Goal: Transaction & Acquisition: Purchase product/service

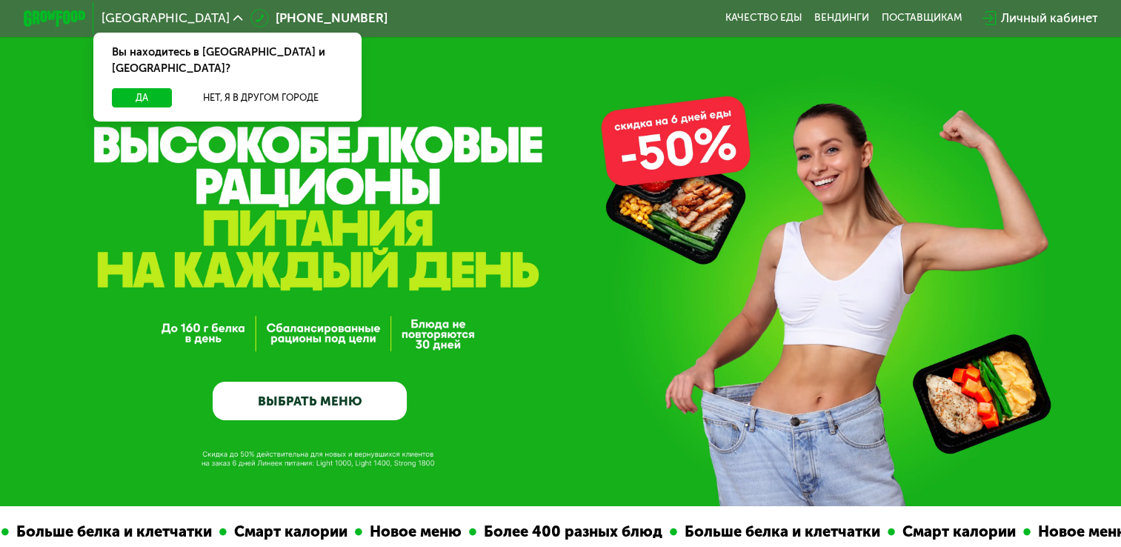
click at [1017, 10] on div "Личный кабинет" at bounding box center [1048, 18] width 97 height 19
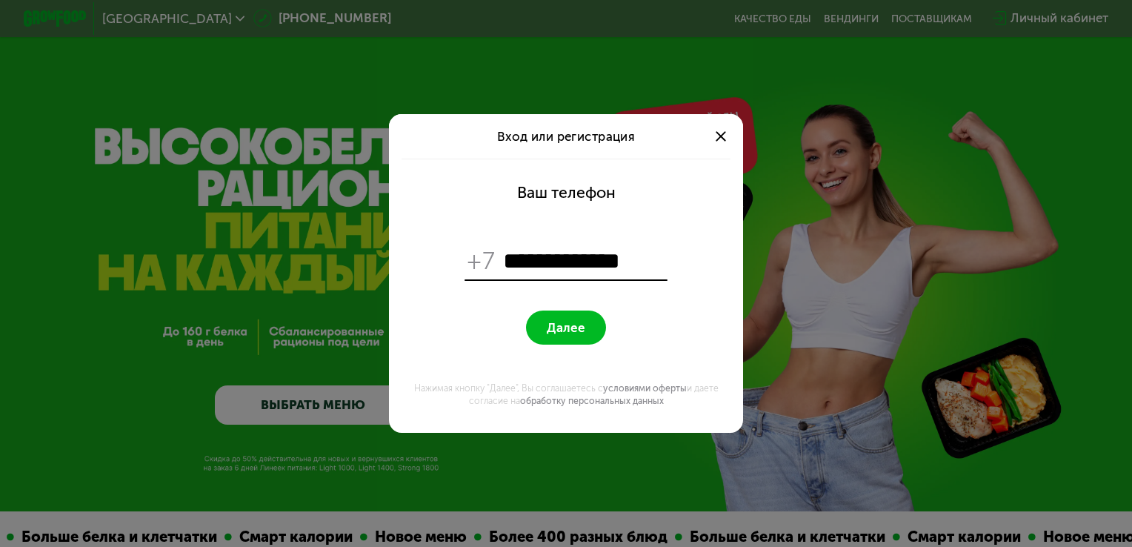
type input "**********"
click at [559, 351] on form "**********" at bounding box center [566, 296] width 335 height 274
click at [568, 324] on span "Далее" at bounding box center [566, 327] width 39 height 15
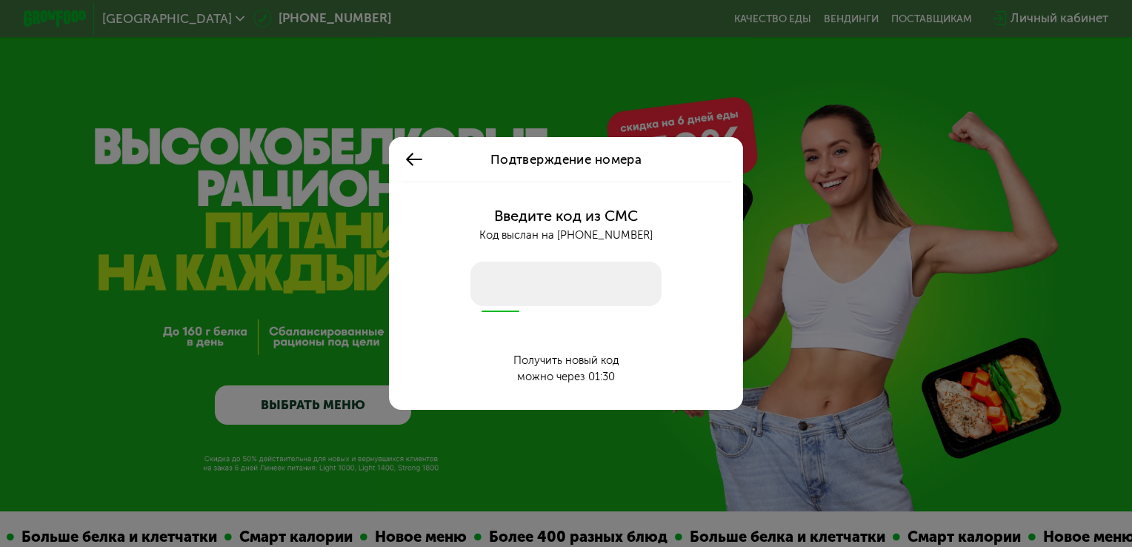
click at [540, 267] on input "number" at bounding box center [566, 283] width 192 height 44
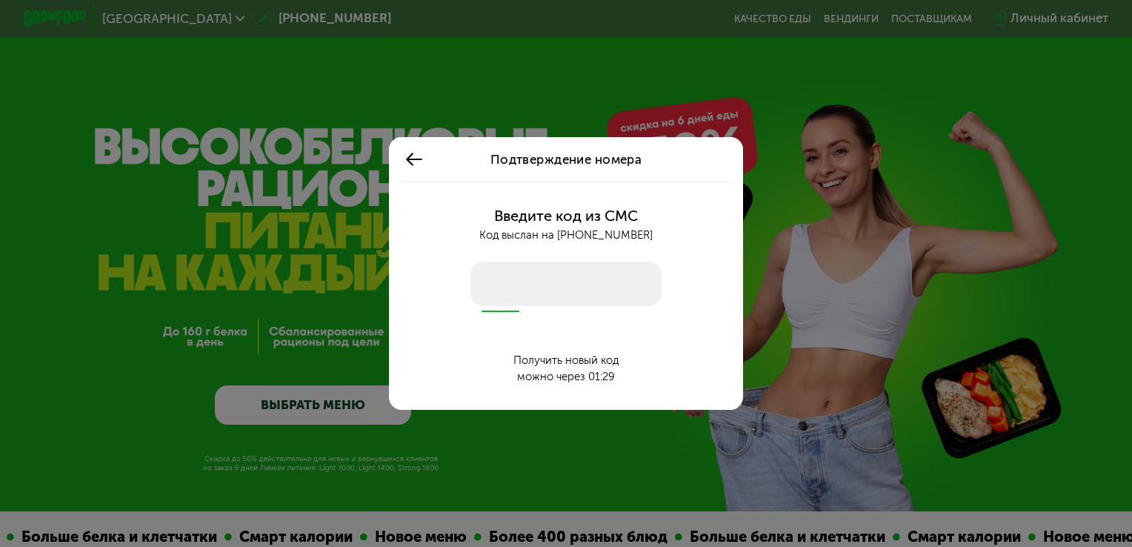
click at [540, 267] on input "number" at bounding box center [566, 283] width 192 height 44
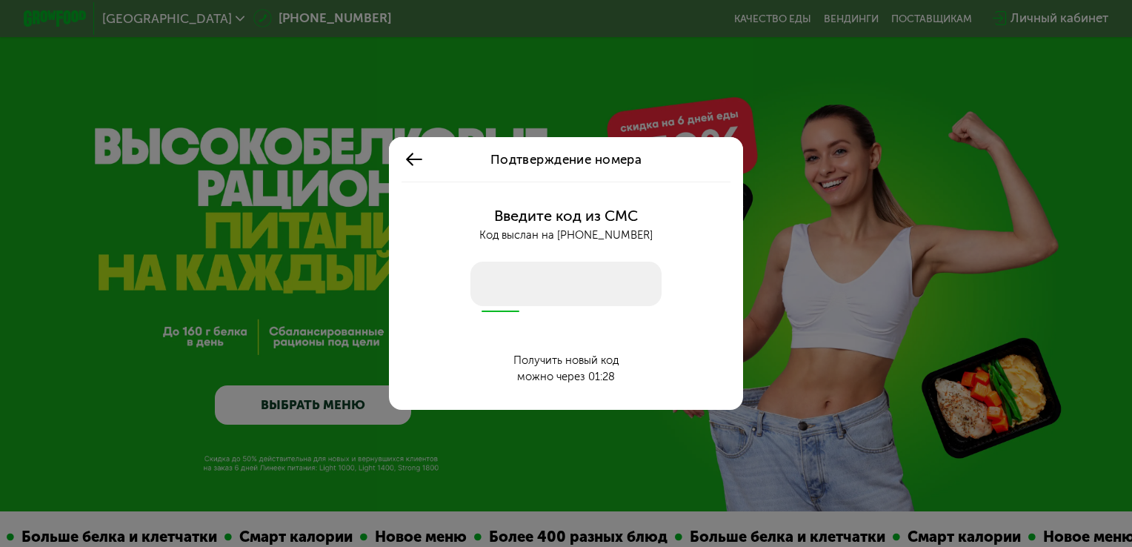
click at [540, 267] on input "number" at bounding box center [566, 283] width 192 height 44
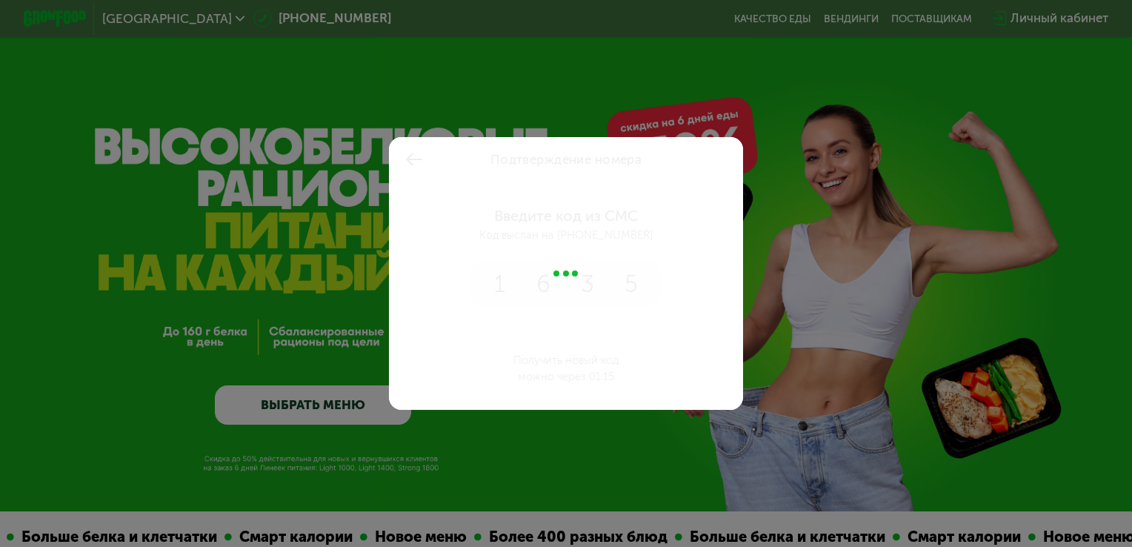
type input "****"
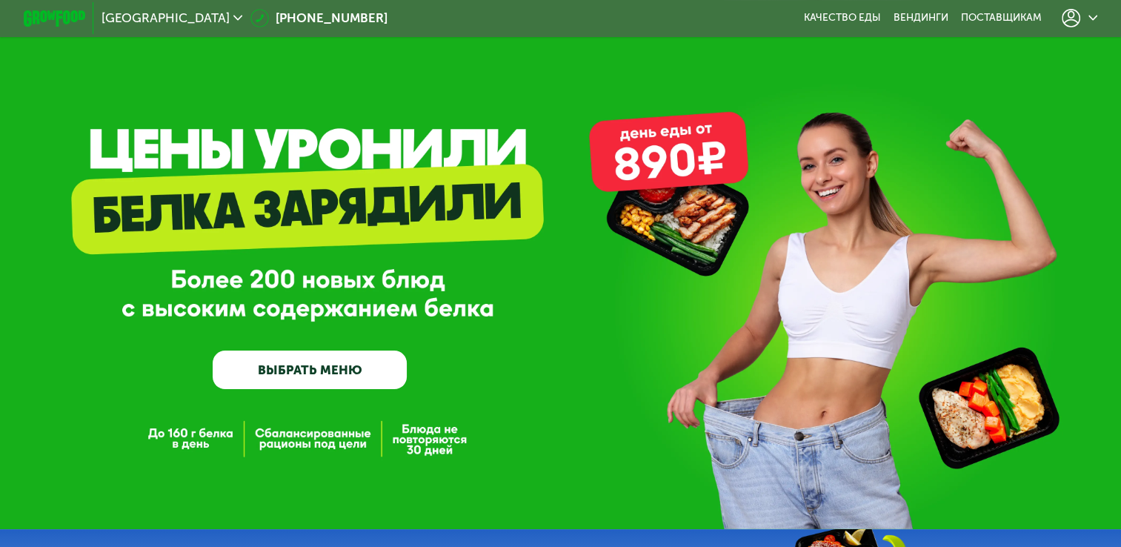
click at [1116, 22] on div "Санкт-Петербург 8 (800) 555-21-78 Качество еды Вендинги поставщикам" at bounding box center [560, 18] width 1121 height 37
click at [1096, 19] on icon at bounding box center [1093, 18] width 10 height 10
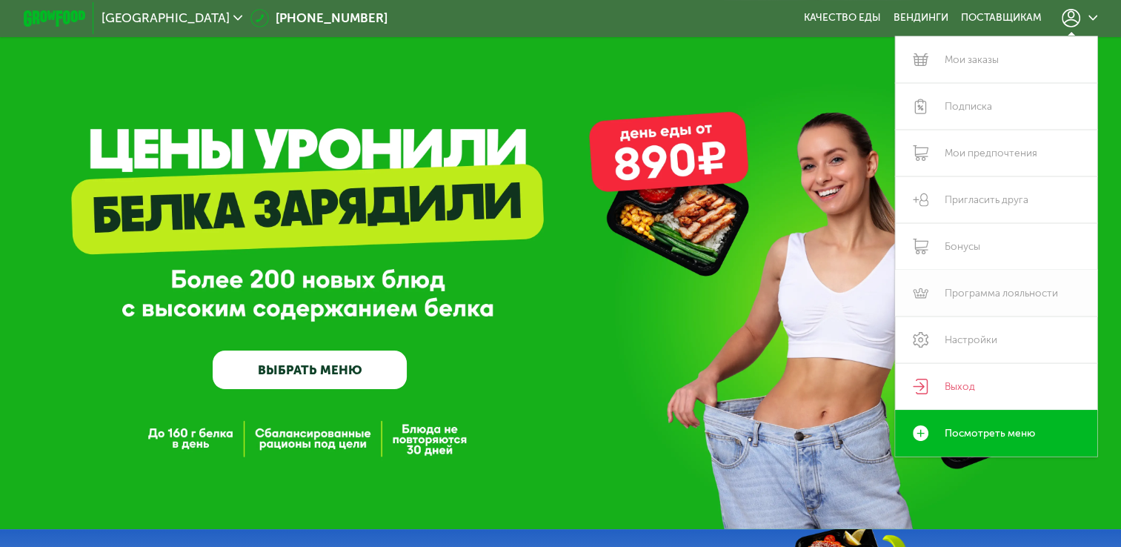
click at [1050, 285] on link "Программа лояльности" at bounding box center [996, 293] width 202 height 47
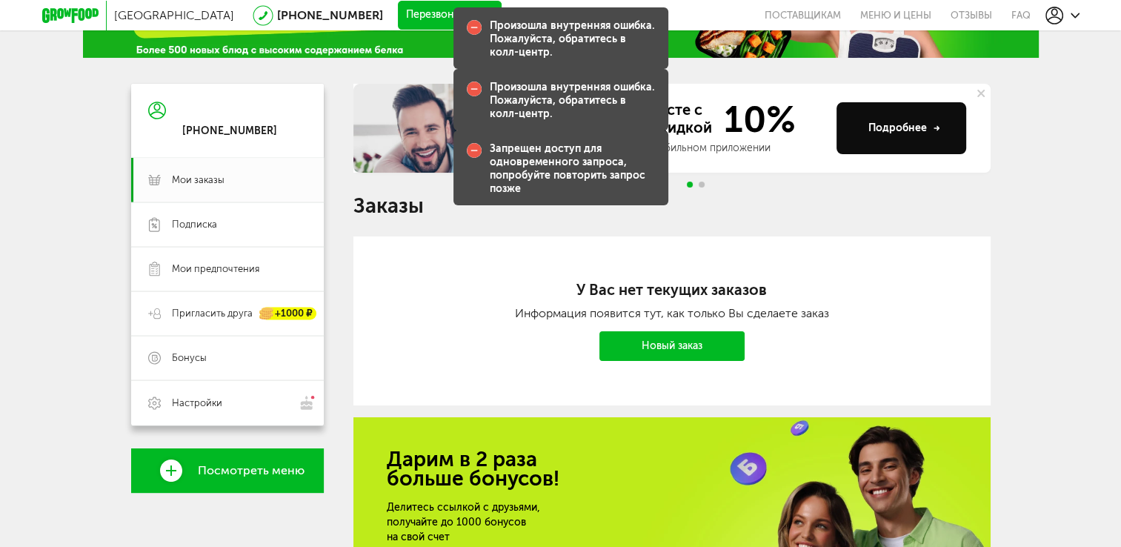
scroll to position [148, 0]
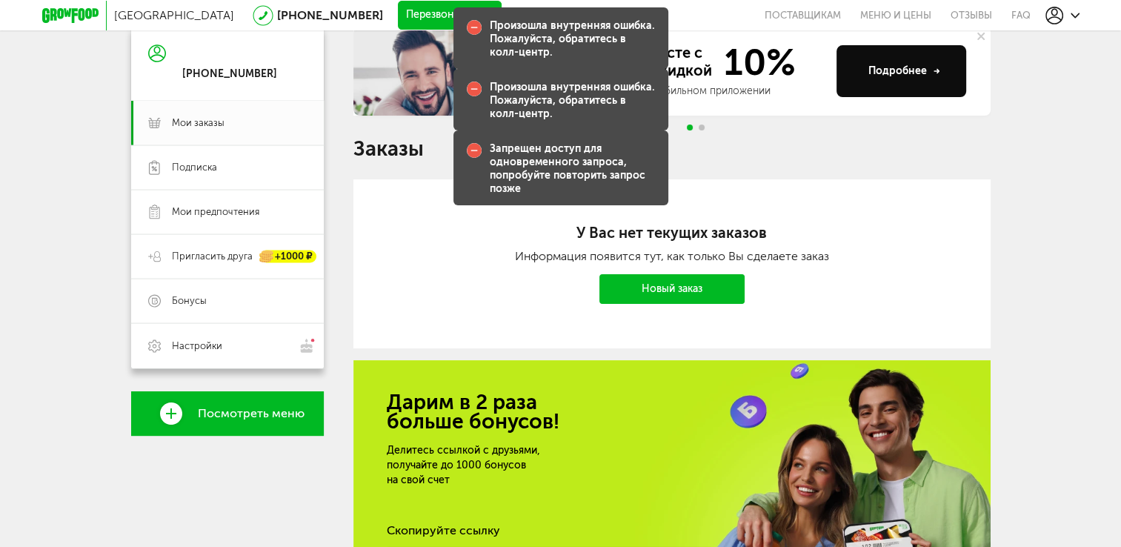
click at [687, 293] on link "Новый заказ" at bounding box center [671, 289] width 145 height 30
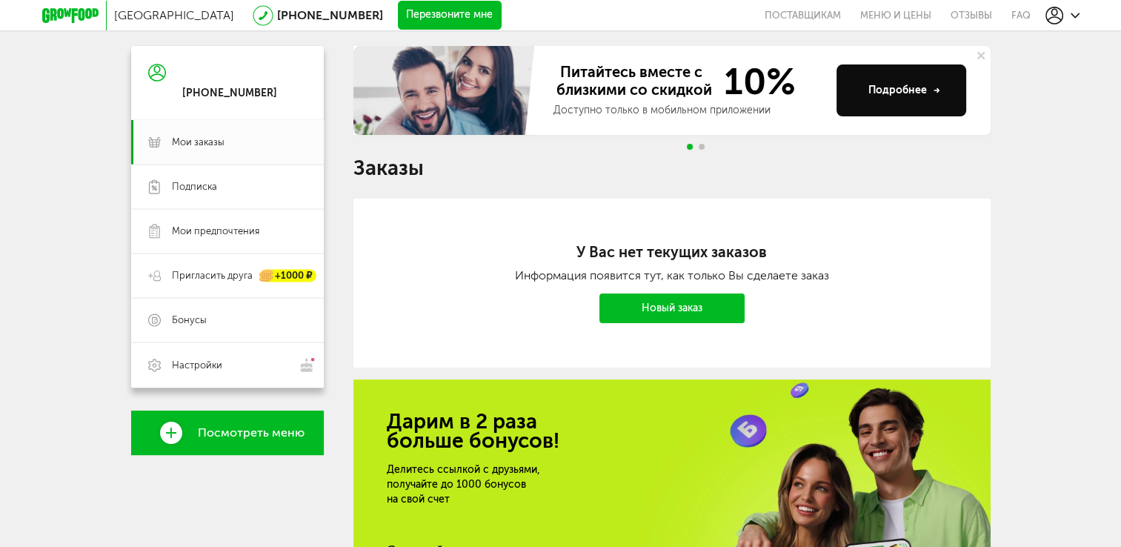
scroll to position [126, 0]
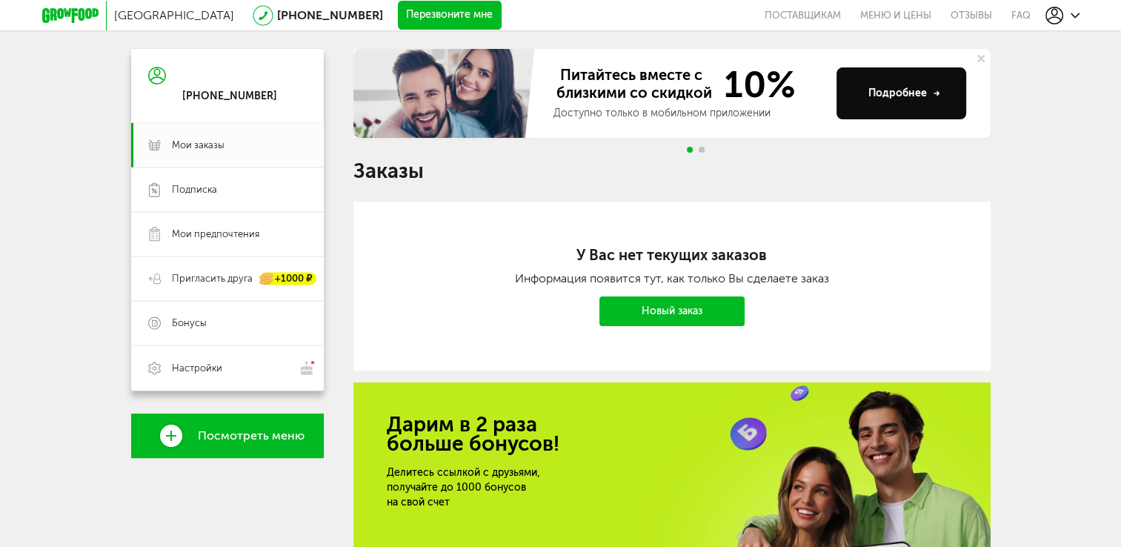
click at [666, 302] on link "Новый заказ" at bounding box center [671, 311] width 145 height 30
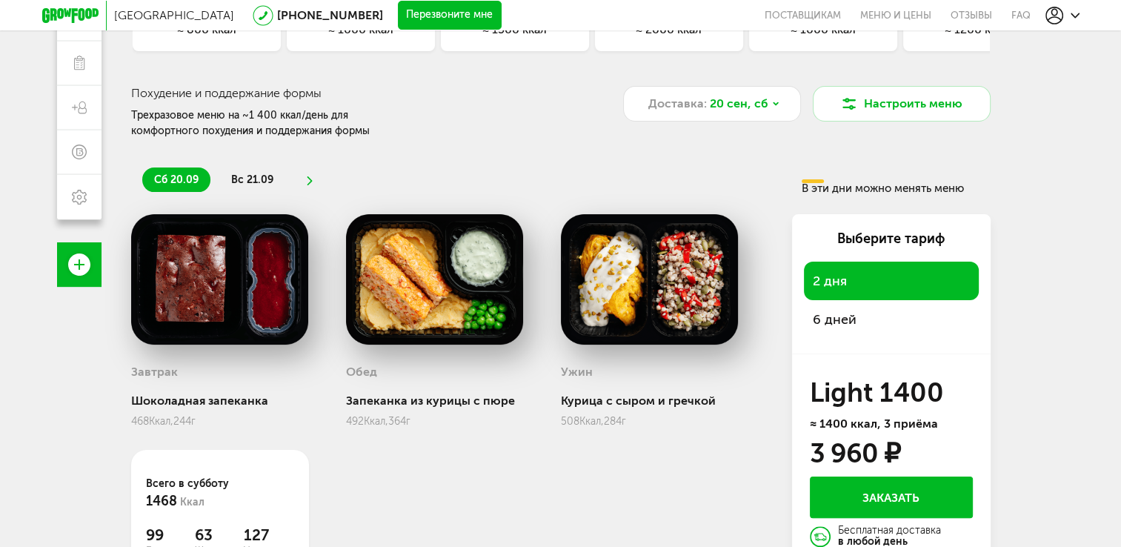
scroll to position [273, 0]
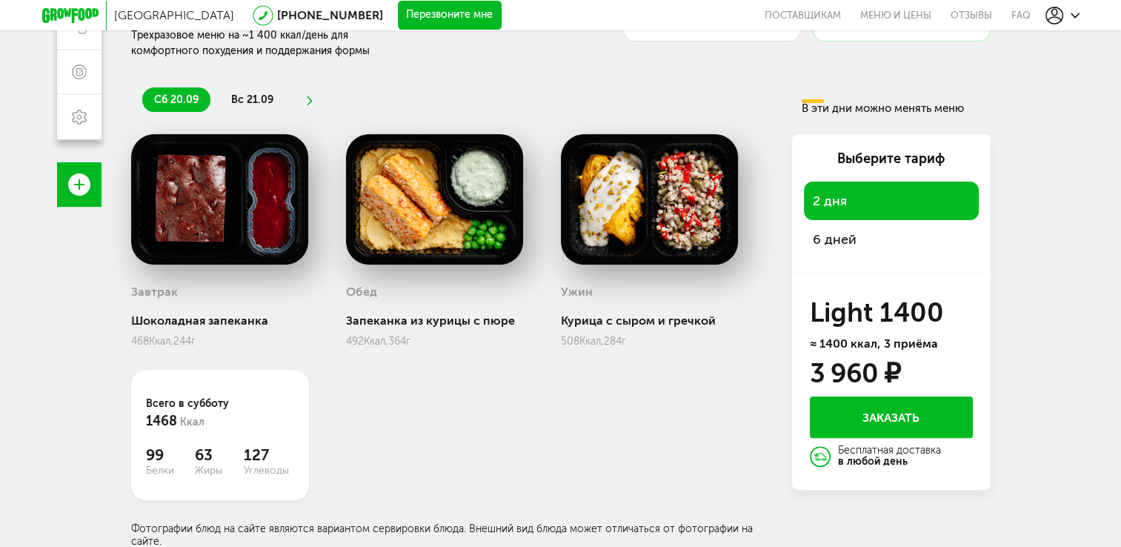
drag, startPoint x: 920, startPoint y: 370, endPoint x: 786, endPoint y: 372, distance: 134.1
click at [786, 372] on div "Завтрак Шоколадная запеканка 468 Ккал, 244 г Обед Запеканка из курицы с пюре 49…" at bounding box center [560, 340] width 859 height 413
drag, startPoint x: 786, startPoint y: 372, endPoint x: 846, endPoint y: 239, distance: 146.2
click at [846, 239] on span "6 дней" at bounding box center [891, 239] width 157 height 21
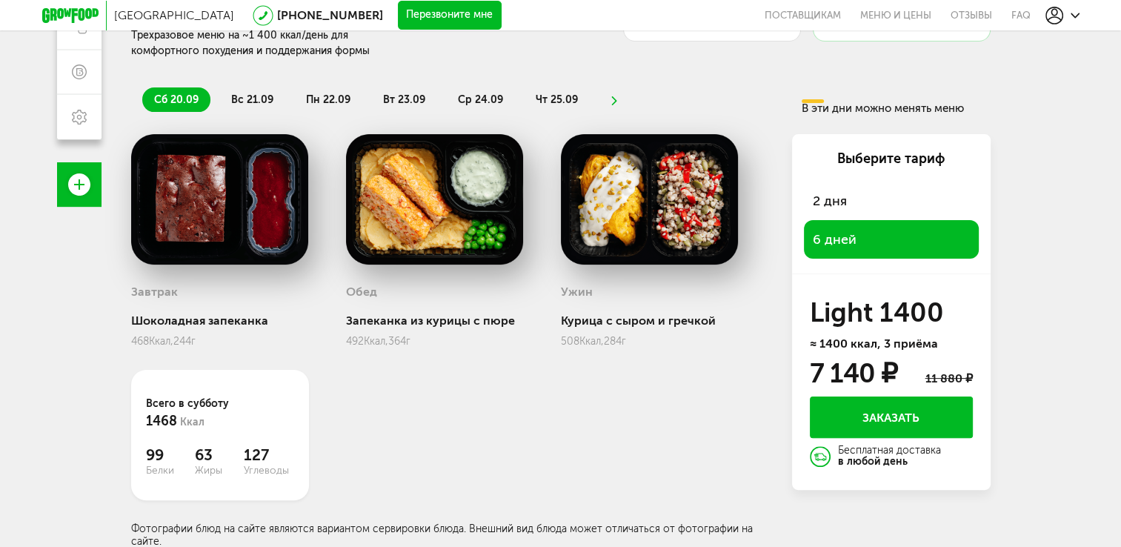
drag, startPoint x: 873, startPoint y: 367, endPoint x: 747, endPoint y: 366, distance: 126.7
click at [747, 366] on div "Завтрак Шоколадная запеканка 468 Ккал, 244 г Обед Запеканка из курицы с пюре 49…" at bounding box center [560, 340] width 859 height 413
click at [747, 366] on div "Завтрак Шоколадная запеканка 468 Ккал, 244 г Обед Запеканка из курицы с пюре 49…" at bounding box center [449, 340] width 637 height 413
click at [764, 356] on div "Завтрак Шоколадная запеканка 468 Ккал, 244 г Обед Запеканка из курицы с пюре 49…" at bounding box center [449, 340] width 637 height 413
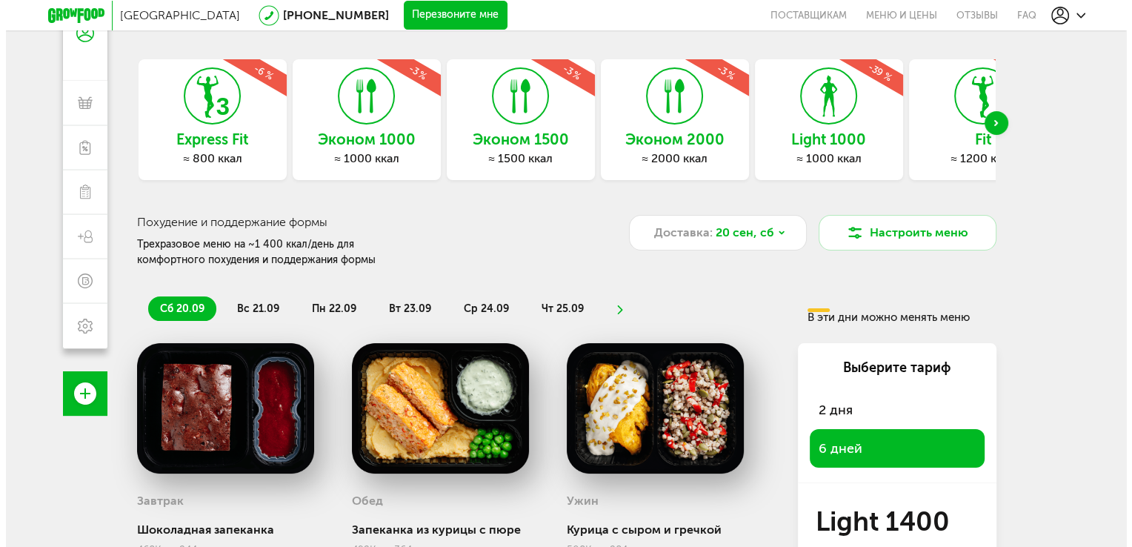
scroll to position [51, 0]
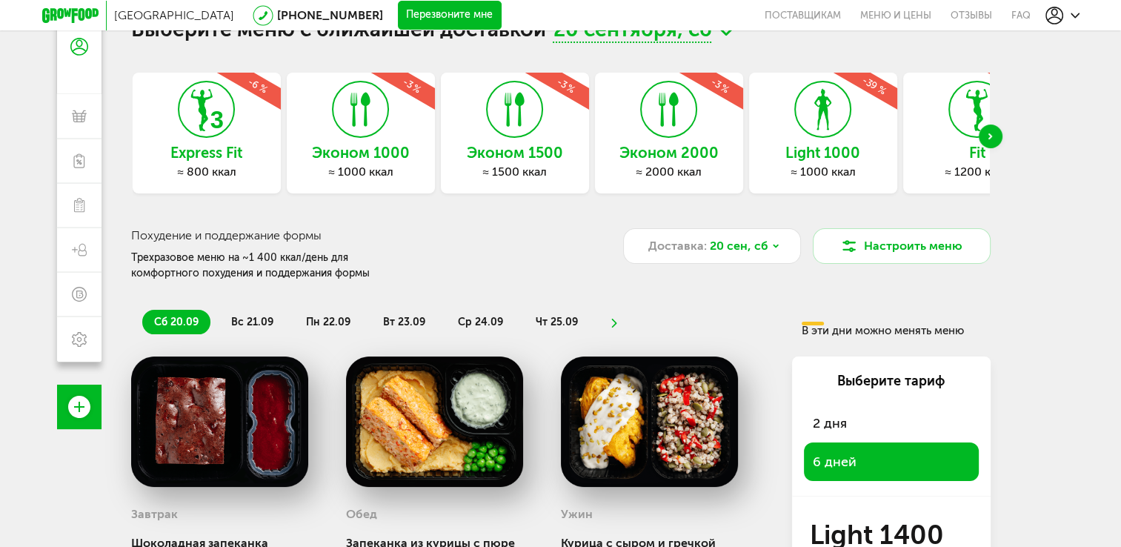
click at [993, 132] on div "Next slide" at bounding box center [991, 136] width 24 height 24
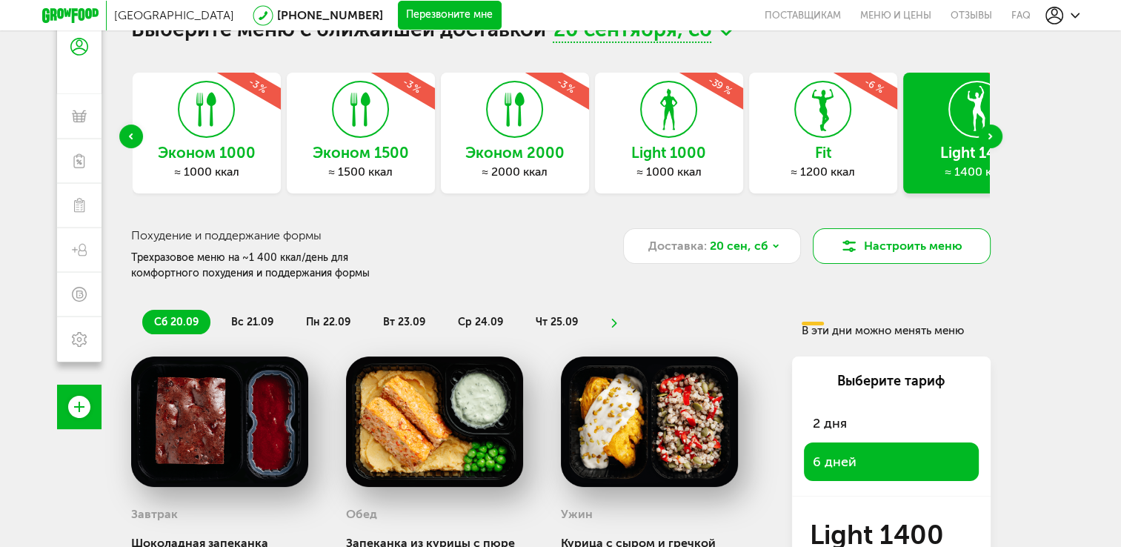
click at [918, 251] on button "Настроить меню" at bounding box center [902, 246] width 178 height 36
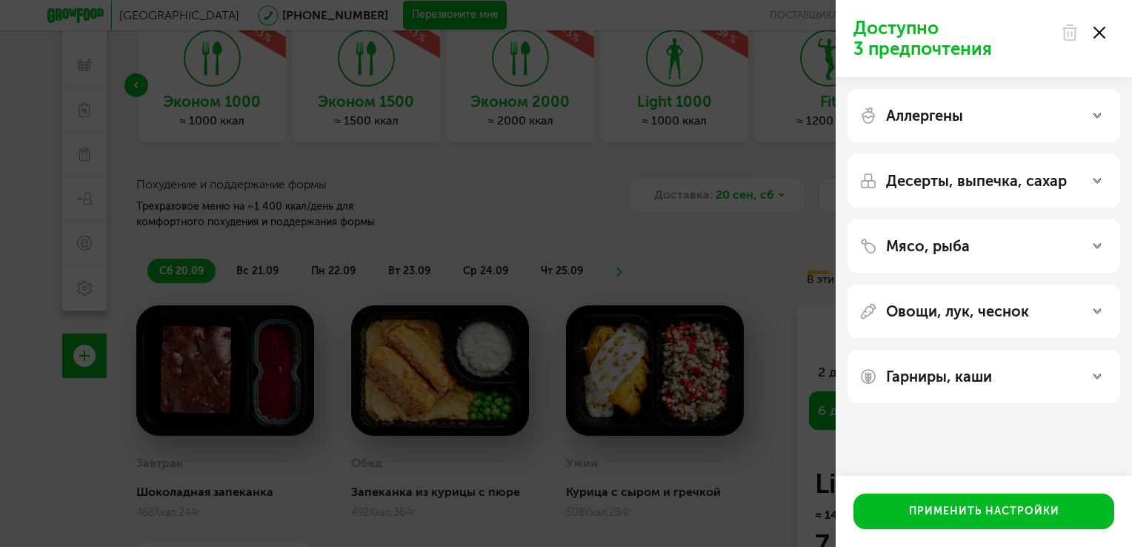
click at [918, 108] on p "Аллергены" at bounding box center [924, 116] width 77 height 18
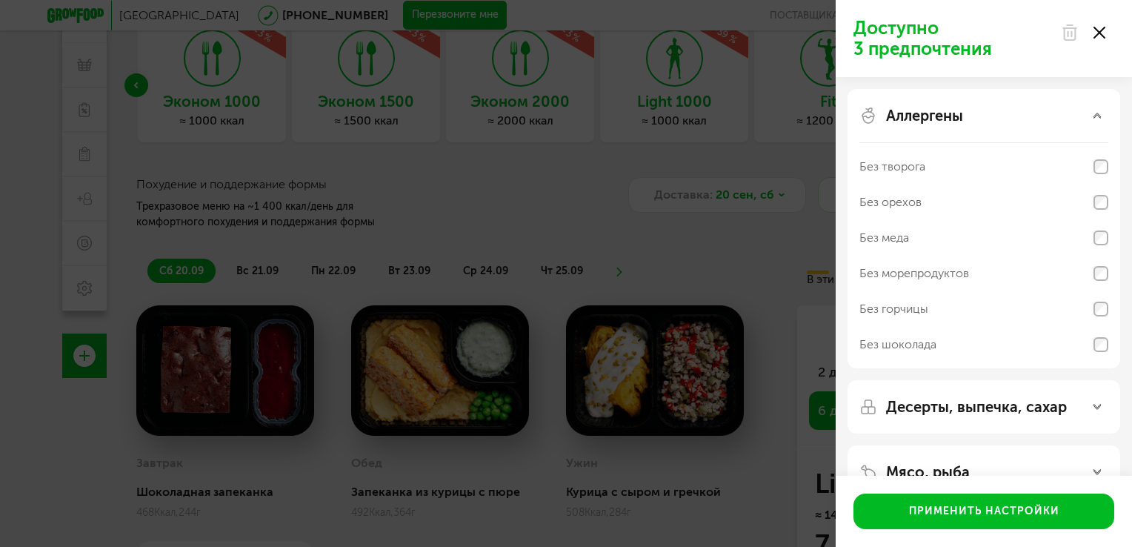
click at [918, 108] on p "Аллергены" at bounding box center [924, 116] width 77 height 18
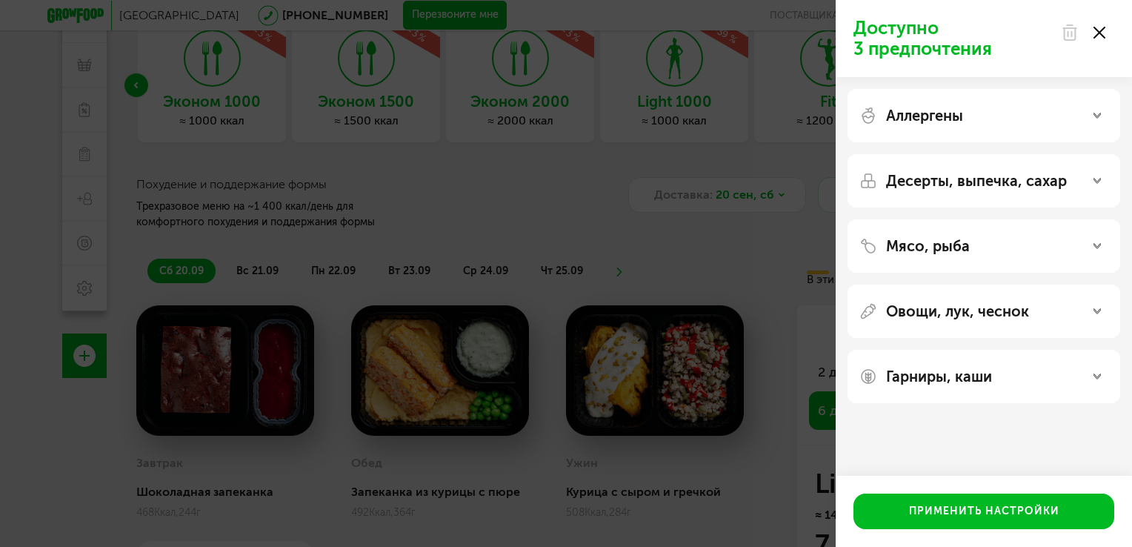
click at [930, 185] on p "Десерты, выпечка, сахар" at bounding box center [976, 181] width 181 height 18
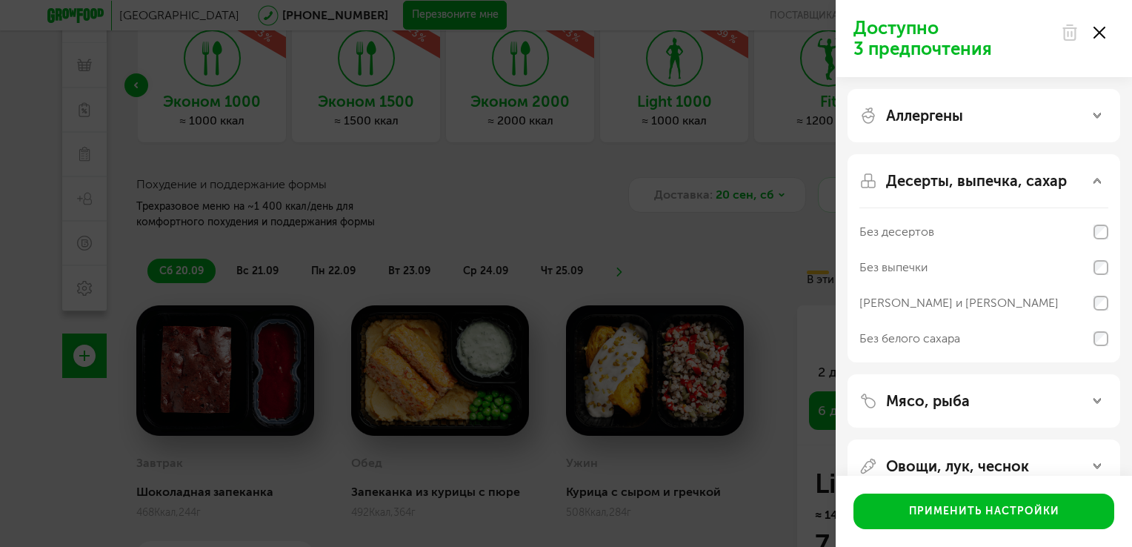
click at [912, 331] on div "Без белого сахара" at bounding box center [909, 339] width 101 height 18
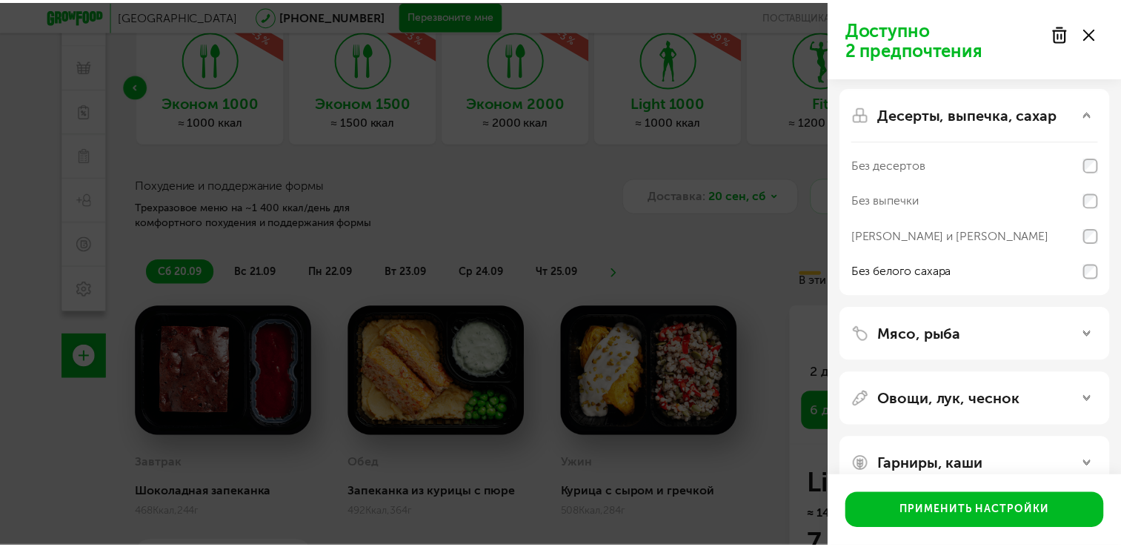
scroll to position [74, 0]
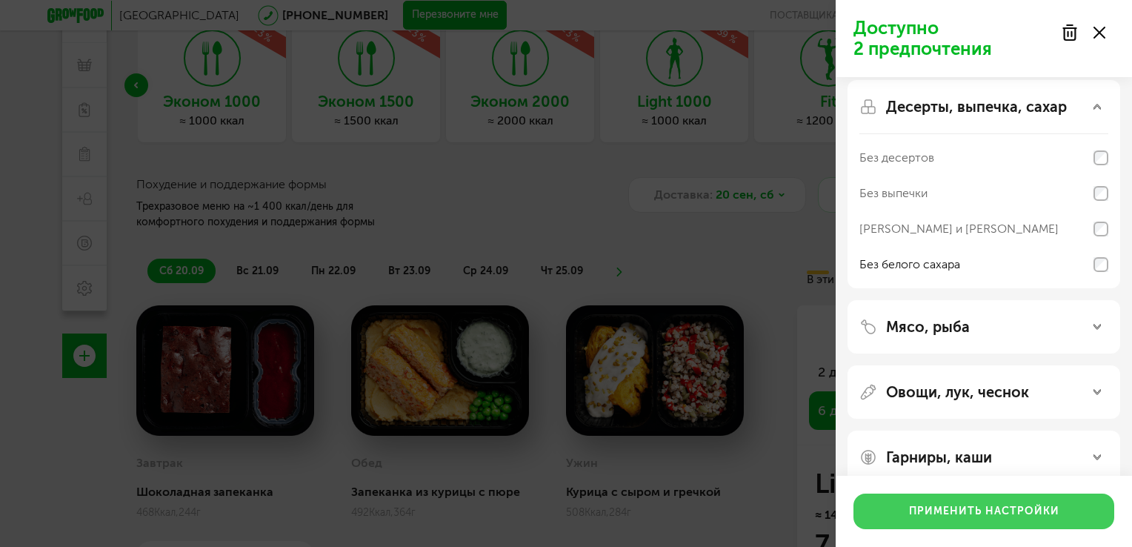
click at [944, 507] on button "Применить настройки" at bounding box center [983, 511] width 261 height 36
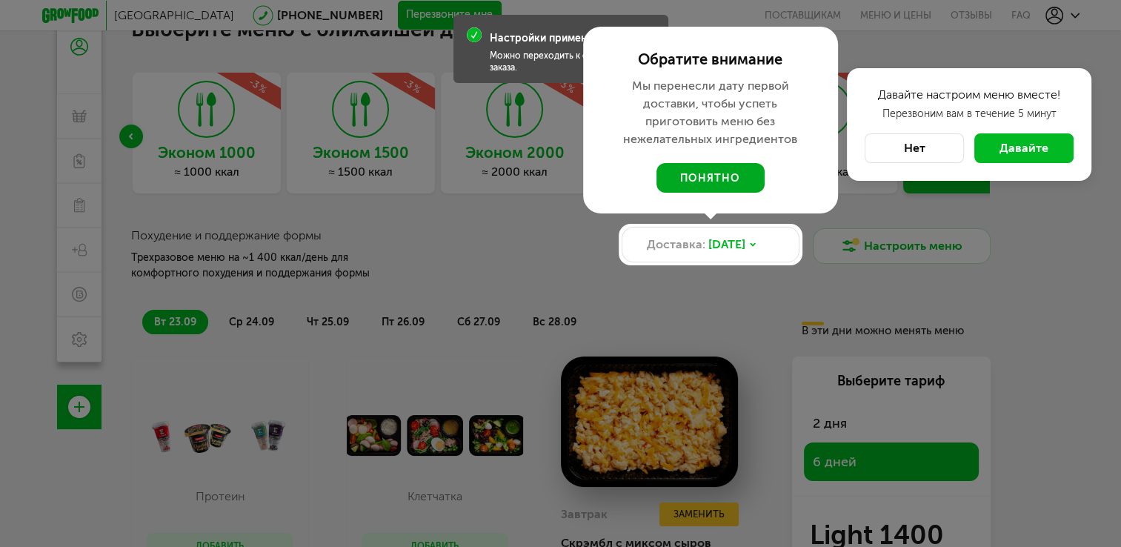
click at [741, 176] on button "понятно" at bounding box center [710, 178] width 108 height 30
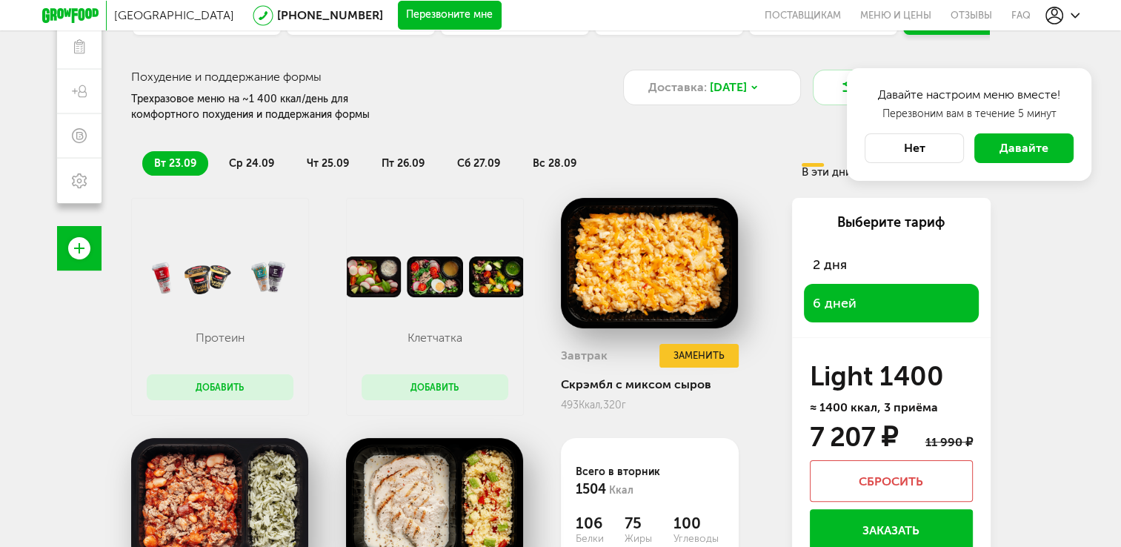
scroll to position [199, 0]
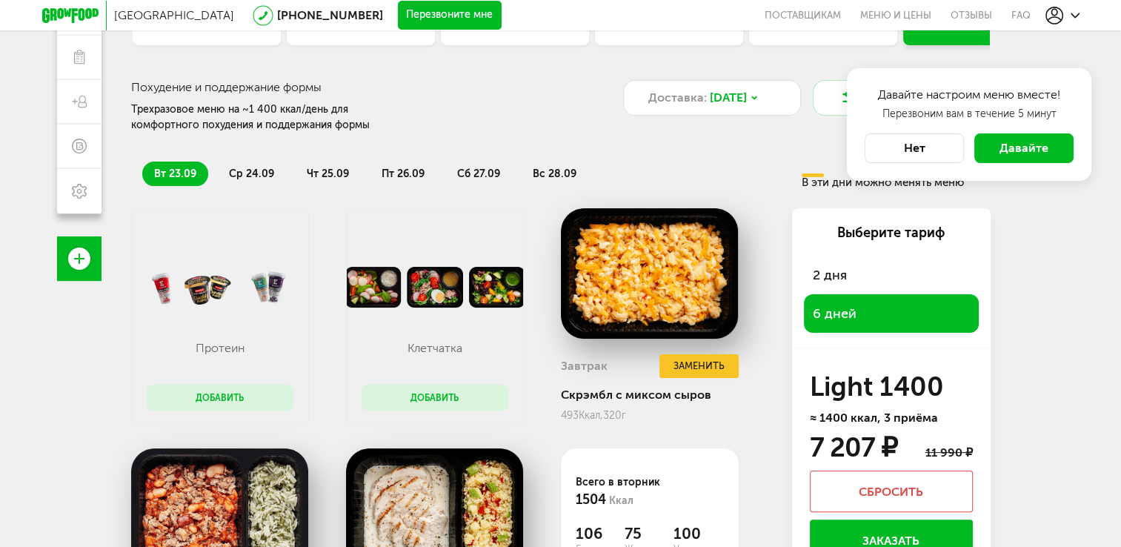
click at [919, 154] on button "Нет" at bounding box center [913, 148] width 99 height 30
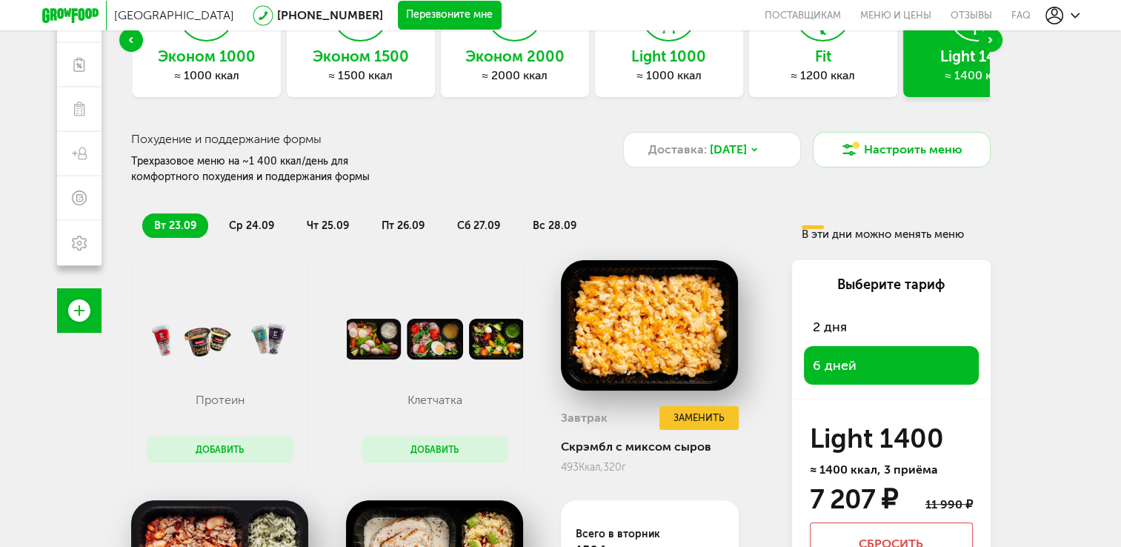
scroll to position [148, 0]
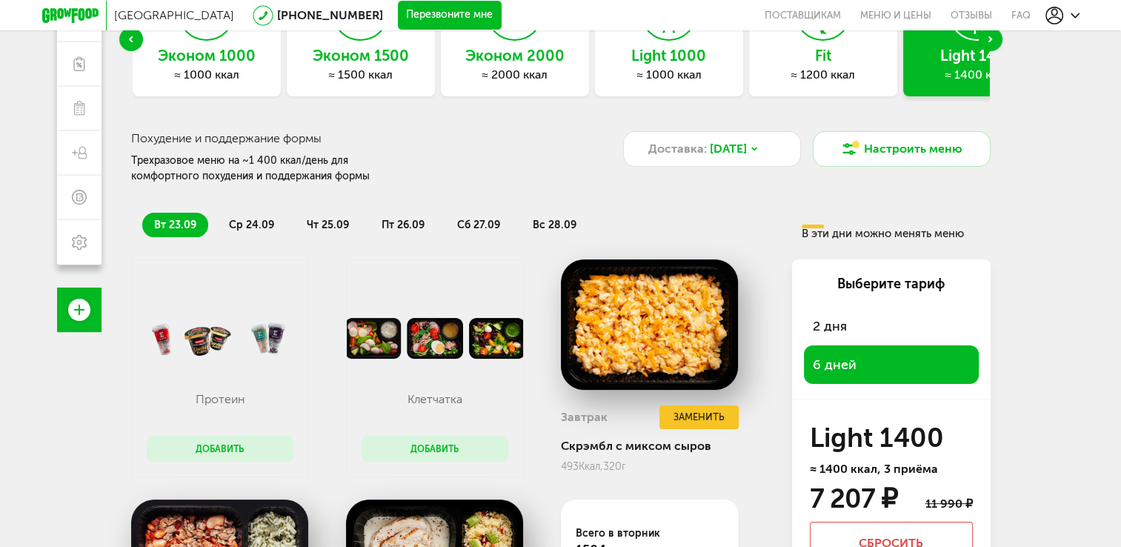
click at [212, 449] on button "Добавить" at bounding box center [220, 449] width 147 height 26
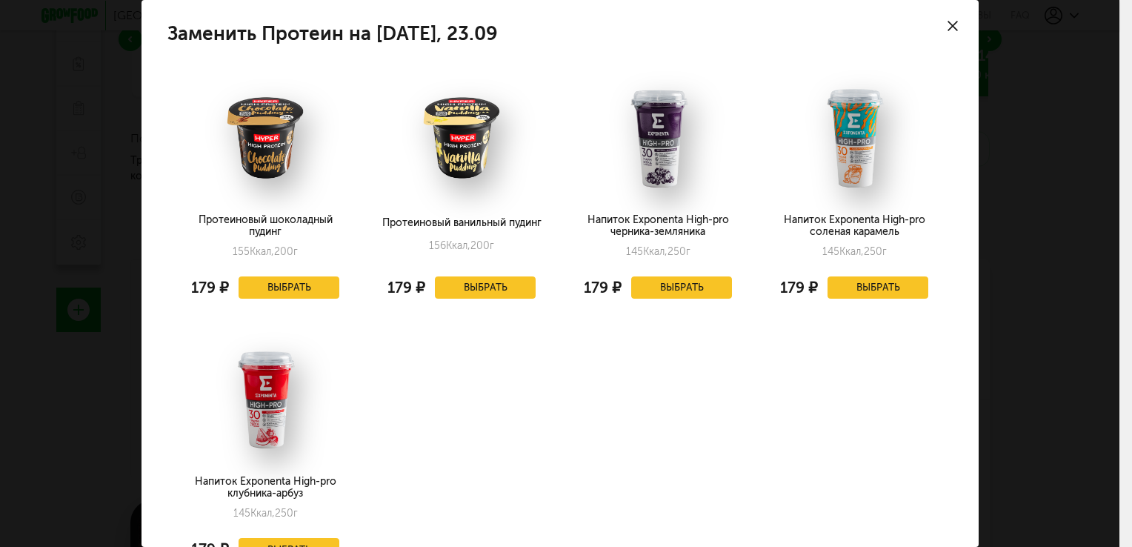
click at [1039, 263] on div "Заменить Протеин на вторник, 23.09 Протеиновый шоколадный пудинг 155 Ккал, 200 …" at bounding box center [559, 273] width 1119 height 547
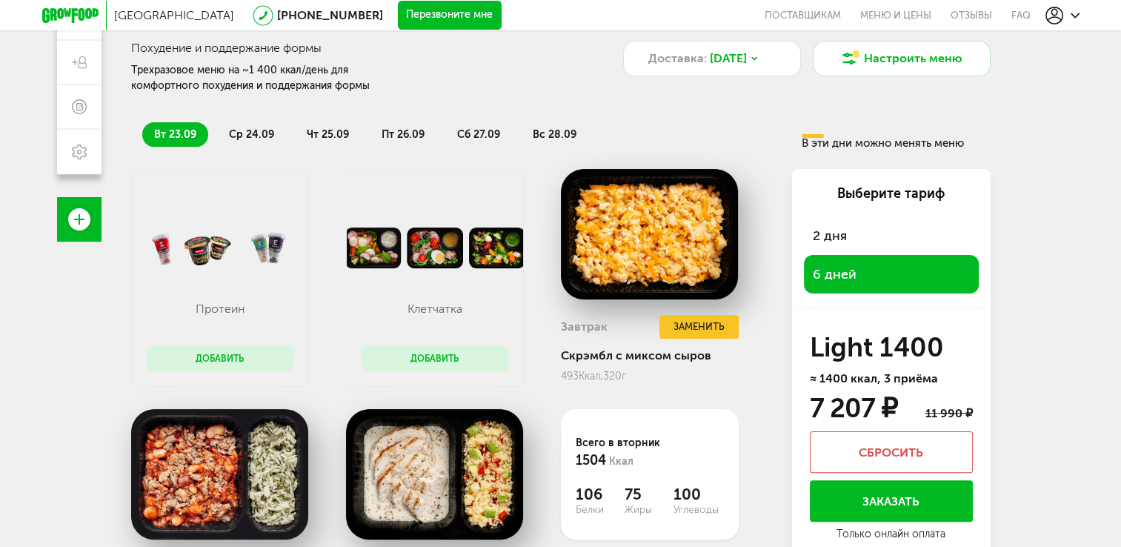
scroll to position [296, 0]
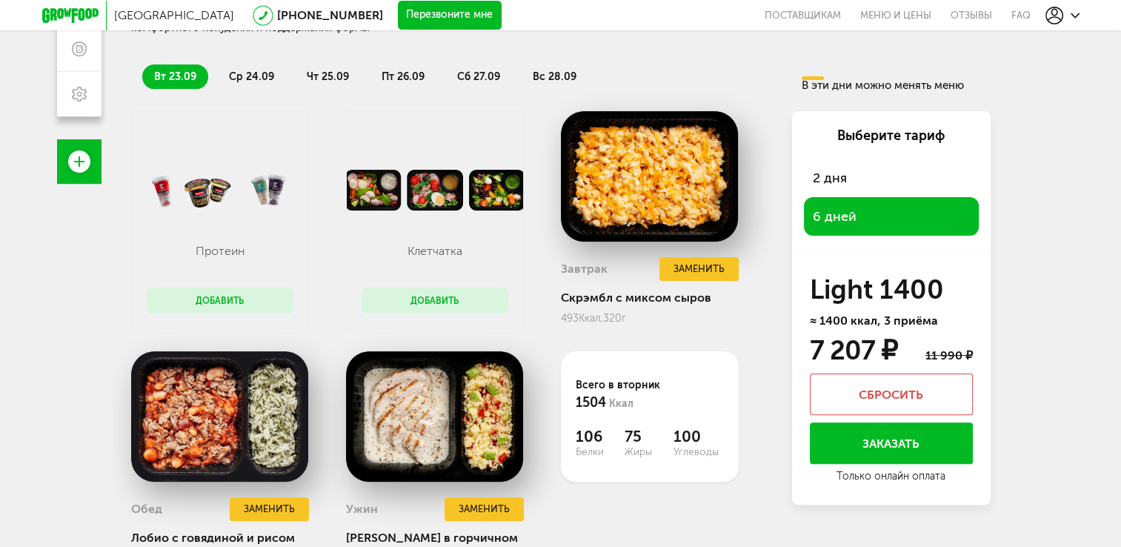
click at [418, 303] on button "Добавить" at bounding box center [434, 300] width 147 height 26
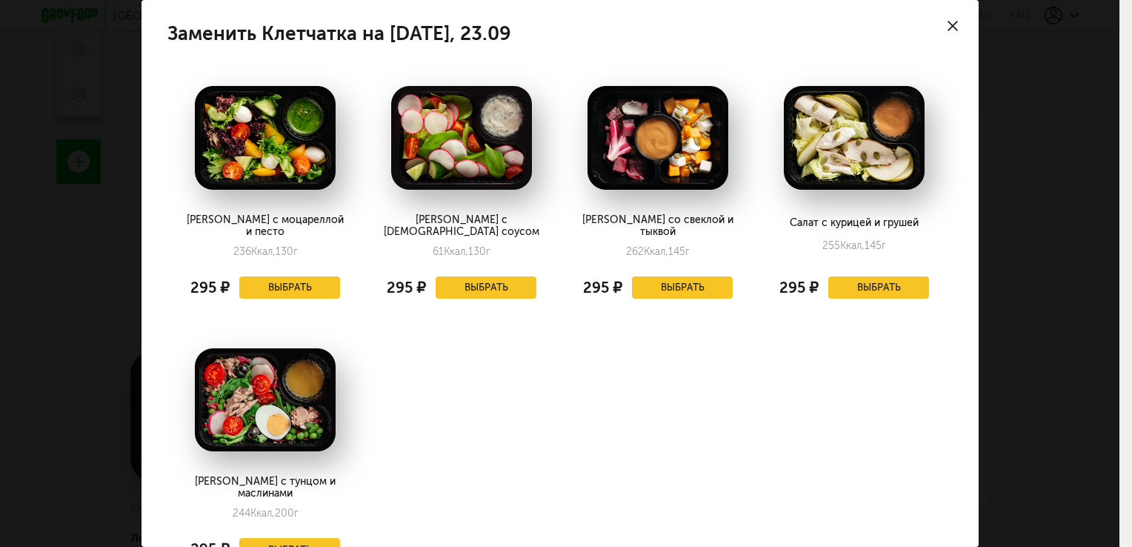
click at [1073, 295] on div "Заменить Клетчатка на вторник, 23.09 Салат с моцареллой и песто 236 Ккал, 130 г…" at bounding box center [559, 273] width 1119 height 547
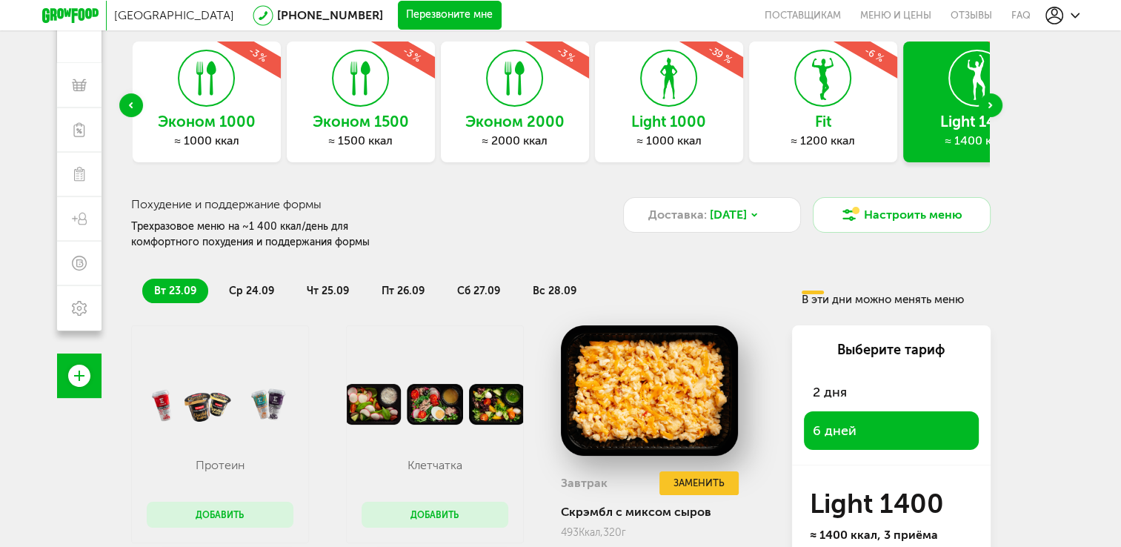
scroll to position [74, 0]
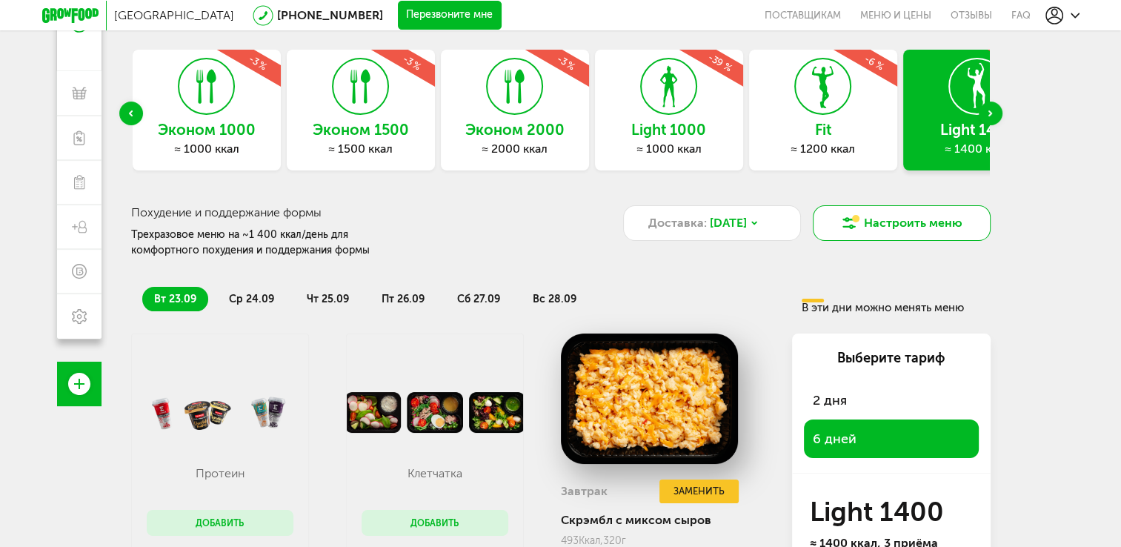
click at [921, 218] on button "Настроить меню" at bounding box center [902, 223] width 178 height 36
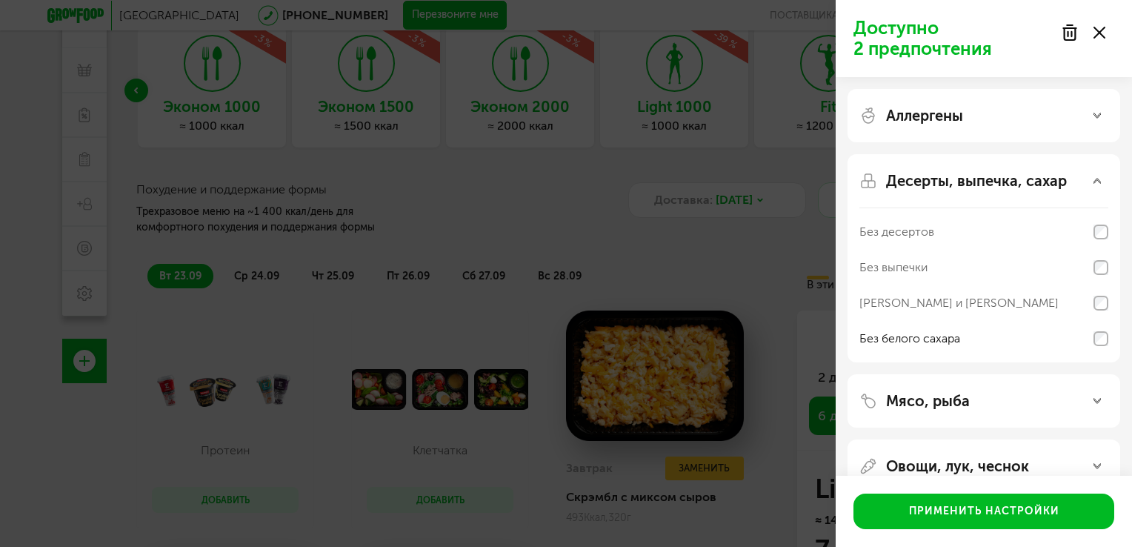
click at [911, 339] on div "Без белого сахара" at bounding box center [909, 339] width 101 height 18
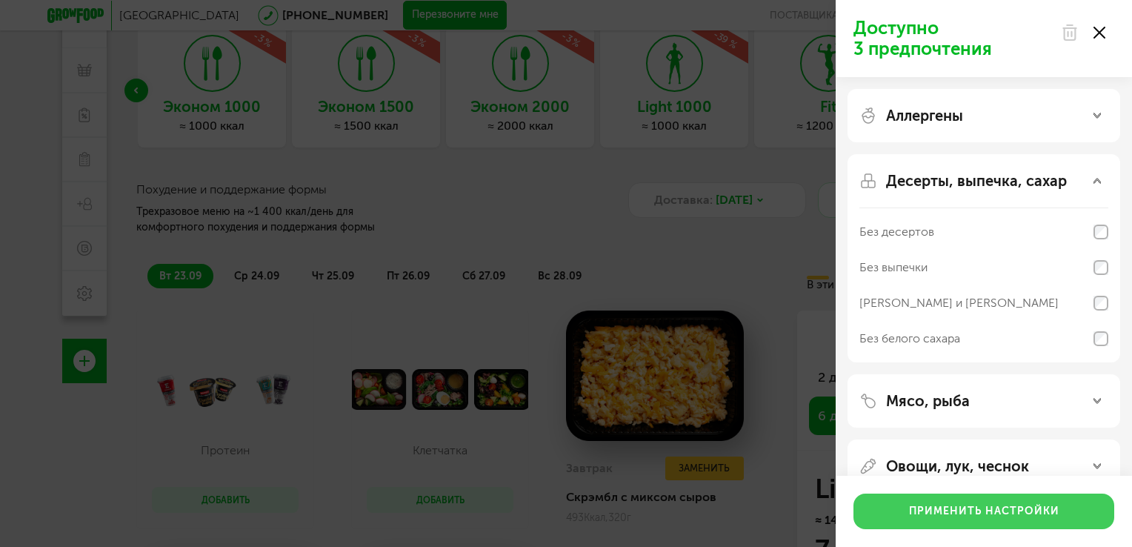
click at [919, 521] on button "Применить настройки" at bounding box center [983, 511] width 261 height 36
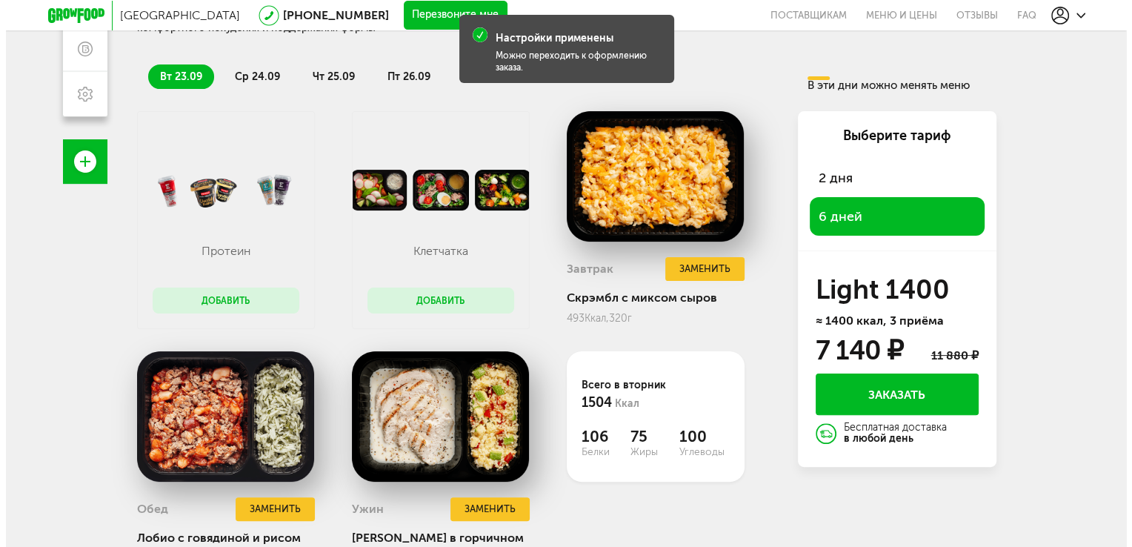
scroll to position [0, 0]
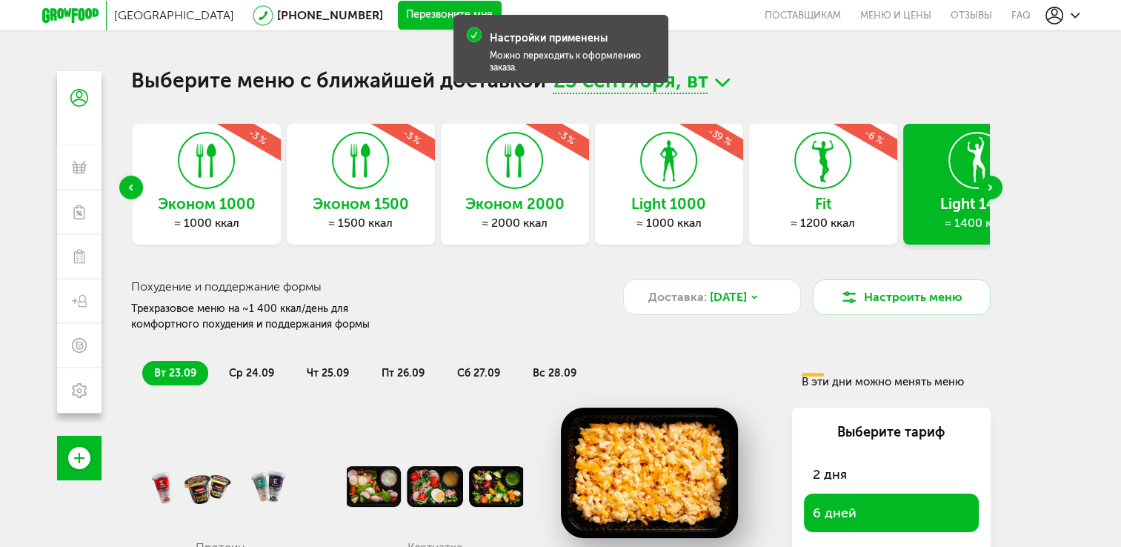
click at [939, 277] on div "Похудение и поддержание формы Трехразовое меню на ~1 400 ккал/день для комфортн…" at bounding box center [560, 292] width 859 height 81
click at [902, 301] on button "Настроить меню" at bounding box center [902, 297] width 178 height 36
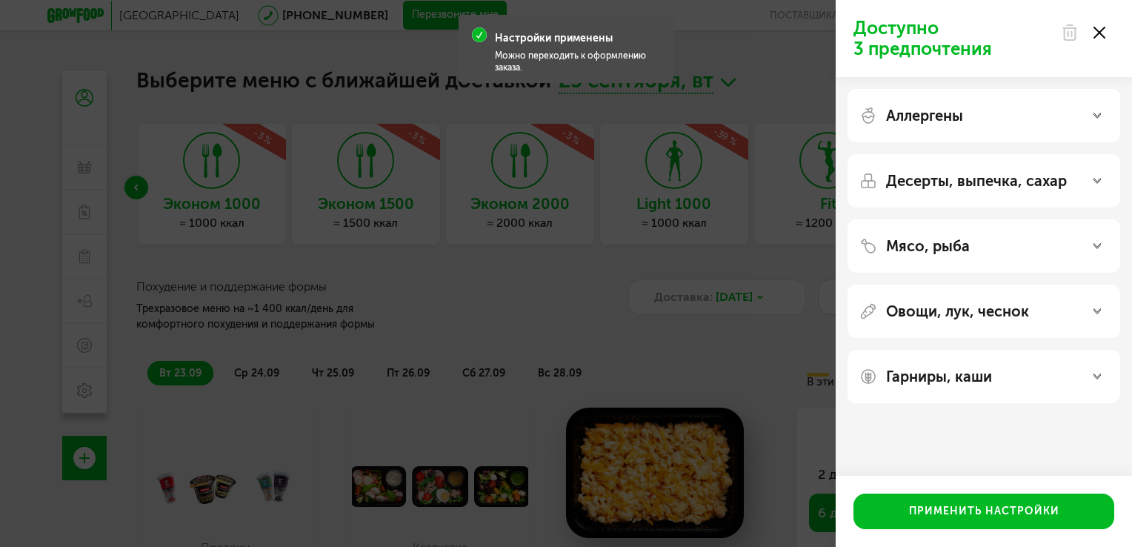
click at [982, 201] on div "Десерты, выпечка, сахар" at bounding box center [983, 180] width 273 height 53
click at [1003, 184] on p "Десерты, выпечка, сахар" at bounding box center [976, 181] width 181 height 18
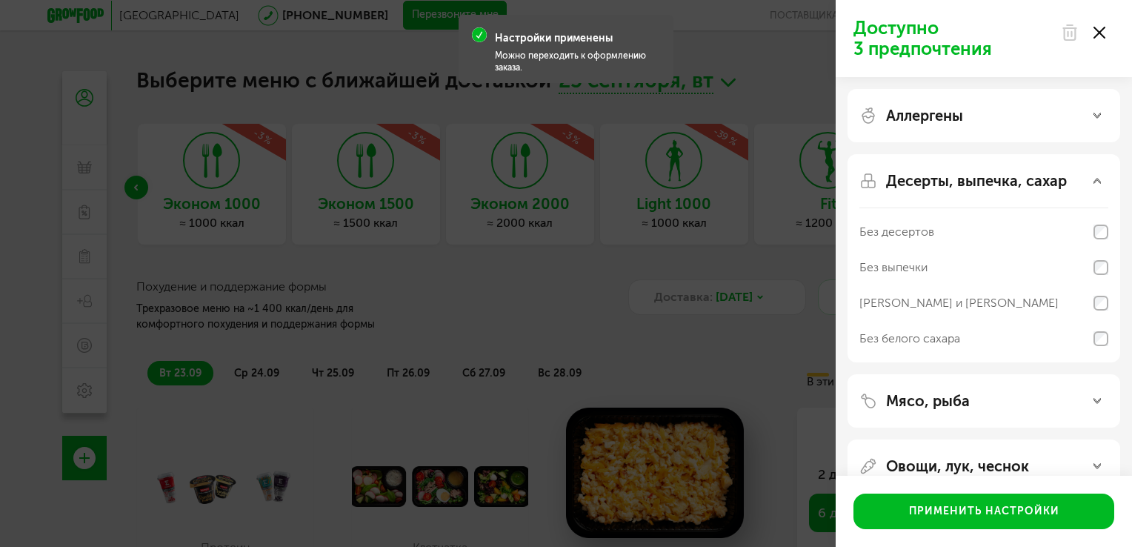
click at [931, 333] on div "Без белого сахара" at bounding box center [909, 339] width 101 height 18
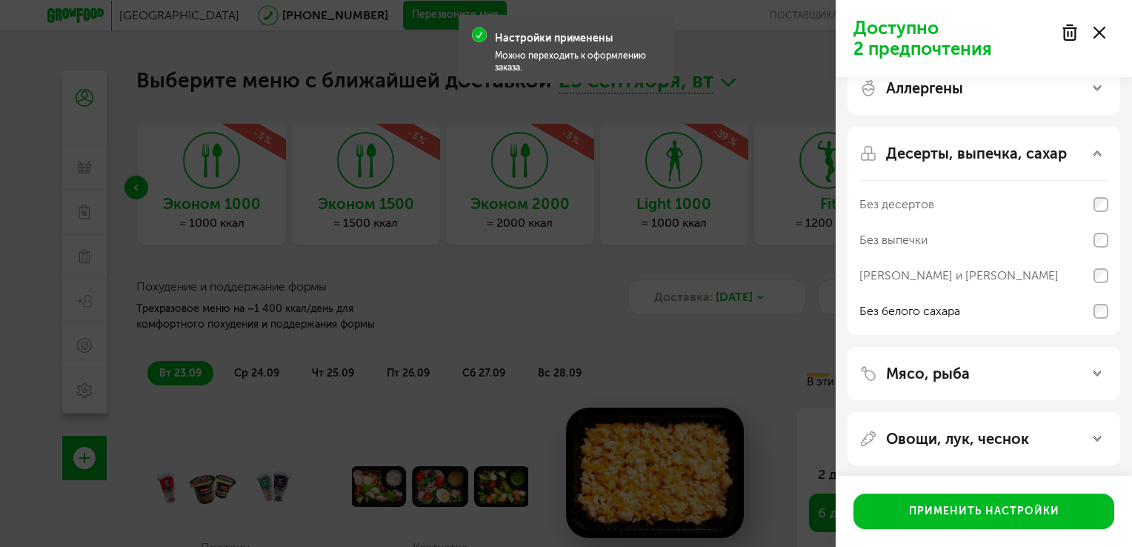
scroll to position [74, 0]
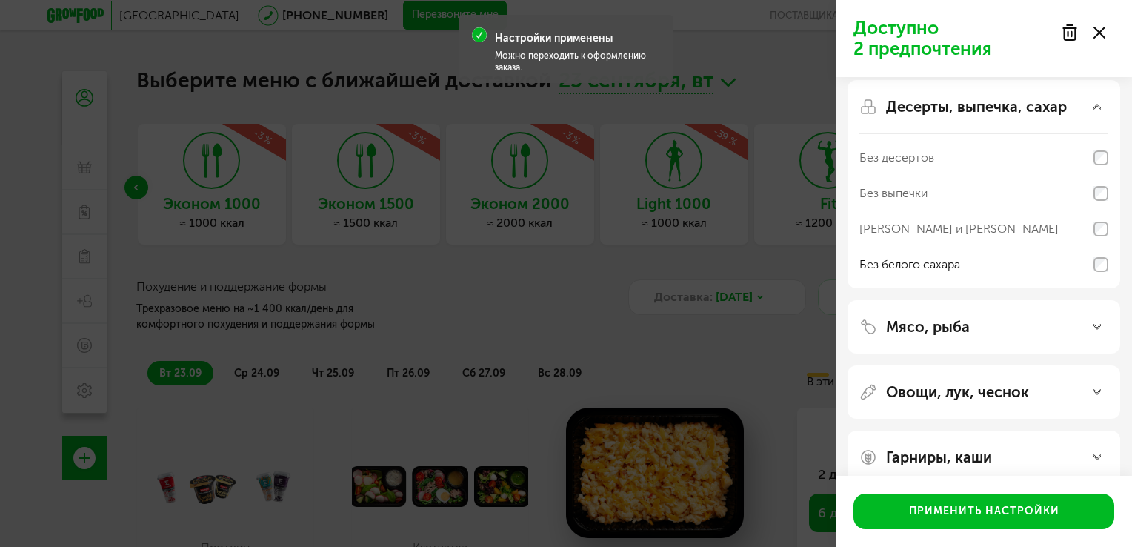
click at [949, 348] on div "Мясо, рыба" at bounding box center [983, 326] width 273 height 53
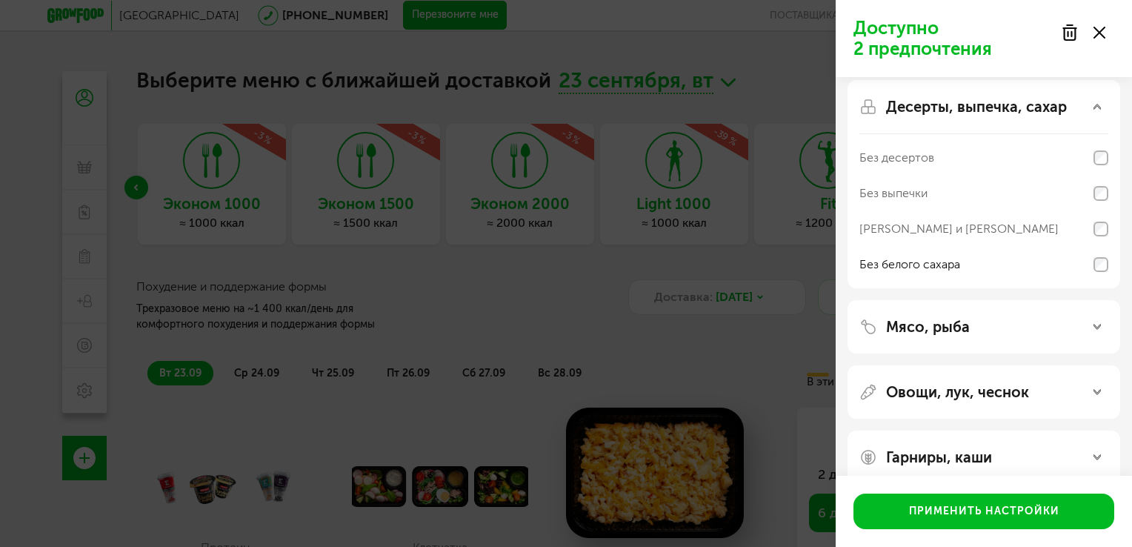
click at [959, 330] on p "Мясо, рыба" at bounding box center [928, 327] width 84 height 18
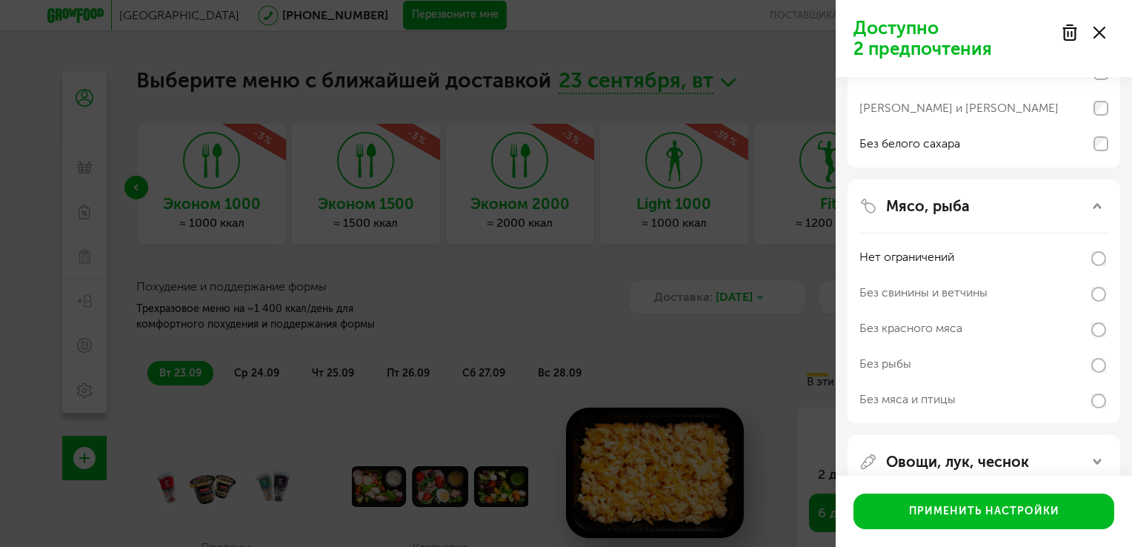
scroll to position [222, 0]
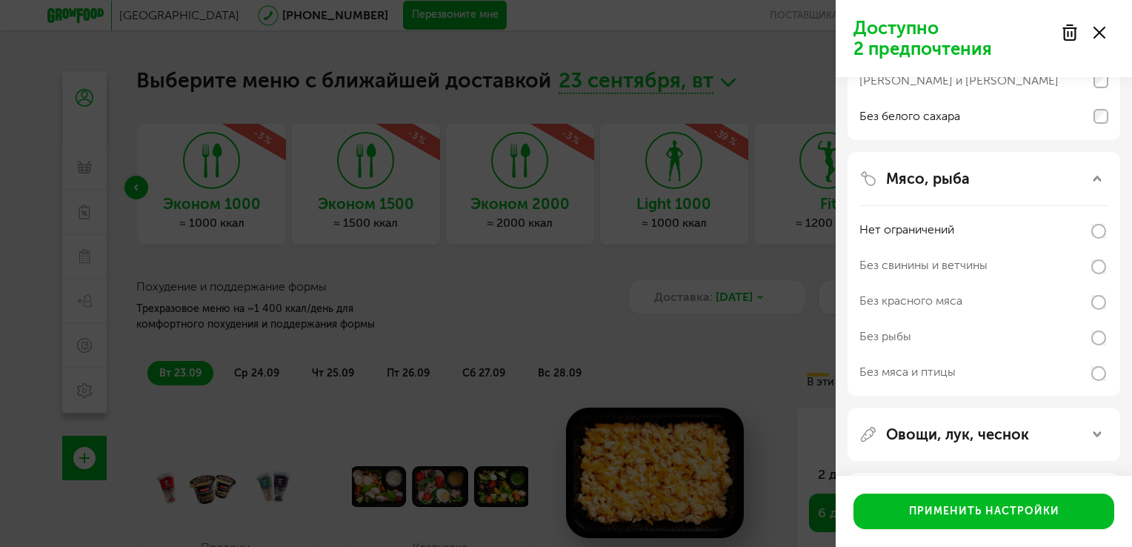
click at [963, 428] on p "Овощи, лук, чеснок" at bounding box center [957, 434] width 143 height 18
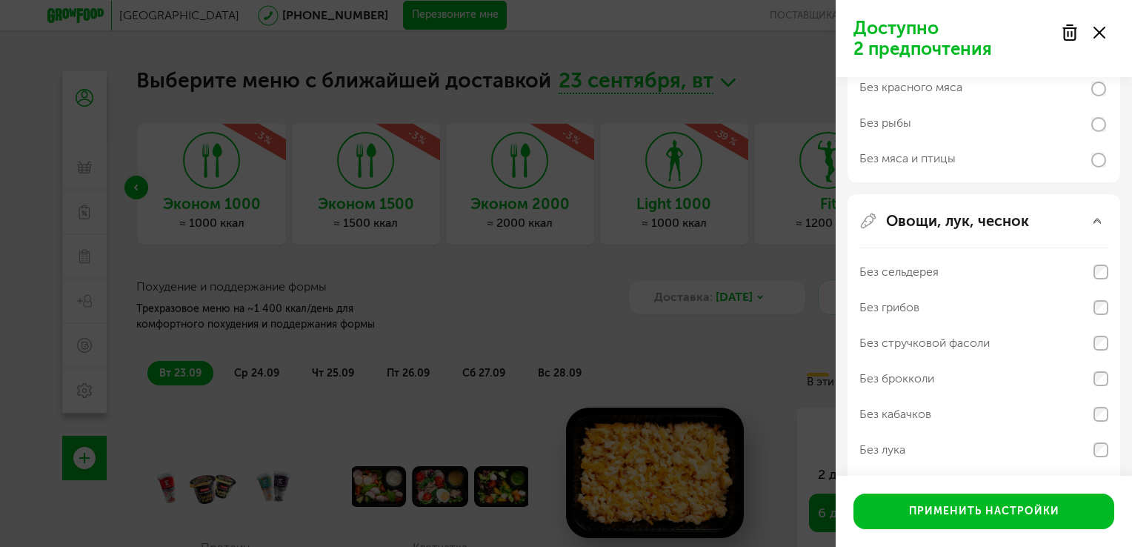
scroll to position [548, 0]
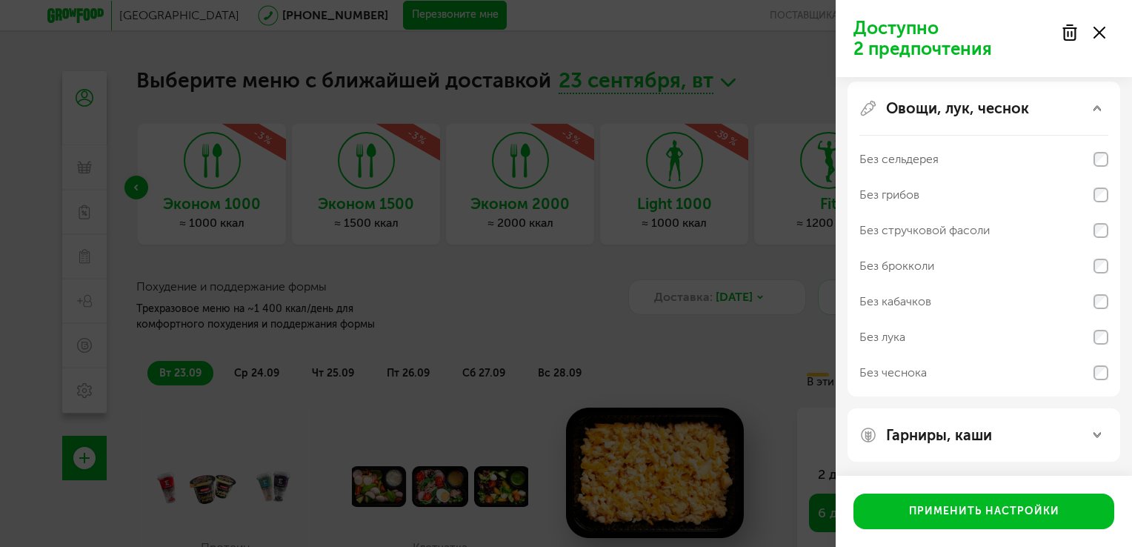
click at [964, 423] on div "Гарниры, каши" at bounding box center [983, 434] width 273 height 53
click at [1100, 421] on div "Гарниры, каши" at bounding box center [983, 434] width 273 height 53
click at [1099, 433] on use at bounding box center [1096, 435] width 7 height 5
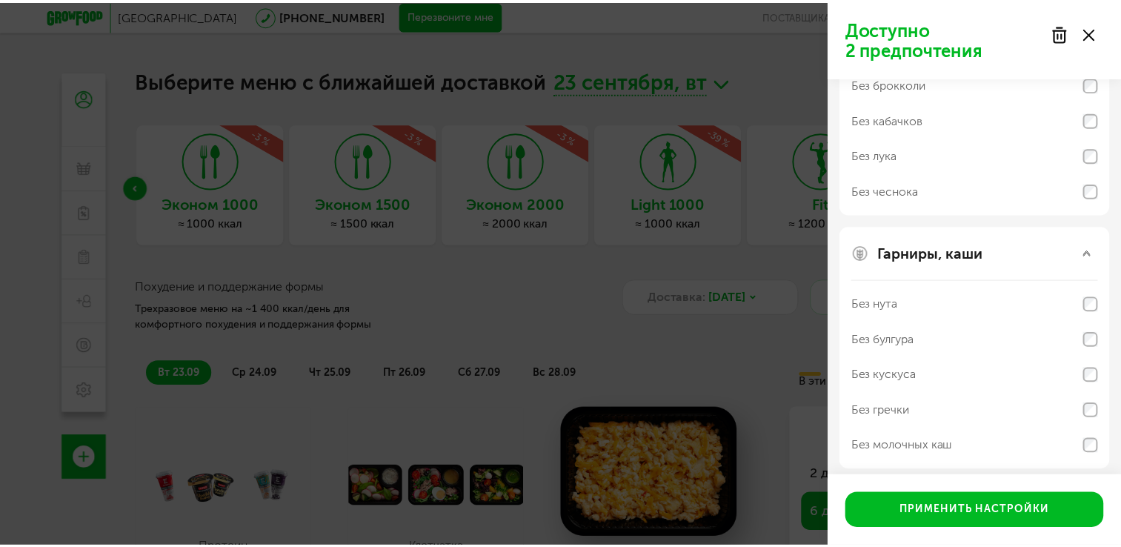
scroll to position [738, 0]
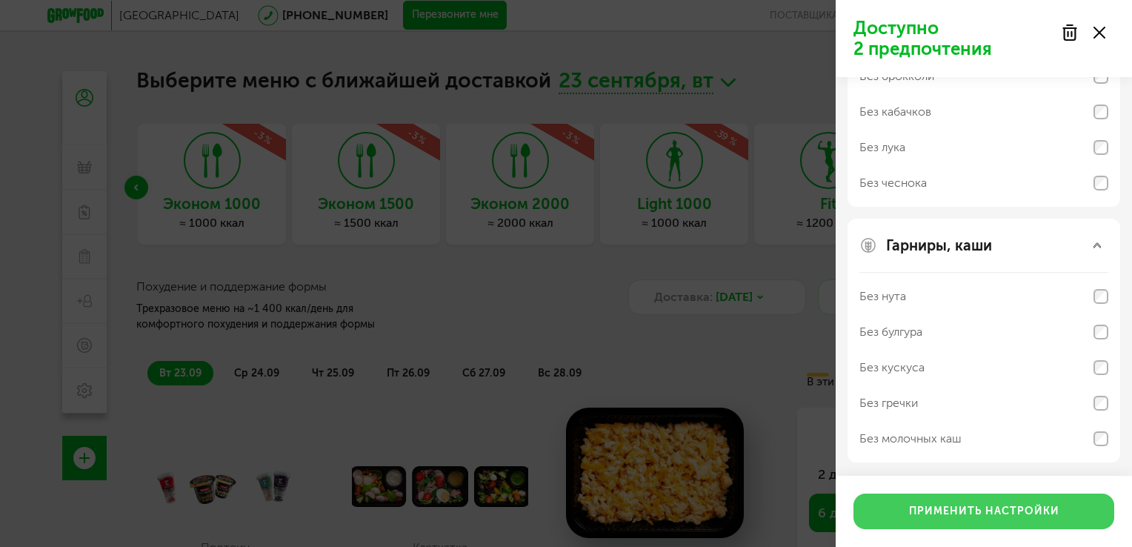
click at [970, 521] on button "Применить настройки" at bounding box center [983, 511] width 261 height 36
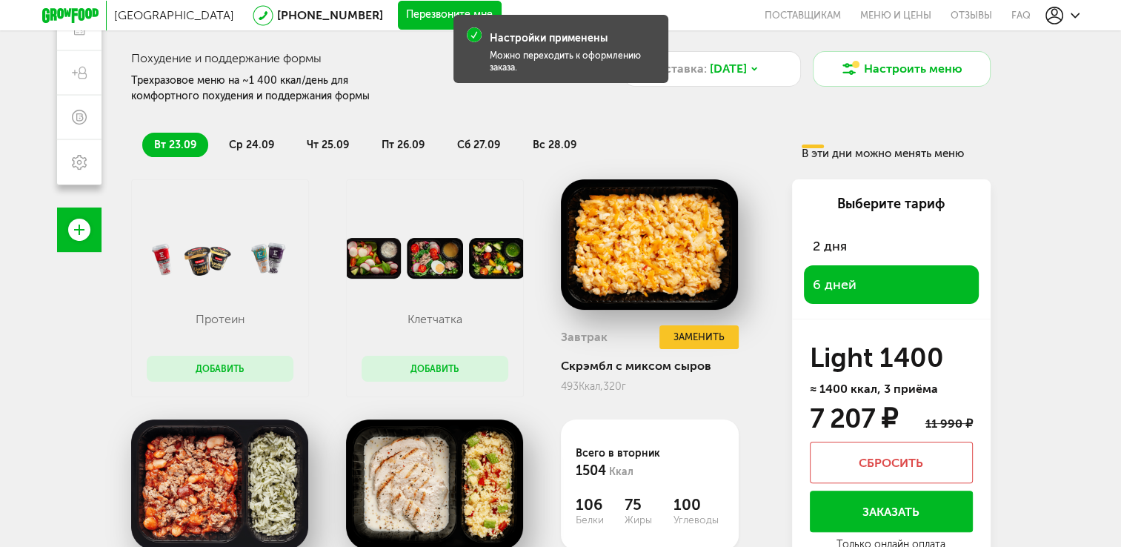
scroll to position [0, 0]
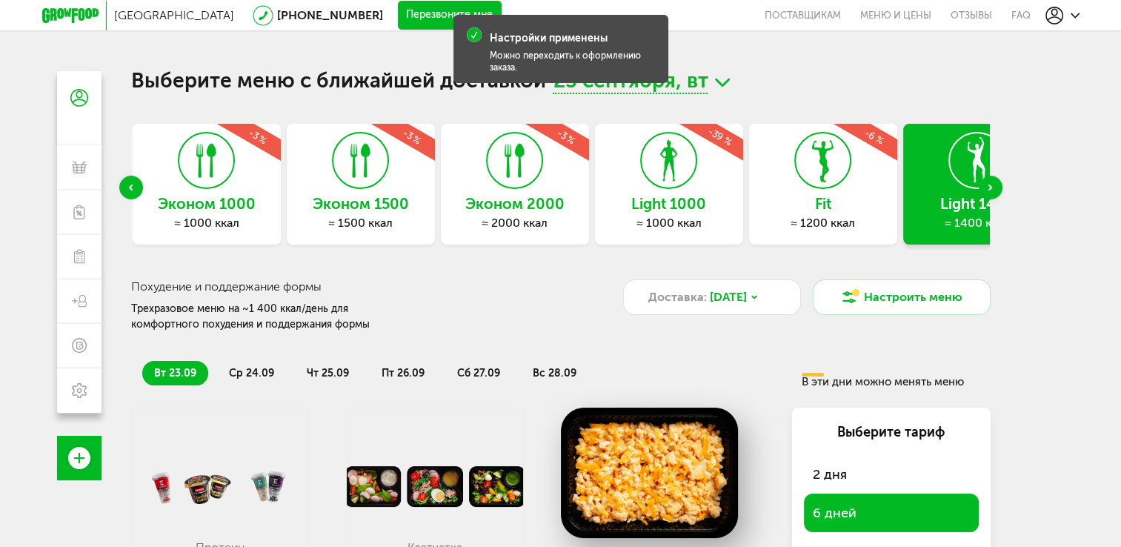
click at [536, 218] on div "≈ 2000 ккал" at bounding box center [515, 223] width 148 height 15
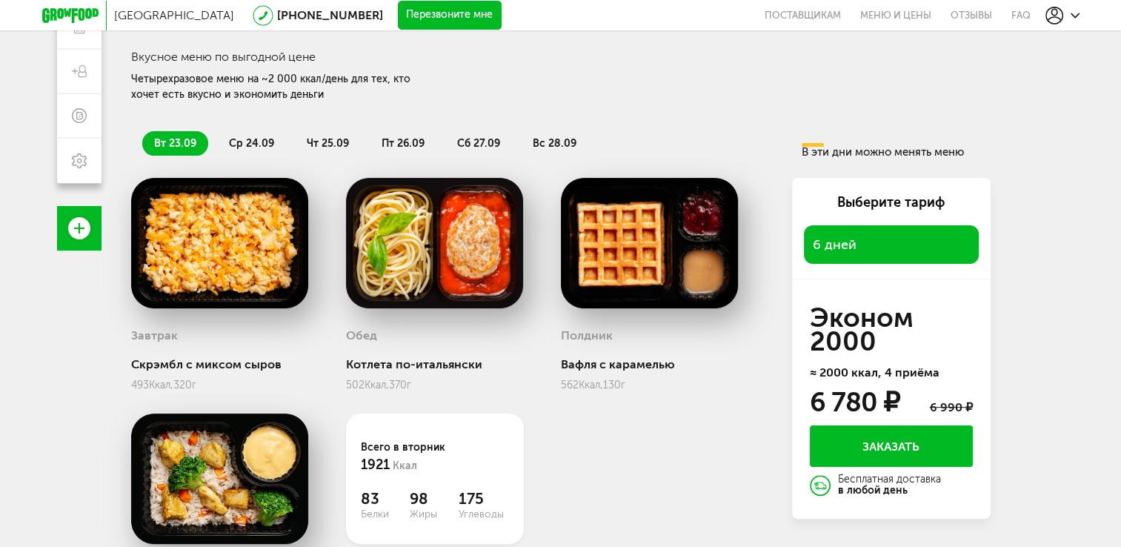
scroll to position [296, 0]
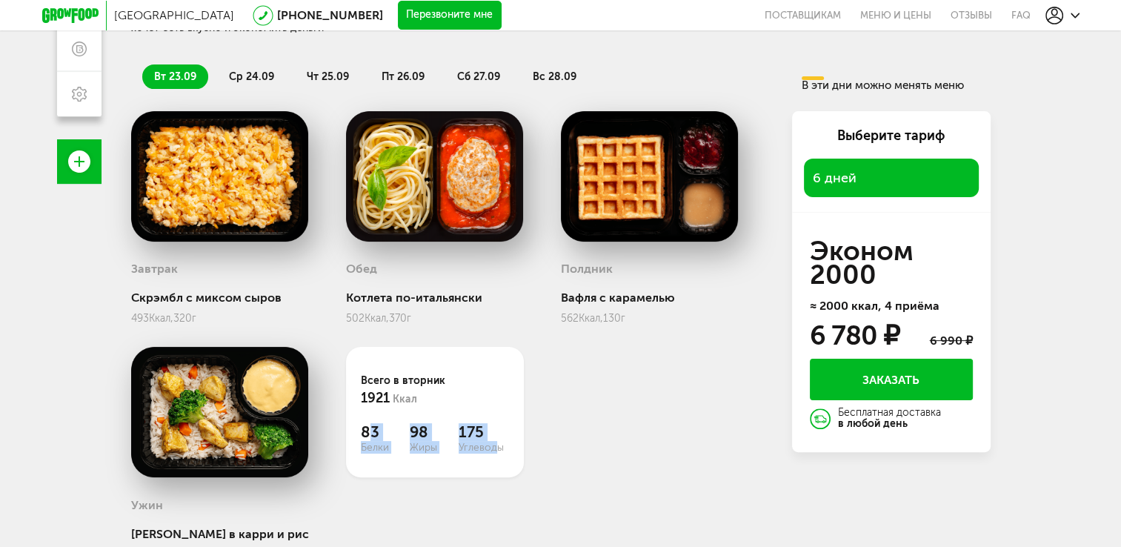
drag, startPoint x: 371, startPoint y: 439, endPoint x: 493, endPoint y: 448, distance: 121.9
click at [493, 448] on div "83 Белки 98 Жиры 175 Углеводы" at bounding box center [435, 438] width 148 height 30
click at [496, 447] on span "Углеводы" at bounding box center [483, 447] width 49 height 13
click at [596, 461] on div "Завтрак Скрэмбл с миксом сыров 493 Ккал, 320 г Обед Котлета по-итальянски 502 К…" at bounding box center [449, 359] width 637 height 496
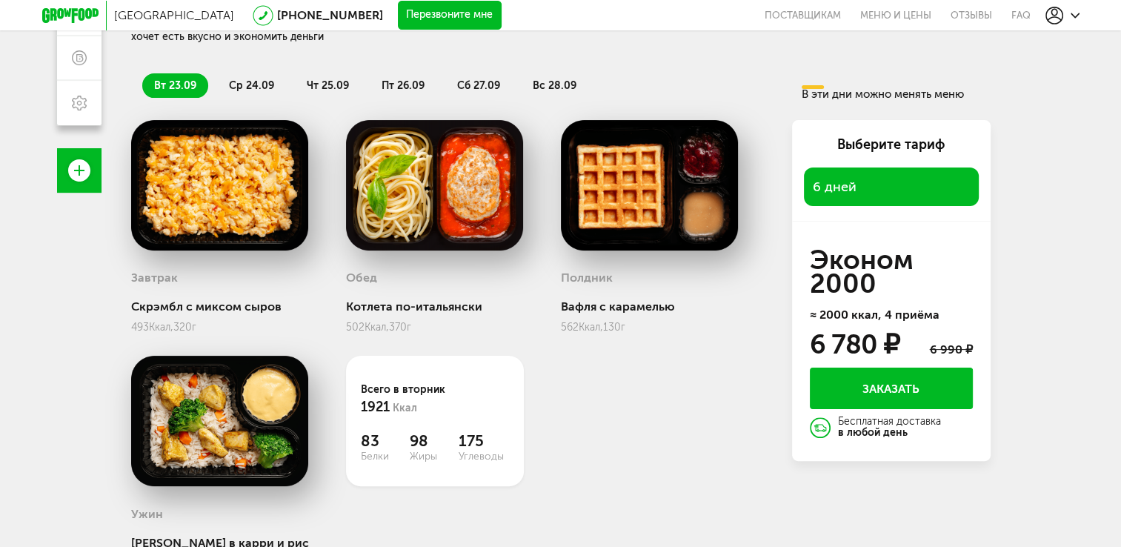
scroll to position [284, 0]
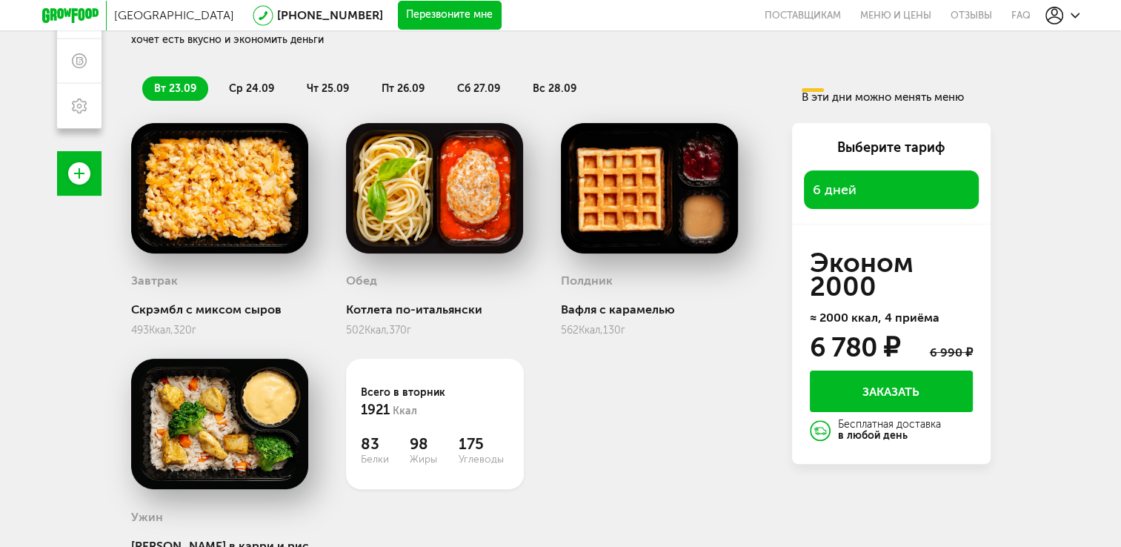
drag, startPoint x: 604, startPoint y: 433, endPoint x: 619, endPoint y: 401, distance: 34.1
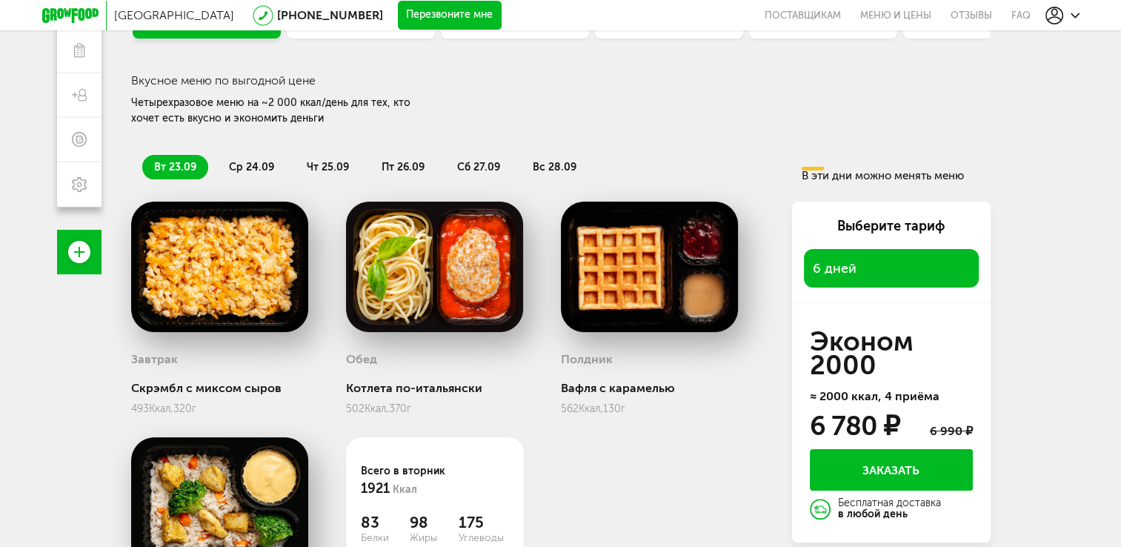
drag, startPoint x: 602, startPoint y: 407, endPoint x: 615, endPoint y: 388, distance: 23.0
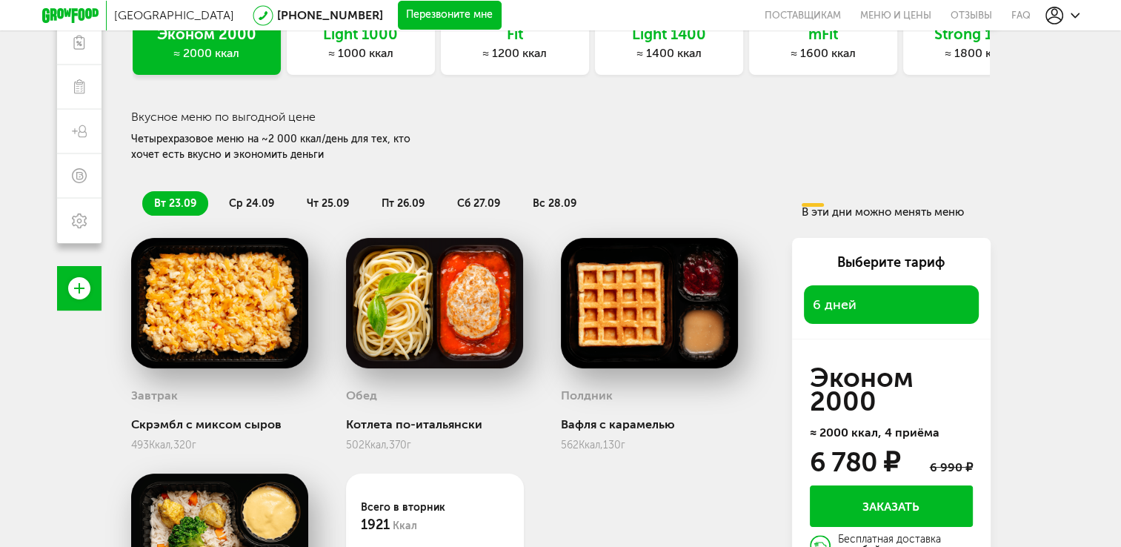
scroll to position [124, 0]
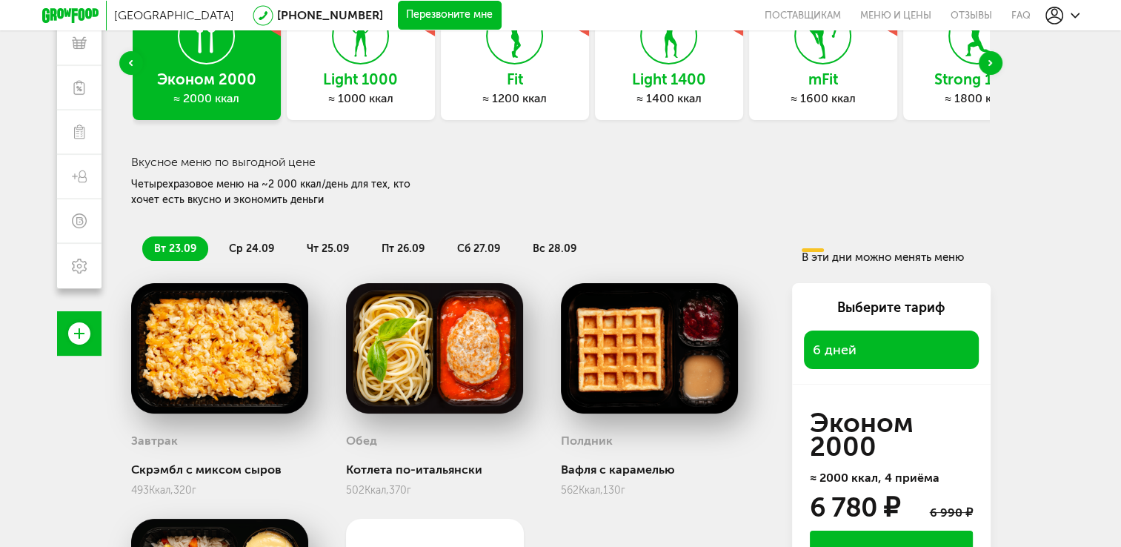
click at [614, 85] on h3 "Light 1400" at bounding box center [669, 79] width 148 height 16
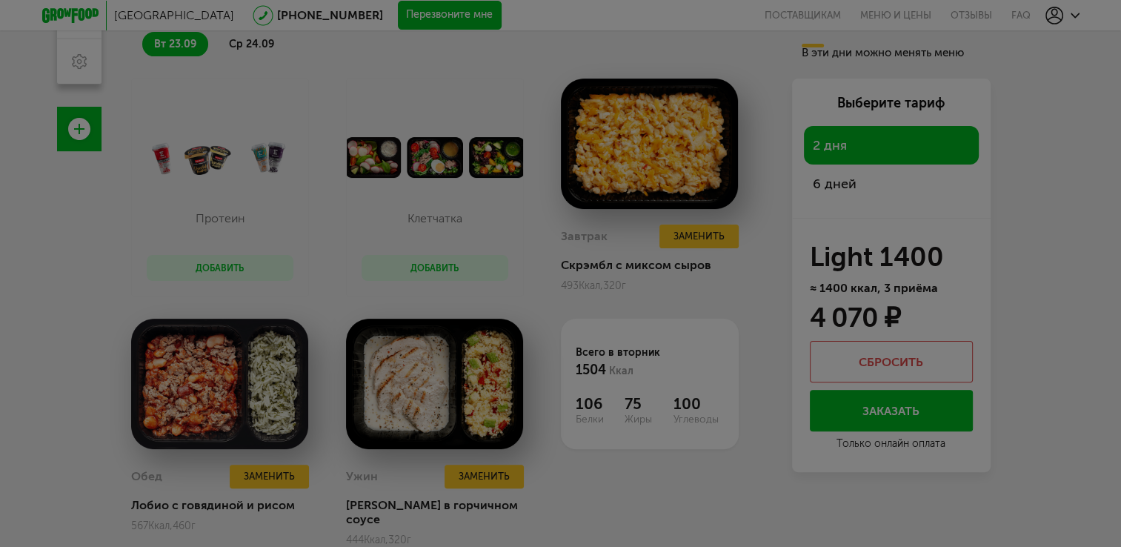
scroll to position [361, 0]
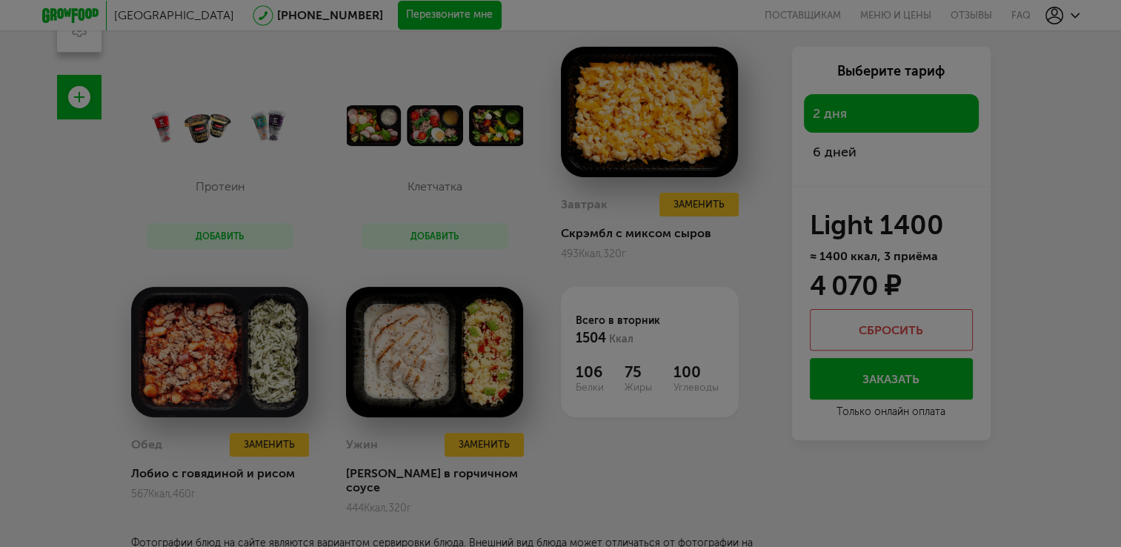
click at [590, 295] on div at bounding box center [560, 273] width 1121 height 547
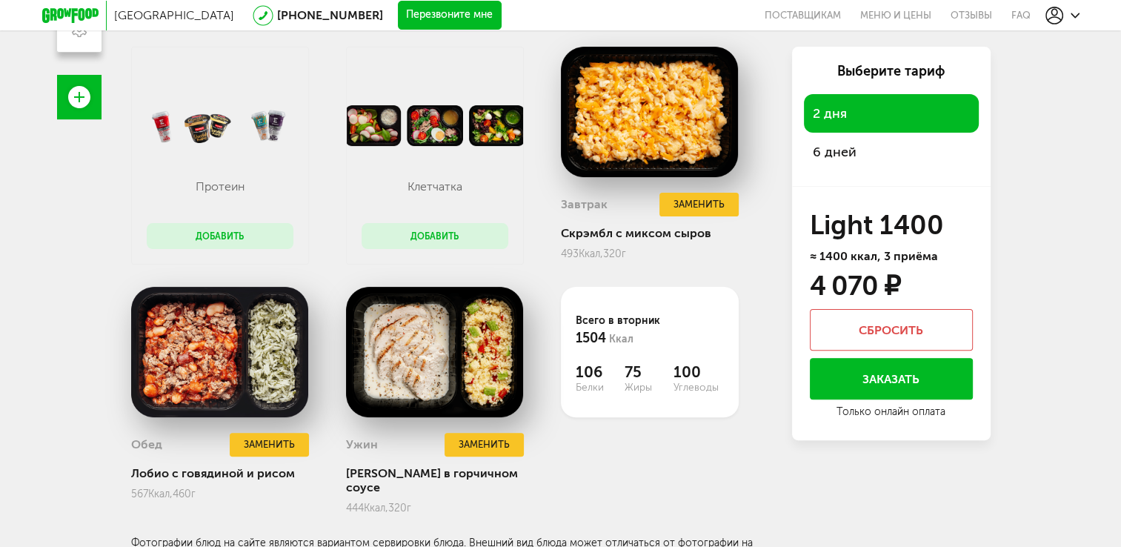
click at [618, 473] on div "Всего в вторник 1504 Ккал 106 Белки 75 Жиры 100 Углеводы" at bounding box center [664, 400] width 207 height 227
drag, startPoint x: 577, startPoint y: 334, endPoint x: 622, endPoint y: 337, distance: 45.3
click at [622, 337] on div "Всего в вторник 1504 Ккал" at bounding box center [650, 331] width 148 height 36
drag, startPoint x: 622, startPoint y: 337, endPoint x: 622, endPoint y: 419, distance: 82.2
click at [622, 419] on div "Всего в вторник 1504 Ккал 106 Белки 75 Жиры 100 Углеводы" at bounding box center [664, 400] width 207 height 227
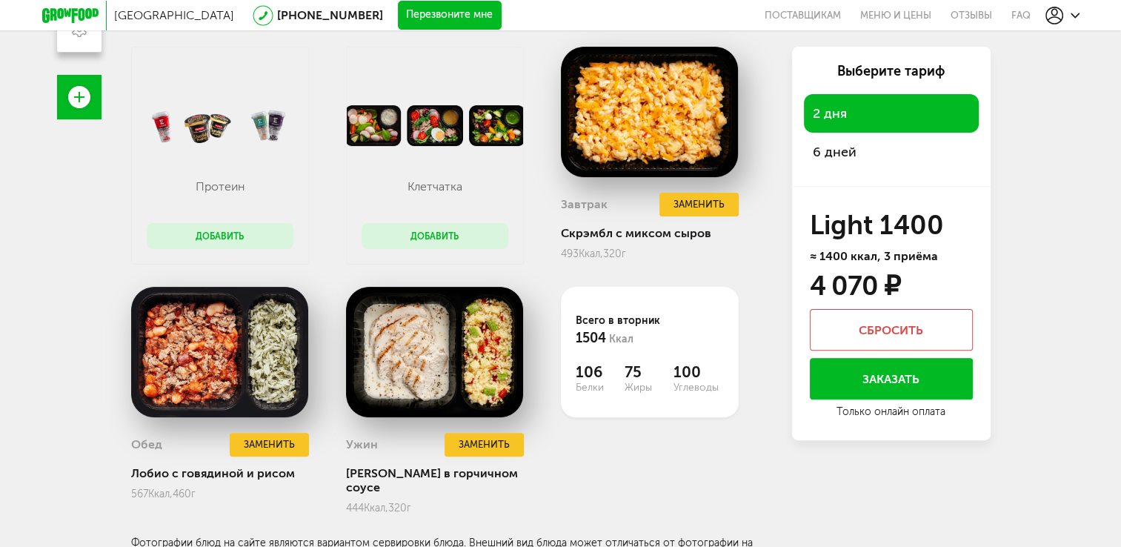
click at [857, 158] on span "6 дней" at bounding box center [891, 151] width 157 height 21
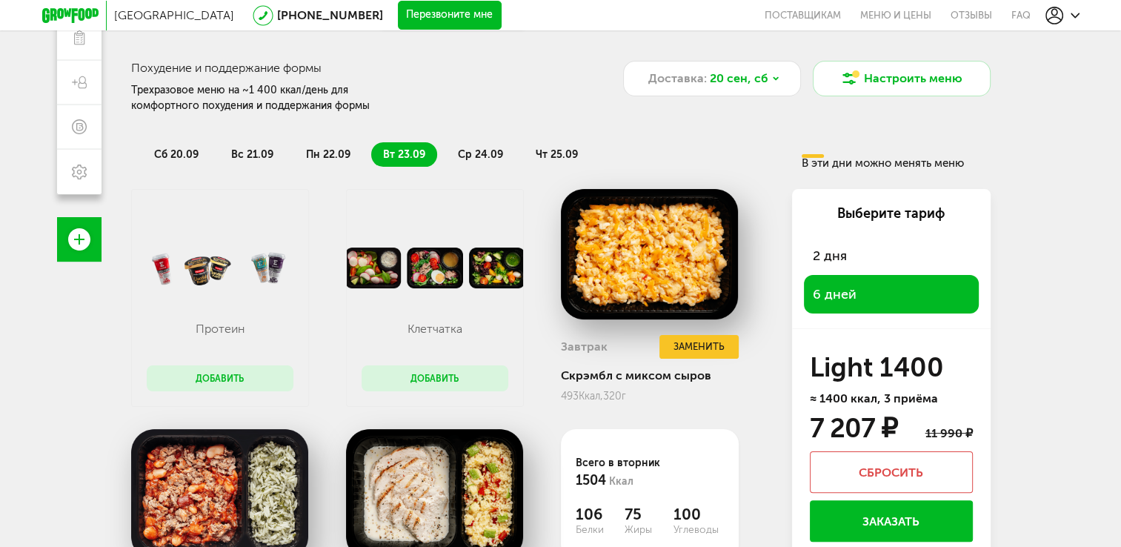
scroll to position [213, 0]
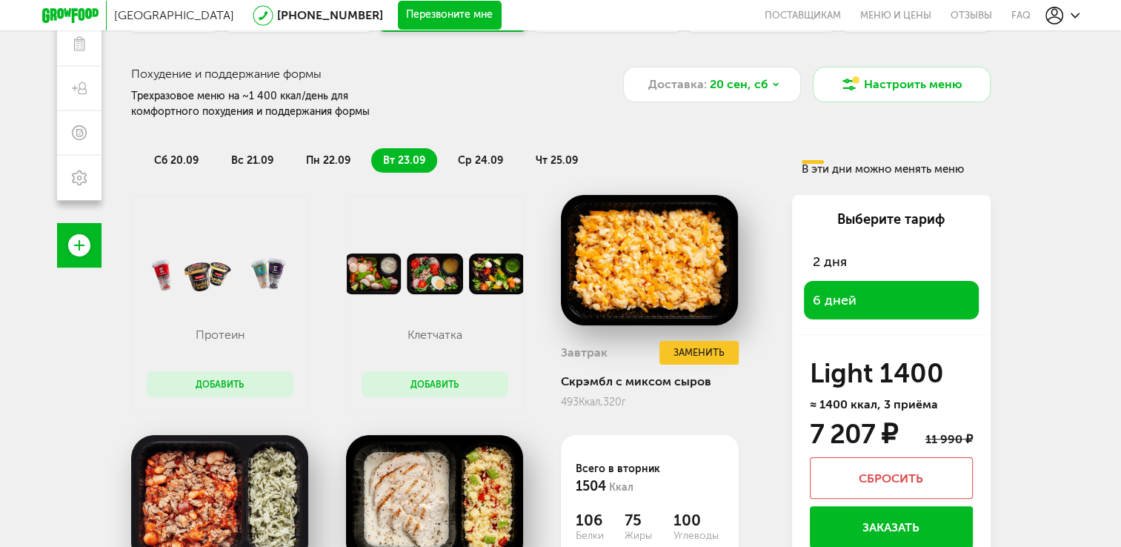
click at [1029, 351] on div "Санкт-Петербург 8 (800) 555-21-78 Перезвоните мне поставщикам Меню и цены Отзыв…" at bounding box center [560, 125] width 1121 height 677
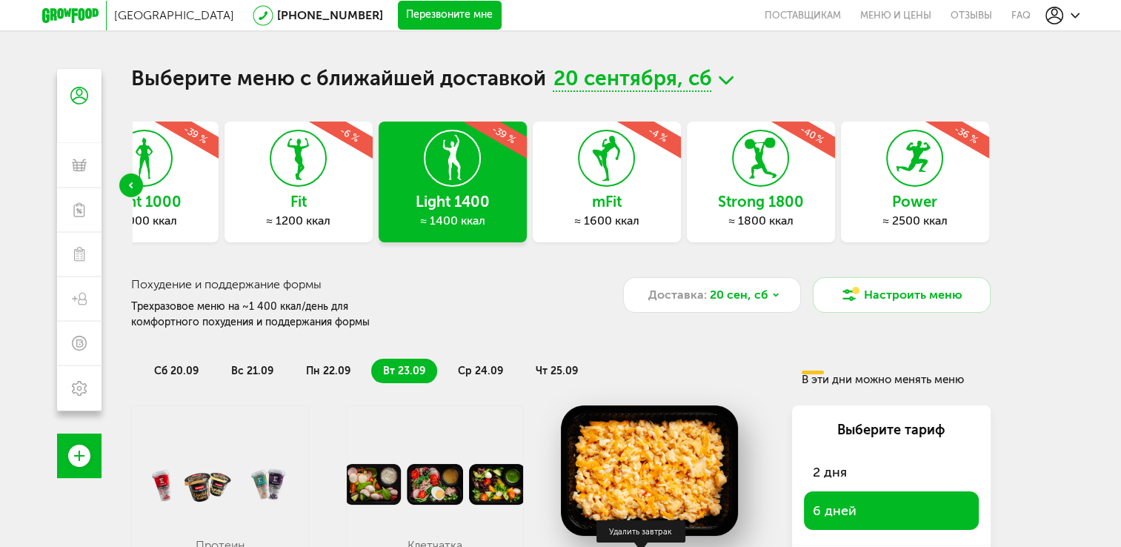
scroll to position [0, 0]
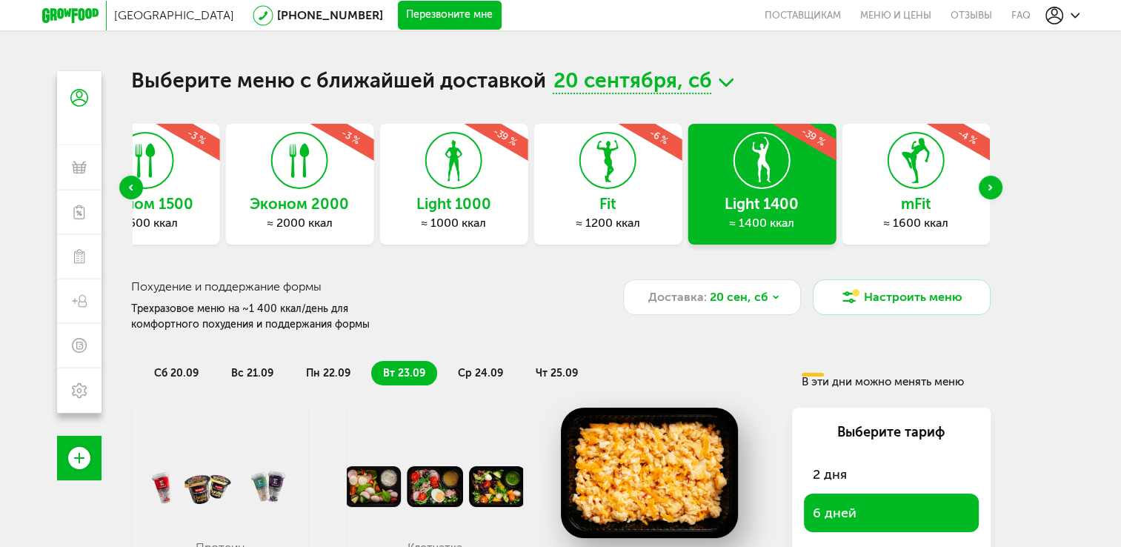
click at [694, 213] on div "Light 1400 ≈ 1400 ккал -39 %" at bounding box center [761, 184] width 148 height 121
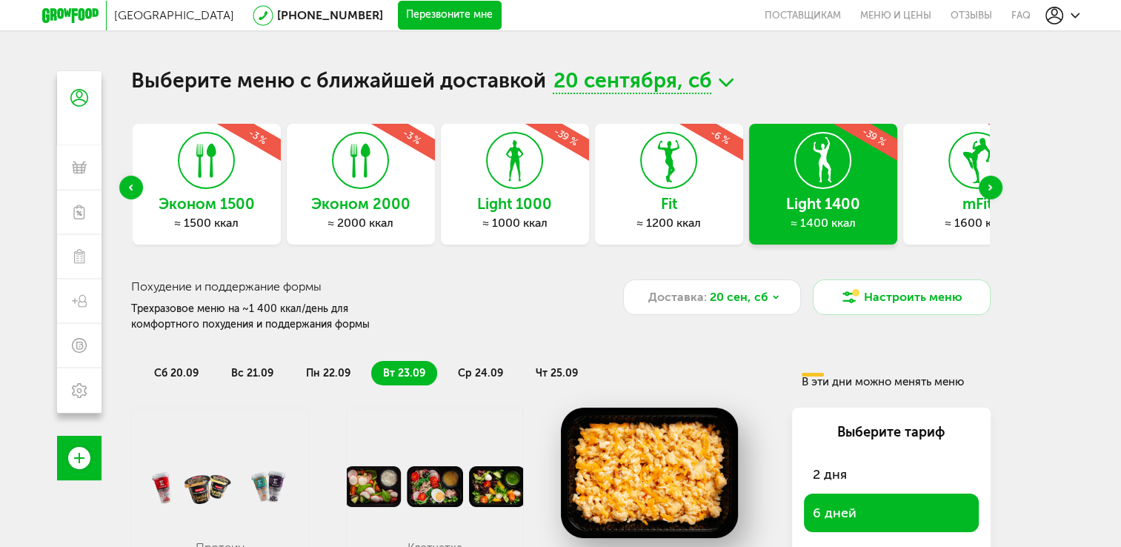
click at [393, 204] on h3 "Эконом 2000" at bounding box center [361, 204] width 148 height 16
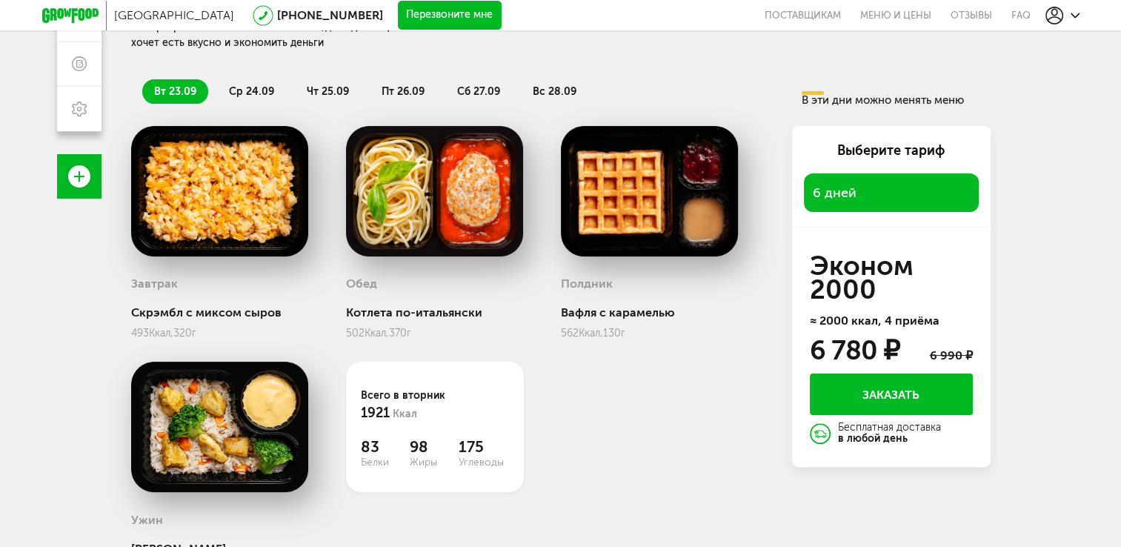
scroll to position [296, 0]
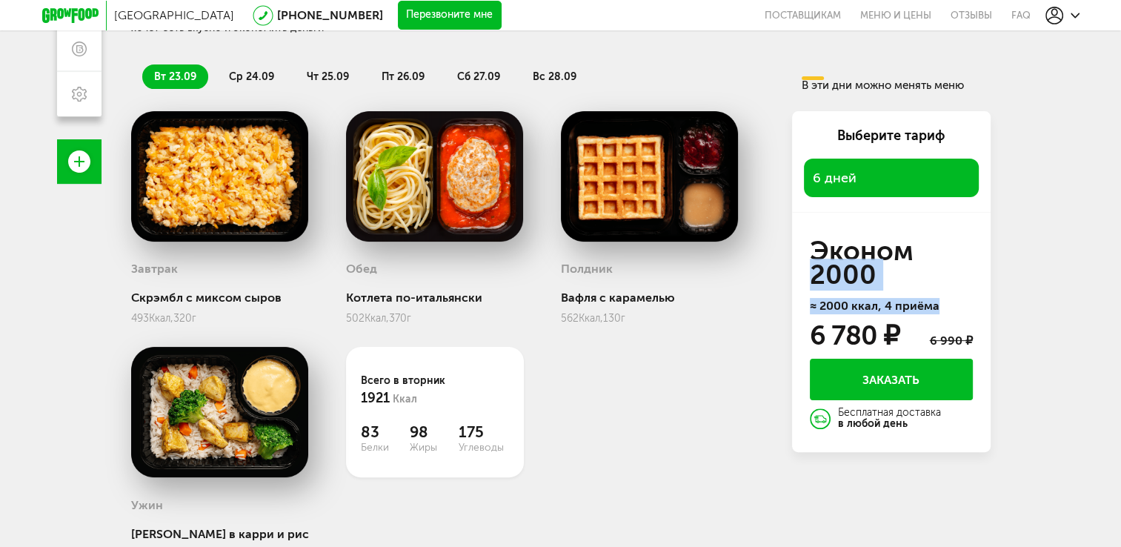
drag, startPoint x: 812, startPoint y: 289, endPoint x: 976, endPoint y: 310, distance: 165.0
click at [976, 310] on div "Выберите тариф 6 дней Эконом 2000 ≈ 2000 ккал, 4 приёма 6 780 ₽ 6 990 ₽ Заказат…" at bounding box center [891, 281] width 199 height 341
drag, startPoint x: 976, startPoint y: 310, endPoint x: 639, endPoint y: 318, distance: 337.1
click at [639, 318] on div "562 Ккал, 130 г" at bounding box center [650, 318] width 178 height 13
drag, startPoint x: 436, startPoint y: 434, endPoint x: 498, endPoint y: 451, distance: 64.5
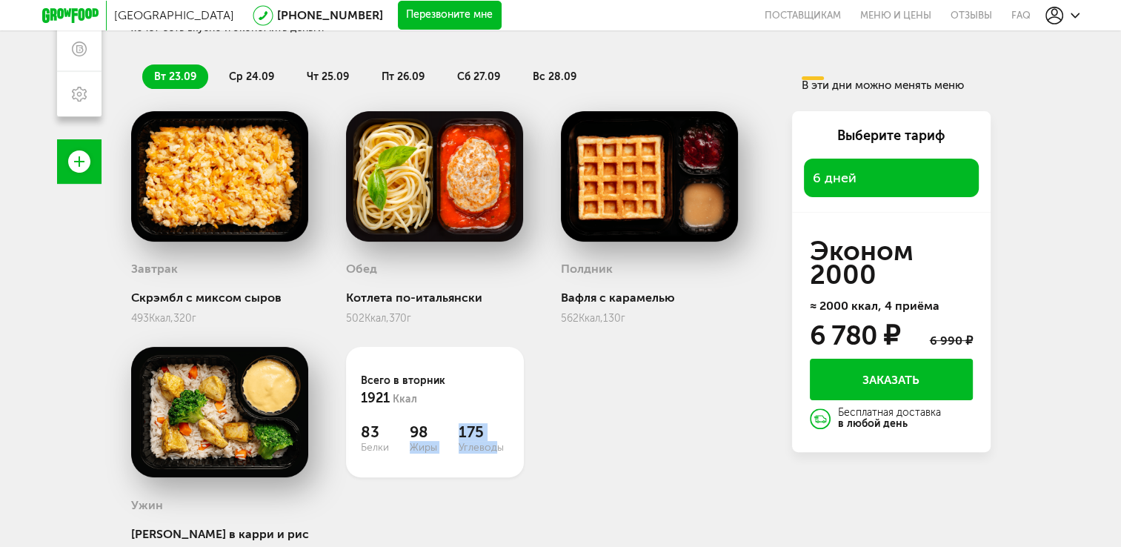
click at [498, 451] on div "83 Белки 98 Жиры 175 Углеводы" at bounding box center [435, 438] width 148 height 30
drag, startPoint x: 498, startPoint y: 451, endPoint x: 619, endPoint y: 447, distance: 121.5
click at [619, 447] on div "Завтрак Скрэмбл с миксом сыров 493 Ккал, 320 г Обед Котлета по-итальянски 502 К…" at bounding box center [449, 359] width 637 height 496
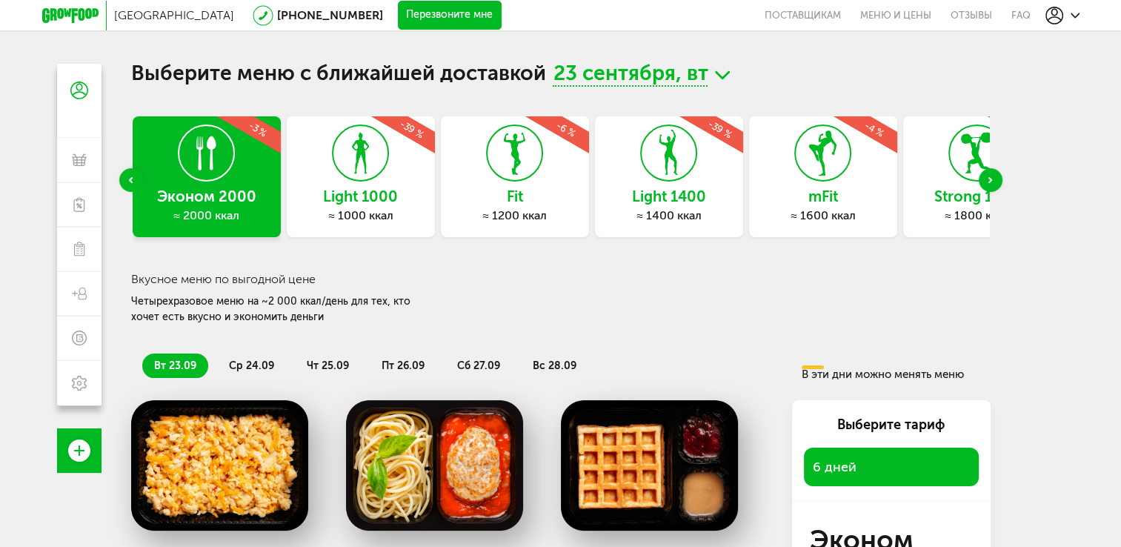
scroll to position [0, 0]
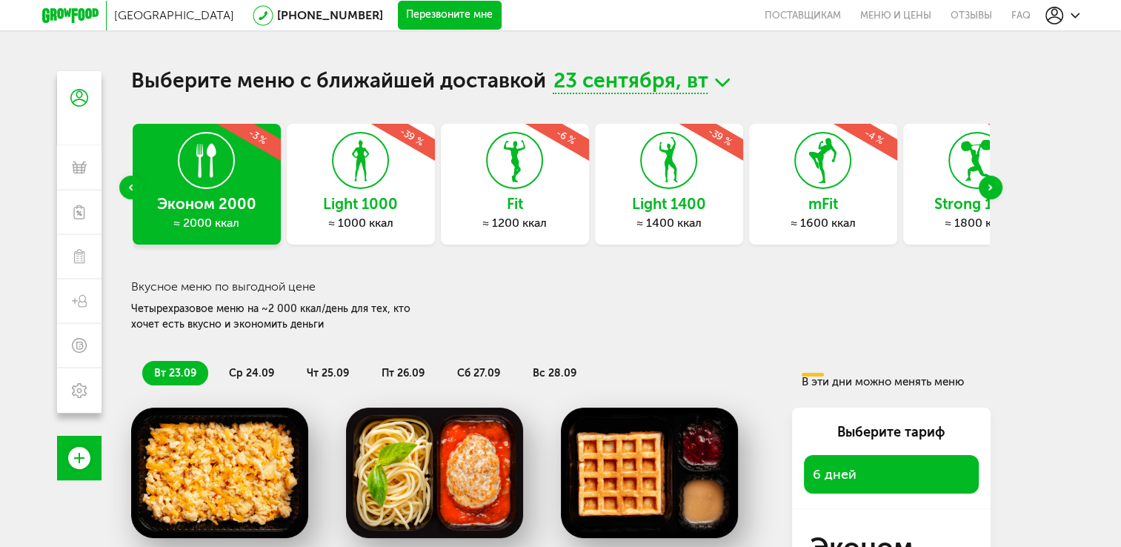
drag, startPoint x: 559, startPoint y: 300, endPoint x: 546, endPoint y: 313, distance: 18.9
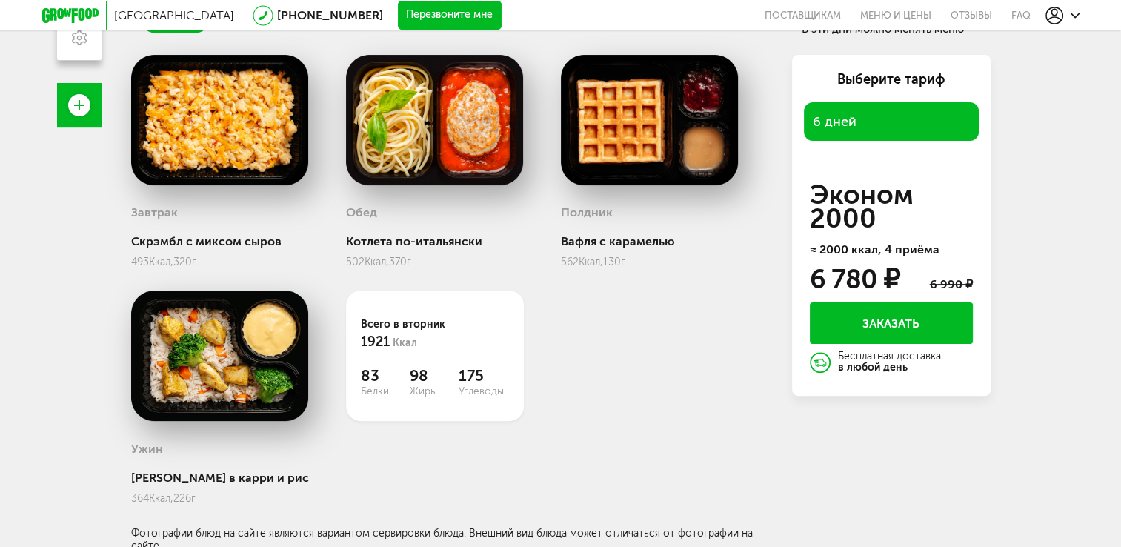
scroll to position [356, 0]
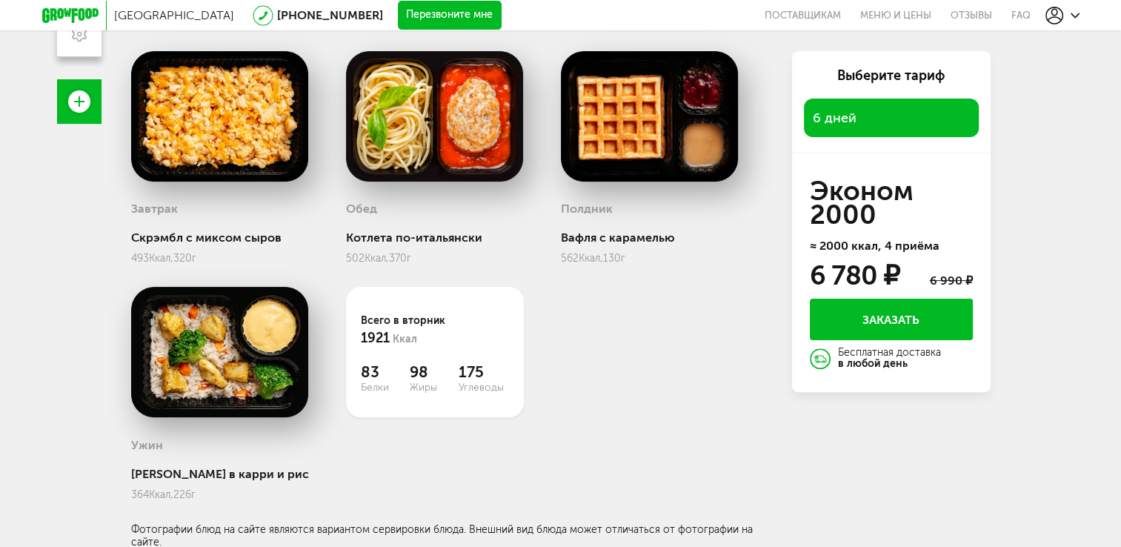
click at [626, 166] on img at bounding box center [650, 116] width 178 height 130
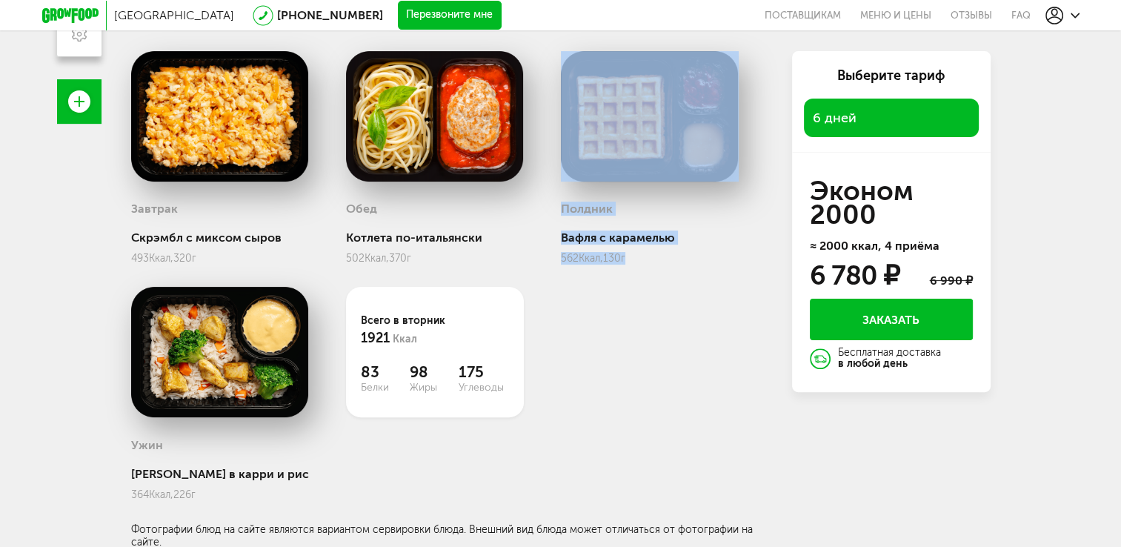
drag, startPoint x: 633, startPoint y: 263, endPoint x: 554, endPoint y: 267, distance: 78.6
click at [554, 267] on div "Завтрак Скрэмбл с миксом сыров 493 Ккал, 320 г Обед Котлета по-итальянски 502 К…" at bounding box center [449, 299] width 637 height 496
drag, startPoint x: 554, startPoint y: 267, endPoint x: 695, endPoint y: 261, distance: 140.9
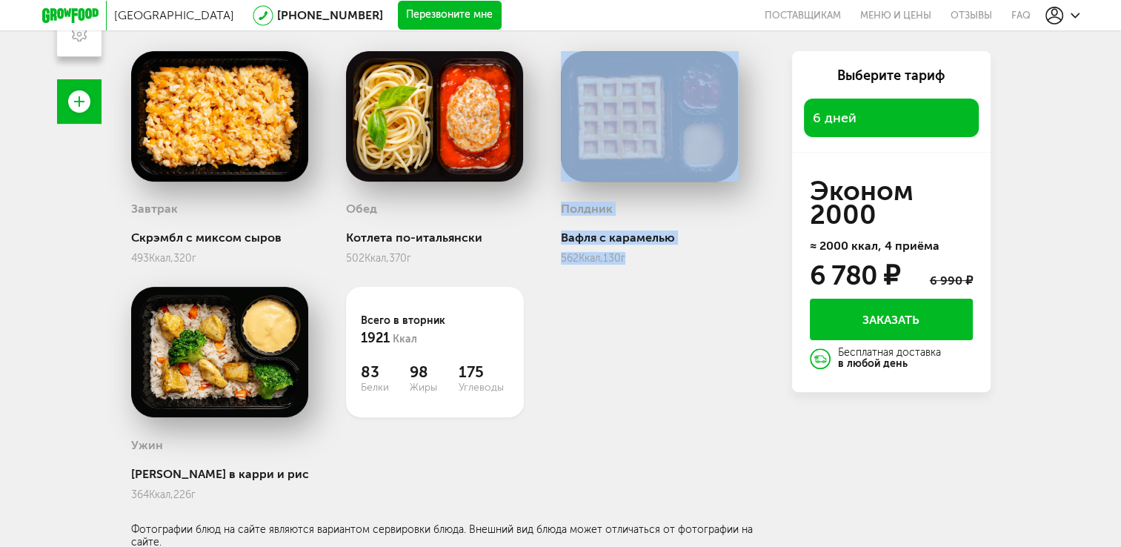
click at [695, 261] on div "562 Ккал, 130 г" at bounding box center [650, 258] width 178 height 13
click at [610, 241] on div "Вафля с карамелью" at bounding box center [650, 237] width 178 height 14
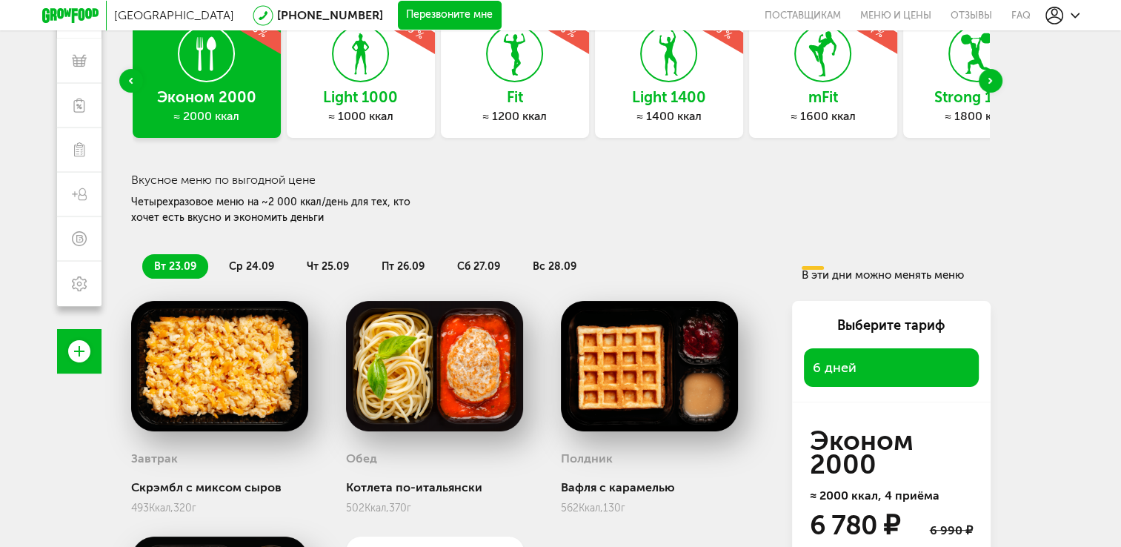
scroll to position [60, 0]
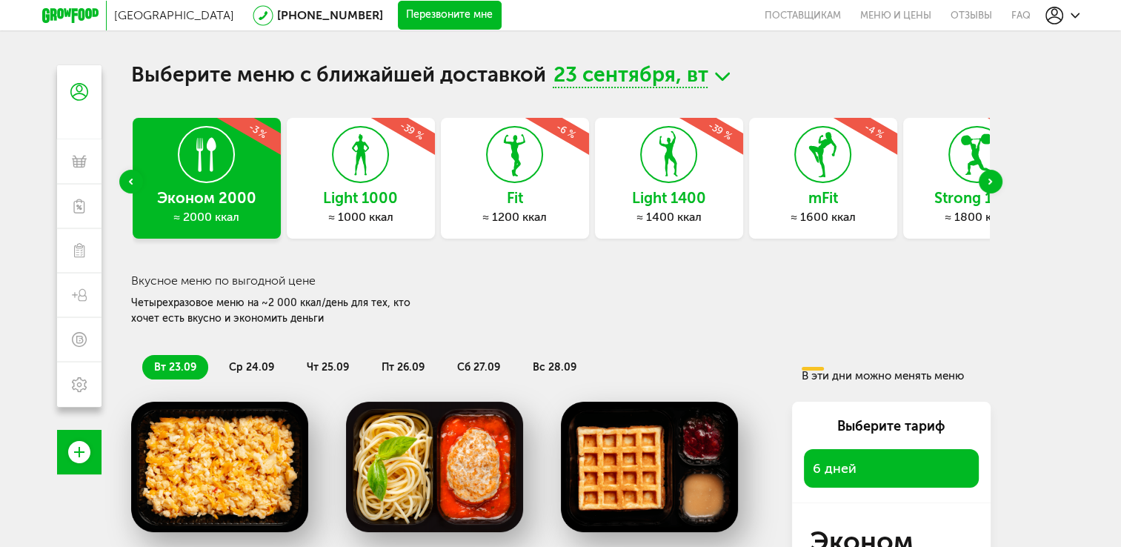
scroll to position [0, 0]
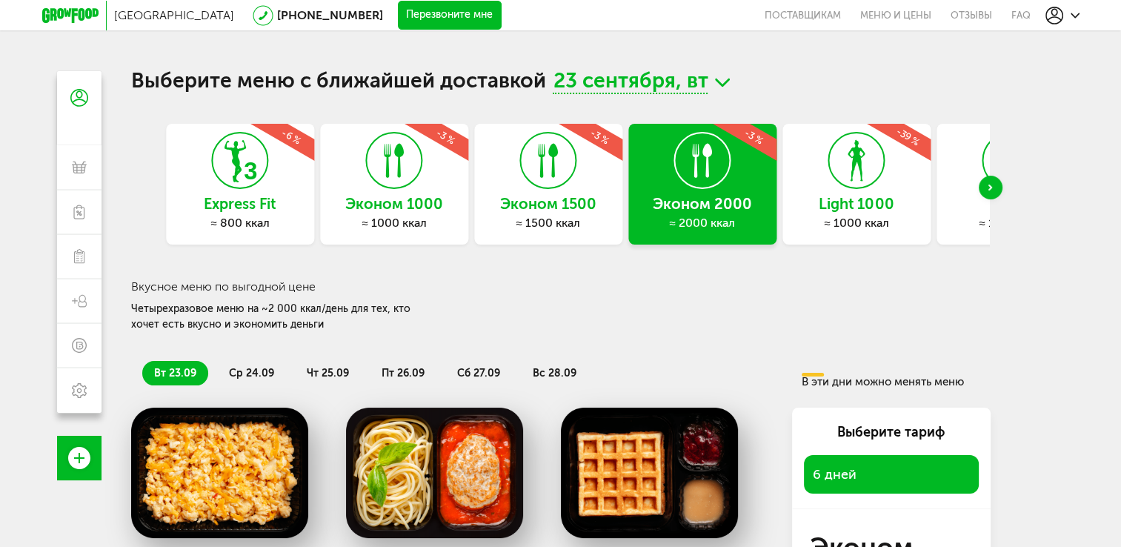
click at [743, 189] on div "Эконом 2000 ≈ 2000 ккал -3 %" at bounding box center [702, 184] width 148 height 121
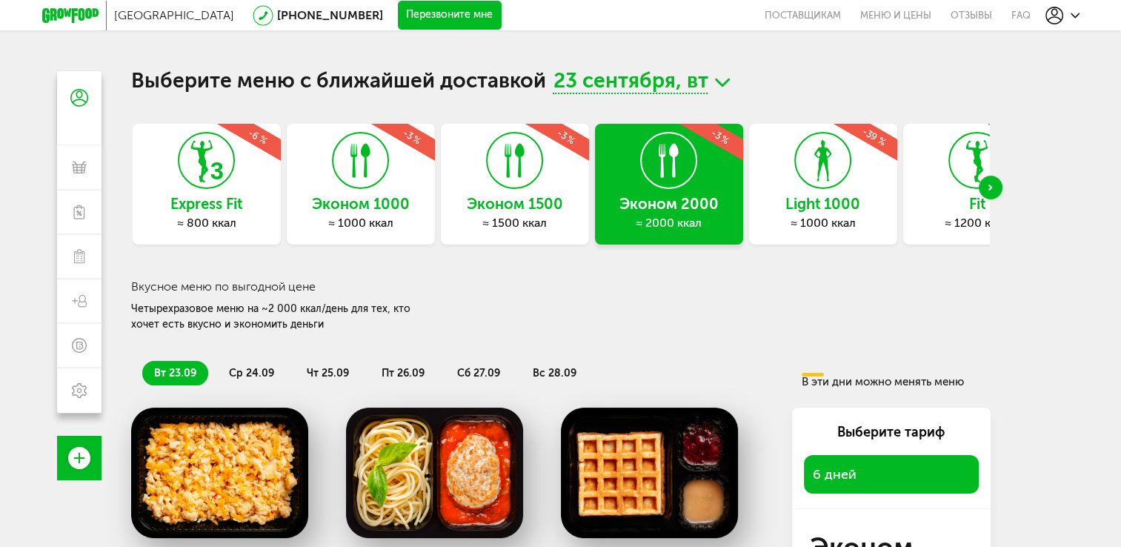
click at [530, 204] on h3 "Эконом 1500" at bounding box center [515, 204] width 148 height 16
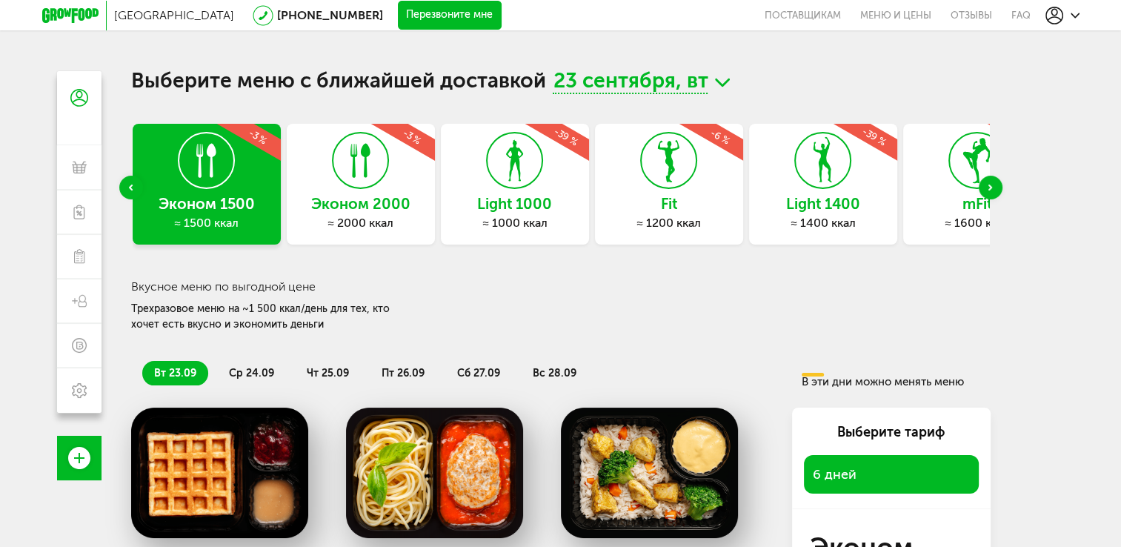
drag, startPoint x: 673, startPoint y: 410, endPoint x: 672, endPoint y: 210, distance: 200.0
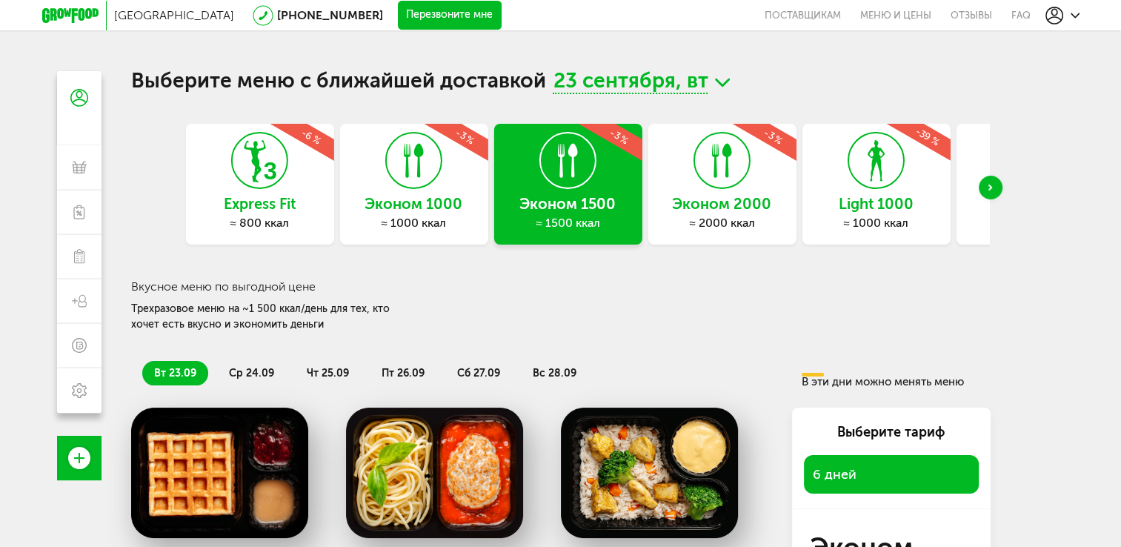
click at [779, 194] on div "Эконом 2000 ≈ 2000 ккал -3 %" at bounding box center [721, 184] width 148 height 121
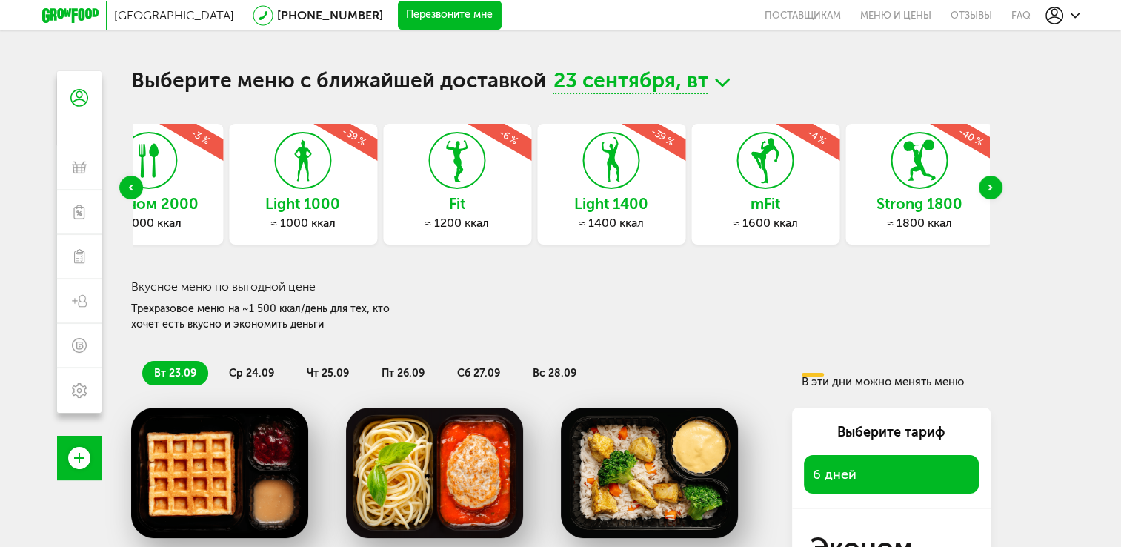
click at [421, 173] on div "Fit ≈ 1200 ккал -6 %" at bounding box center [457, 184] width 148 height 121
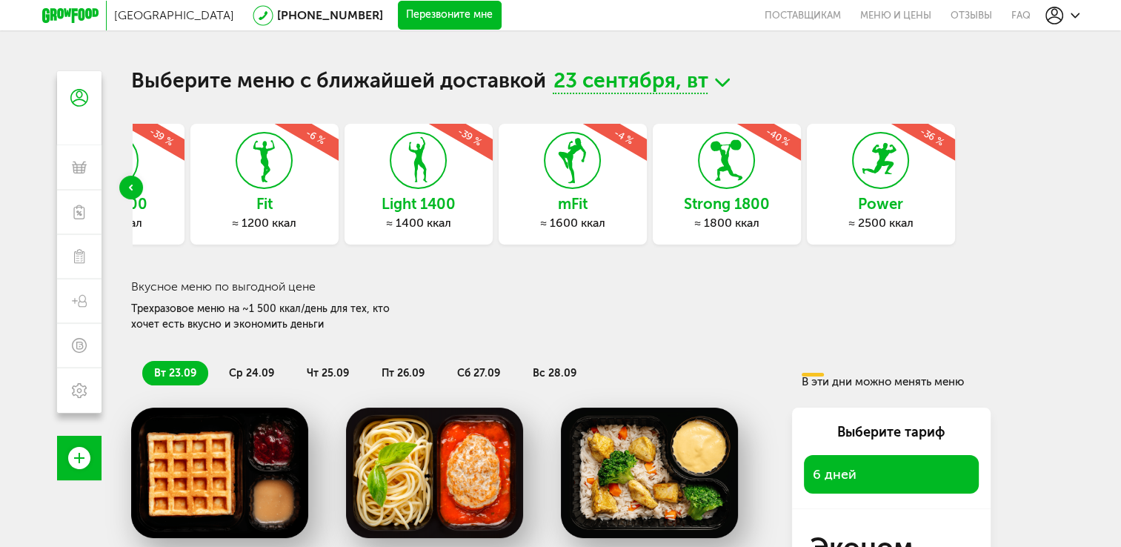
click at [530, 199] on div "mFit ≈ 1600 ккал -4 %" at bounding box center [572, 184] width 148 height 121
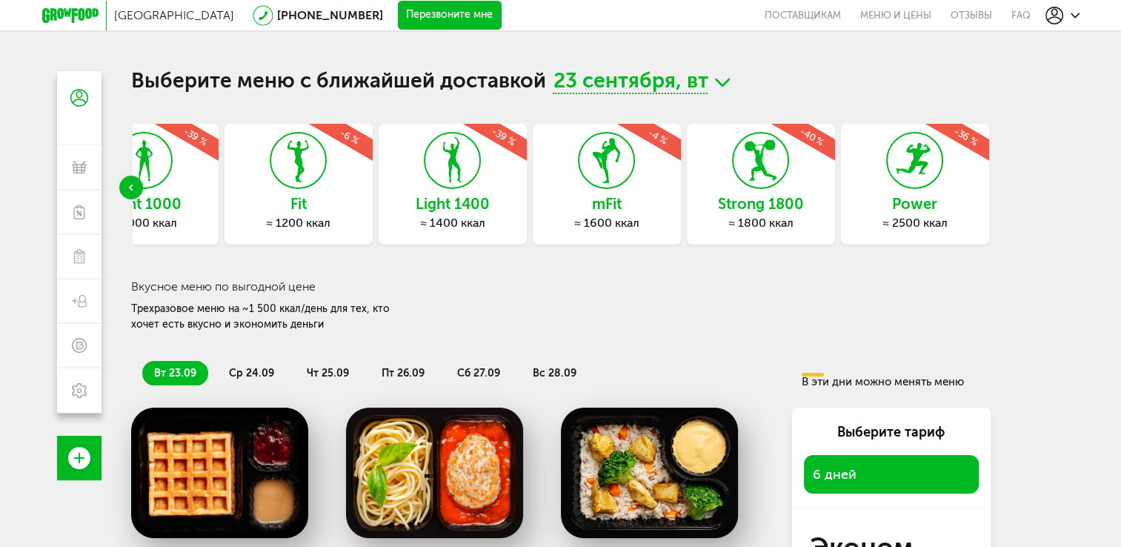
click at [927, 206] on h3 "Power" at bounding box center [915, 204] width 148 height 16
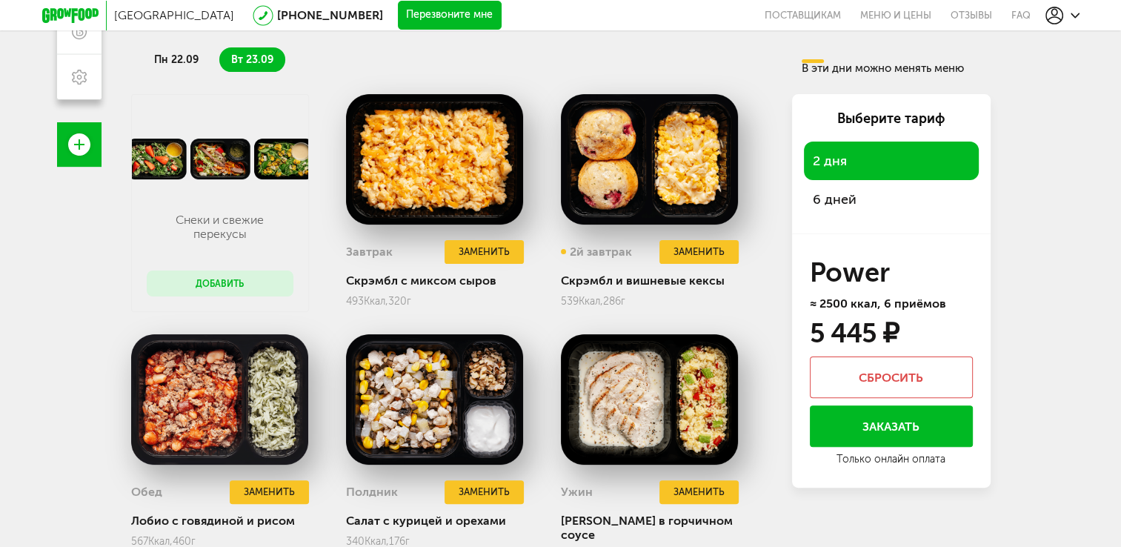
scroll to position [300, 0]
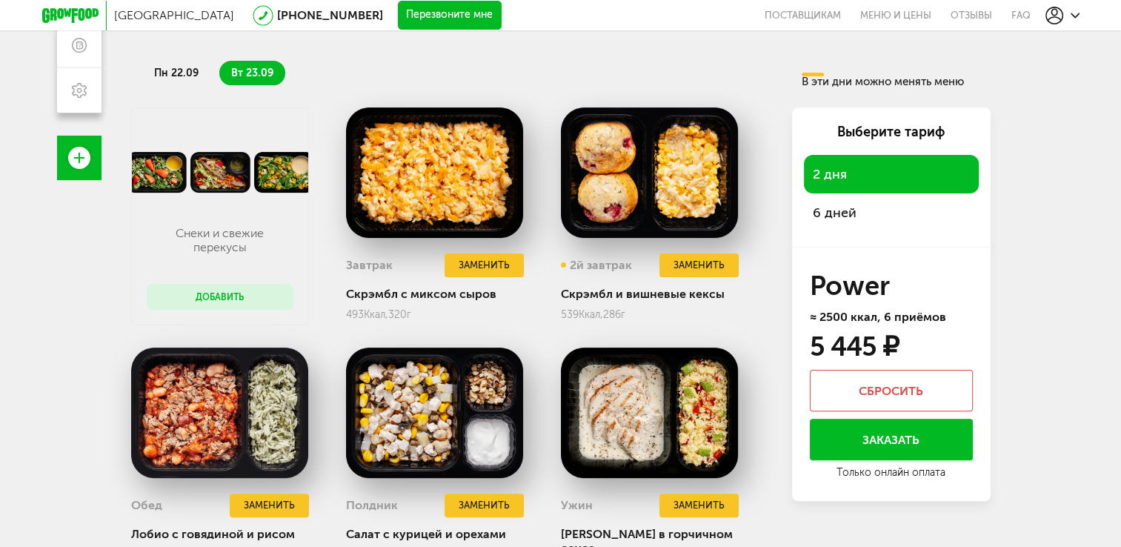
click at [868, 221] on span "6 дней" at bounding box center [891, 212] width 157 height 21
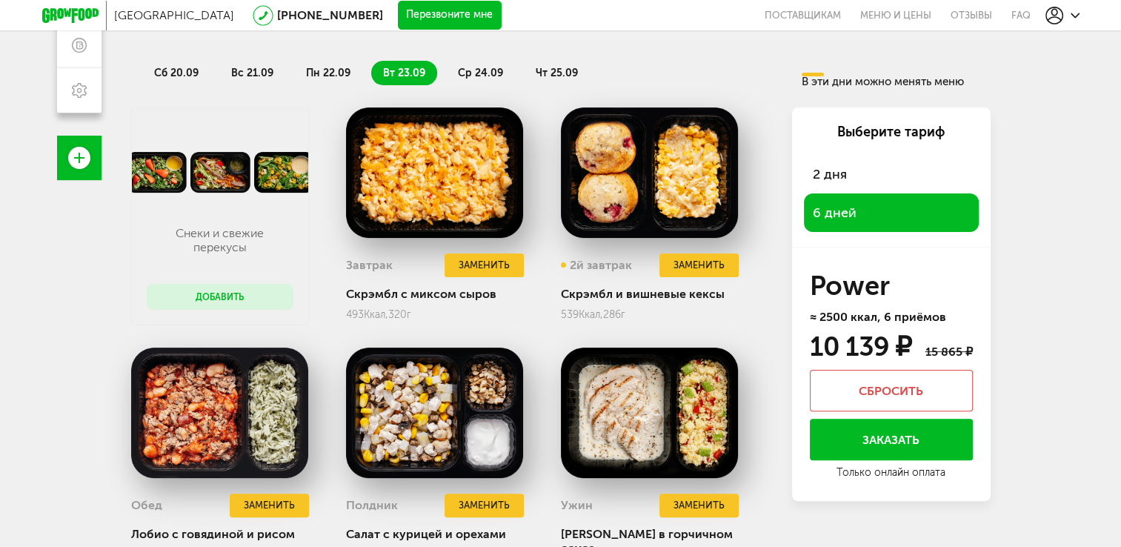
drag, startPoint x: 907, startPoint y: 339, endPoint x: 787, endPoint y: 336, distance: 120.1
click at [787, 336] on div "Снеки и свежие перекусы Добавить Завтрак Заменить Скрэмбл с миксом сыров 493 Кк…" at bounding box center [560, 482] width 859 height 750
click at [788, 326] on div "Снеки и свежие перекусы Добавить Завтрак Заменить Скрэмбл с миксом сыров 493 Кк…" at bounding box center [560, 482] width 859 height 750
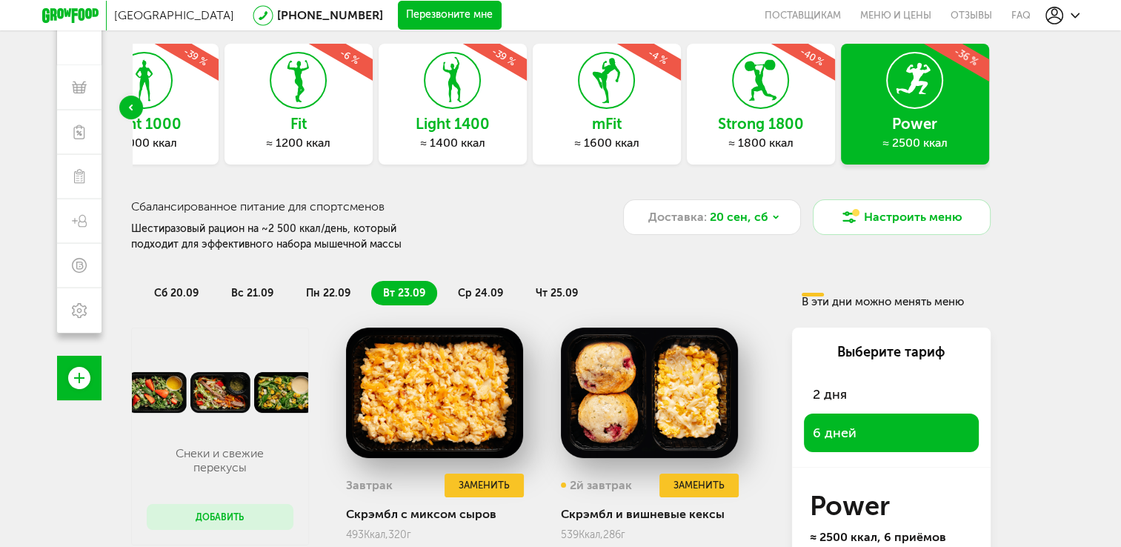
scroll to position [78, 0]
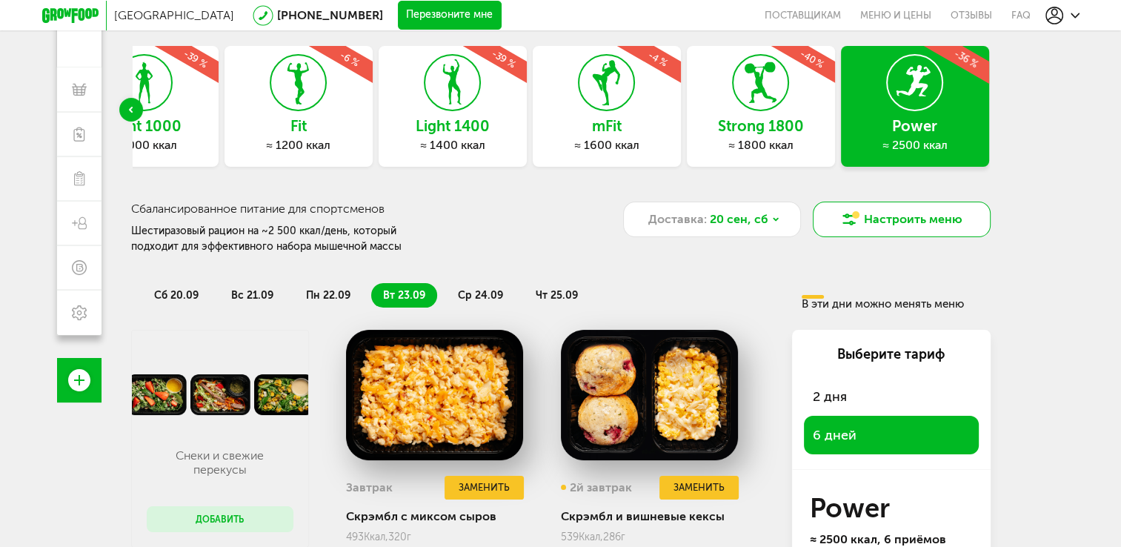
click at [862, 227] on button "Настроить меню" at bounding box center [902, 219] width 178 height 36
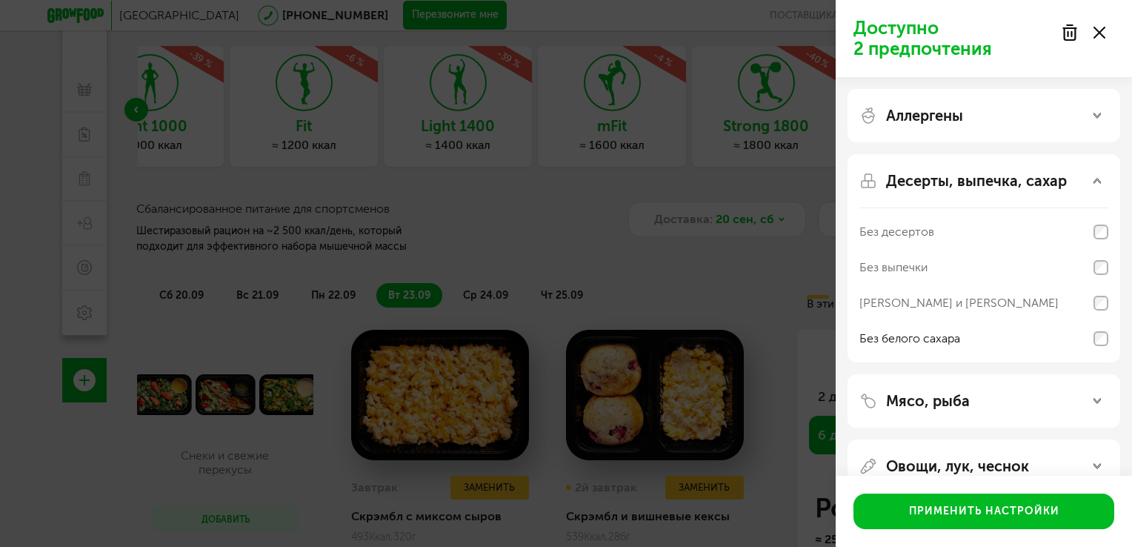
click at [777, 324] on div "Доступно 2 предпочтения Аллергены Десерты, выпечка, сахар Без десертов Без выпе…" at bounding box center [566, 273] width 1132 height 547
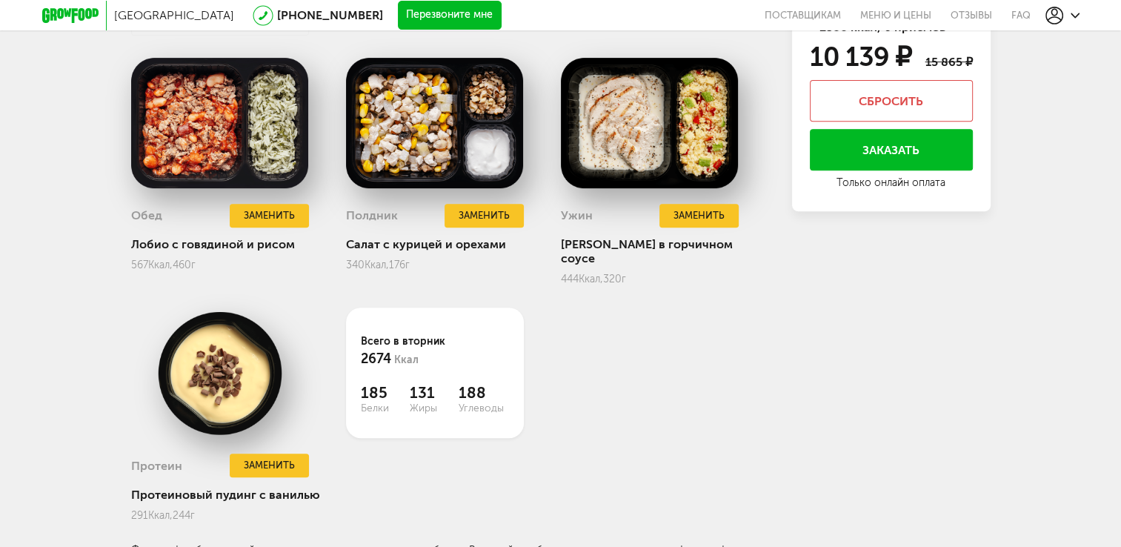
scroll to position [596, 0]
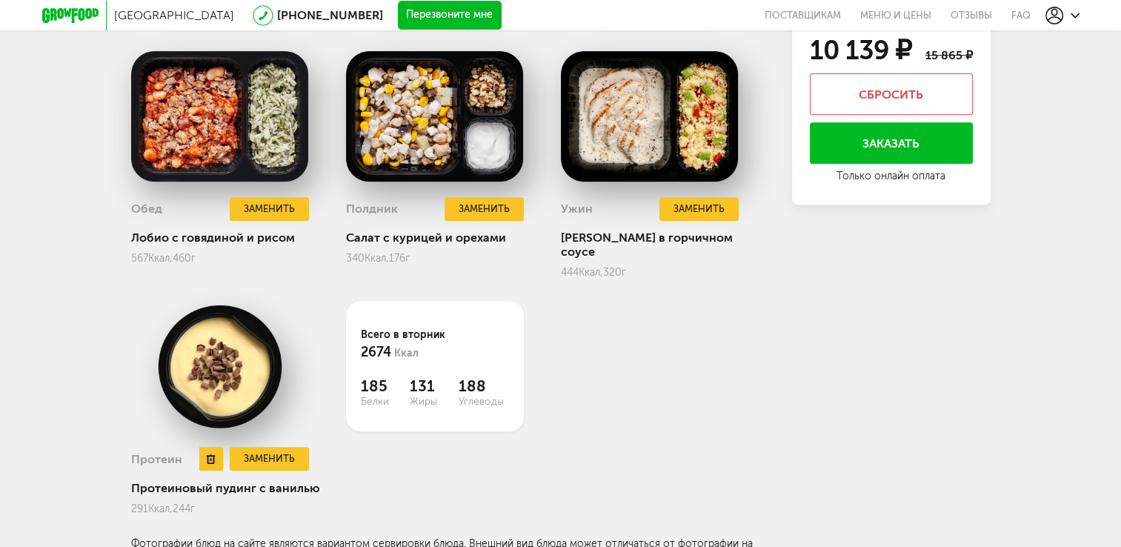
click at [209, 336] on img at bounding box center [220, 366] width 178 height 130
click at [236, 390] on img at bounding box center [220, 366] width 178 height 130
click at [267, 447] on button "Заменить" at bounding box center [269, 459] width 79 height 24
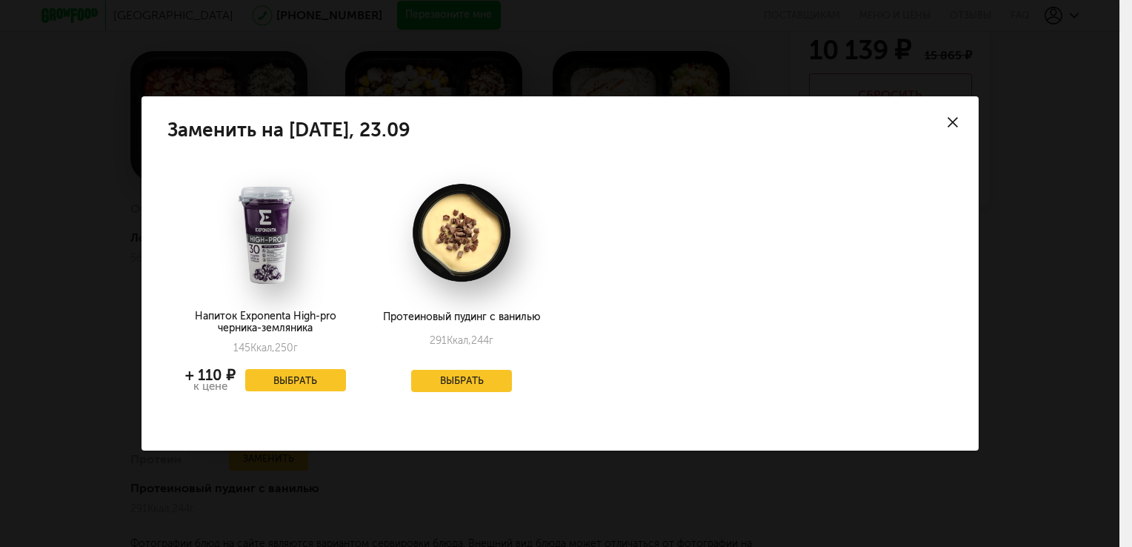
click at [371, 510] on div "Заменить на вторник, 23.09 Напиток Exponenta High-pro черника-земляника 145 Кка…" at bounding box center [559, 273] width 1119 height 547
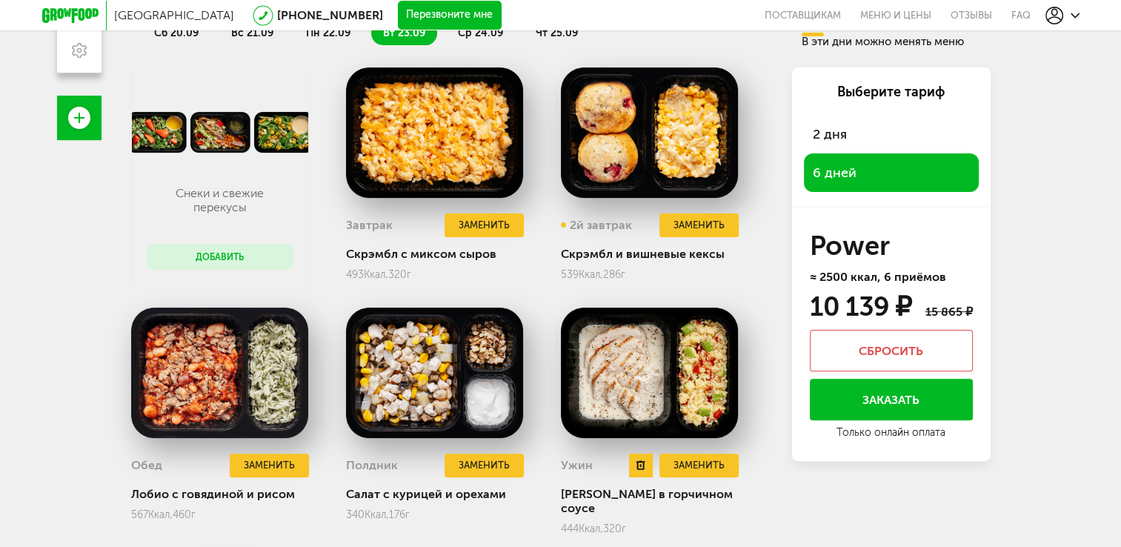
scroll to position [299, 0]
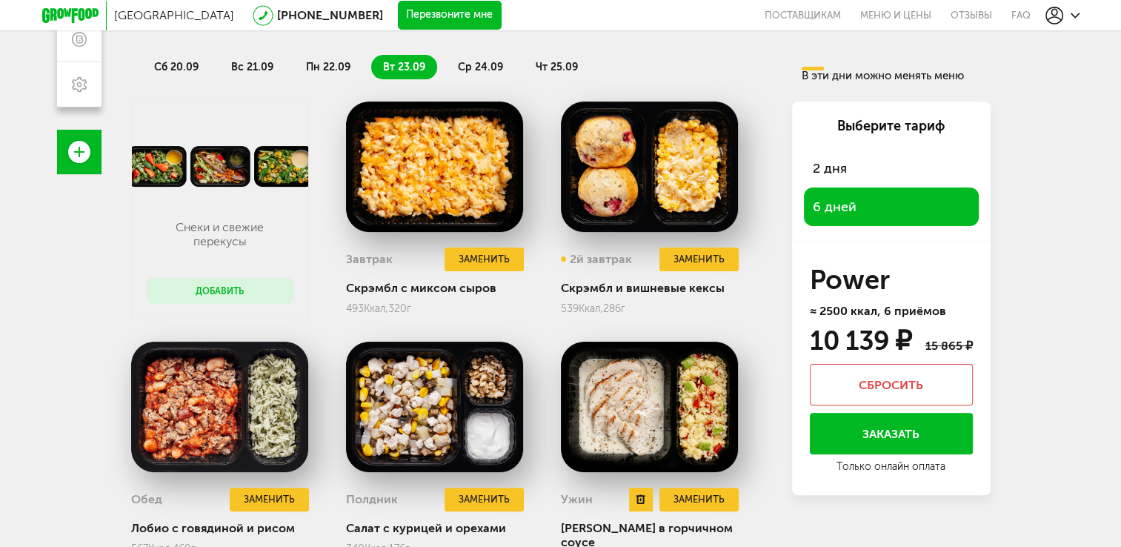
drag, startPoint x: 735, startPoint y: 407, endPoint x: 762, endPoint y: 339, distance: 73.5
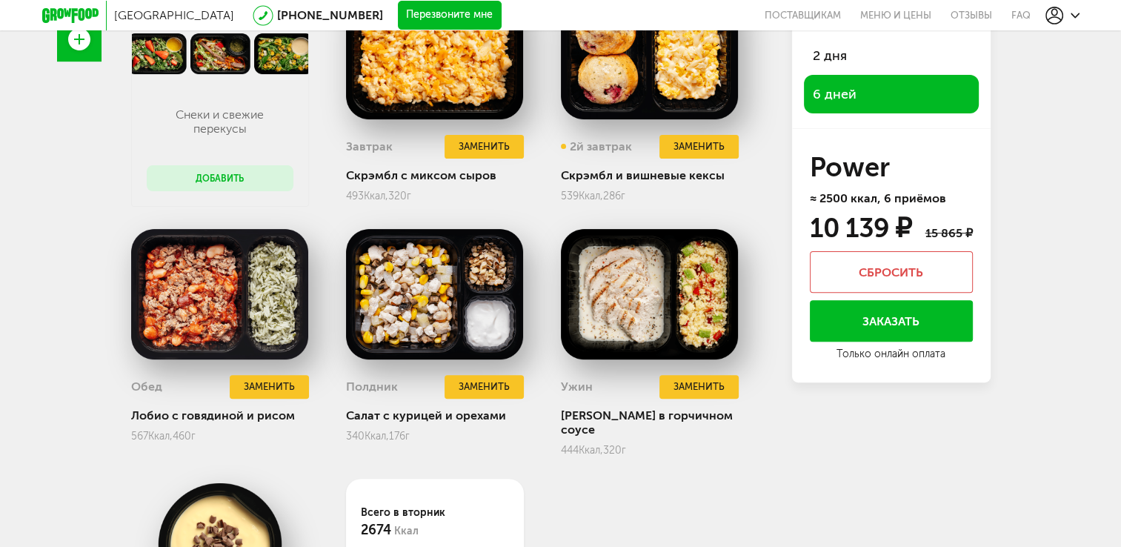
scroll to position [406, 0]
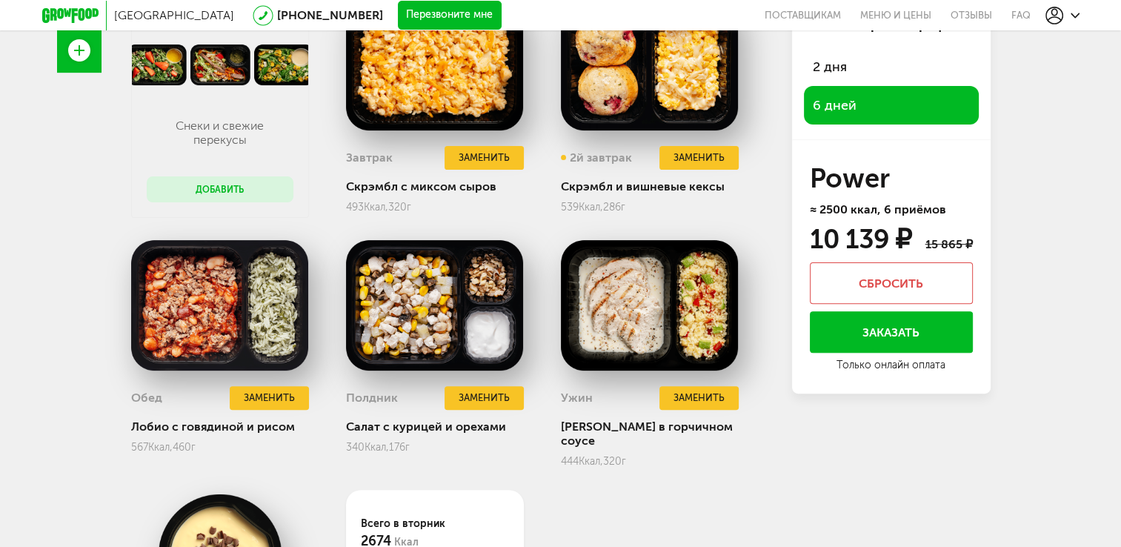
drag, startPoint x: 627, startPoint y: 479, endPoint x: 631, endPoint y: 452, distance: 26.9
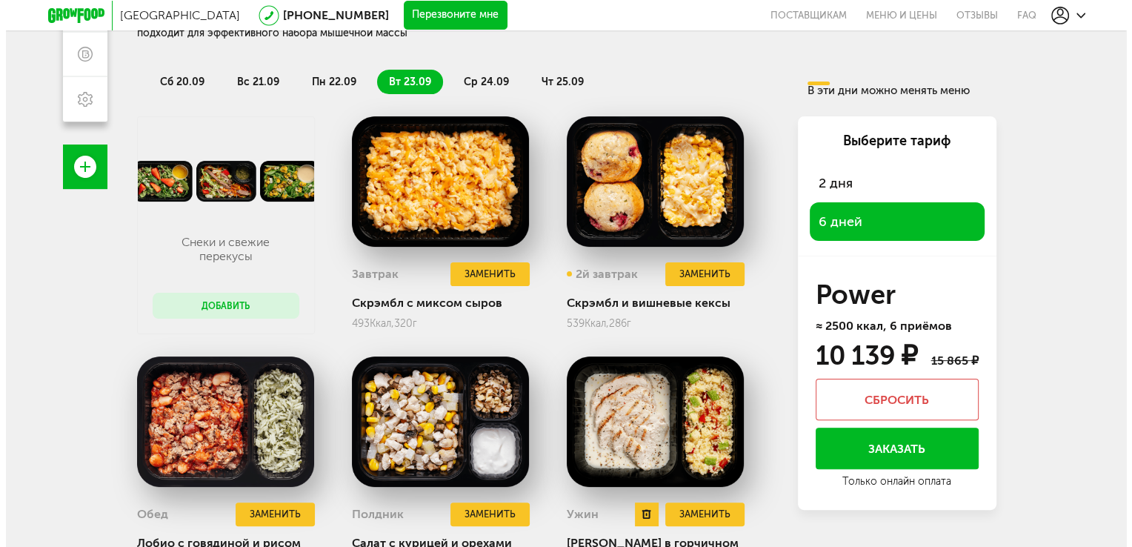
scroll to position [258, 0]
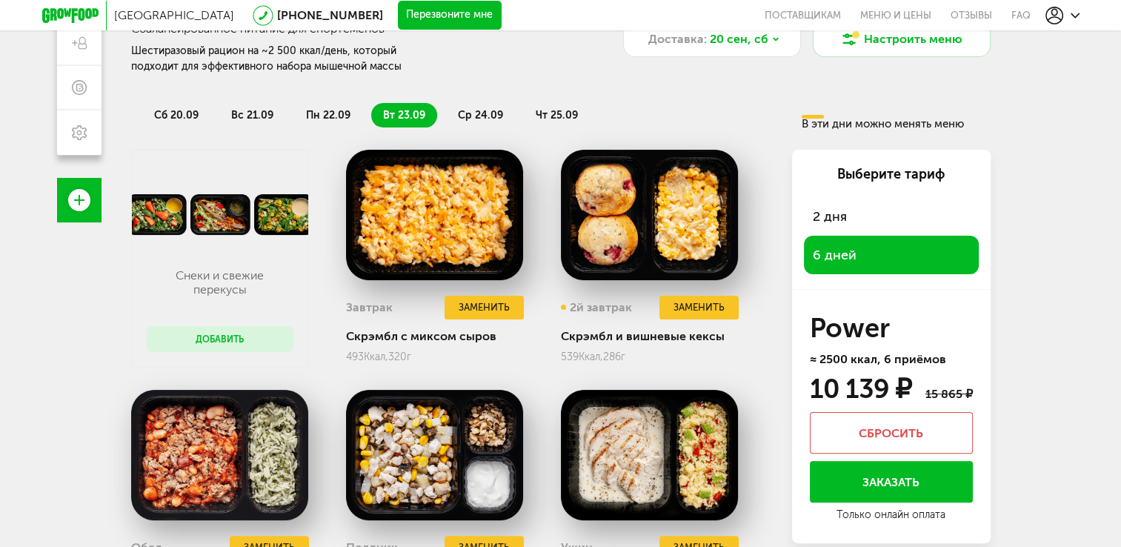
click at [230, 339] on button "Добавить" at bounding box center [220, 339] width 147 height 26
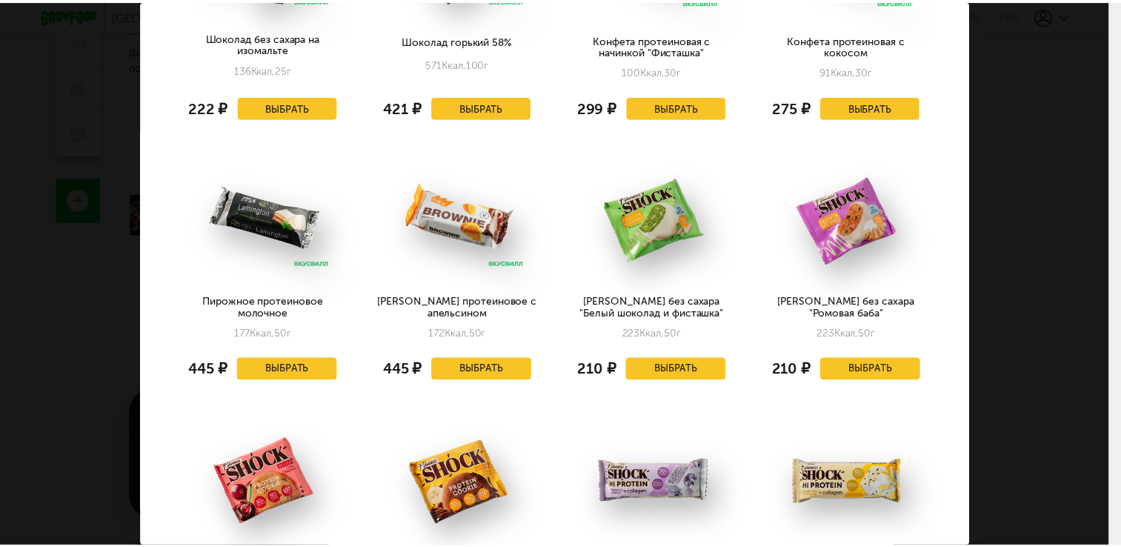
scroll to position [379, 0]
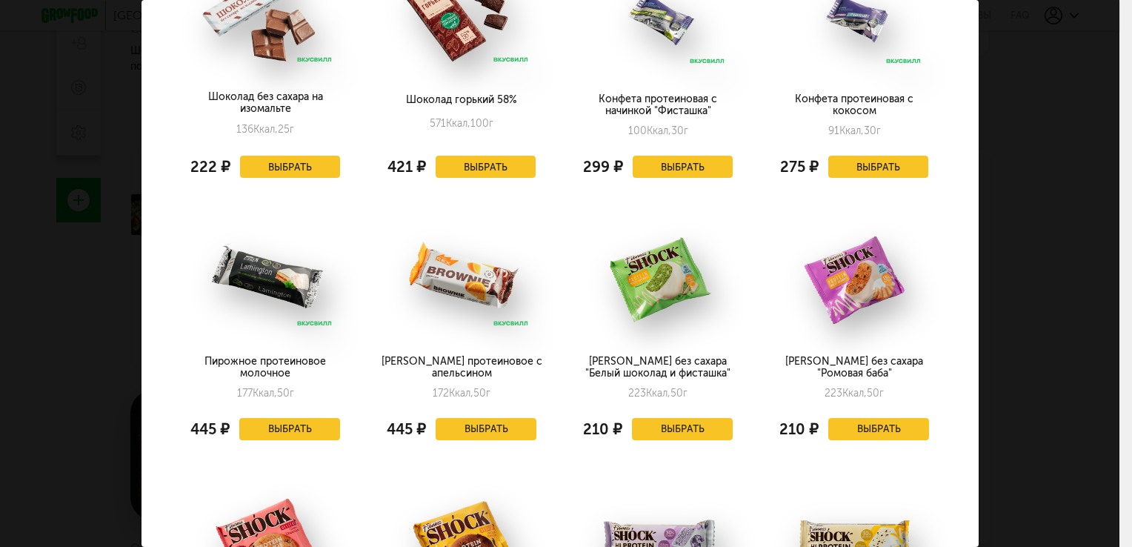
click at [999, 234] on div "Заменить Снеки и свежие перекусы на вторник, 23.09 Миндаль сушеный, ядро 943 Кк…" at bounding box center [559, 273] width 1119 height 547
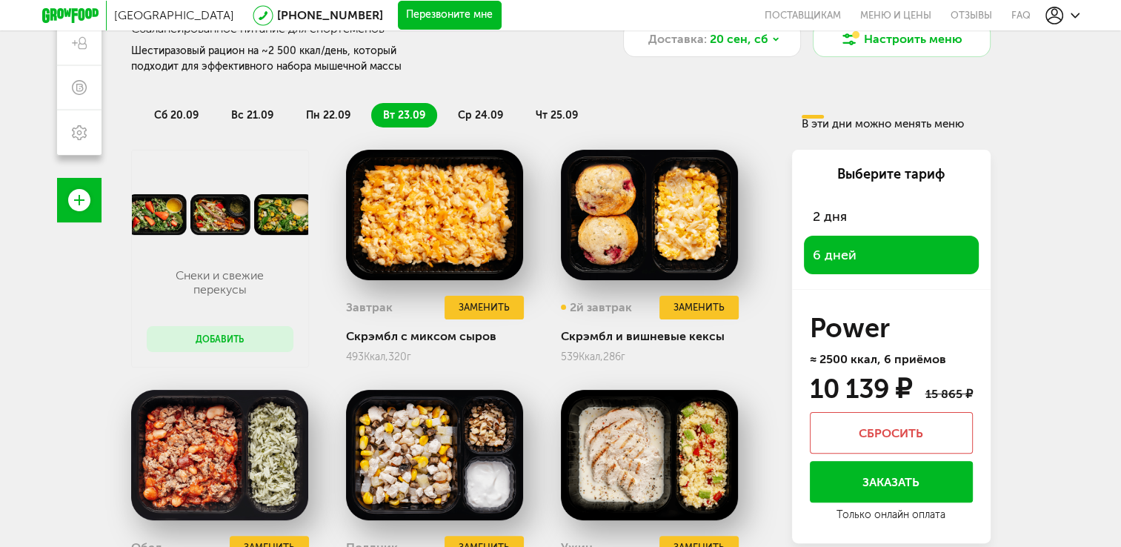
click at [1043, 204] on div "Заменить Снеки и свежие перекусы на вторник, 23.09 Миндаль сушеный, ядро 943 Кк…" at bounding box center [560, 273] width 1233 height 601
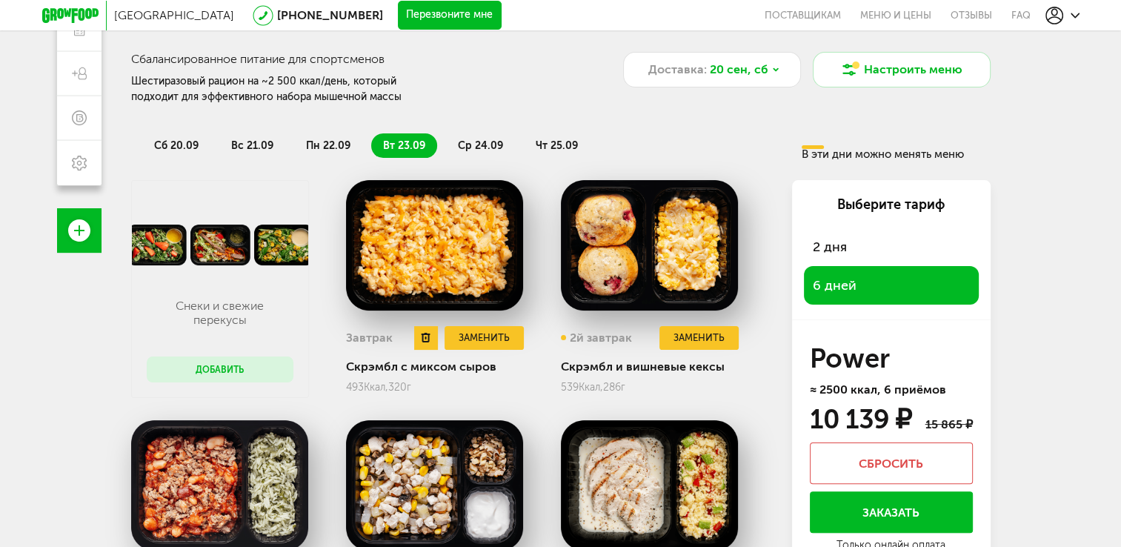
scroll to position [110, 0]
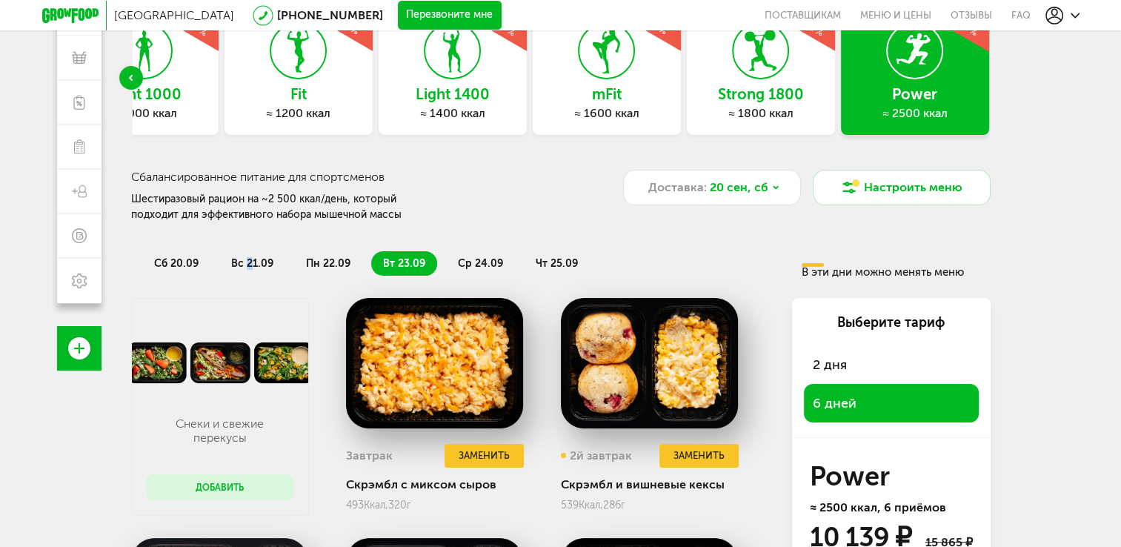
click at [248, 268] on span "вс 21.09" at bounding box center [252, 263] width 42 height 13
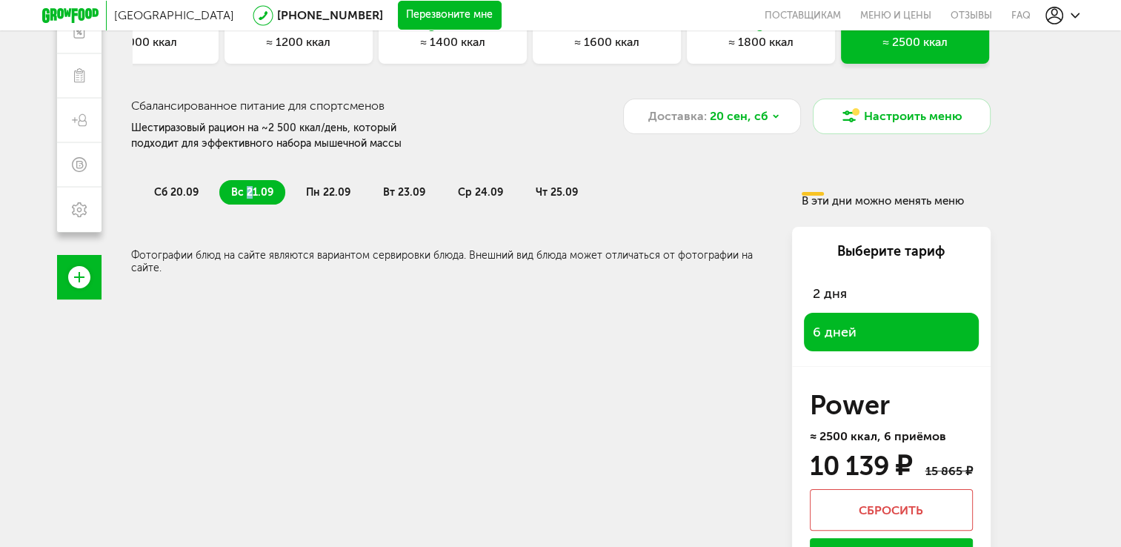
scroll to position [184, 0]
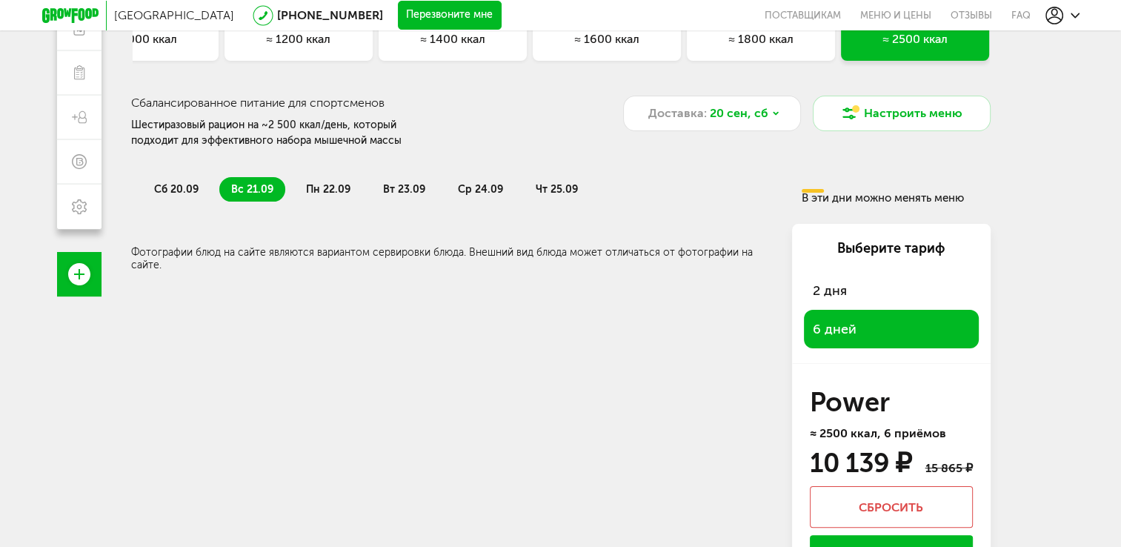
click at [335, 237] on div "Всего в воскресенье 0 Ккал 0 Белки 0 Жиры 0 Углеводы Фотографии блюд на сайте я…" at bounding box center [449, 247] width 637 height 47
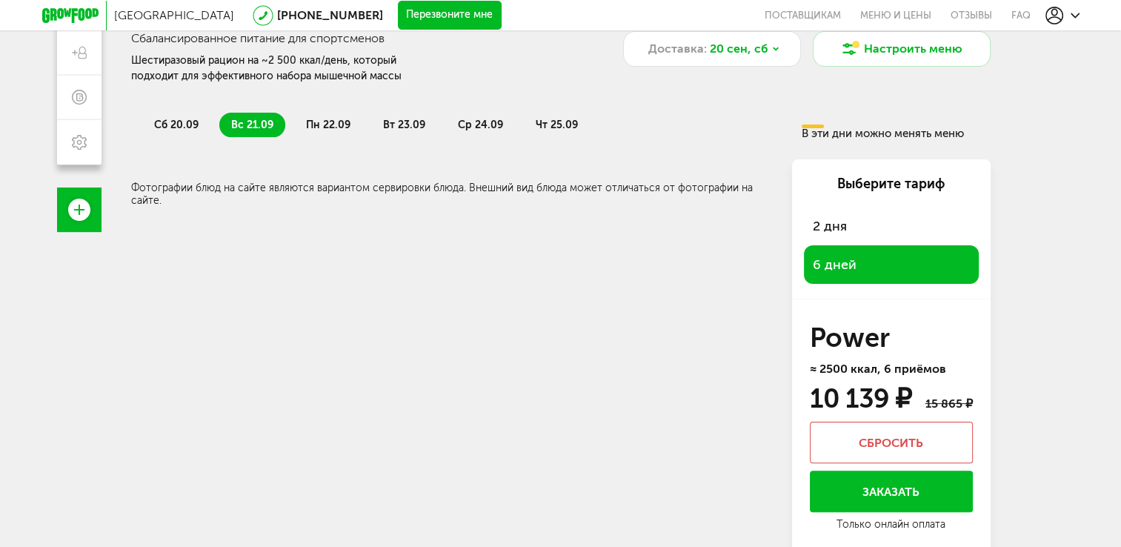
scroll to position [252, 0]
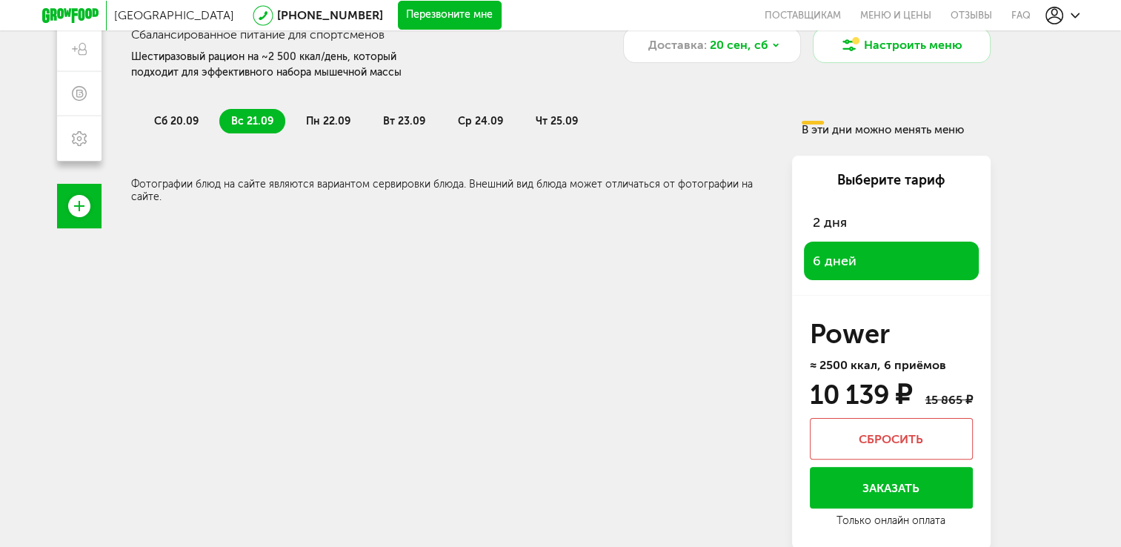
click at [316, 123] on span "пн 22.09" at bounding box center [328, 121] width 44 height 13
click at [389, 116] on span "вт 23.09" at bounding box center [404, 121] width 42 height 13
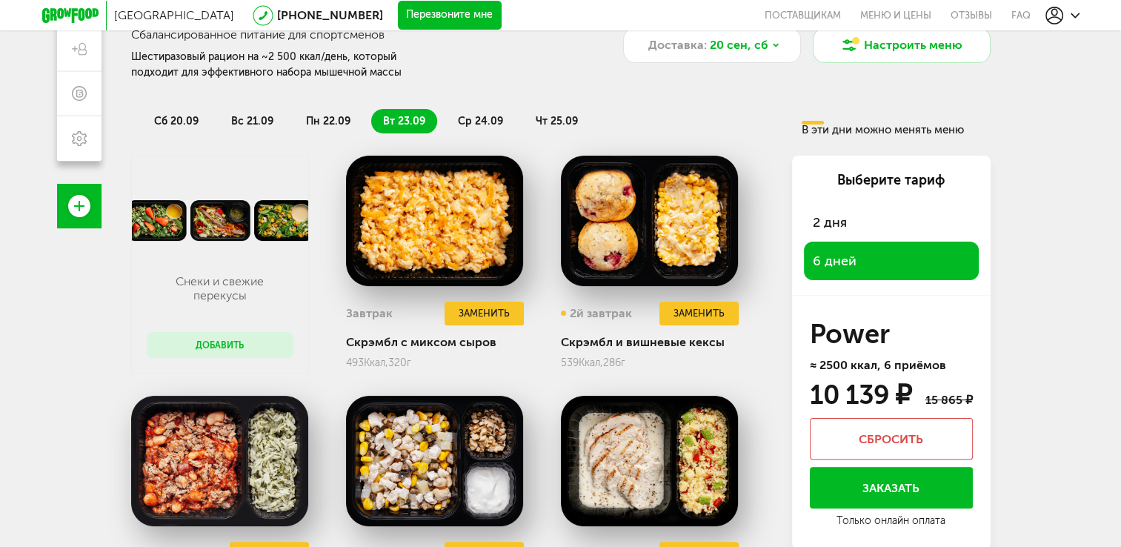
click at [180, 119] on span "сб 20.09" at bounding box center [176, 121] width 44 height 13
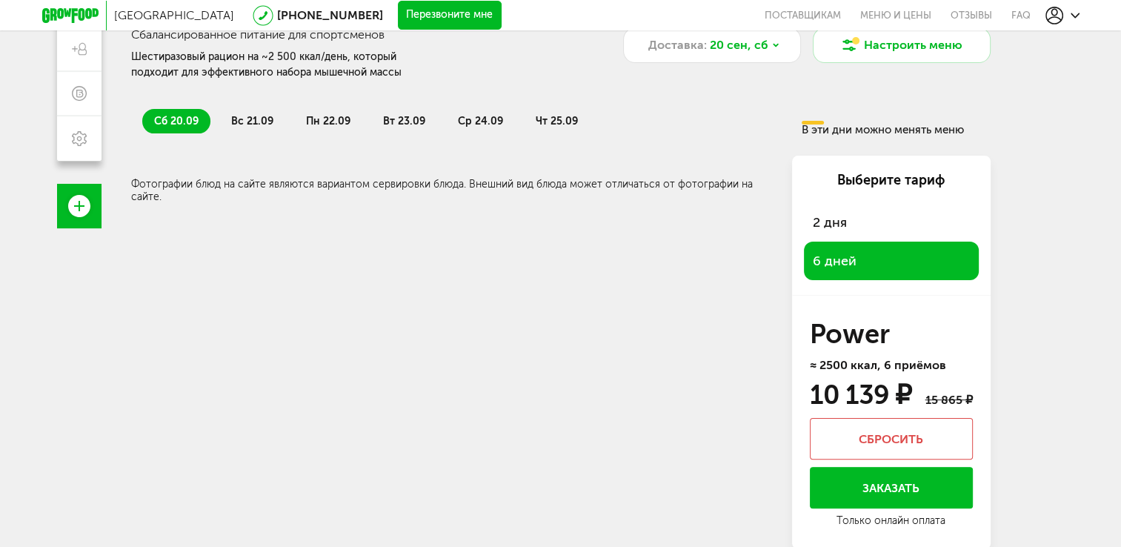
click at [481, 119] on span "ср 24.09" at bounding box center [480, 121] width 45 height 13
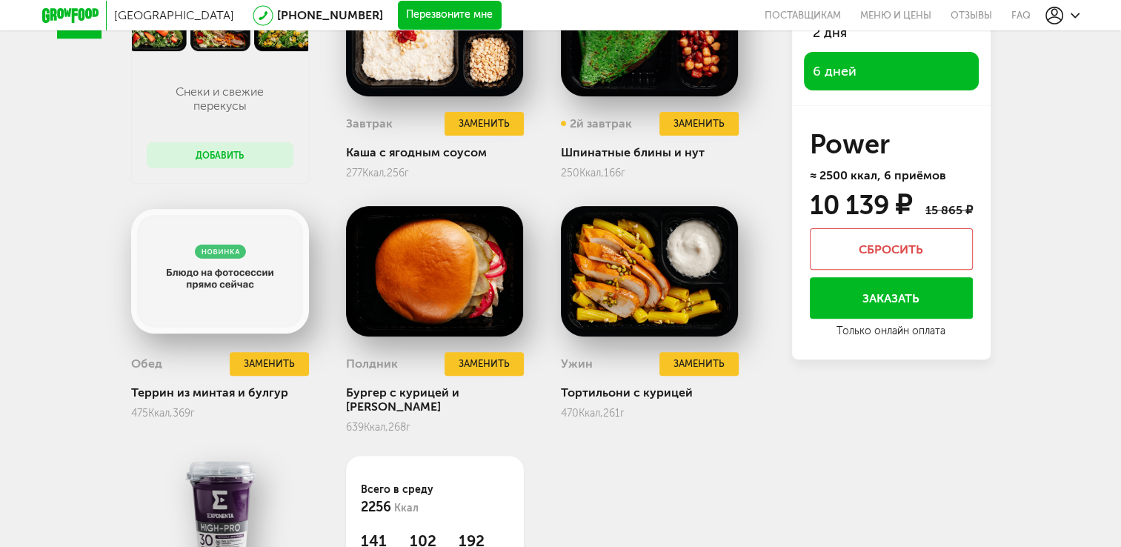
scroll to position [462, 0]
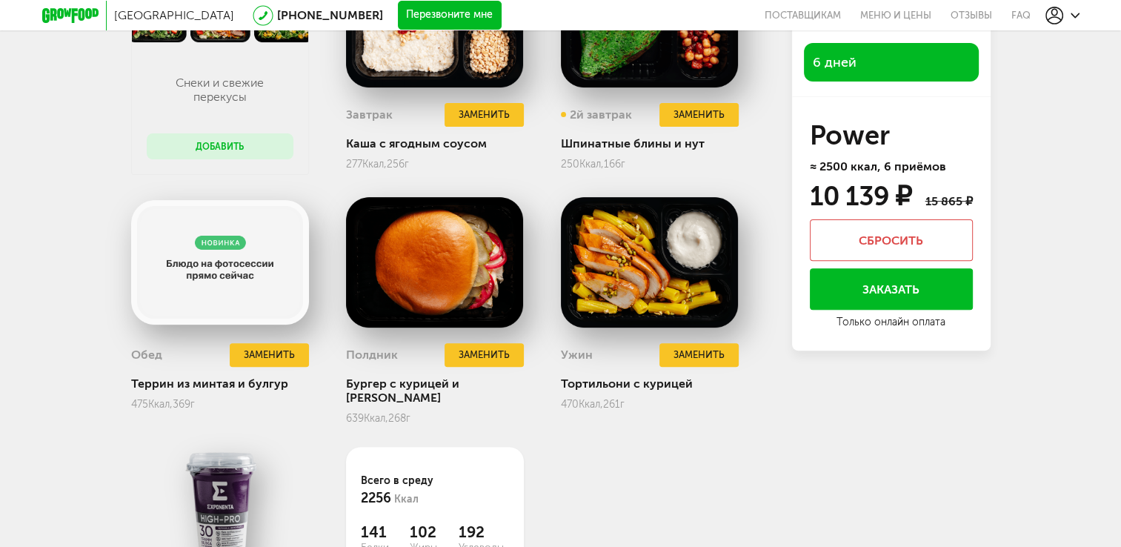
drag, startPoint x: 789, startPoint y: 402, endPoint x: 787, endPoint y: 418, distance: 15.6
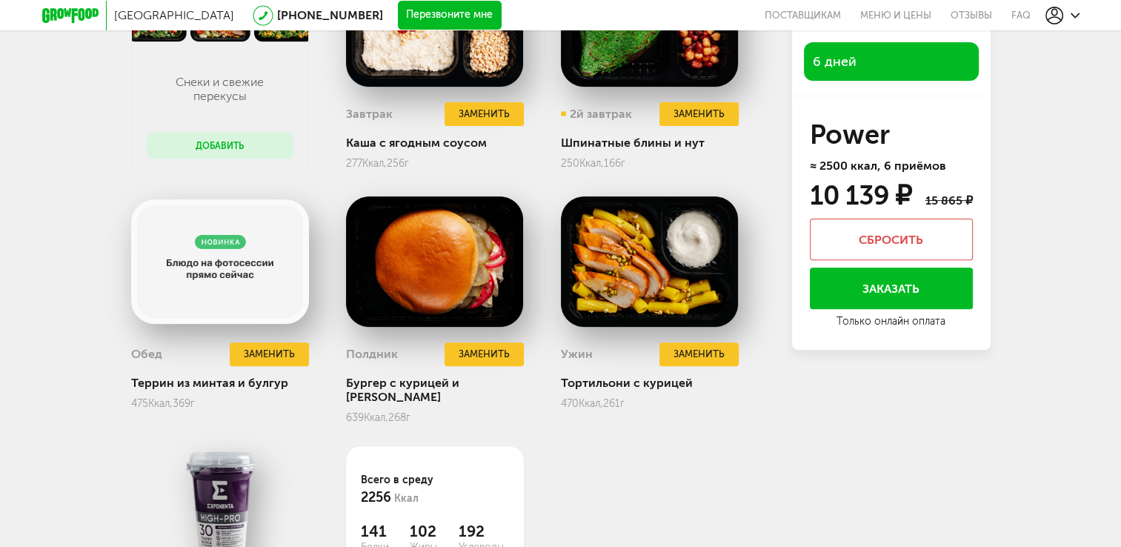
click at [830, 423] on div "Снеки и свежие перекусы Добавить Завтрак Заменить Каша с ягодным соусом 277 Кка…" at bounding box center [560, 338] width 859 height 764
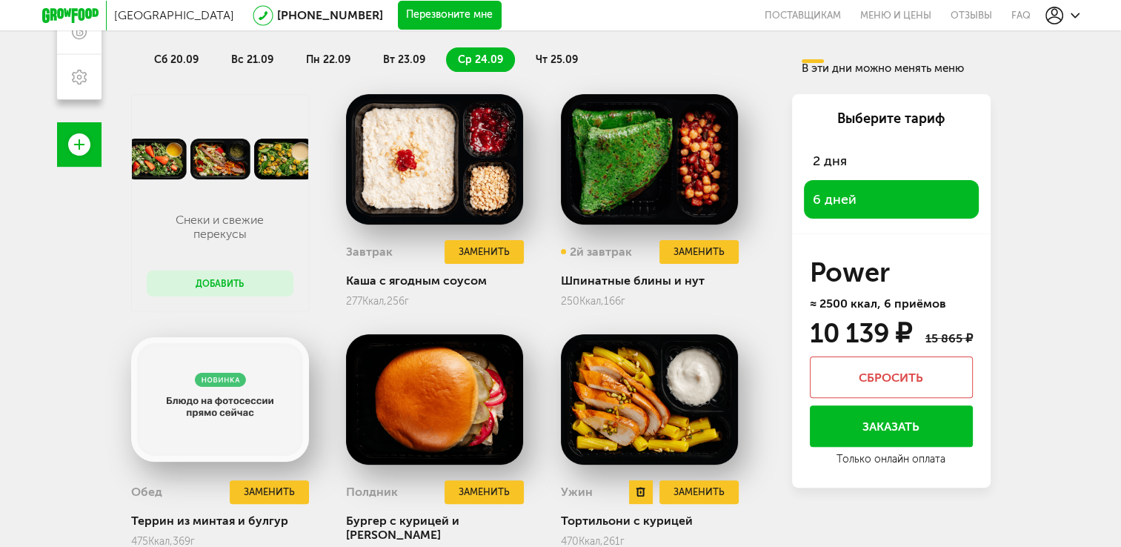
scroll to position [81, 0]
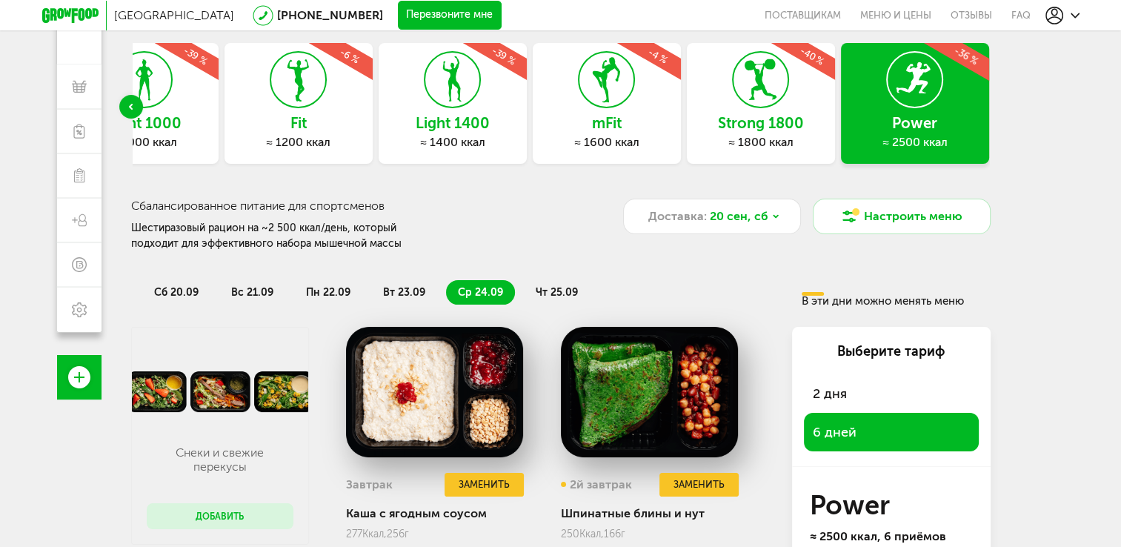
click at [376, 293] on li "вт 23.09" at bounding box center [404, 292] width 66 height 24
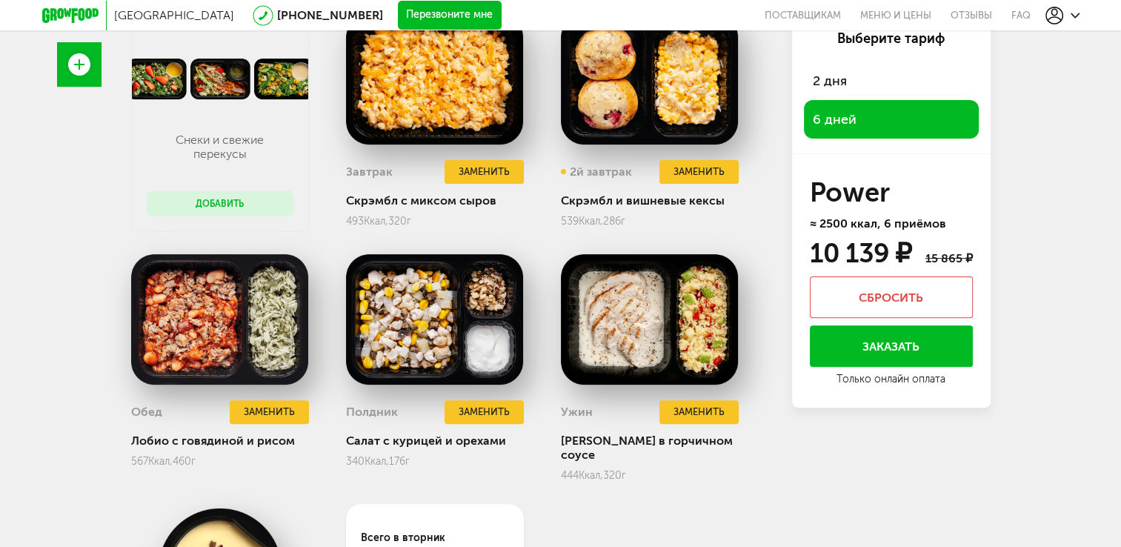
scroll to position [451, 0]
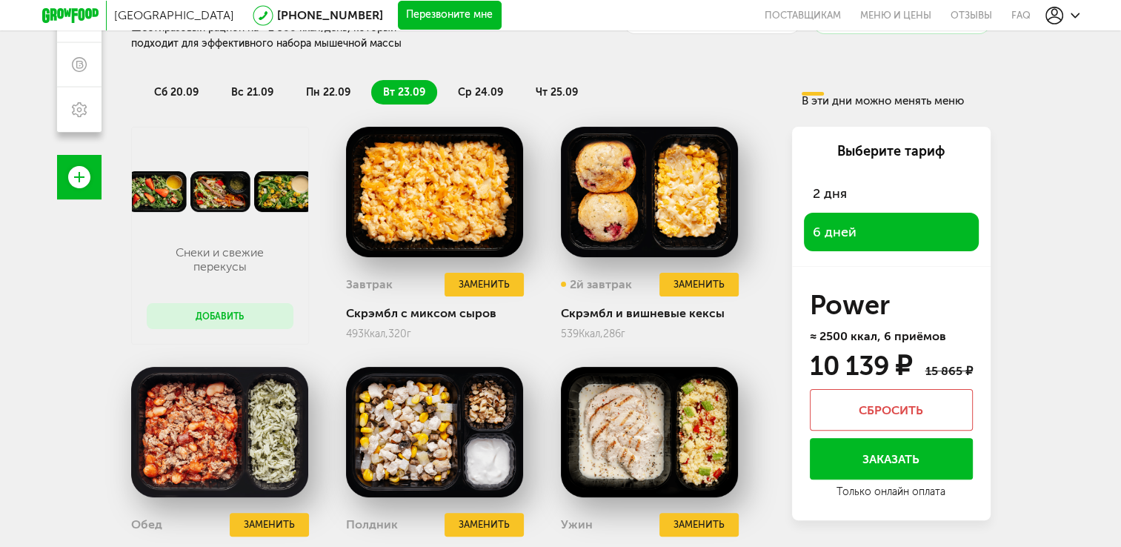
drag, startPoint x: 647, startPoint y: 484, endPoint x: 639, endPoint y: 356, distance: 129.2
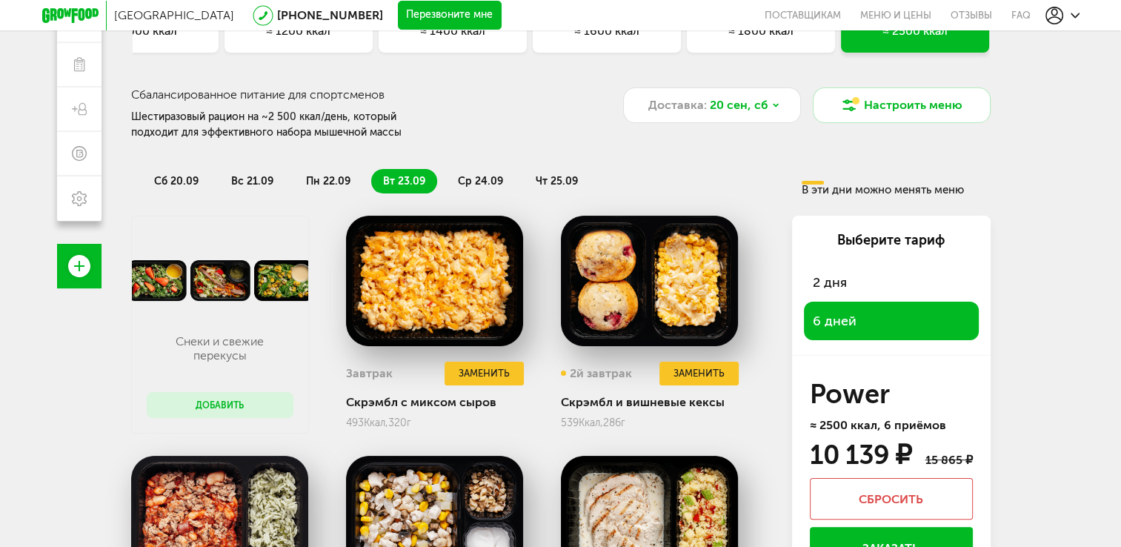
click at [465, 177] on span "ср 24.09" at bounding box center [480, 181] width 45 height 13
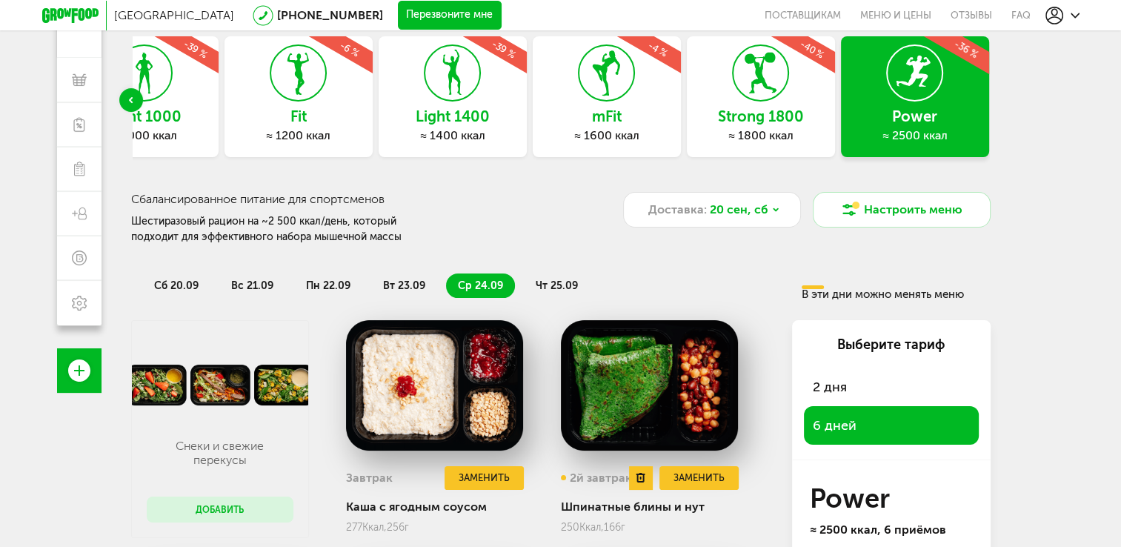
drag, startPoint x: 593, startPoint y: 401, endPoint x: 584, endPoint y: 264, distance: 138.1
click at [565, 279] on span "чт 25.09" at bounding box center [557, 285] width 42 height 13
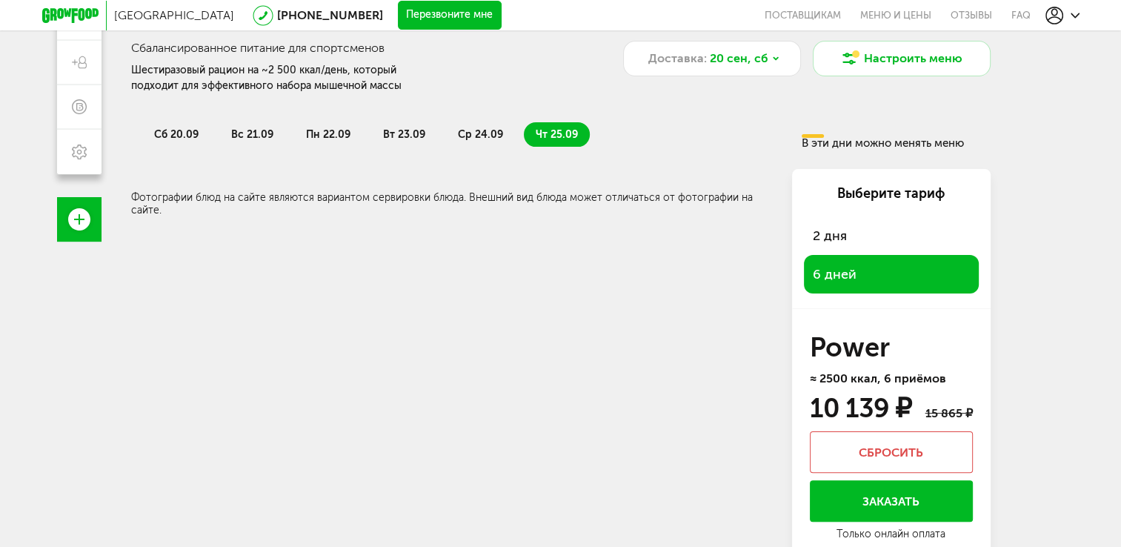
scroll to position [252, 0]
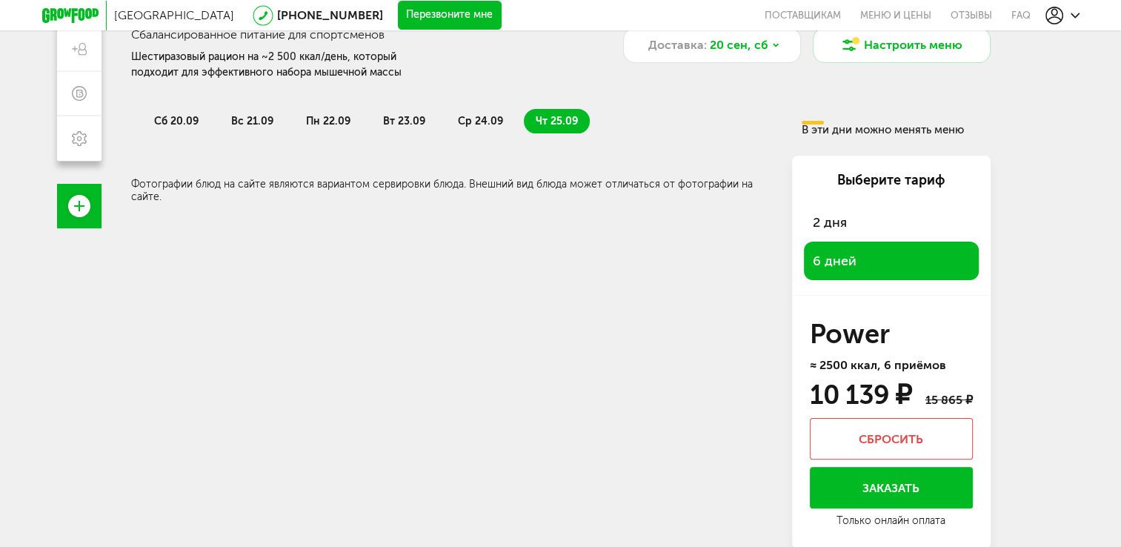
click at [394, 258] on div "Всего в четверг 0 Ккал 0 Белки 0 Жиры 0 Углеводы Фотографии блюд на сайте являю…" at bounding box center [560, 352] width 859 height 393
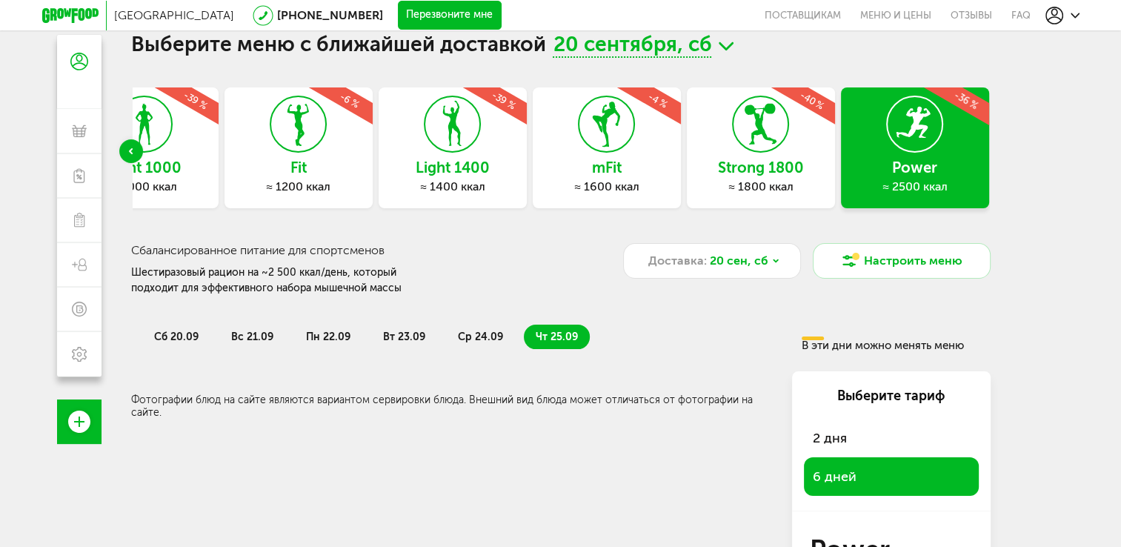
scroll to position [0, 0]
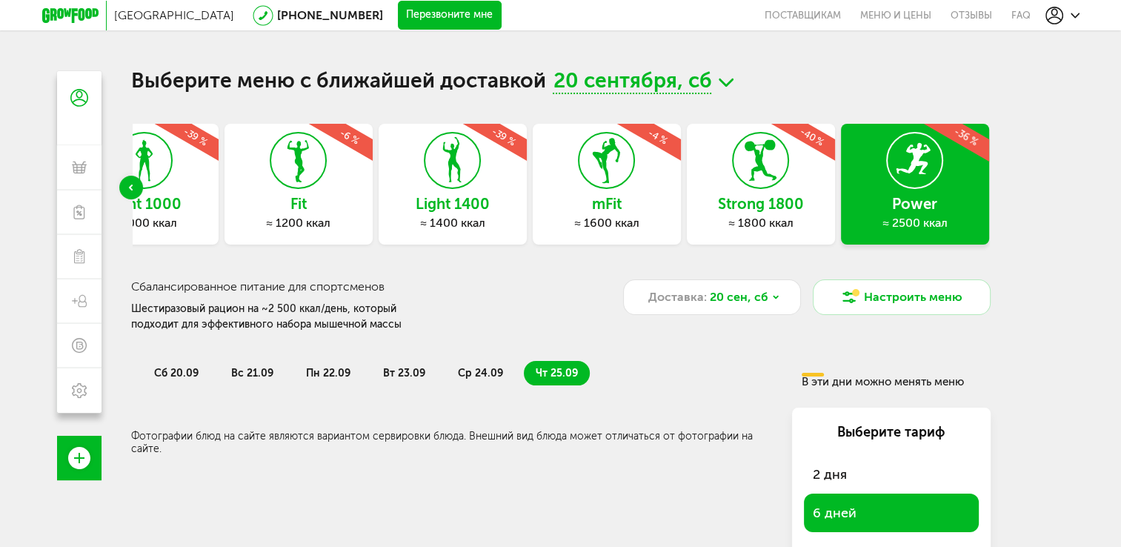
click at [179, 370] on span "сб 20.09" at bounding box center [176, 373] width 44 height 13
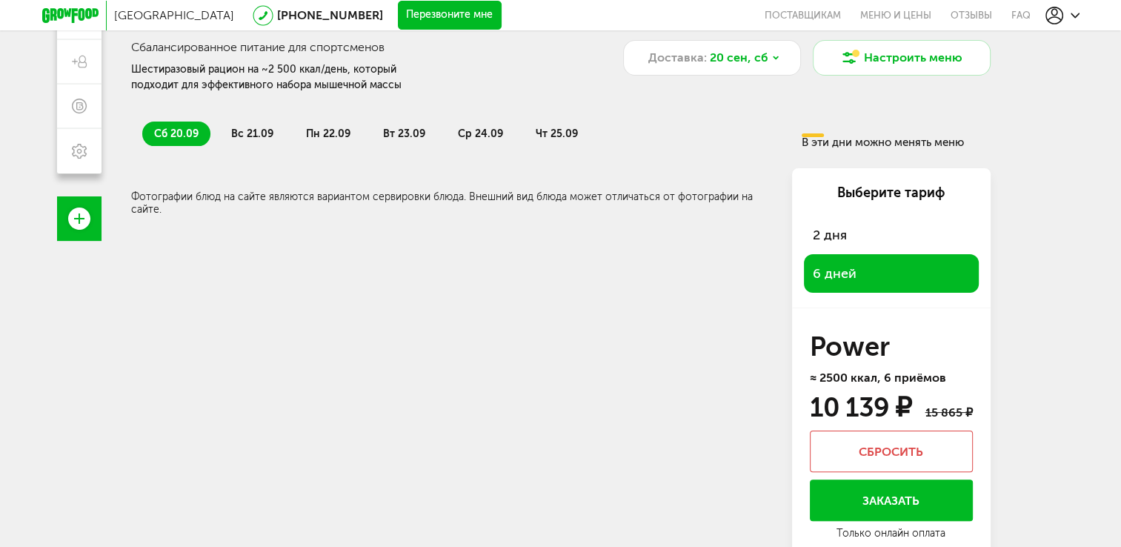
scroll to position [252, 0]
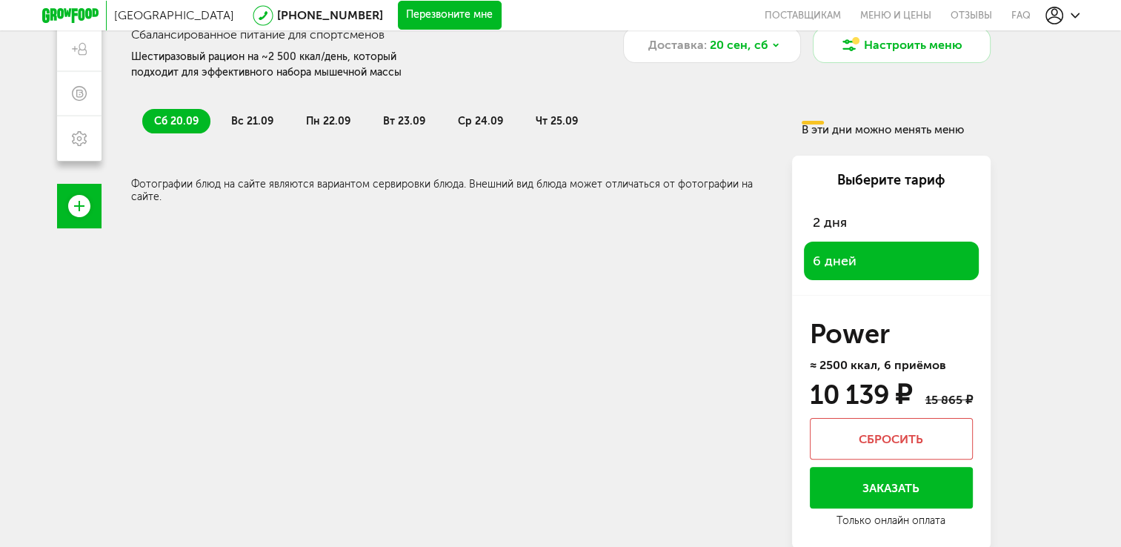
click at [589, 436] on div "Всего в субботу 0 Ккал 0 Белки 0 Жиры 0 Углеводы Фотографии блюд на сайте являю…" at bounding box center [560, 352] width 859 height 393
drag, startPoint x: 430, startPoint y: 357, endPoint x: 261, endPoint y: 370, distance: 168.7
click at [261, 372] on div "Всего в субботу 0 Ккал 0 Белки 0 Жиры 0 Углеводы Фотографии блюд на сайте являю…" at bounding box center [560, 352] width 859 height 393
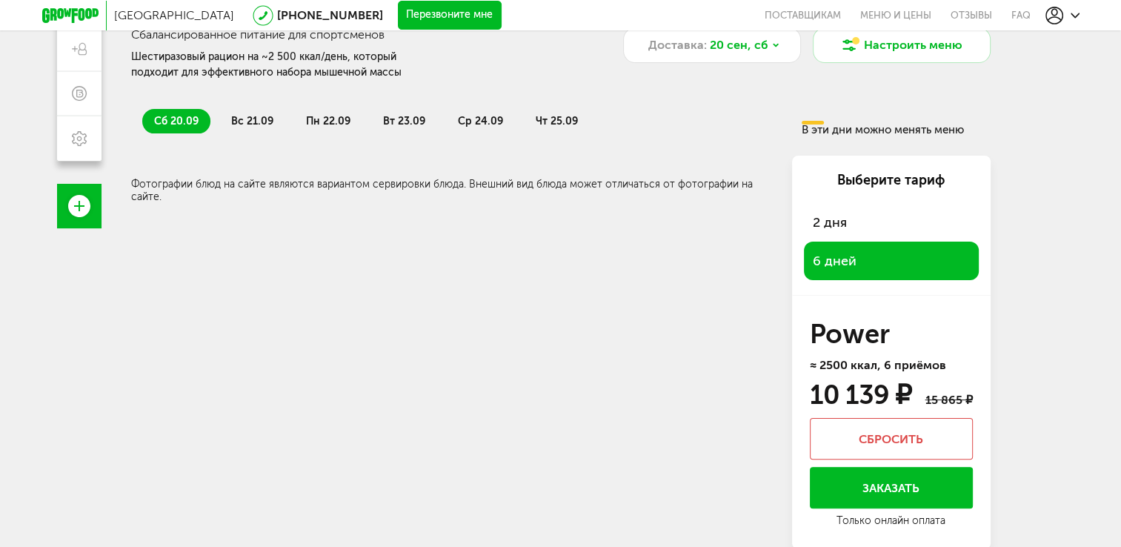
click at [263, 123] on span "вс 21.09" at bounding box center [252, 121] width 42 height 13
click at [330, 117] on span "пн 22.09" at bounding box center [328, 121] width 44 height 13
click at [439, 117] on ul "сб 20.09 вс 21.09 пн 22.09 вт 23.09 ср 24.09 чт 25.09" at bounding box center [466, 121] width 648 height 24
click at [418, 119] on span "вт 23.09" at bounding box center [404, 121] width 42 height 13
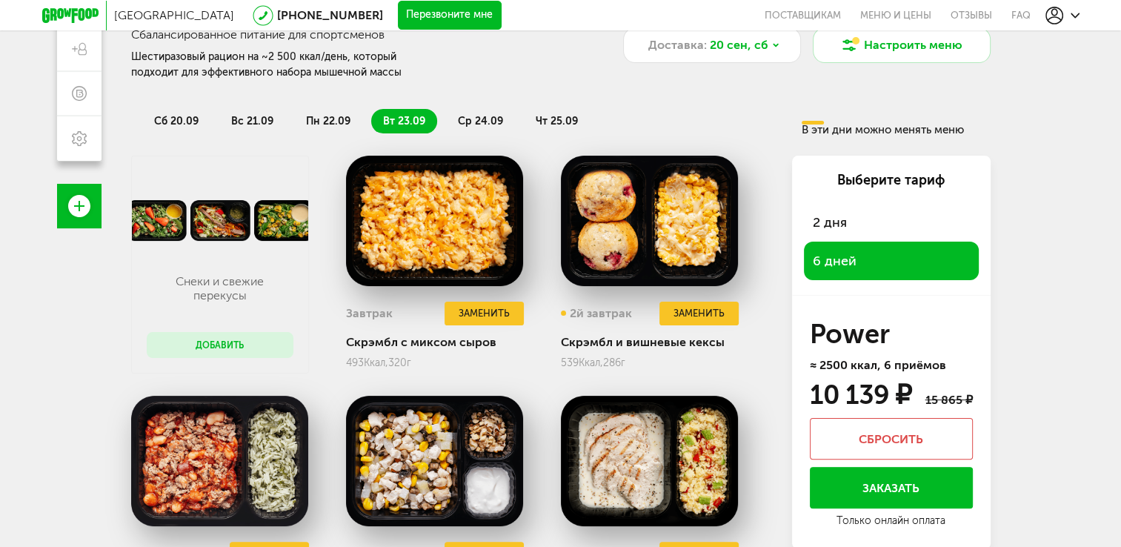
click at [500, 120] on li "ср 24.09" at bounding box center [480, 121] width 69 height 24
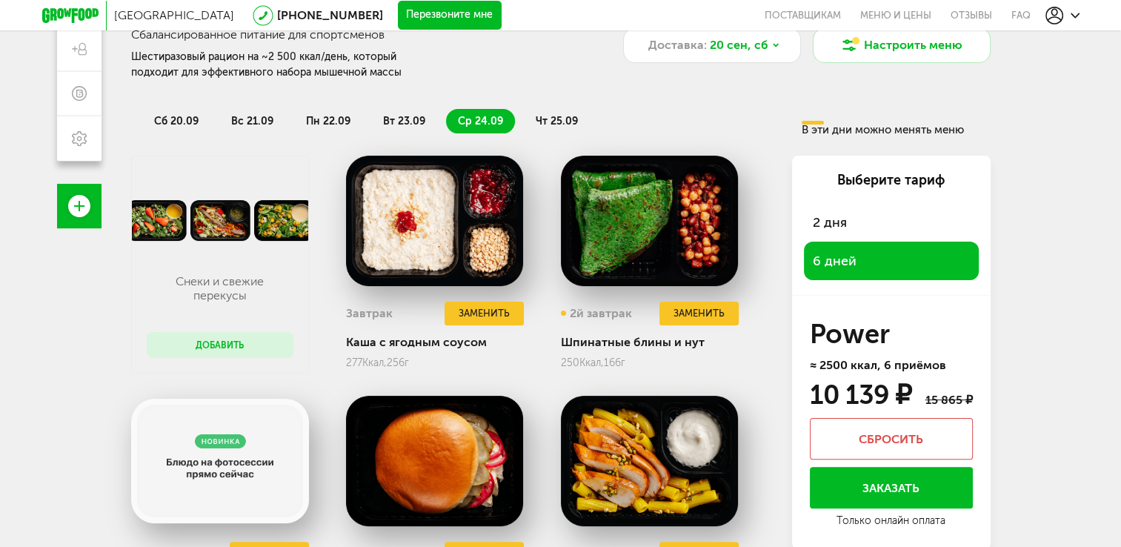
click at [554, 120] on span "чт 25.09" at bounding box center [557, 121] width 42 height 13
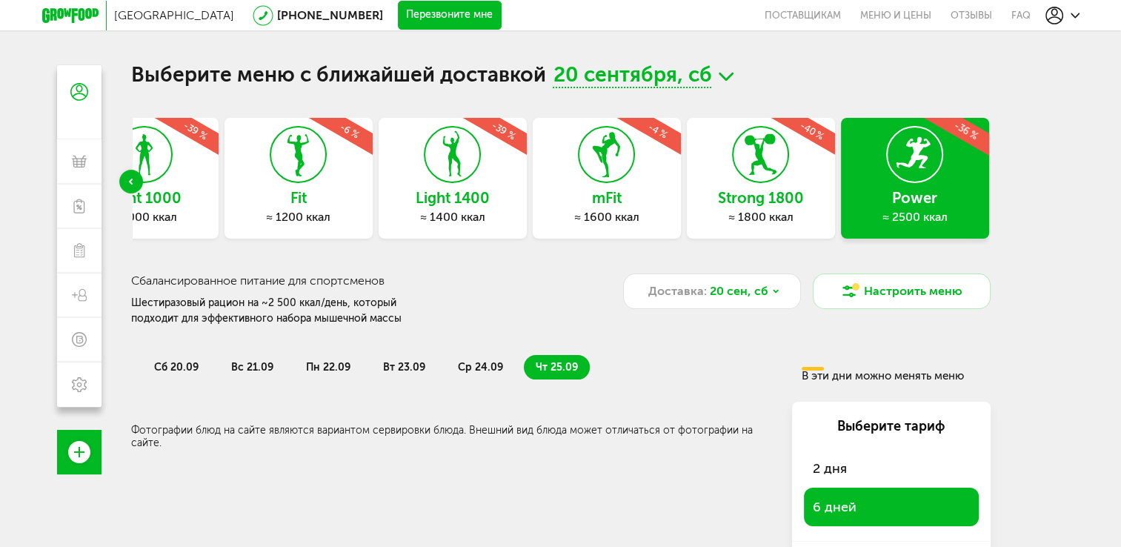
scroll to position [0, 0]
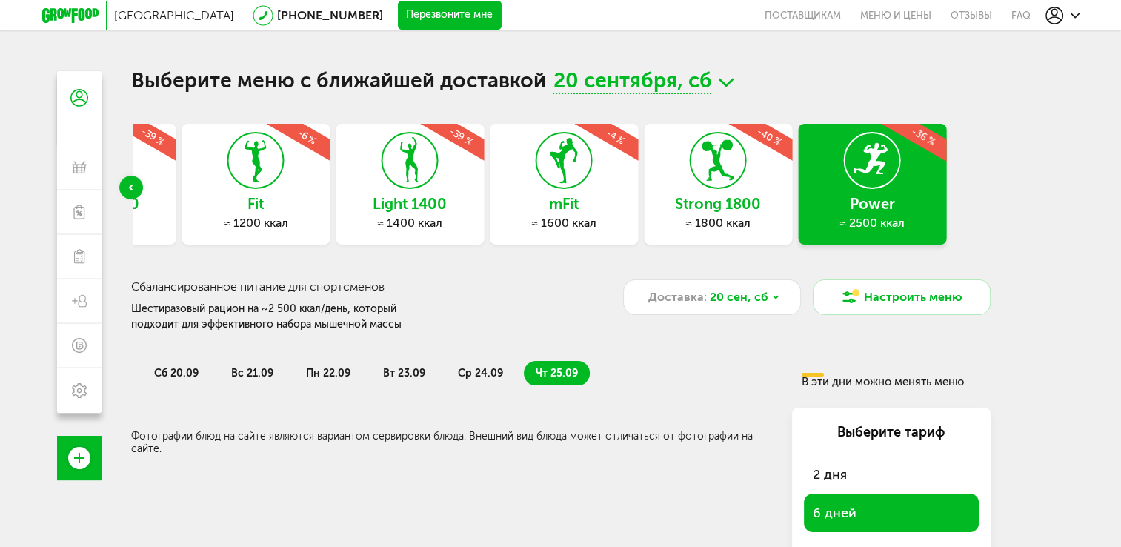
click at [830, 181] on div "Power ≈ 2500 ккал -36 %" at bounding box center [872, 184] width 148 height 121
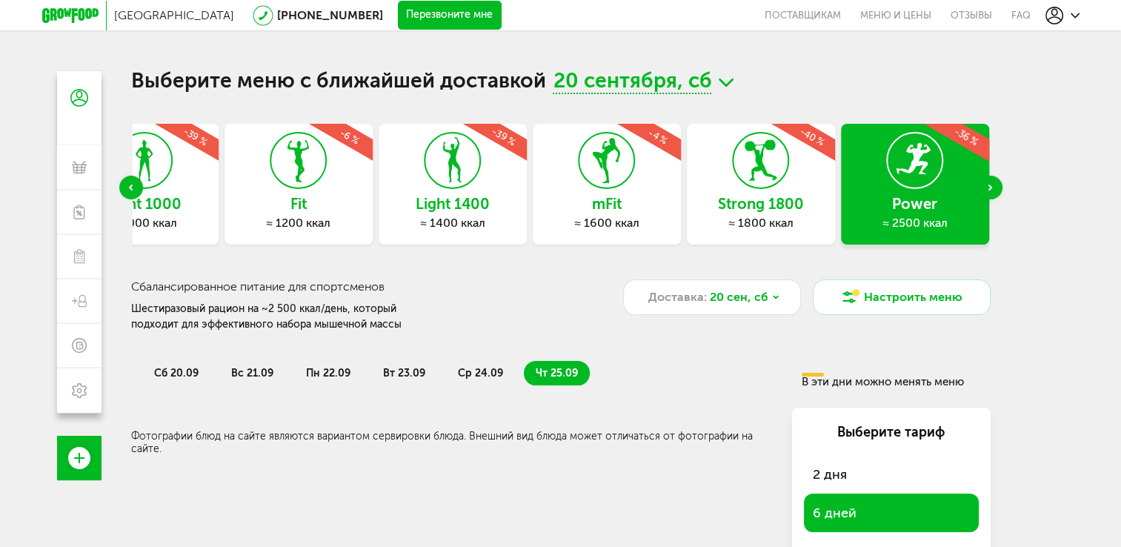
click at [764, 196] on h3 "Strong 1800" at bounding box center [761, 204] width 148 height 16
click at [736, 198] on h3 "Strong 1800" at bounding box center [761, 204] width 148 height 16
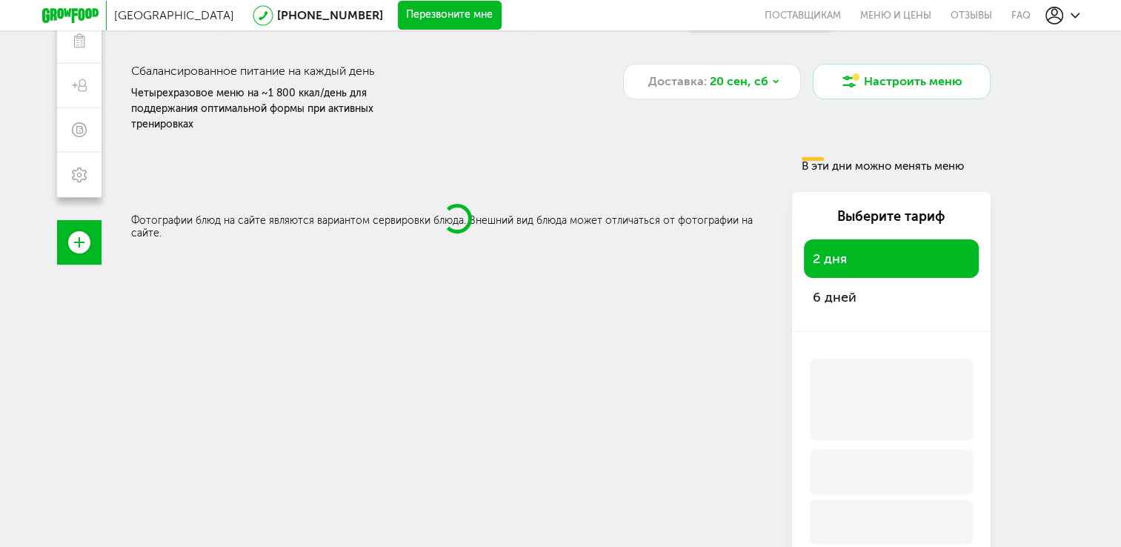
scroll to position [226, 0]
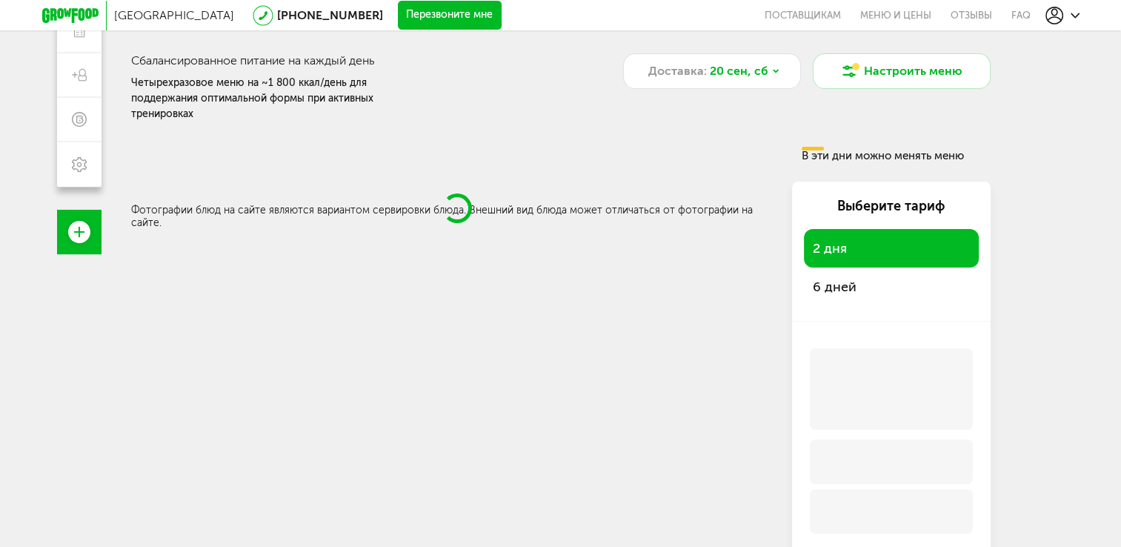
click at [850, 276] on span "6 дней" at bounding box center [891, 286] width 157 height 21
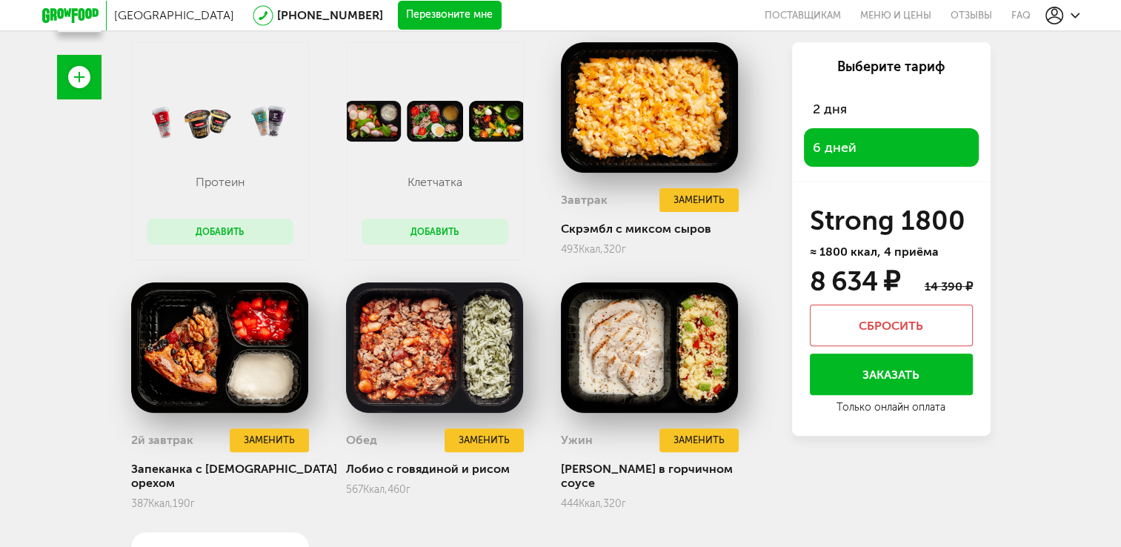
scroll to position [374, 0]
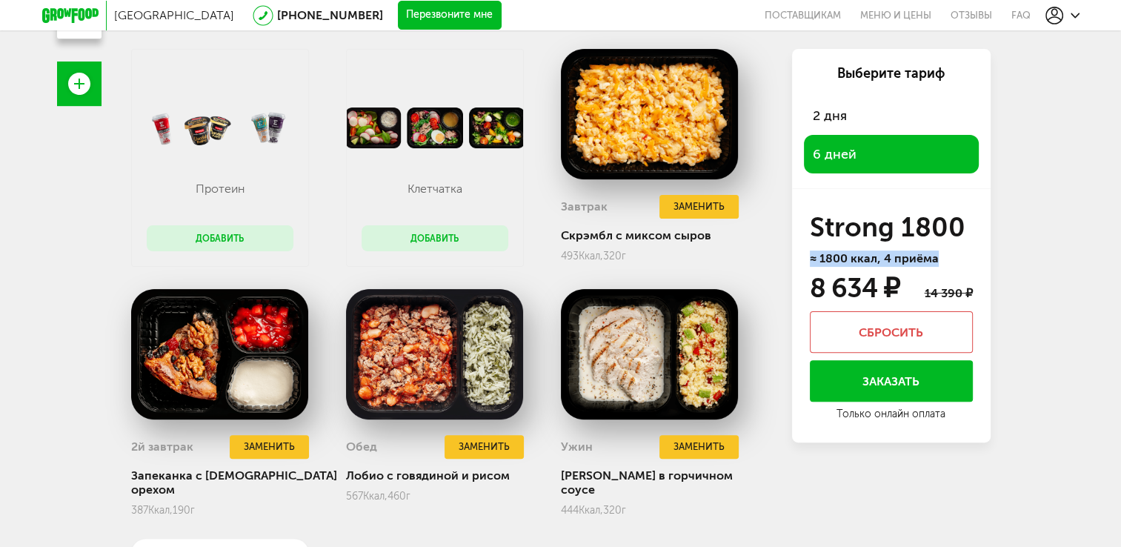
drag, startPoint x: 1046, startPoint y: 220, endPoint x: 939, endPoint y: 232, distance: 108.1
drag, startPoint x: 939, startPoint y: 232, endPoint x: 1054, endPoint y: 268, distance: 121.1
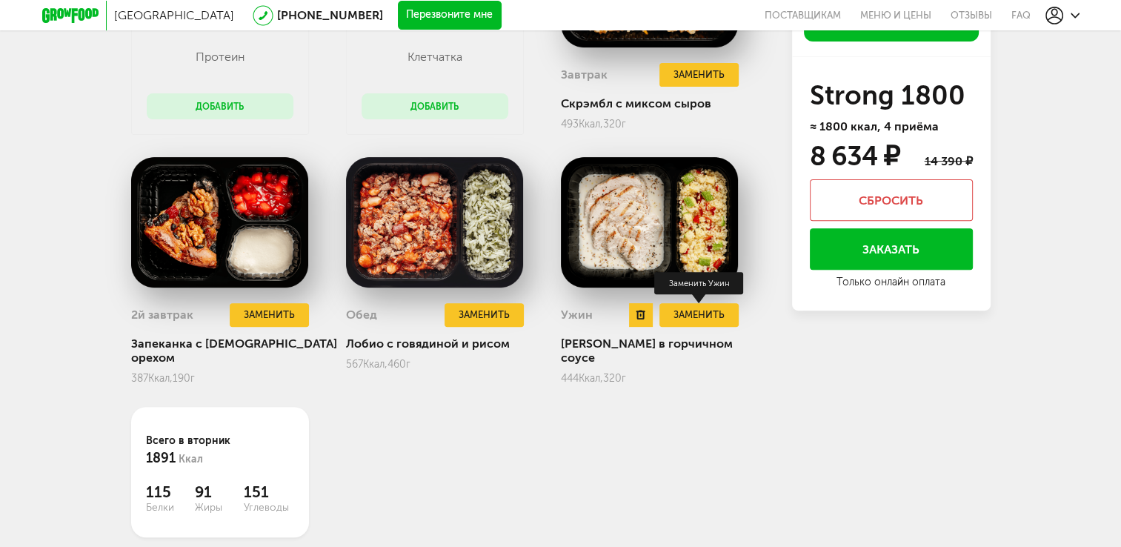
scroll to position [513, 0]
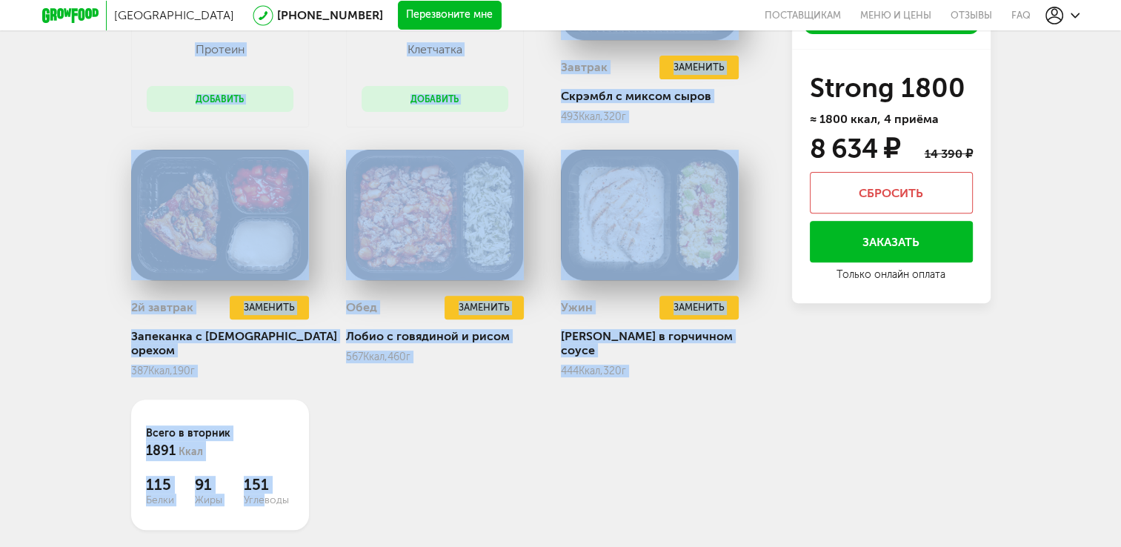
drag, startPoint x: 127, startPoint y: 395, endPoint x: 265, endPoint y: 473, distance: 158.2
drag, startPoint x: 265, startPoint y: 473, endPoint x: 334, endPoint y: 461, distance: 69.8
click at [334, 461] on div "Всего в вторник 1891 Ккал 115 Белки 91 Жиры 151 Углеводы" at bounding box center [234, 464] width 207 height 130
click at [336, 461] on div "Всего в вторник 1891 Ккал 115 Белки 91 Жиры 151 Углеводы" at bounding box center [234, 464] width 207 height 130
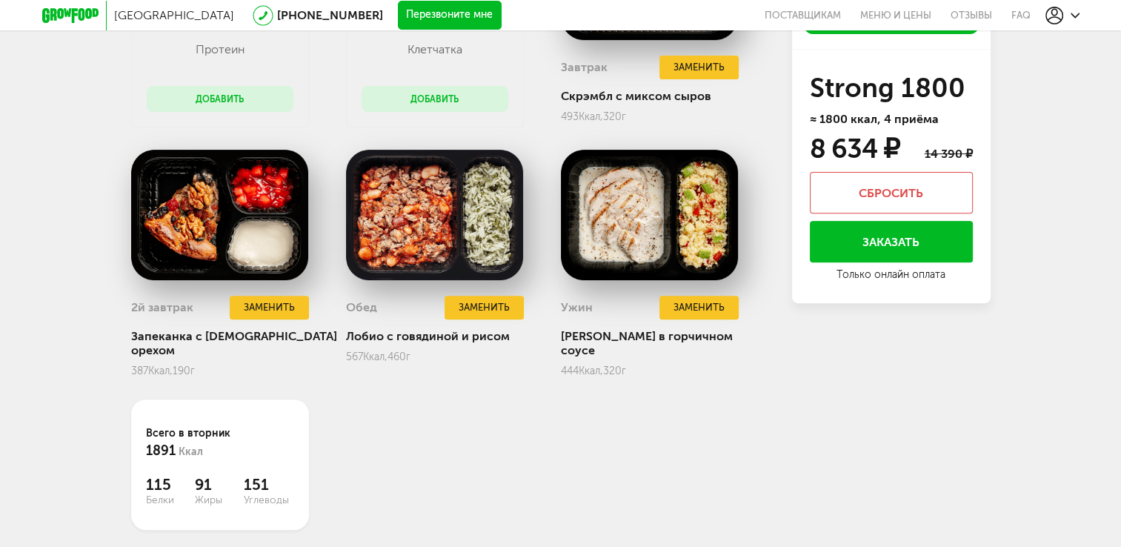
scroll to position [69, 0]
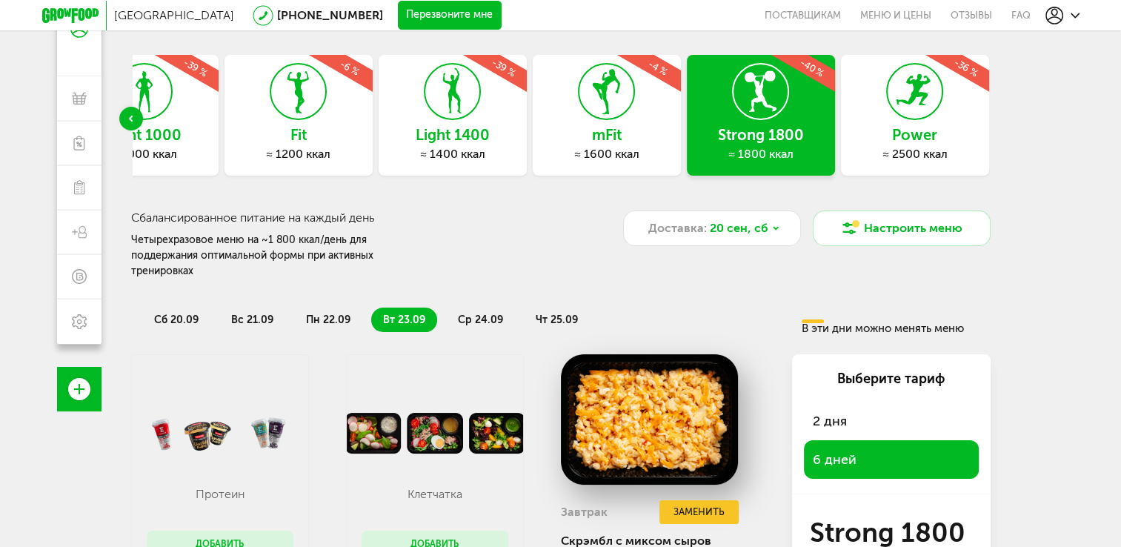
click at [329, 313] on span "пн 22.09" at bounding box center [328, 319] width 44 height 13
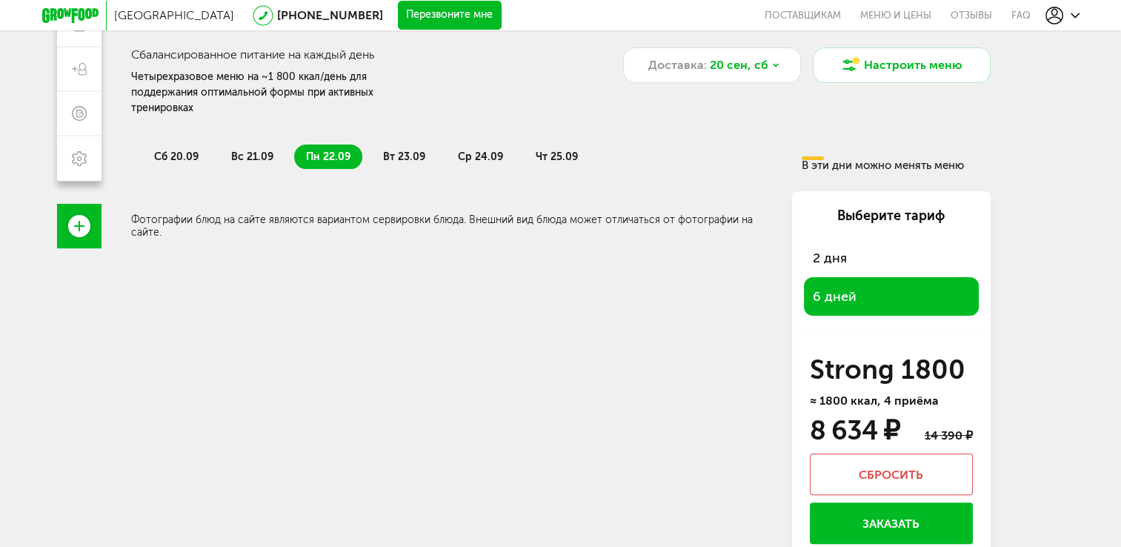
scroll to position [252, 0]
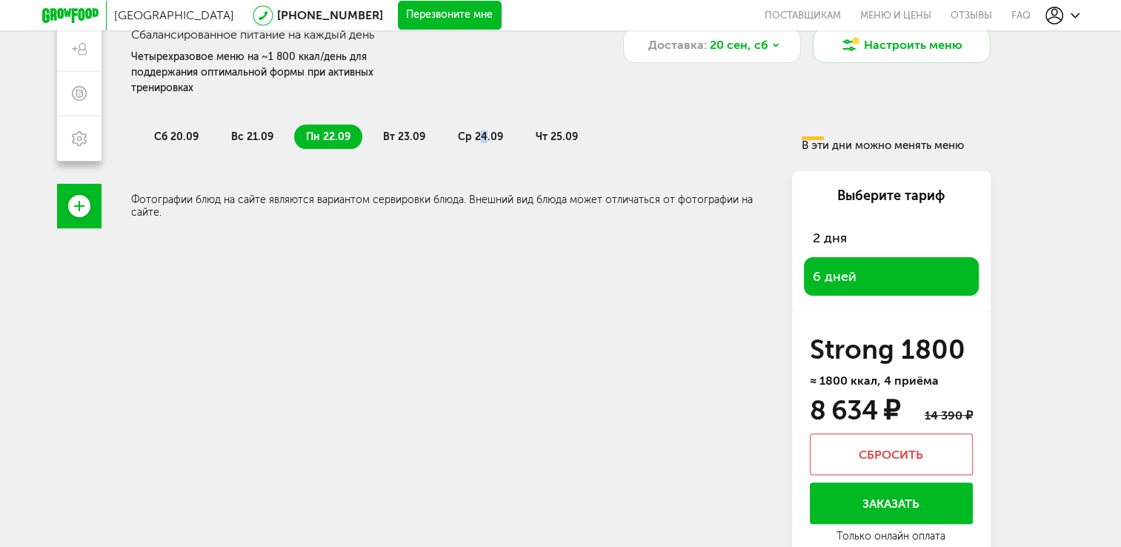
click at [479, 130] on span "ср 24.09" at bounding box center [480, 136] width 45 height 13
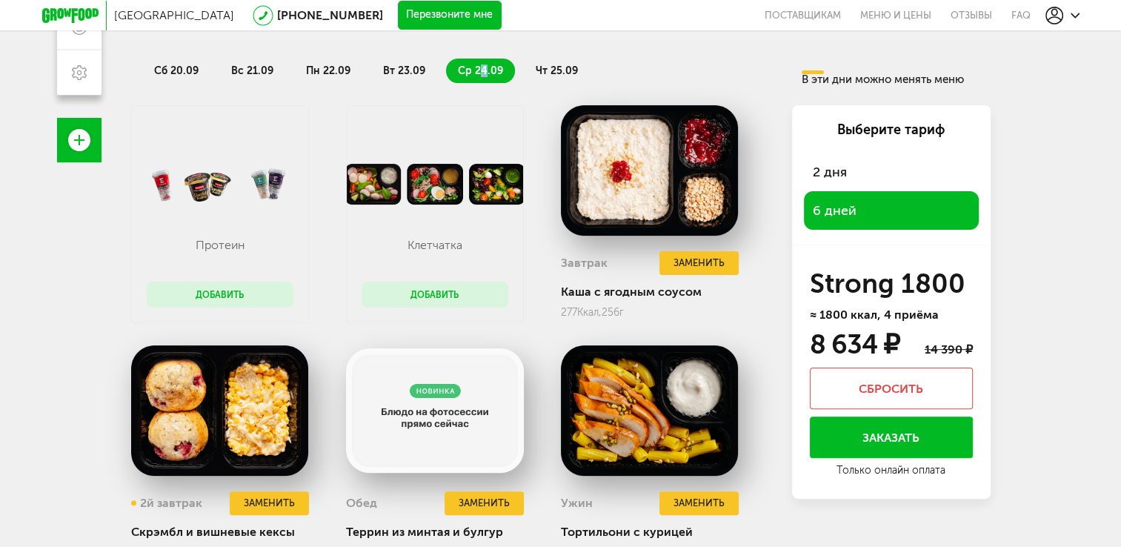
scroll to position [513, 0]
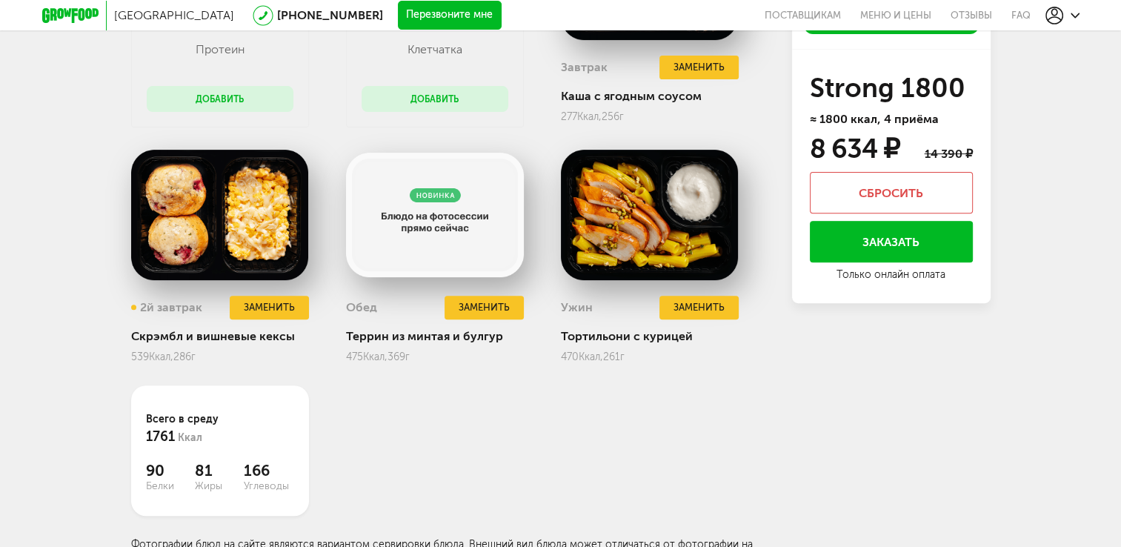
drag, startPoint x: 159, startPoint y: 456, endPoint x: 157, endPoint y: 434, distance: 21.6
click at [157, 434] on div "Всего в среду 1761 Ккал 90 Белки 81 Жиры 166 Углеводы" at bounding box center [220, 450] width 178 height 130
click at [532, 450] on div "Протеин Добавить Клетчатка Добавить Завтрак Заменить Каша с ягодным соусом 277 …" at bounding box center [449, 236] width 637 height 653
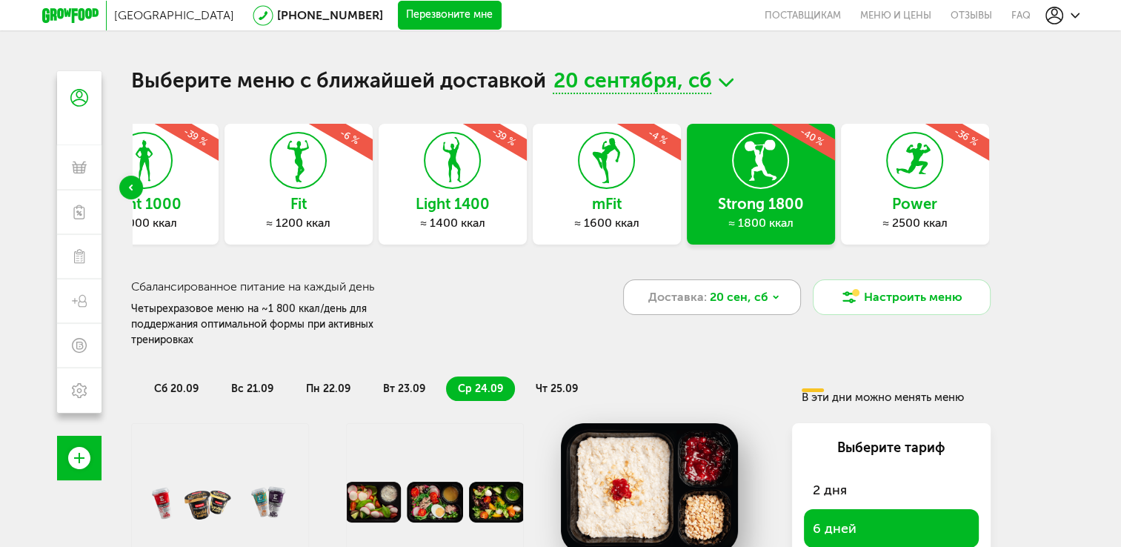
scroll to position [0, 0]
click at [901, 204] on h3 "Power" at bounding box center [915, 204] width 148 height 16
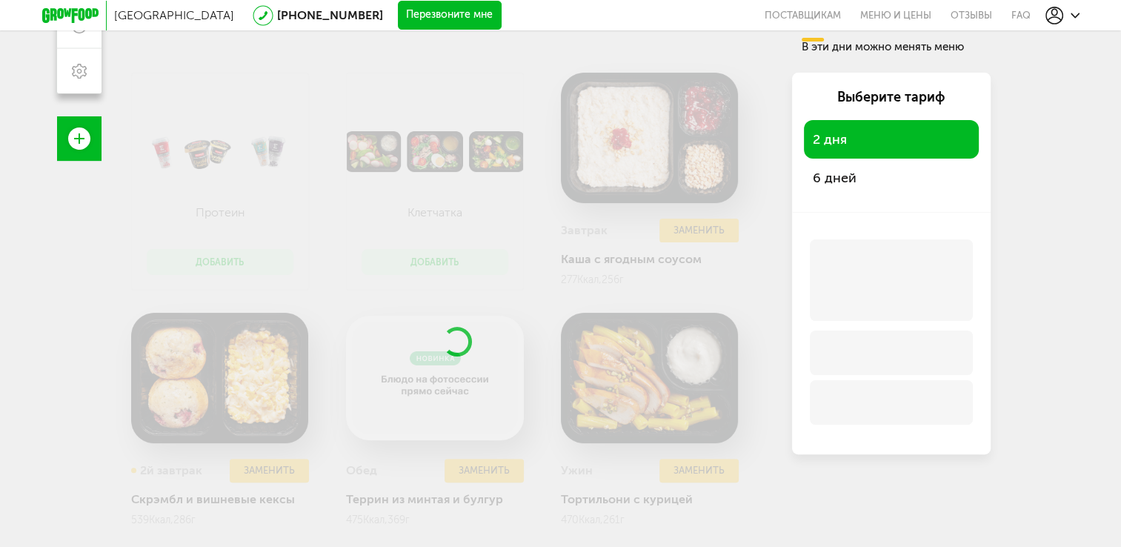
scroll to position [296, 0]
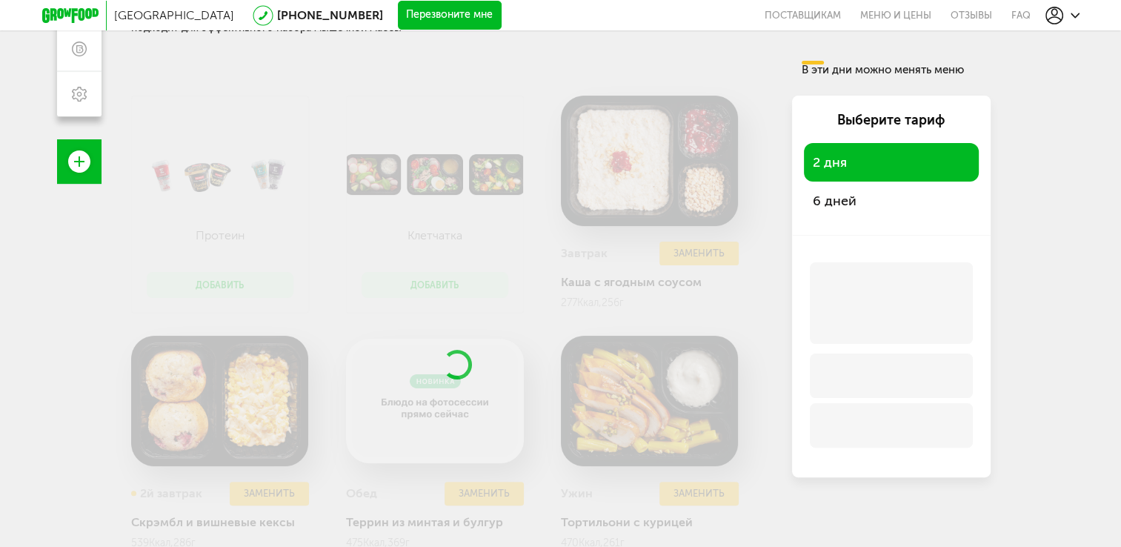
click at [835, 212] on div "6 дней" at bounding box center [891, 200] width 175 height 39
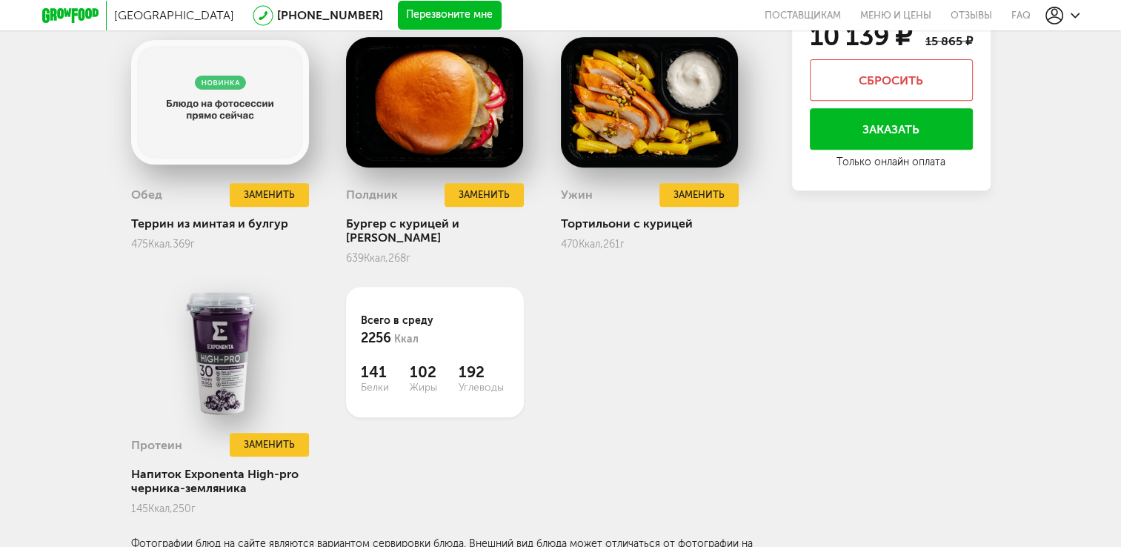
click at [879, 350] on div "Снеки и свежие перекусы Добавить Завтрак Заменить Каша с ягодным соусом 277 Кка…" at bounding box center [560, 179] width 859 height 764
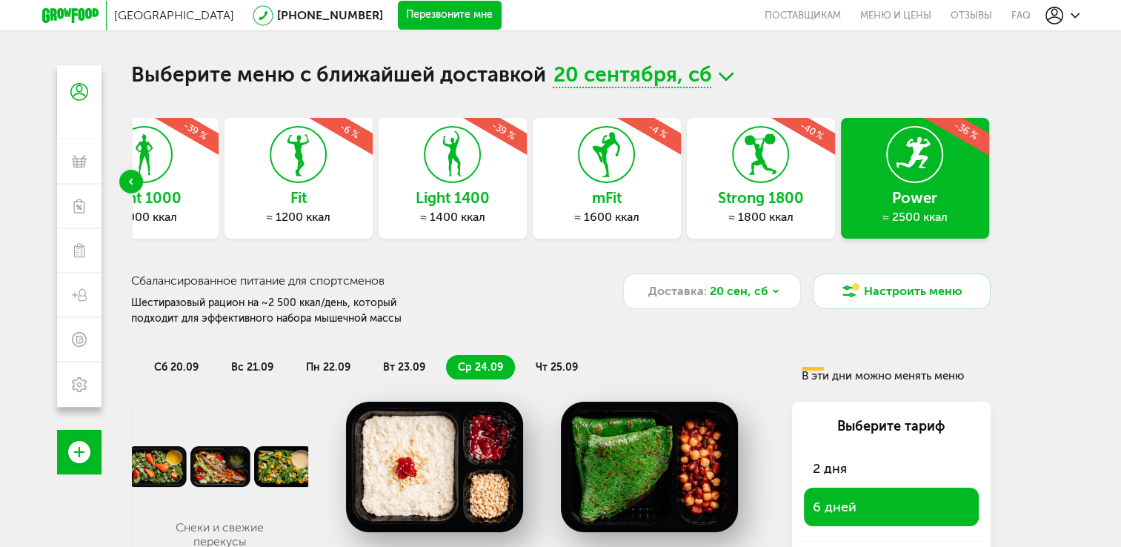
scroll to position [0, 0]
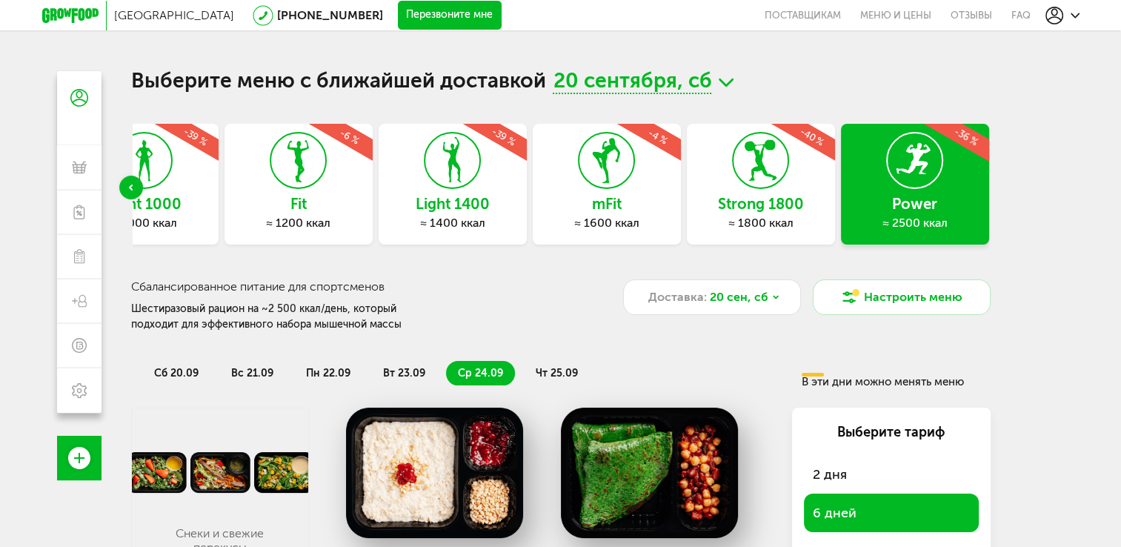
click at [655, 84] on span "20 сентября, сб" at bounding box center [632, 82] width 159 height 23
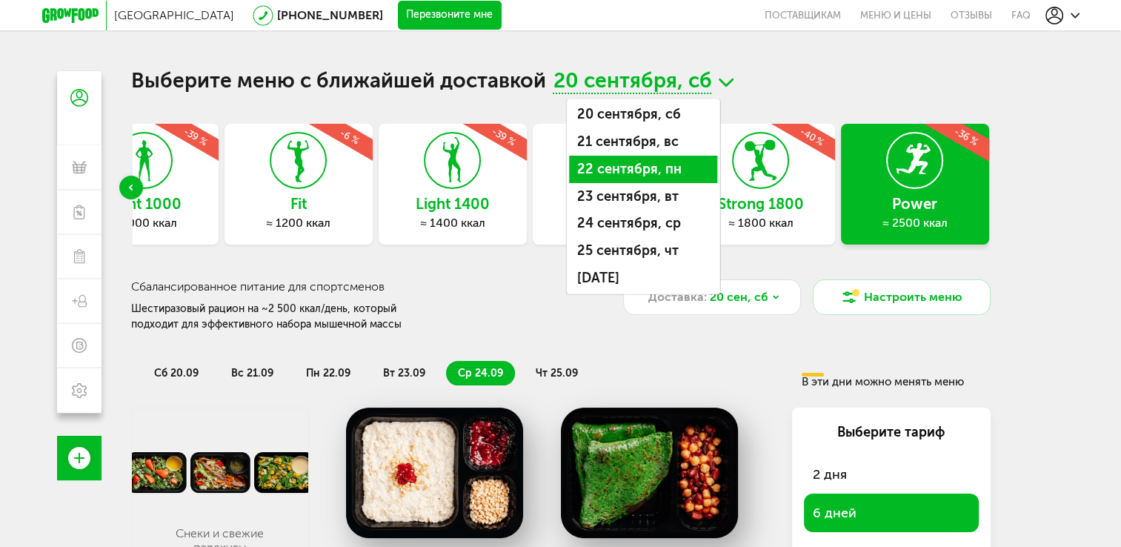
click at [630, 167] on li "22 сентября, пн" at bounding box center [643, 169] width 148 height 27
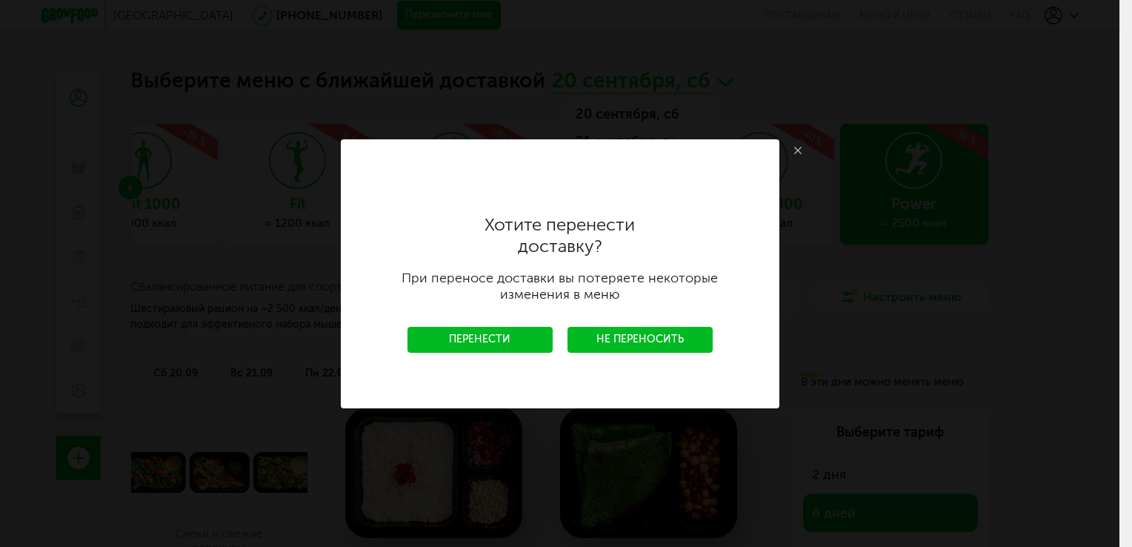
click at [527, 335] on link "Перенести" at bounding box center [479, 340] width 145 height 26
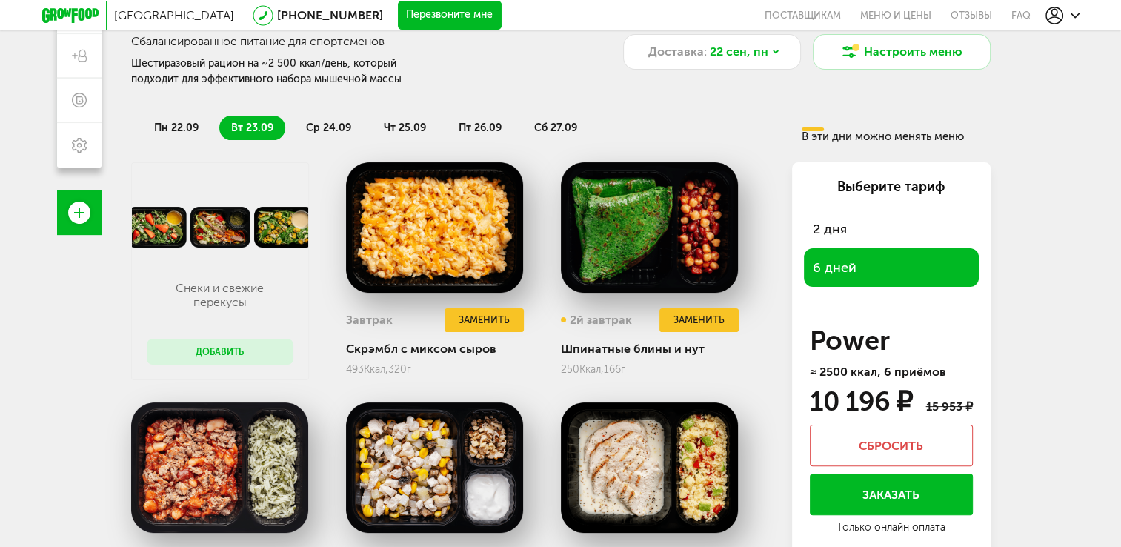
scroll to position [148, 0]
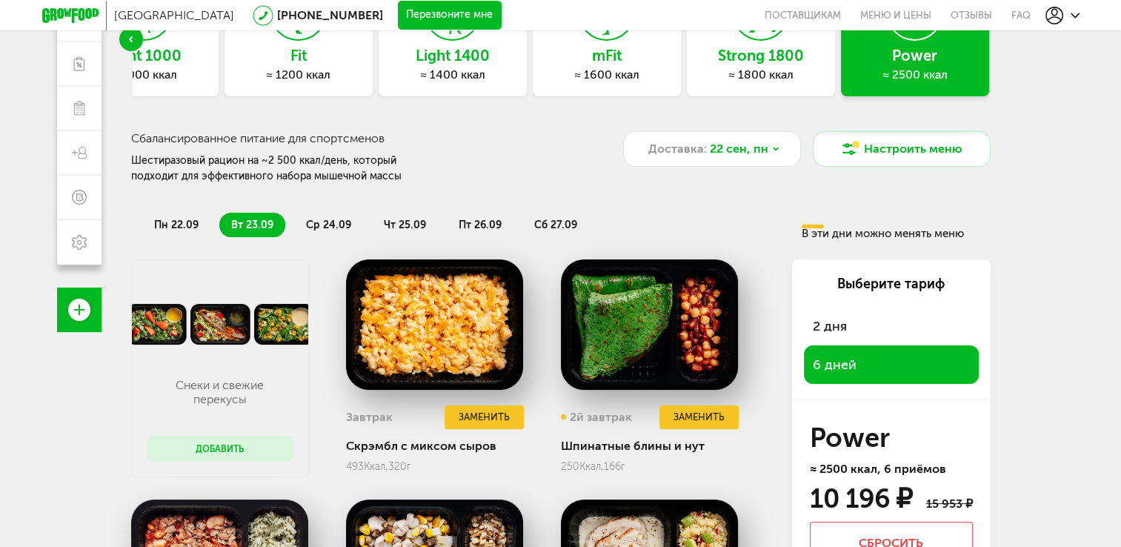
click at [162, 219] on span "пн 22.09" at bounding box center [176, 225] width 44 height 13
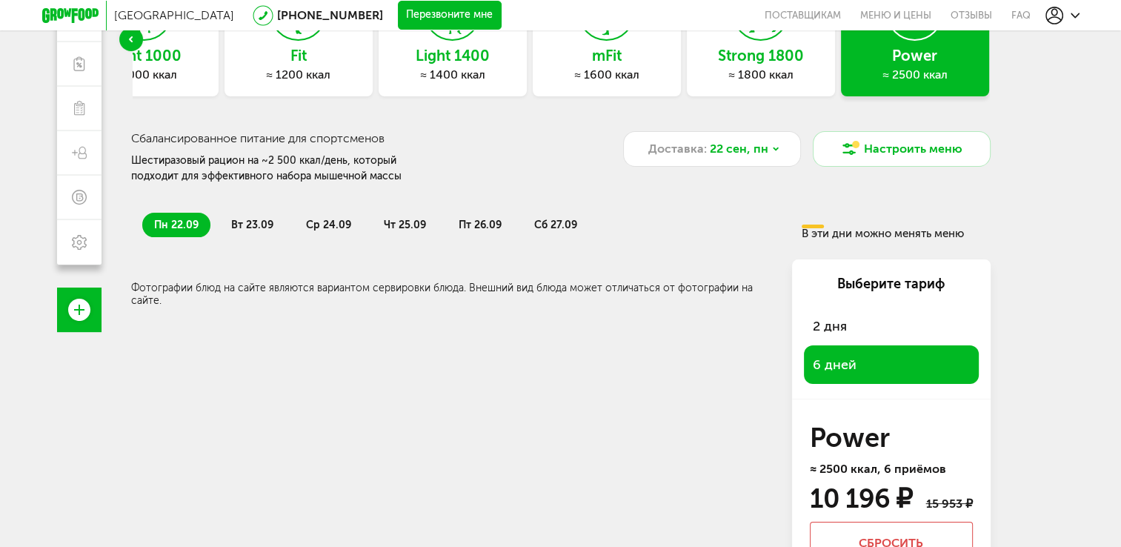
click at [345, 221] on span "ср 24.09" at bounding box center [328, 225] width 45 height 13
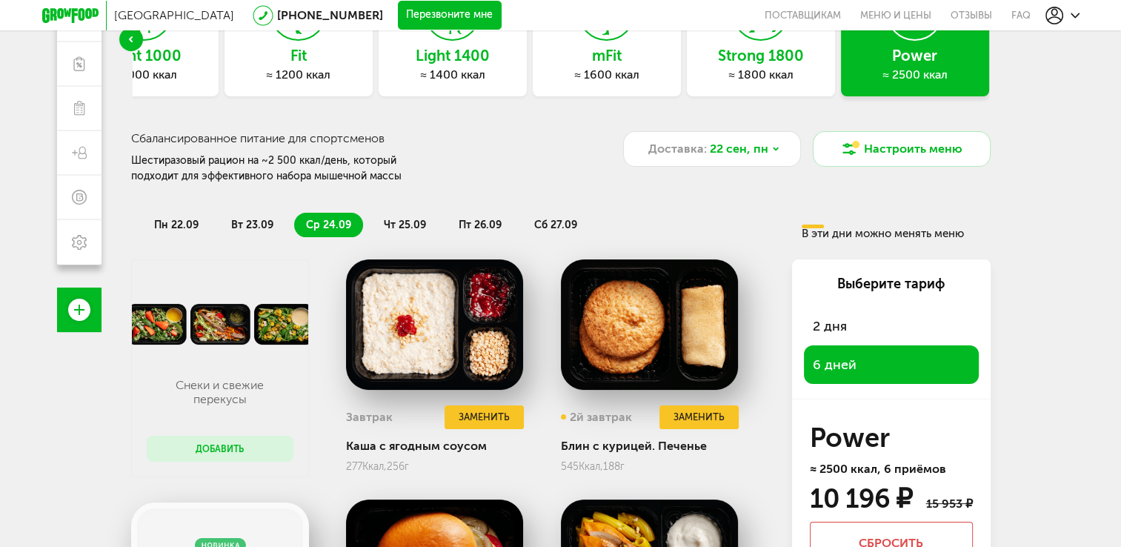
click at [393, 221] on span "чт 25.09" at bounding box center [405, 225] width 42 height 13
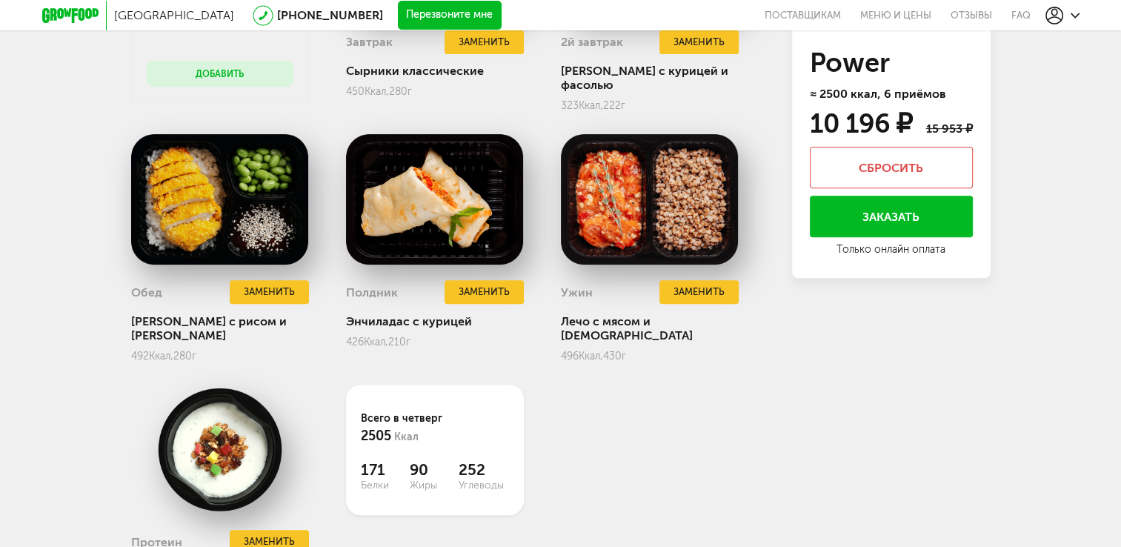
scroll to position [593, 0]
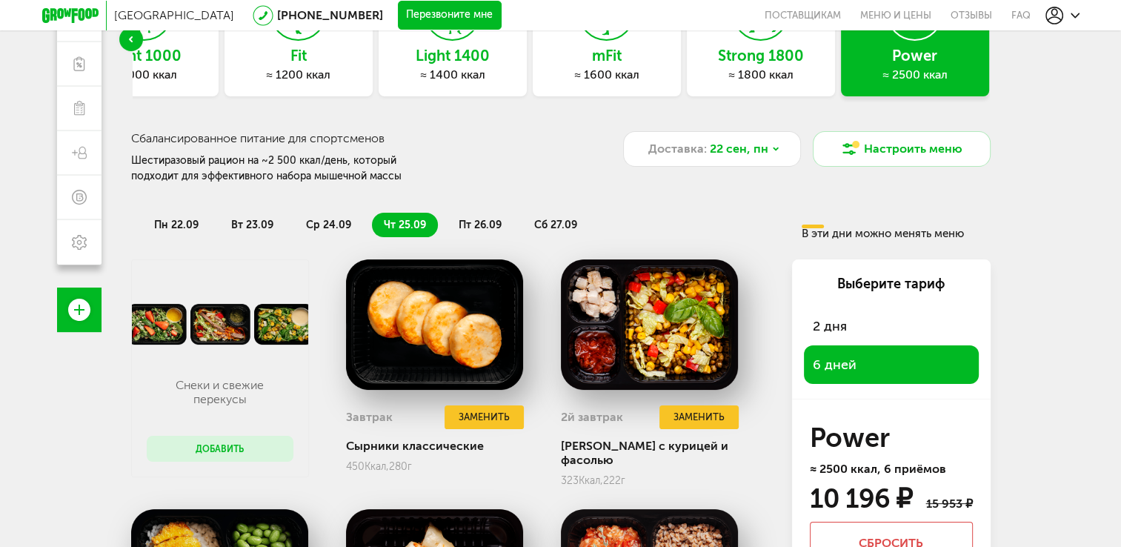
click at [478, 224] on span "пт 26.09" at bounding box center [480, 225] width 43 height 13
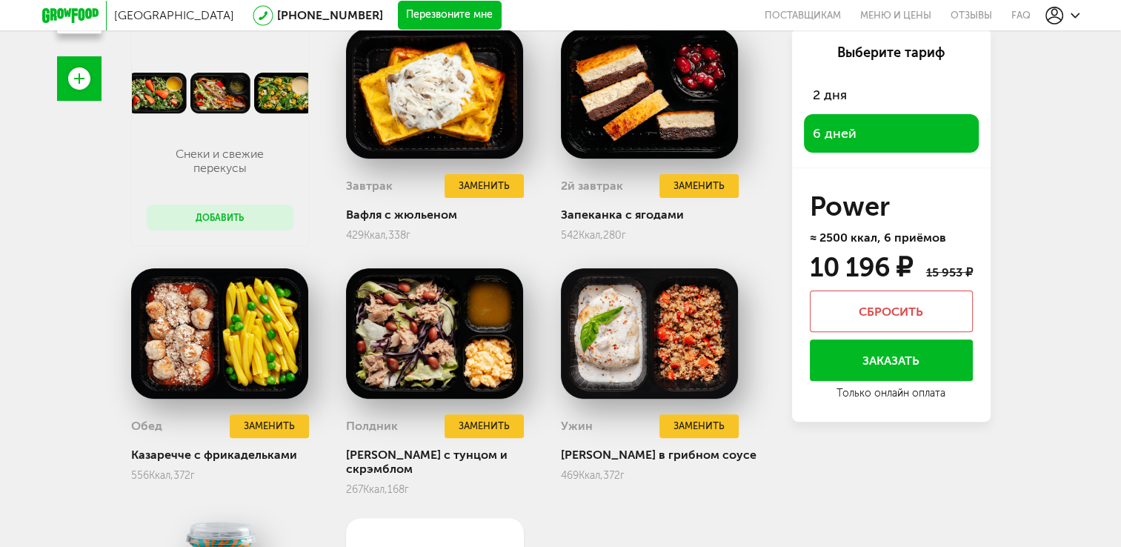
drag, startPoint x: 541, startPoint y: 373, endPoint x: 554, endPoint y: 250, distance: 123.6
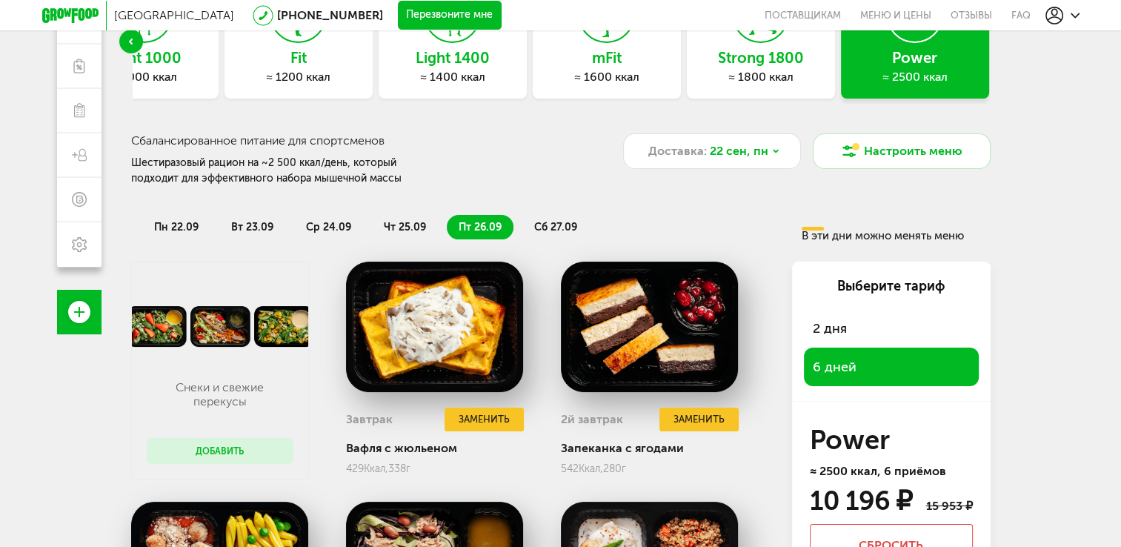
click at [562, 230] on span "сб 27.09" at bounding box center [555, 227] width 43 height 13
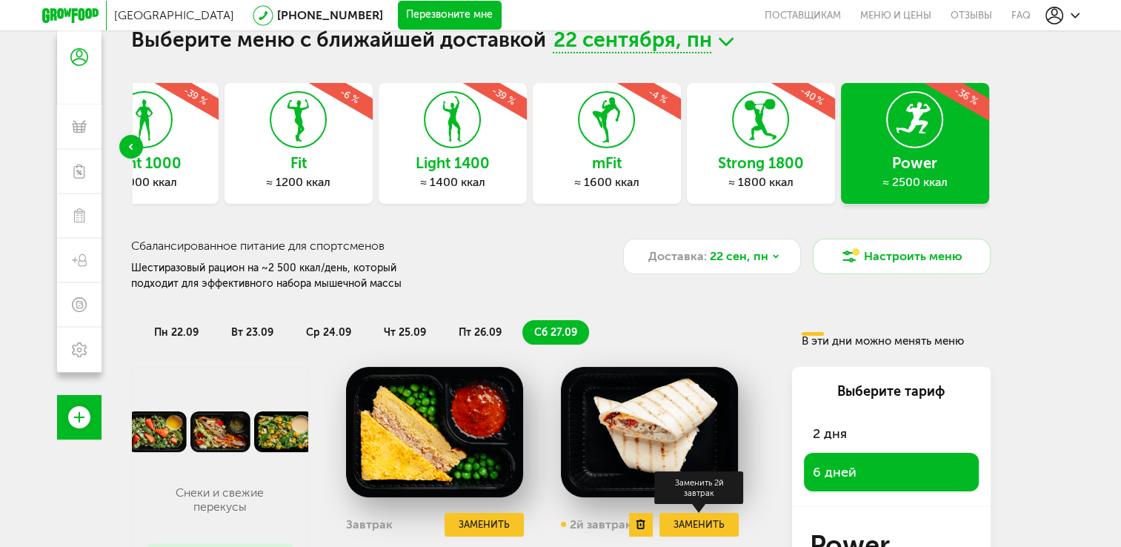
scroll to position [0, 0]
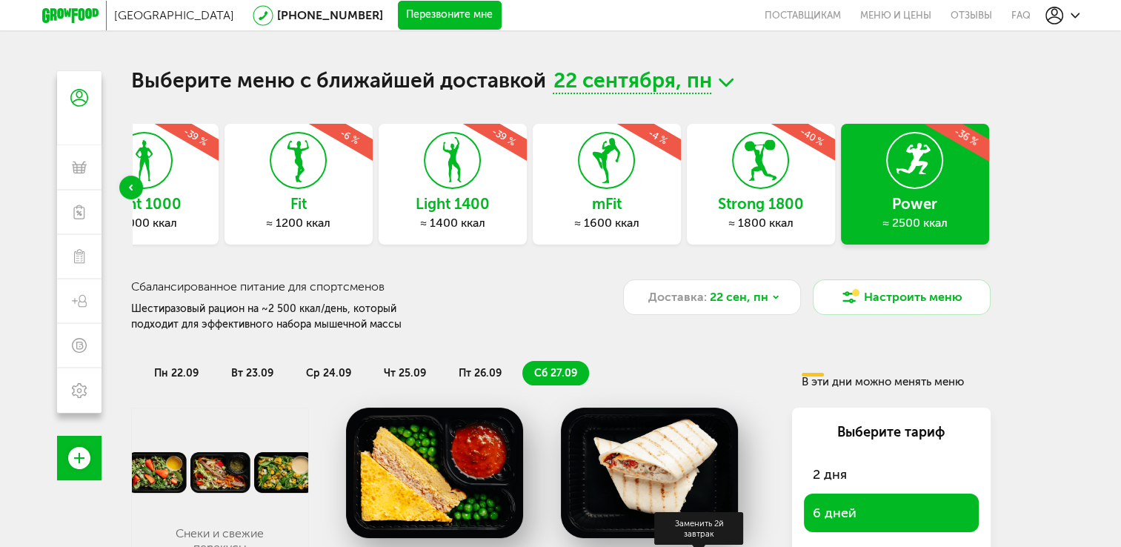
drag, startPoint x: 576, startPoint y: 410, endPoint x: 679, endPoint y: 256, distance: 184.7
click at [740, 206] on h3 "Strong 1800" at bounding box center [761, 204] width 148 height 16
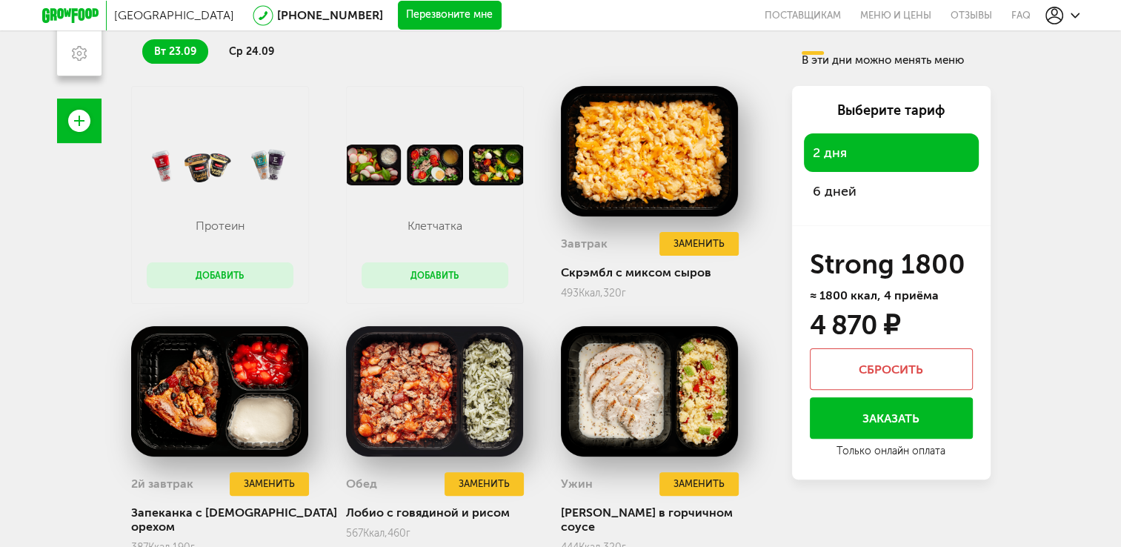
scroll to position [332, 0]
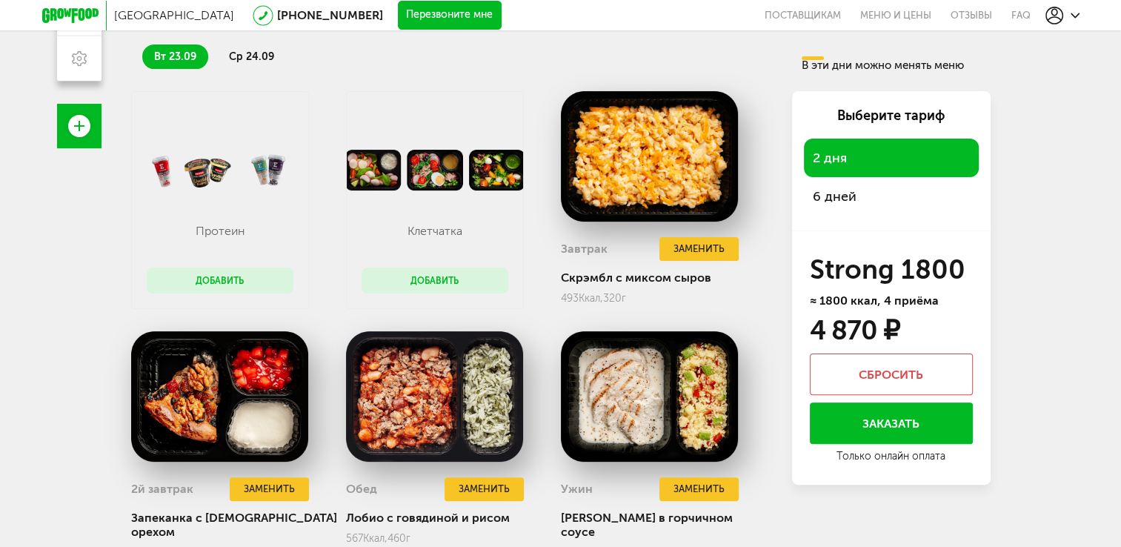
drag, startPoint x: 838, startPoint y: 480, endPoint x: 877, endPoint y: 272, distance: 211.8
click at [850, 186] on span "6 дней" at bounding box center [891, 196] width 157 height 21
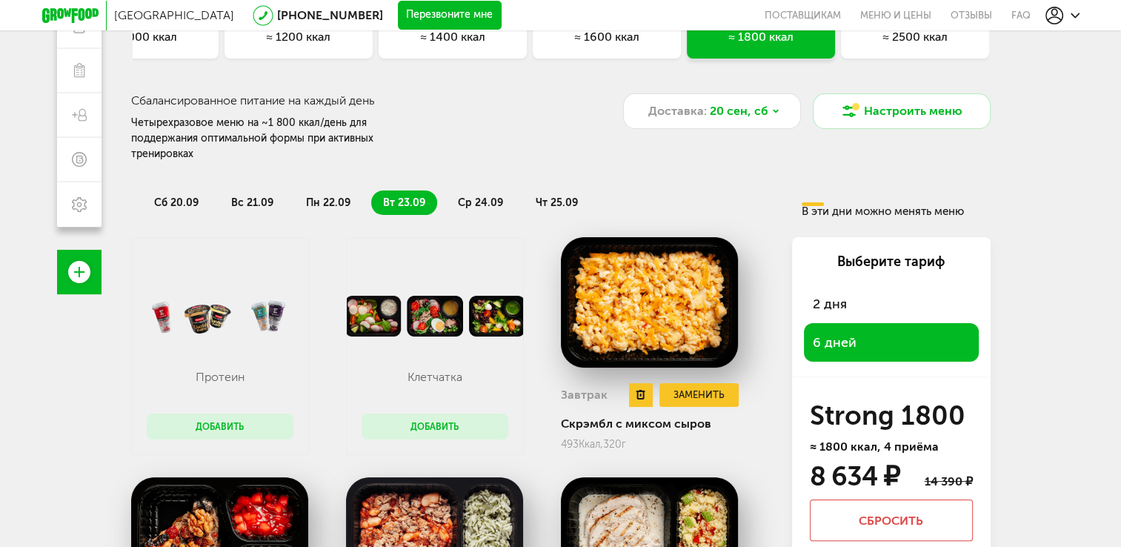
scroll to position [0, 0]
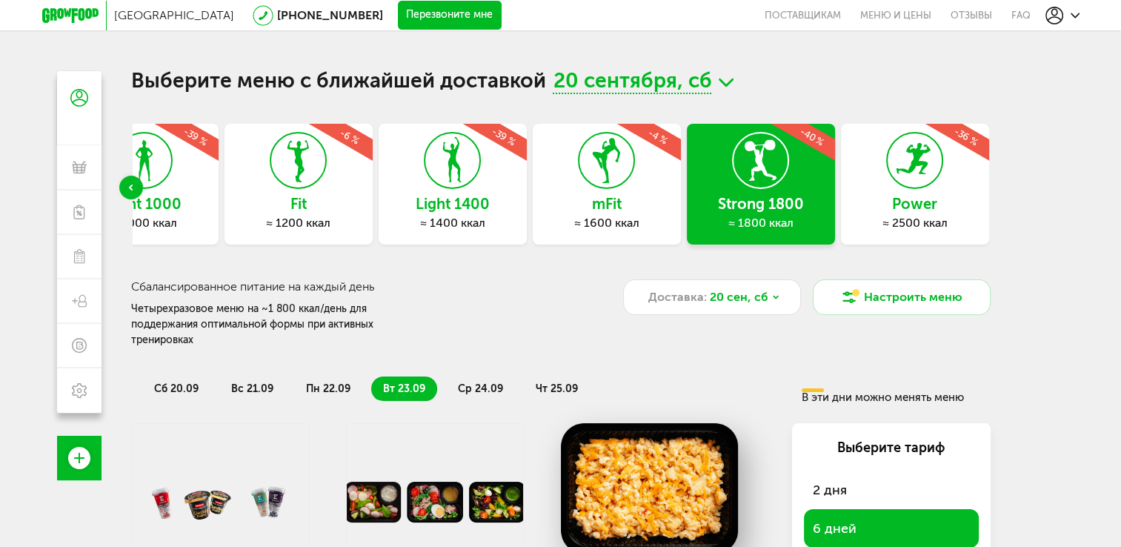
click at [880, 174] on div "Power ≈ 2500 ккал -36 %" at bounding box center [915, 184] width 148 height 121
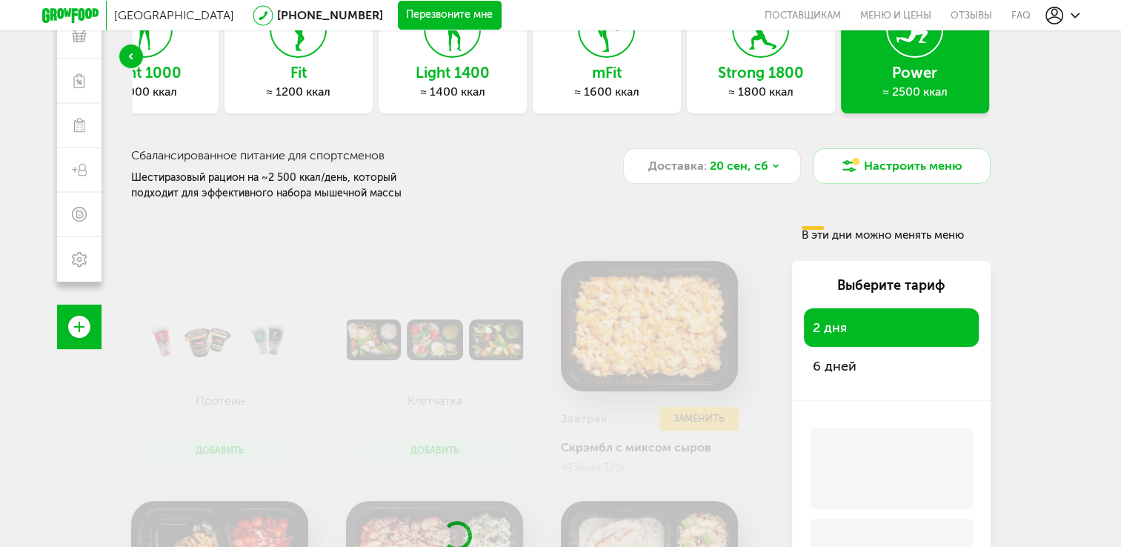
scroll to position [148, 0]
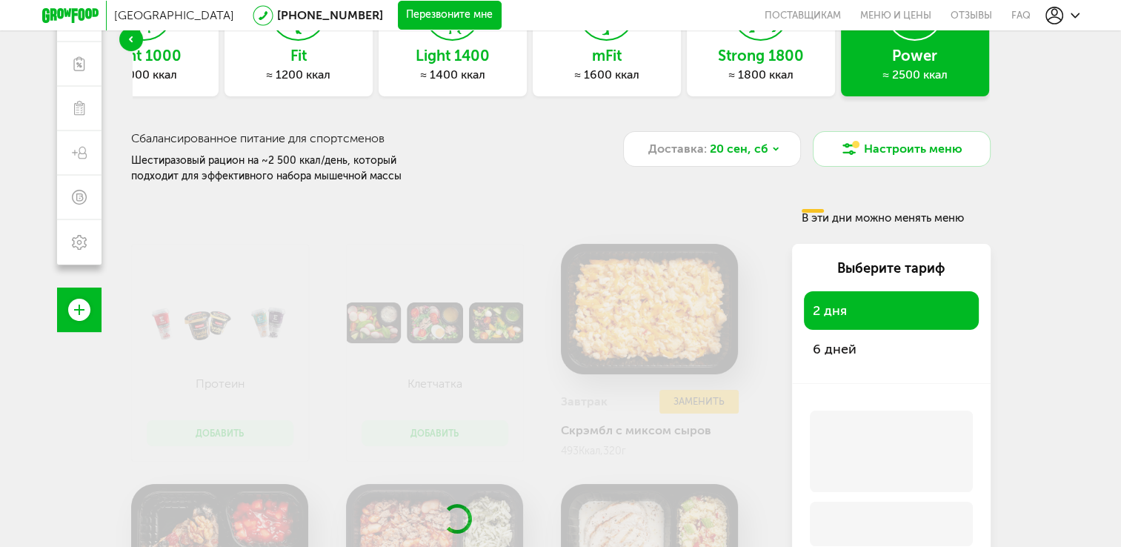
click at [853, 357] on span "6 дней" at bounding box center [891, 349] width 157 height 21
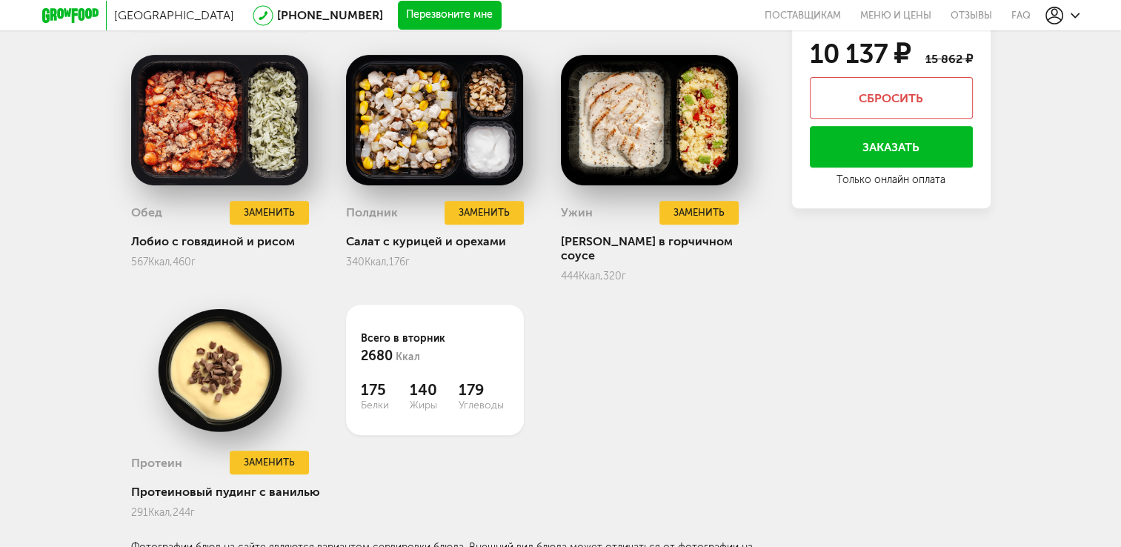
scroll to position [596, 0]
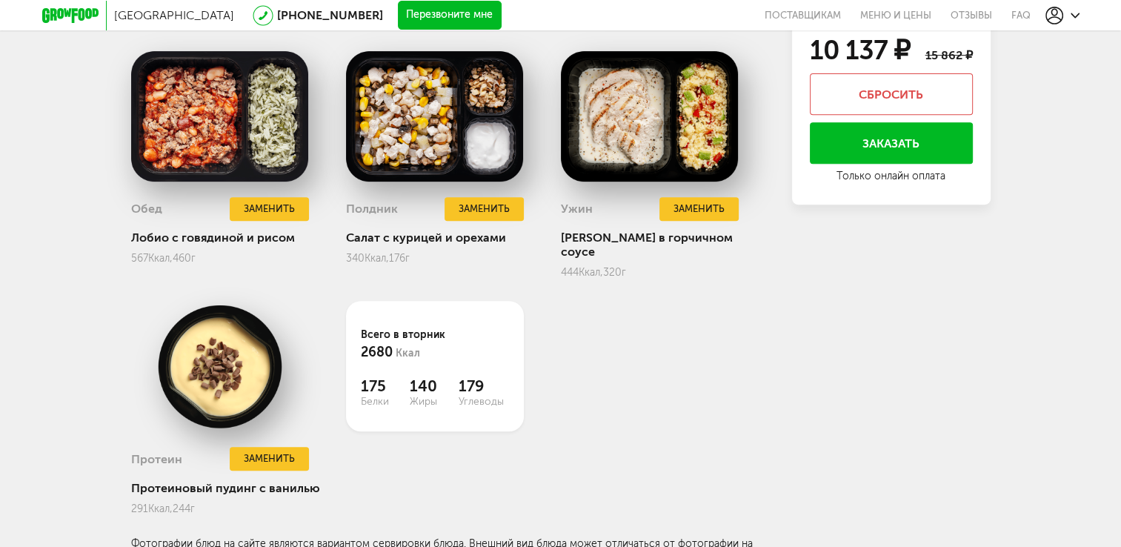
drag, startPoint x: 857, startPoint y: 433, endPoint x: 831, endPoint y: 344, distance: 93.3
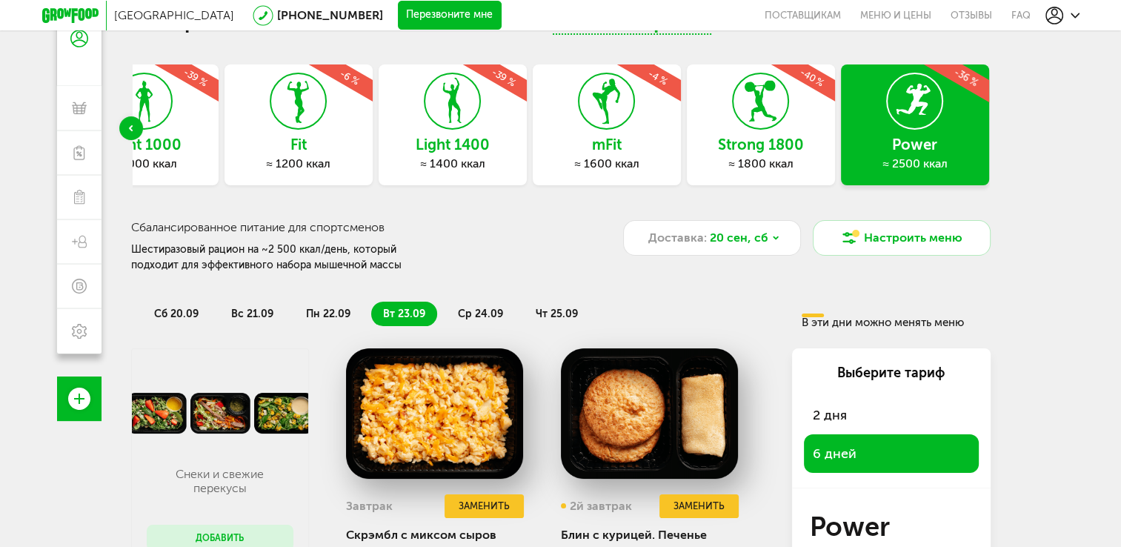
scroll to position [0, 0]
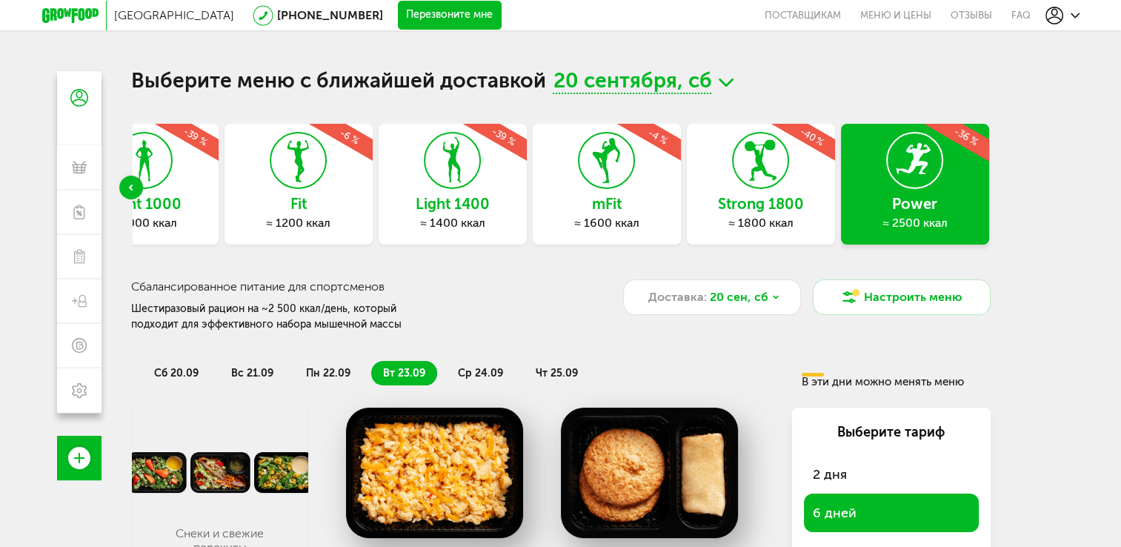
drag, startPoint x: 758, startPoint y: 293, endPoint x: 782, endPoint y: 226, distance: 71.0
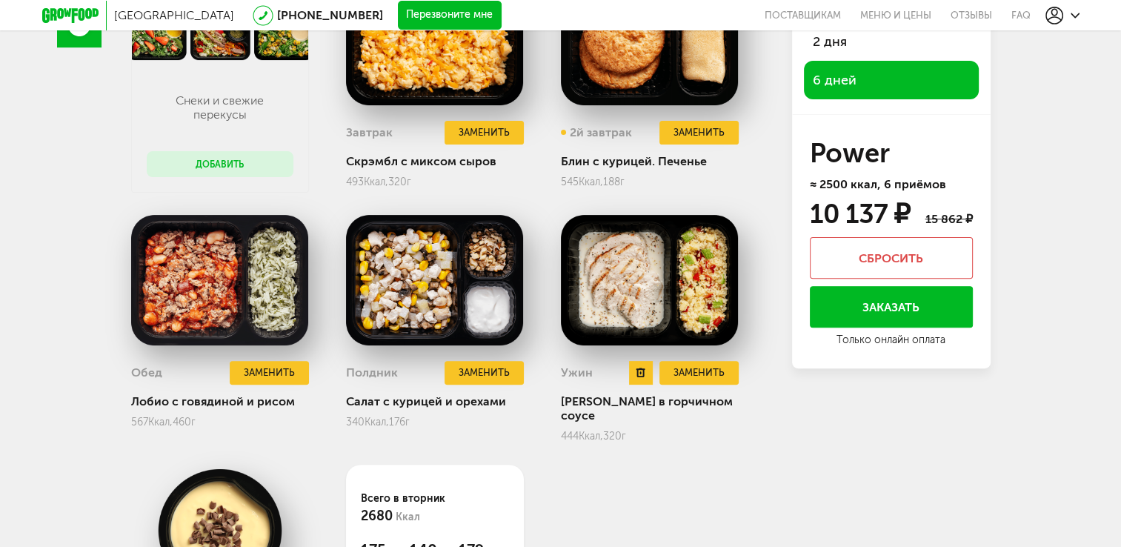
scroll to position [519, 0]
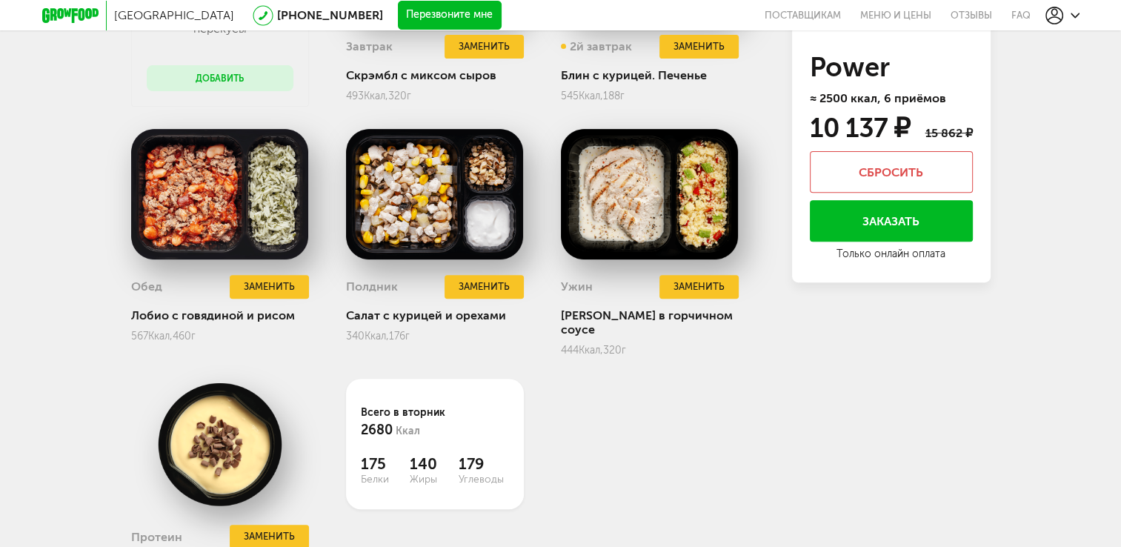
click at [865, 219] on button "Заказать" at bounding box center [891, 220] width 163 height 41
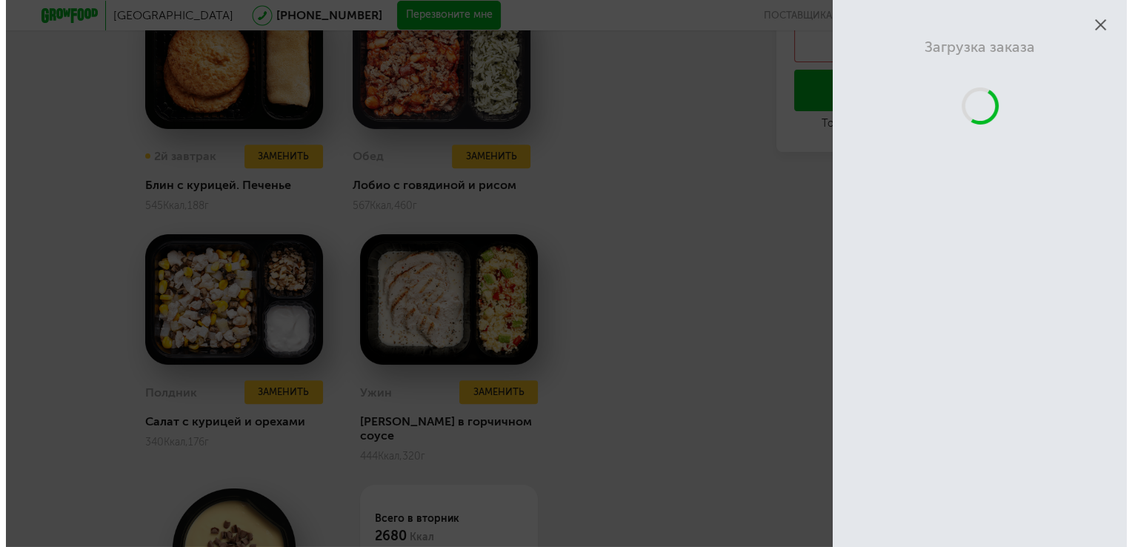
scroll to position [130, 0]
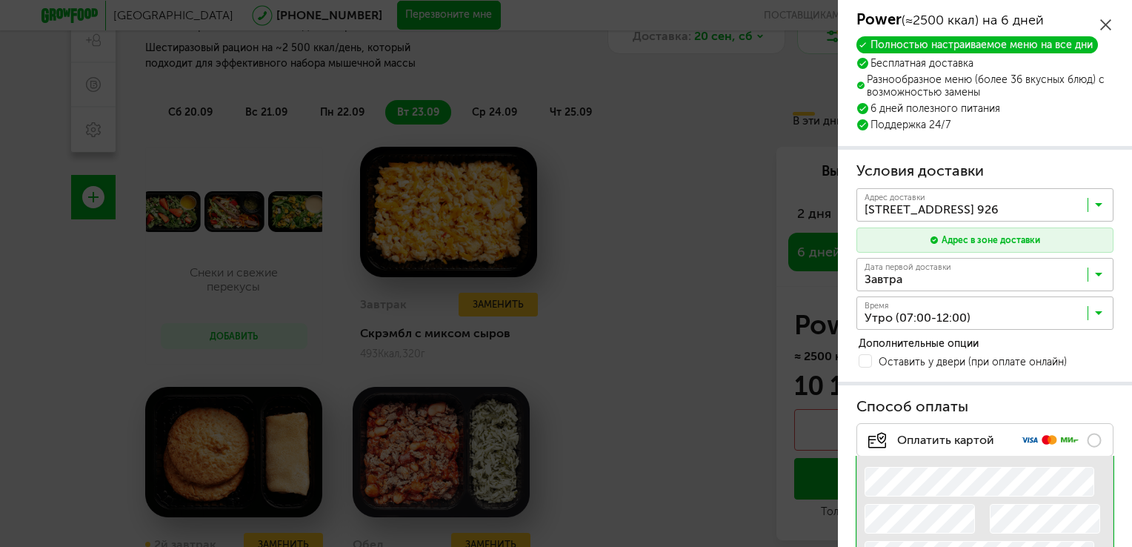
click at [1009, 241] on div "Адрес в зоне доставки" at bounding box center [990, 239] width 99 height 13
click at [1041, 207] on input "Search for option" at bounding box center [988, 208] width 257 height 25
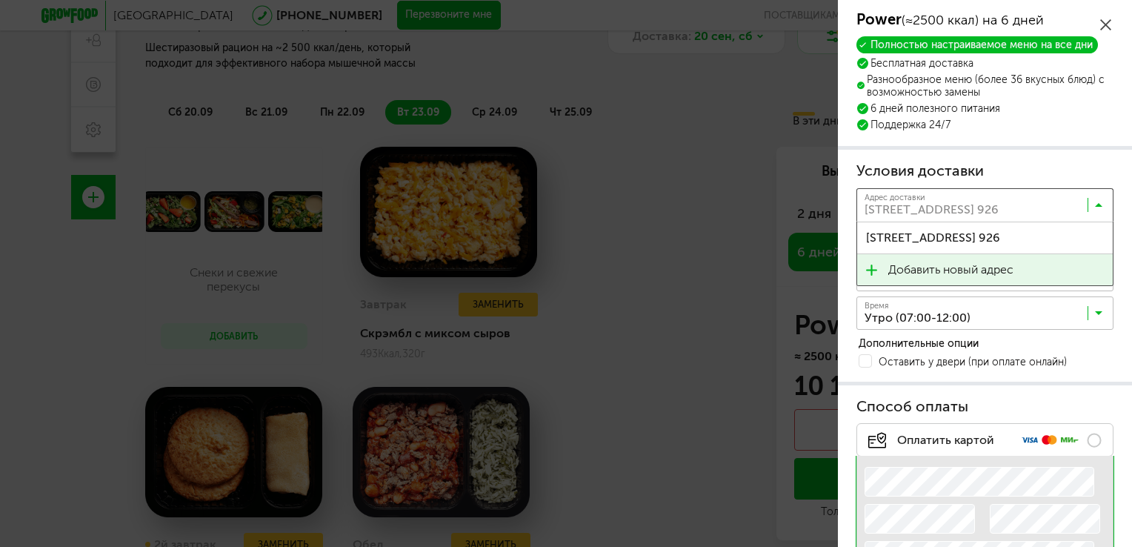
click at [999, 264] on span "Добавить новый адрес" at bounding box center [950, 269] width 125 height 31
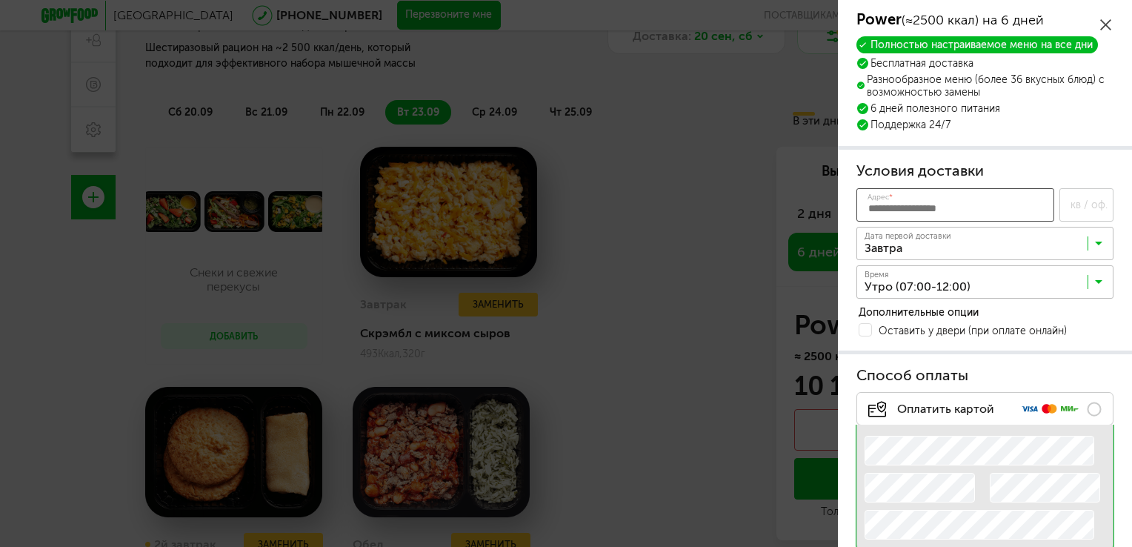
click at [933, 211] on input "Адрес *" at bounding box center [955, 204] width 198 height 33
drag, startPoint x: 975, startPoint y: 190, endPoint x: 964, endPoint y: 195, distance: 12.0
click at [972, 190] on input "Адрес *" at bounding box center [955, 204] width 198 height 33
paste input "**********"
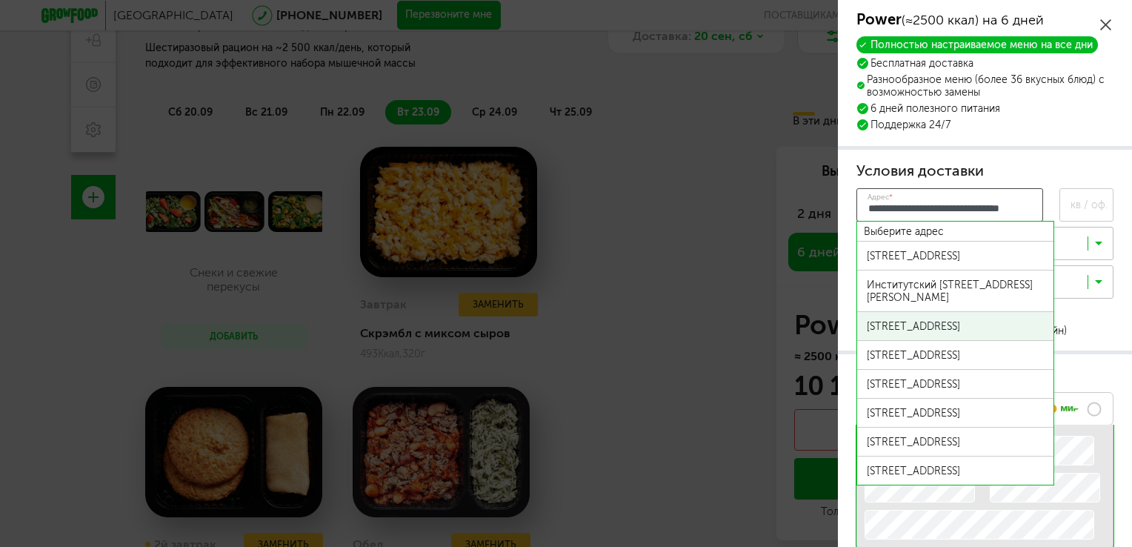
scroll to position [0, 0]
click at [941, 332] on div "Институтский пр-кт, д 3 к 1 литера А, кв 1" at bounding box center [955, 326] width 177 height 13
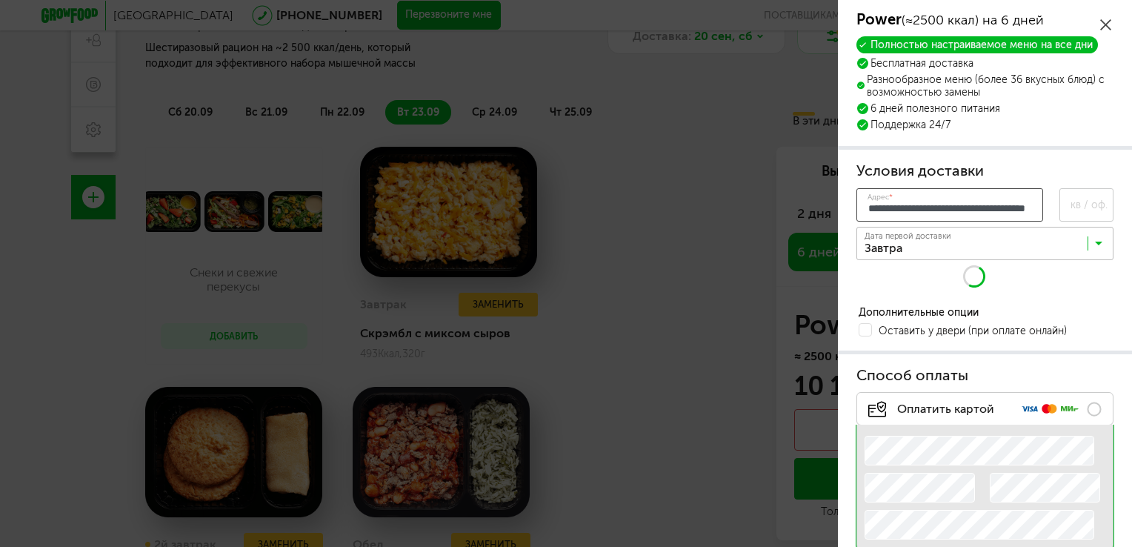
click at [1001, 207] on input "**********" at bounding box center [949, 204] width 187 height 33
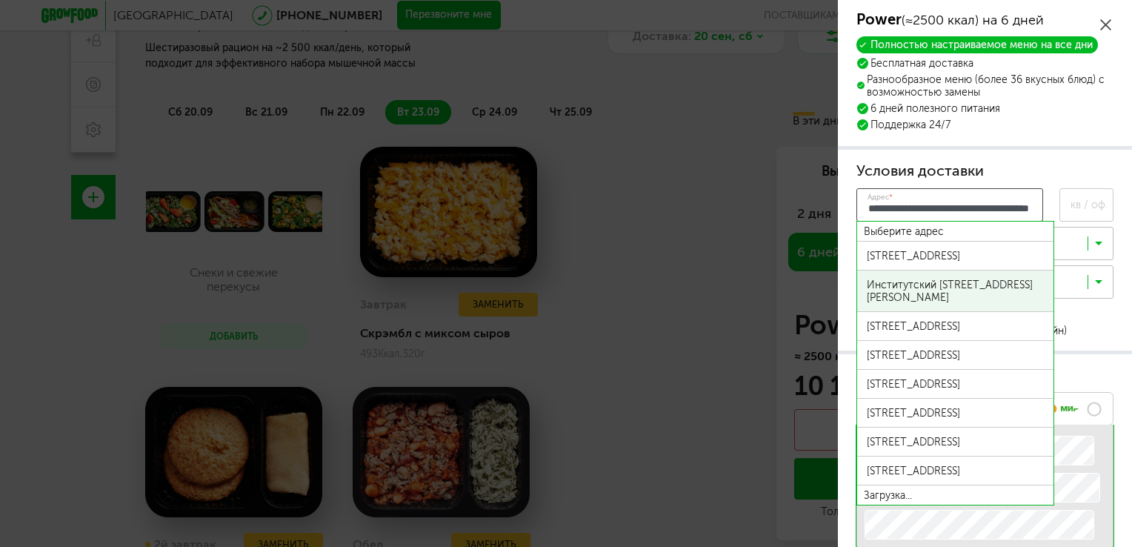
scroll to position [0, 48]
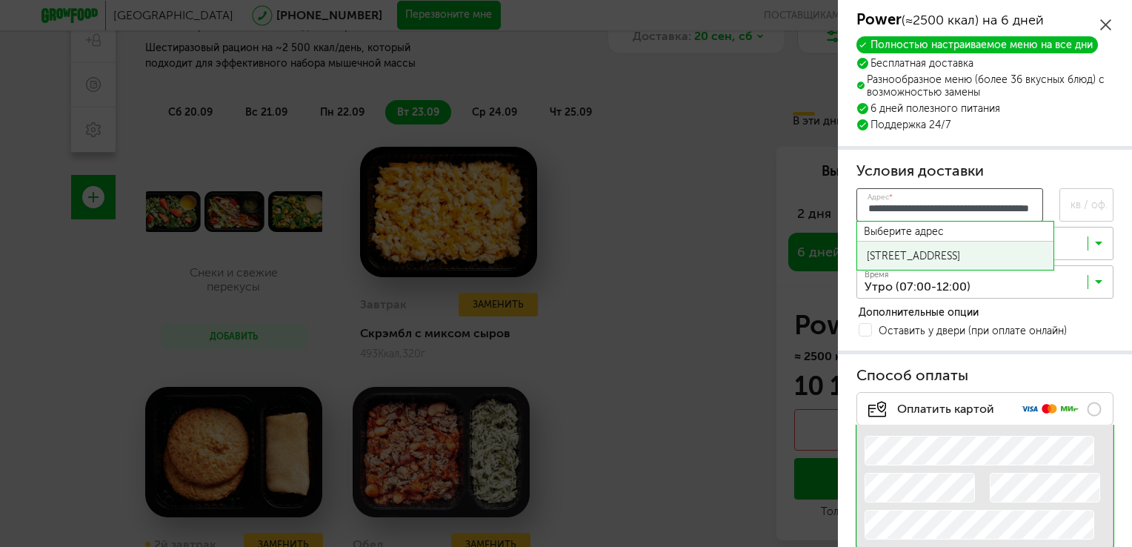
type input "**********"
click at [998, 262] on div "Институтский пр-кт, д 3 к 1 литера А, кв 56" at bounding box center [955, 256] width 177 height 13
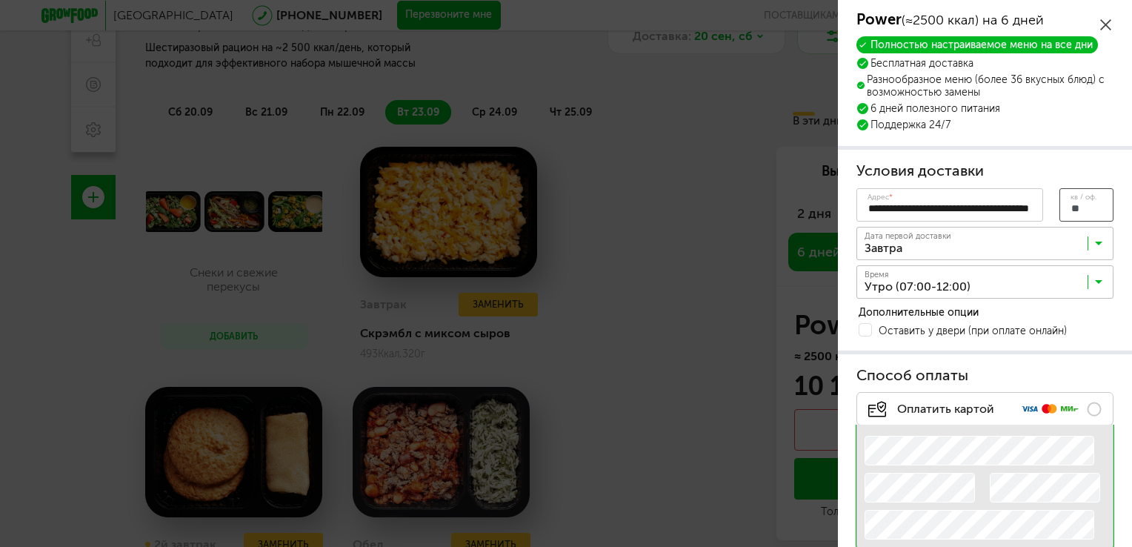
type input "**"
click at [1039, 247] on input "Search for option" at bounding box center [988, 246] width 257 height 25
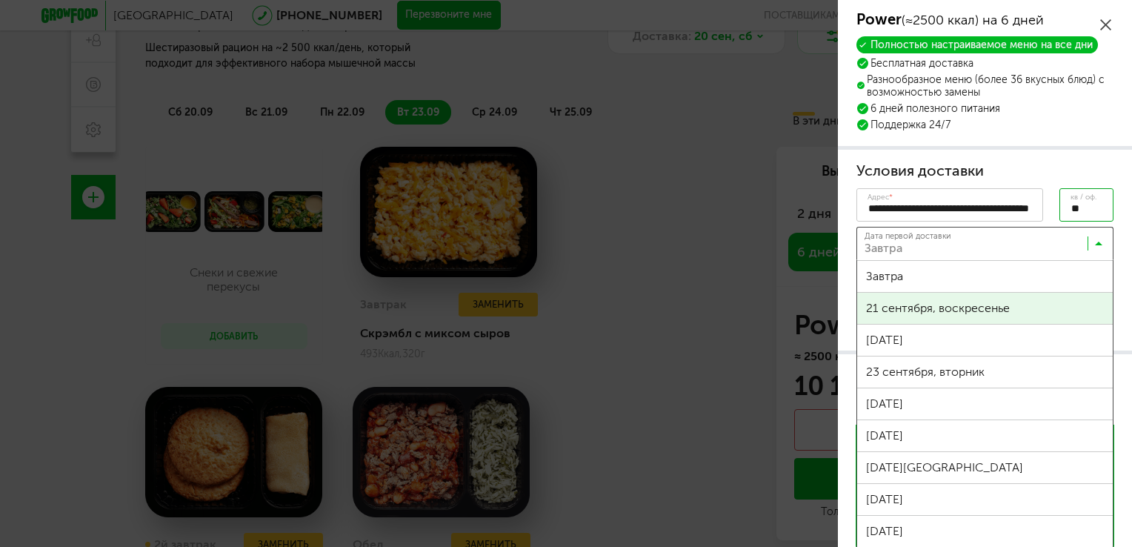
click at [1001, 337] on div "Санкт-Петербург 8 (800) 555-21-78 Перезвоните мне поставщикам Меню и цены Отзыв…" at bounding box center [559, 77] width 1119 height 677
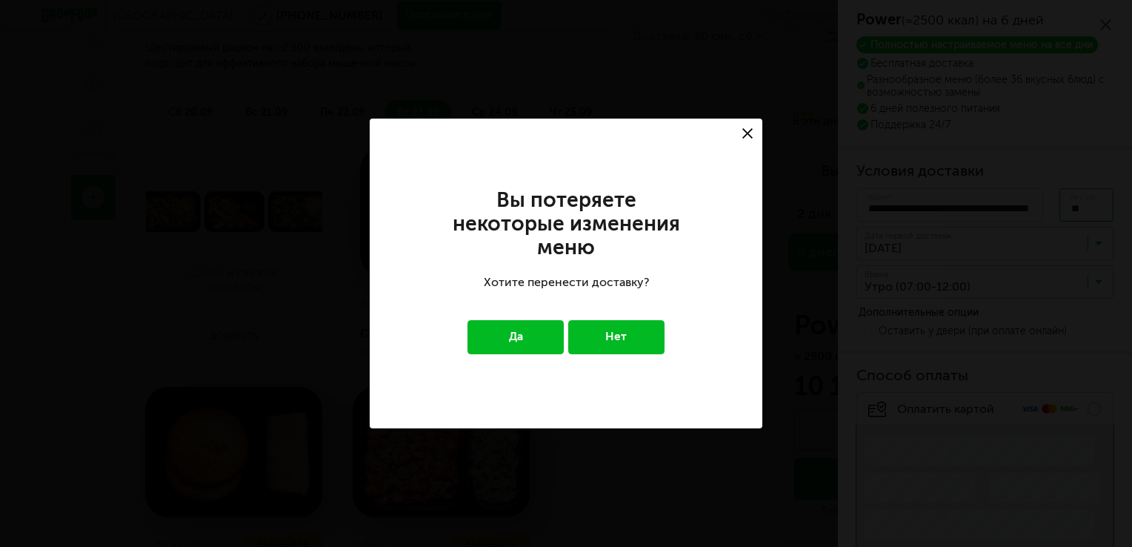
click at [542, 344] on button "Да" at bounding box center [515, 337] width 97 height 34
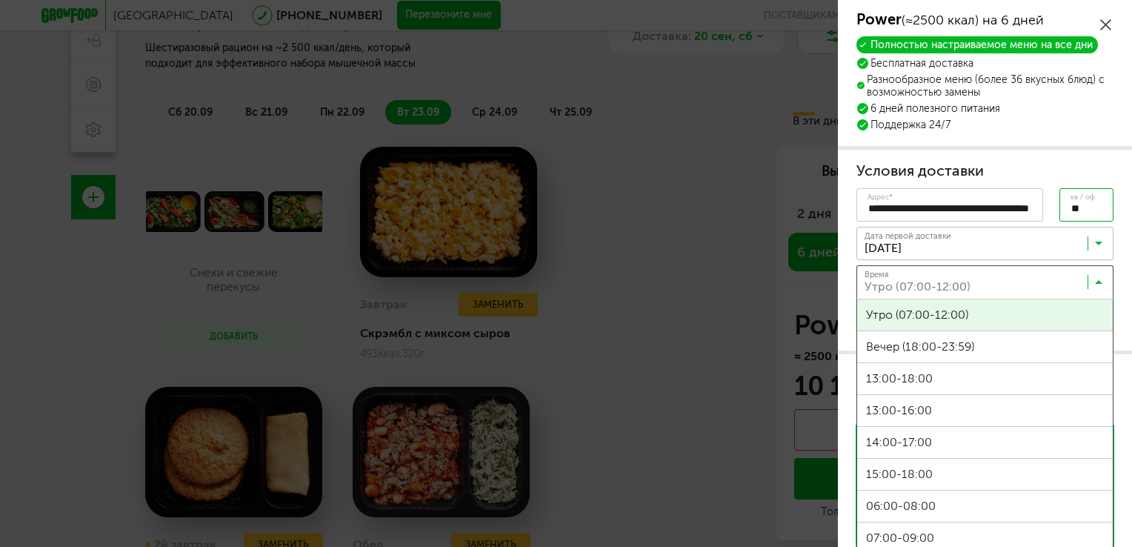
click at [972, 283] on input "Search for option" at bounding box center [988, 285] width 257 height 25
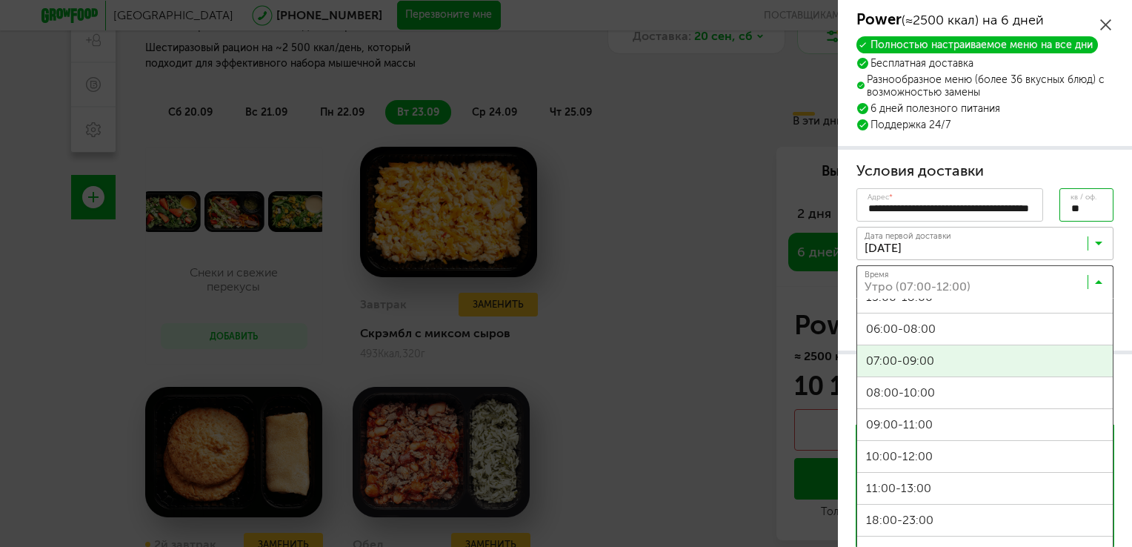
scroll to position [222, 0]
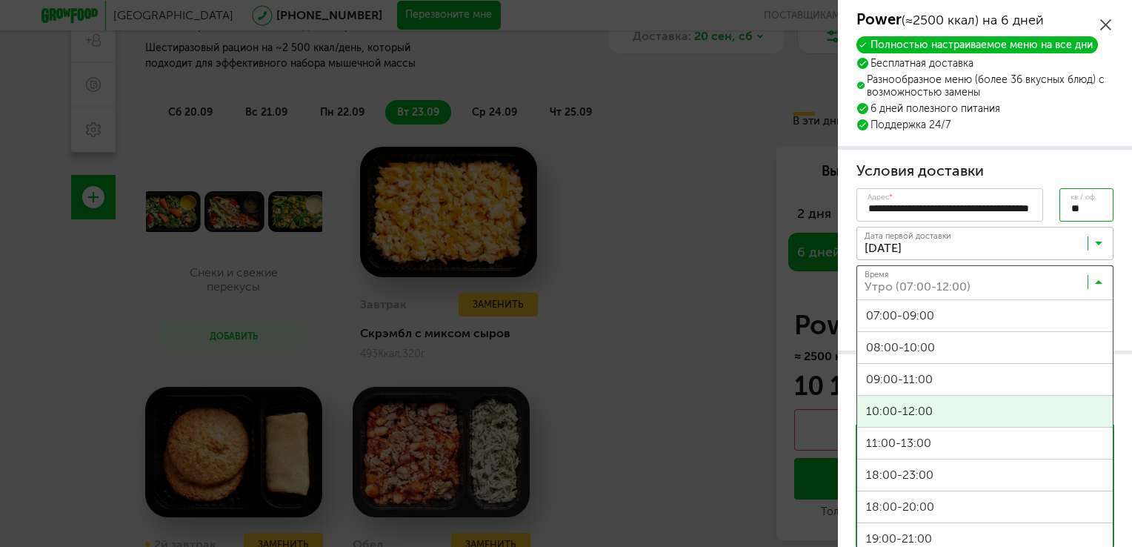
click at [978, 413] on span "10:00-12:00" at bounding box center [985, 411] width 256 height 31
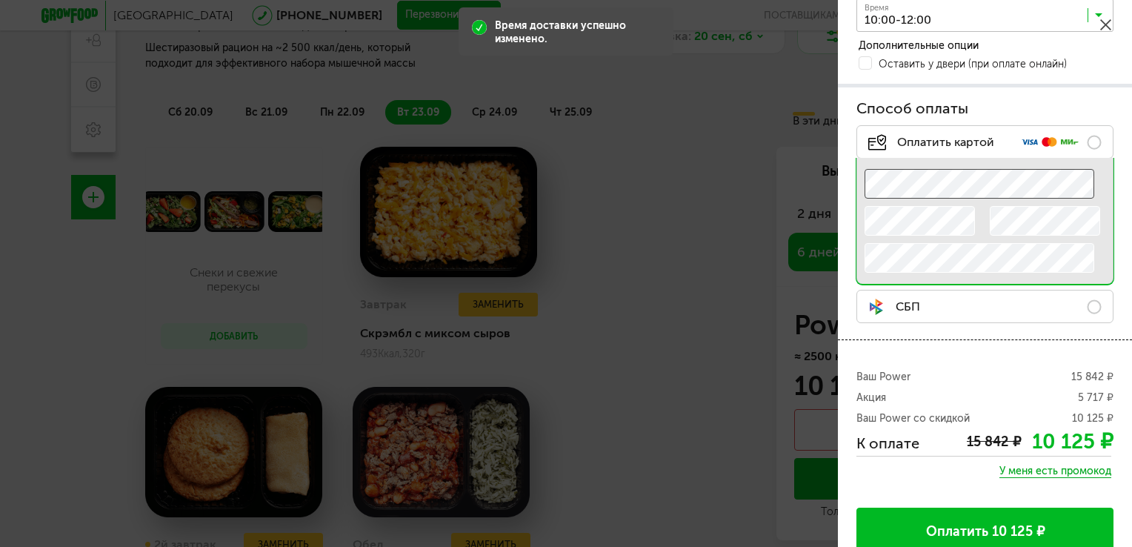
scroll to position [284, 0]
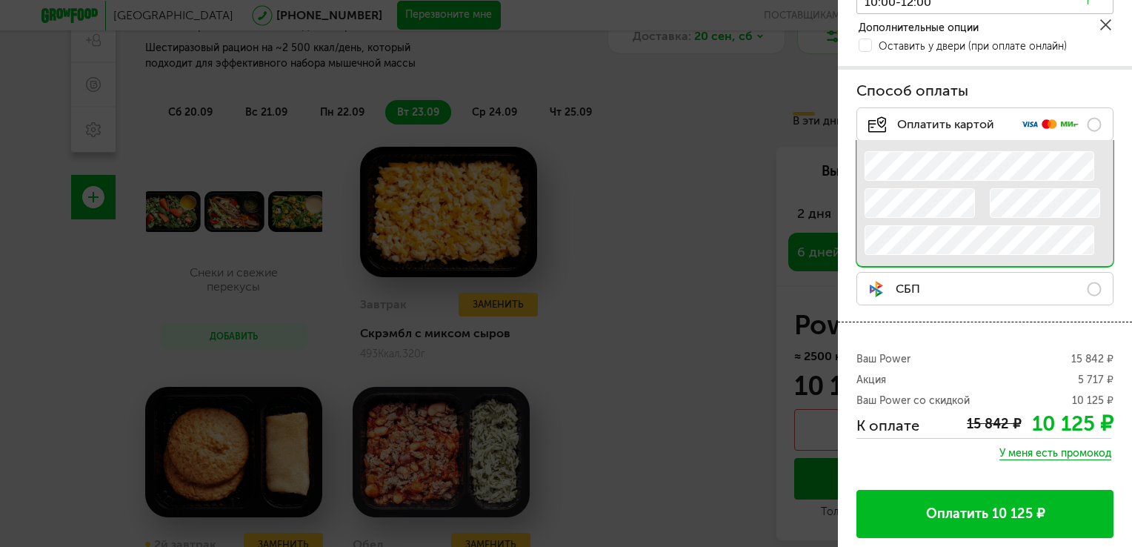
click at [973, 348] on div "Ваш Power 15 842 ₽ Акция 5 717 ₽ Ваш Power со скидкой 10 125 ₽ К оплате 15 842 …" at bounding box center [985, 434] width 294 height 227
click at [1018, 453] on span "У меня есть промокод" at bounding box center [1055, 453] width 112 height 13
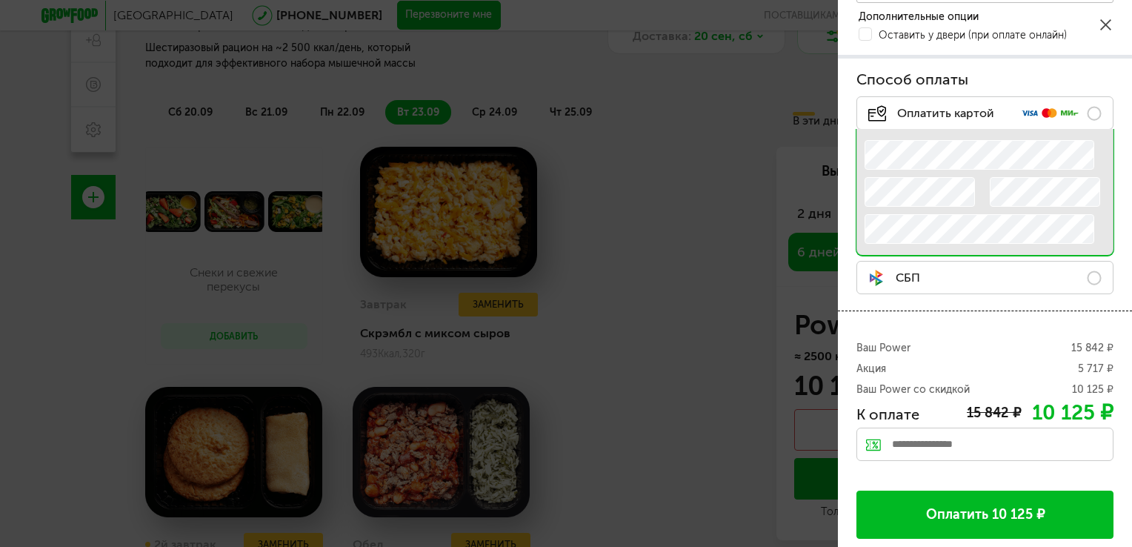
scroll to position [296, 0]
click at [948, 439] on input "text" at bounding box center [984, 443] width 257 height 33
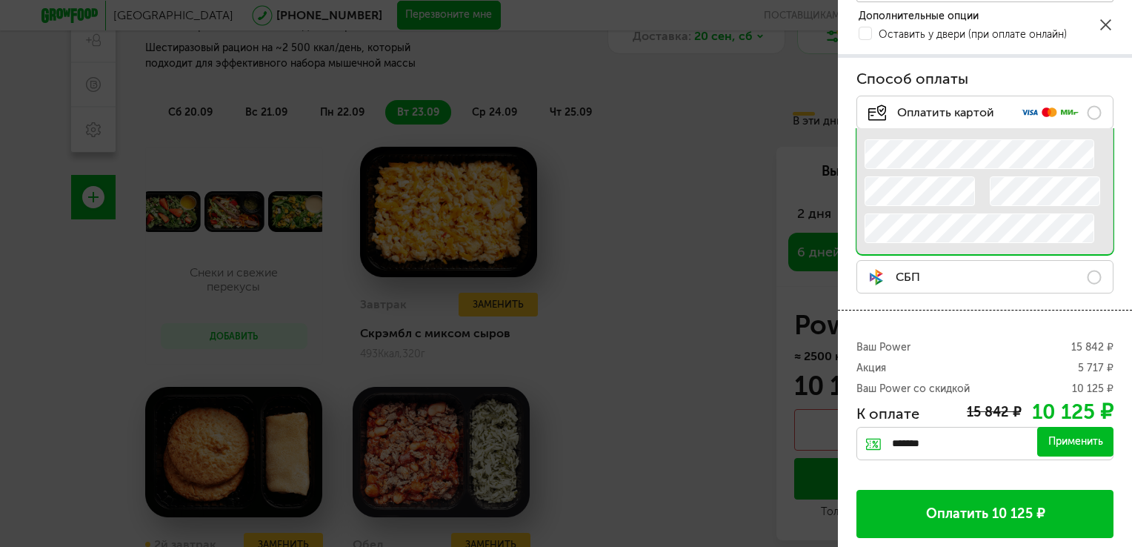
type input "*******"
click at [1050, 437] on div "Применить" at bounding box center [1075, 442] width 76 height 30
click at [966, 441] on input "text" at bounding box center [984, 443] width 257 height 33
paste input "********"
click at [1071, 456] on input "********" at bounding box center [984, 443] width 257 height 33
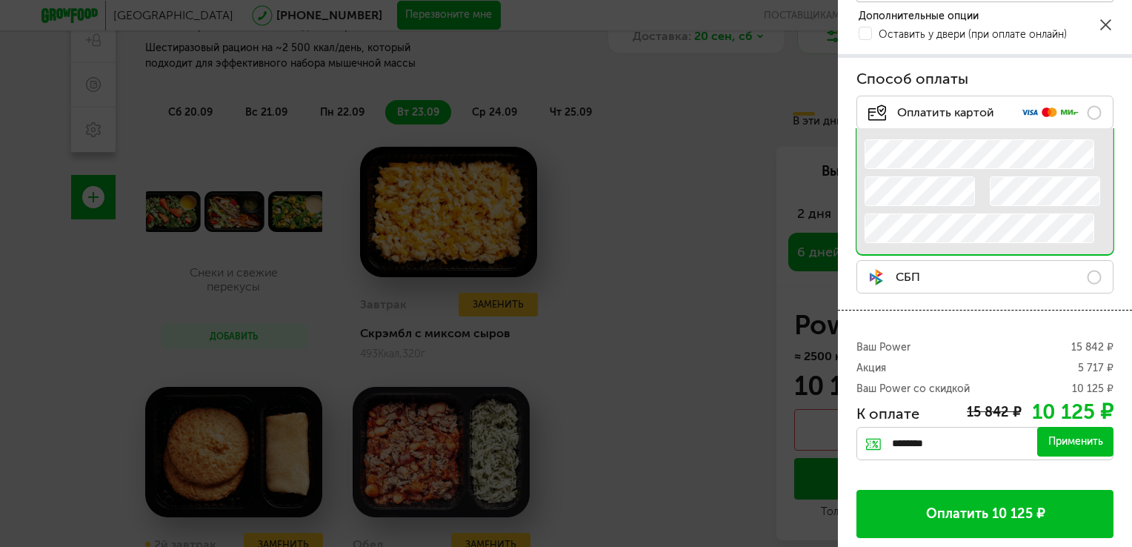
type input "********"
click at [1070, 446] on div "Применить" at bounding box center [1075, 442] width 76 height 30
click at [939, 431] on input "text" at bounding box center [984, 443] width 257 height 33
paste input "*********"
type input "*********"
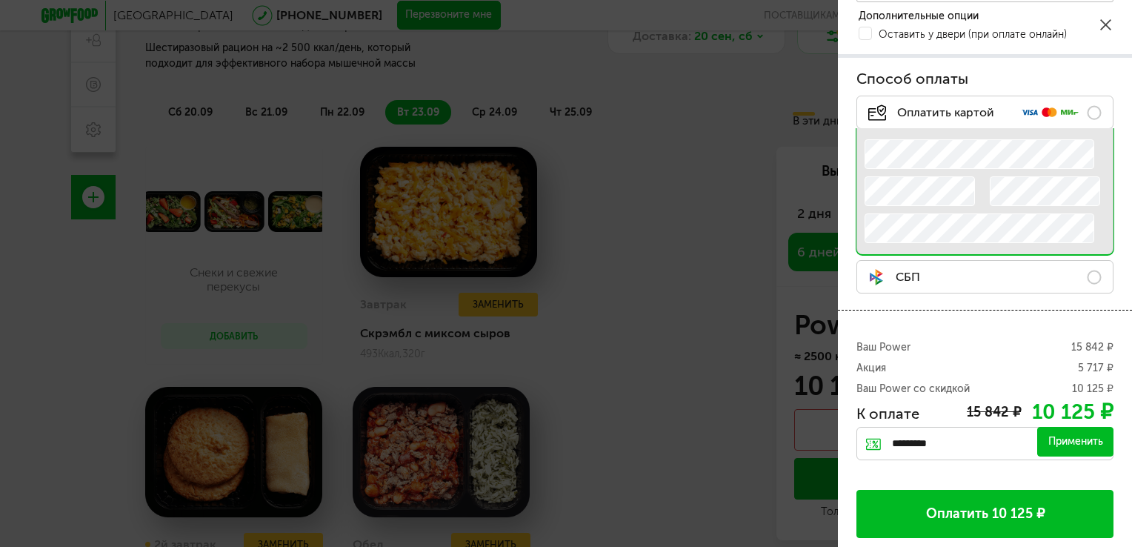
click at [1049, 440] on div "Применить" at bounding box center [1075, 442] width 76 height 30
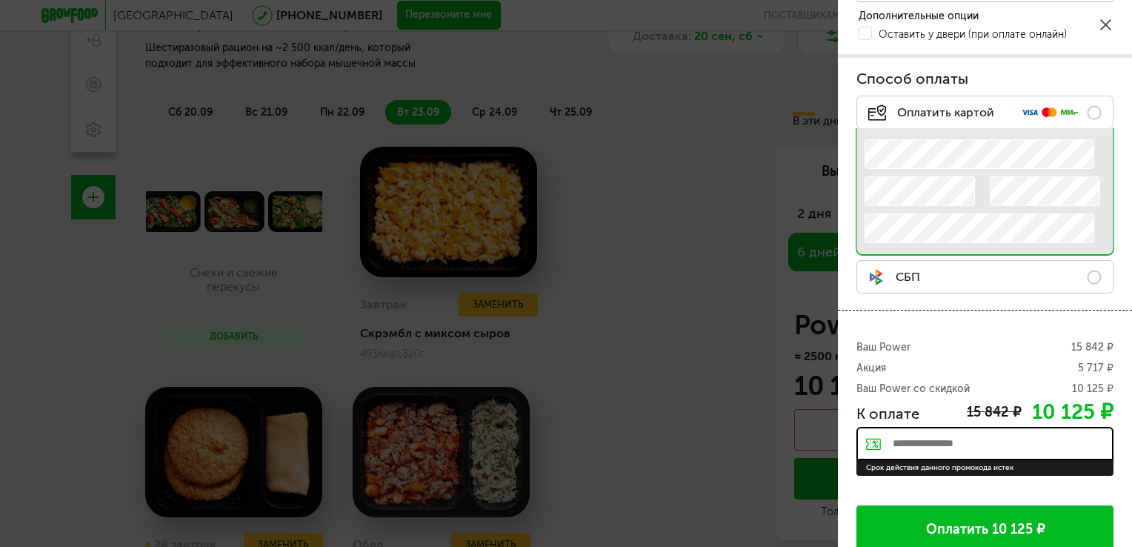
click at [956, 431] on input "text" at bounding box center [984, 443] width 257 height 33
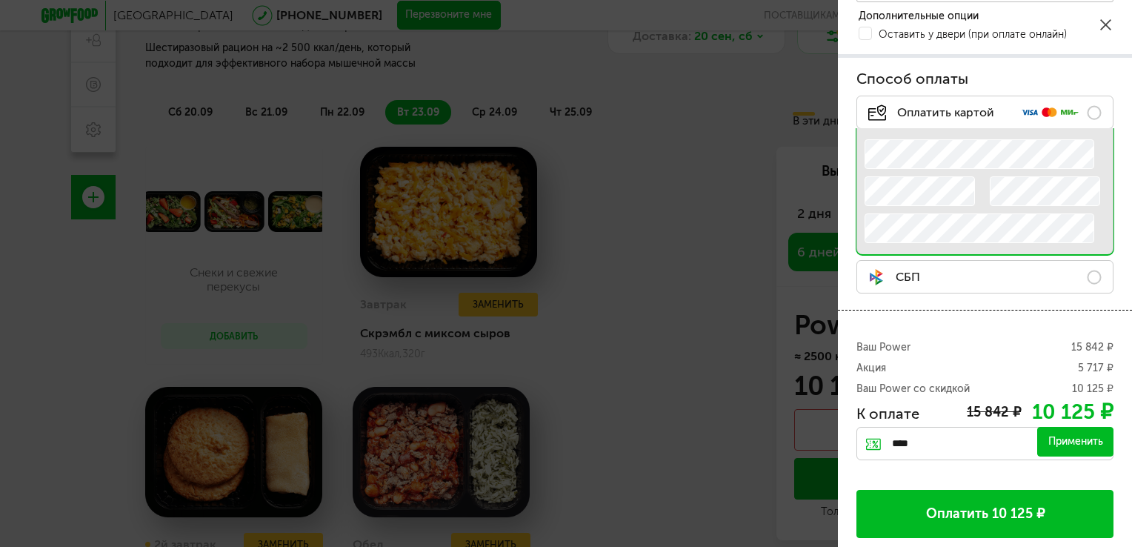
type input "****"
click at [1059, 439] on div "Применить" at bounding box center [1075, 442] width 76 height 30
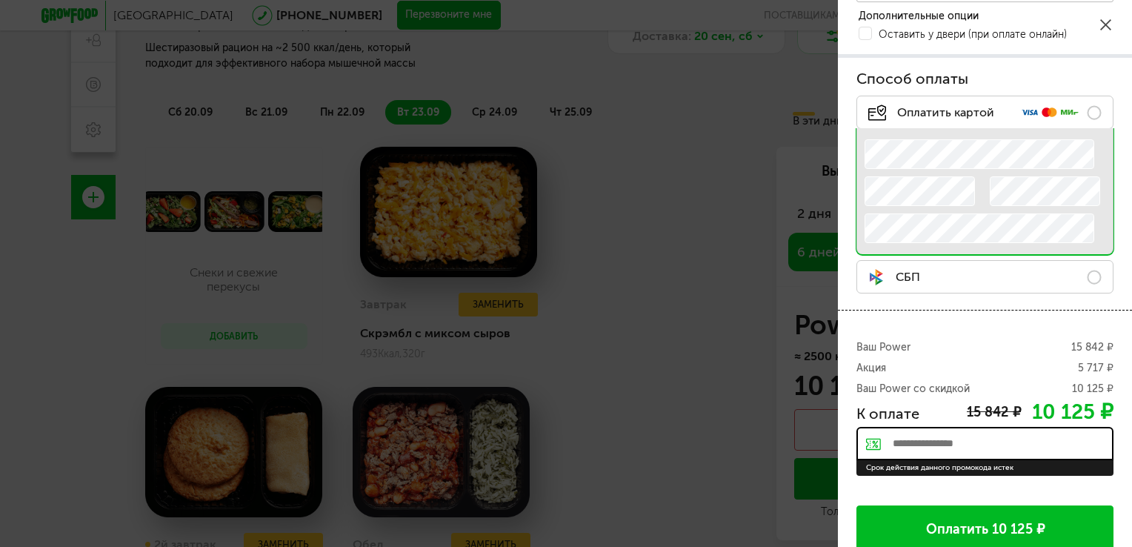
click at [930, 450] on input "text" at bounding box center [984, 443] width 257 height 33
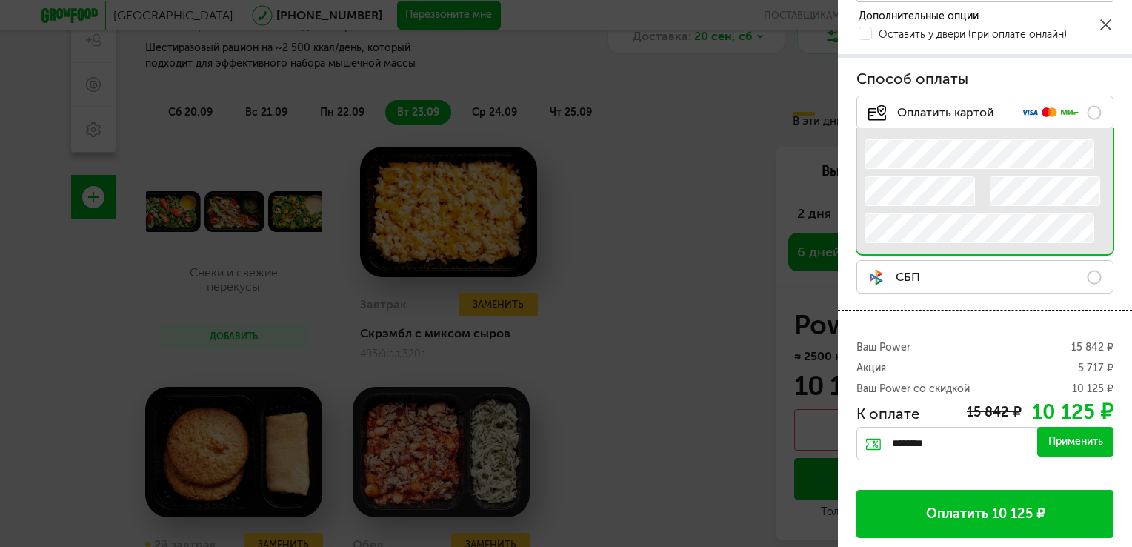
type input "********"
click at [1044, 435] on div "Применить" at bounding box center [1075, 442] width 76 height 30
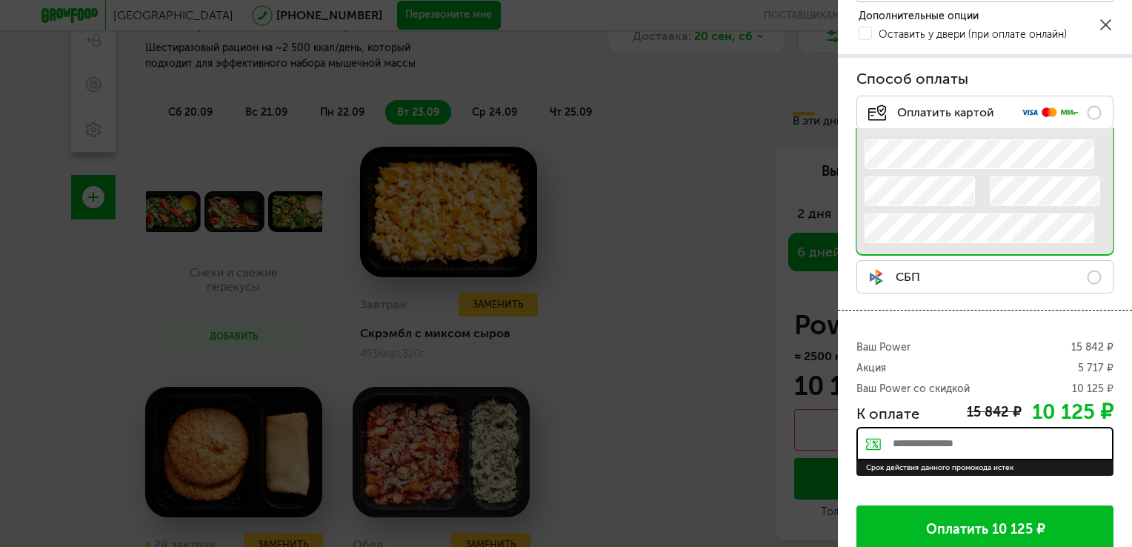
click at [987, 468] on div "Срок действия данного промокода истек" at bounding box center [984, 468] width 257 height 16
click at [1001, 450] on input "text" at bounding box center [984, 443] width 257 height 33
paste input "**********"
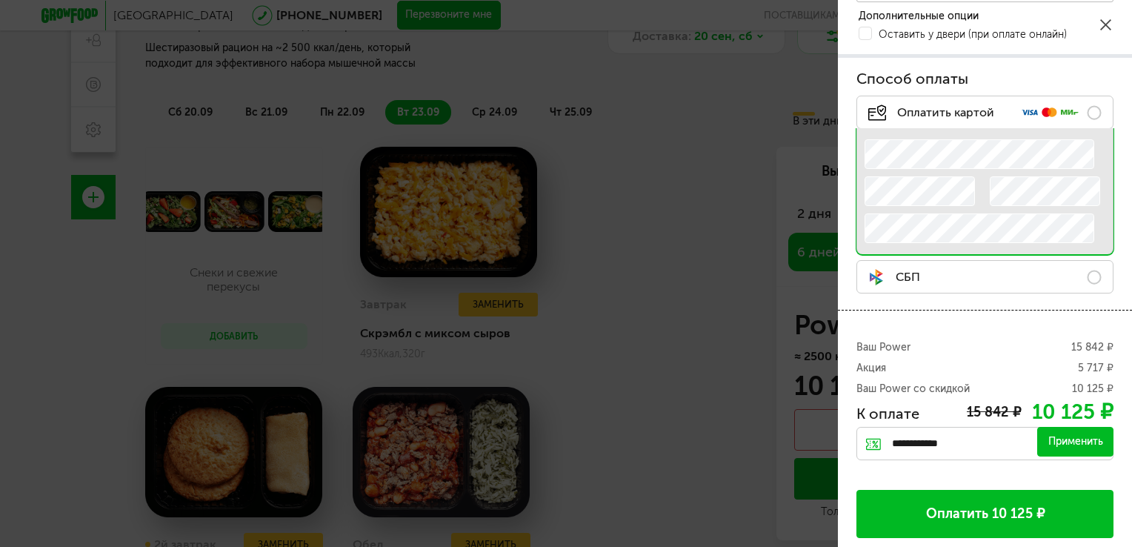
type input "**********"
click at [1039, 444] on div "Применить" at bounding box center [1075, 442] width 76 height 30
click at [936, 428] on input "text" at bounding box center [984, 443] width 257 height 33
paste input "*****"
click at [1071, 442] on div "Применить" at bounding box center [1075, 442] width 76 height 30
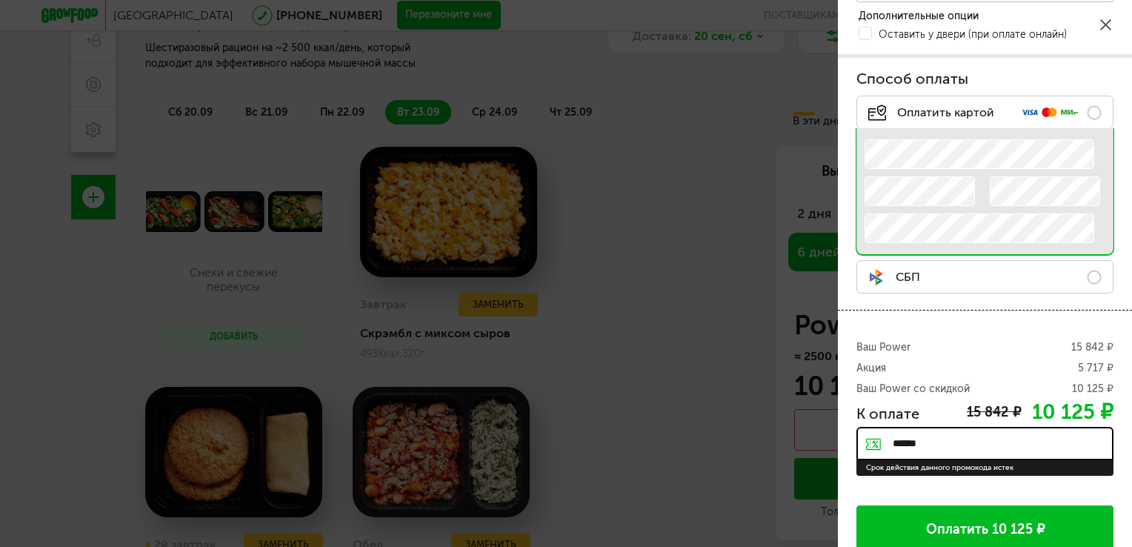
click at [1007, 441] on input "*****" at bounding box center [984, 443] width 257 height 33
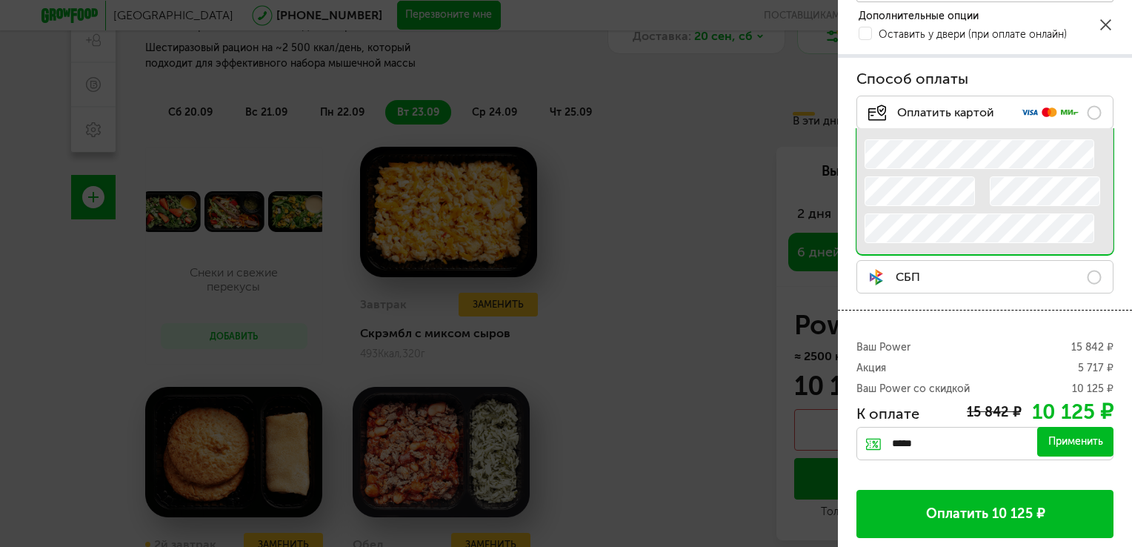
type input "*****"
click at [1037, 441] on div "Применить" at bounding box center [1075, 442] width 76 height 30
click at [921, 440] on input "text" at bounding box center [984, 443] width 257 height 33
paste input "********"
type input "********"
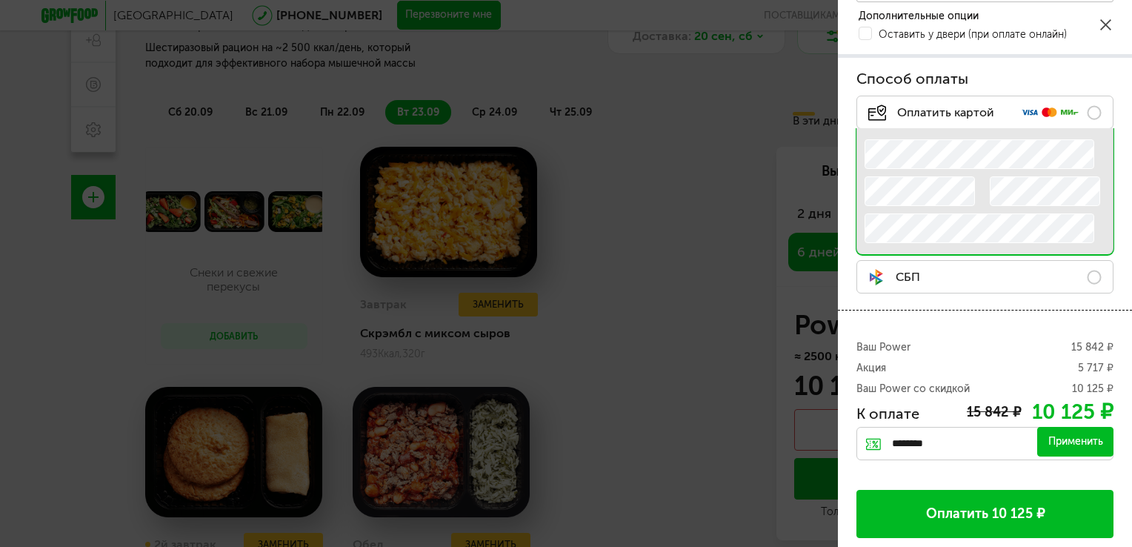
click at [1104, 461] on div "Ваш Power 15 842 ₽ Акция 5 717 ₽ Ваш Power со скидкой 10 125 ₽ К оплате 15 842 …" at bounding box center [985, 429] width 294 height 239
click at [1092, 444] on div "Применить" at bounding box center [1075, 442] width 76 height 30
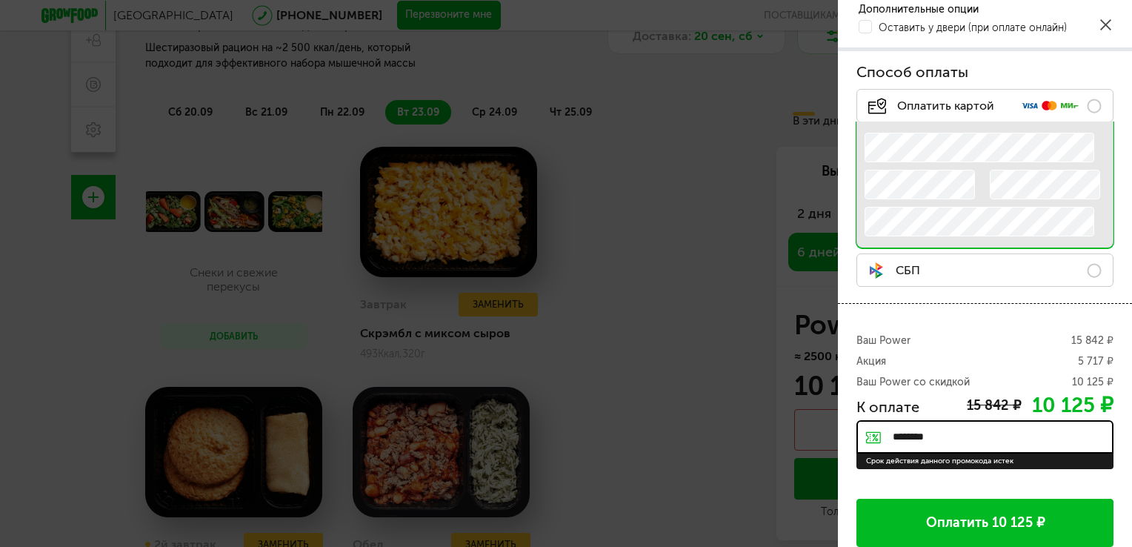
scroll to position [311, 0]
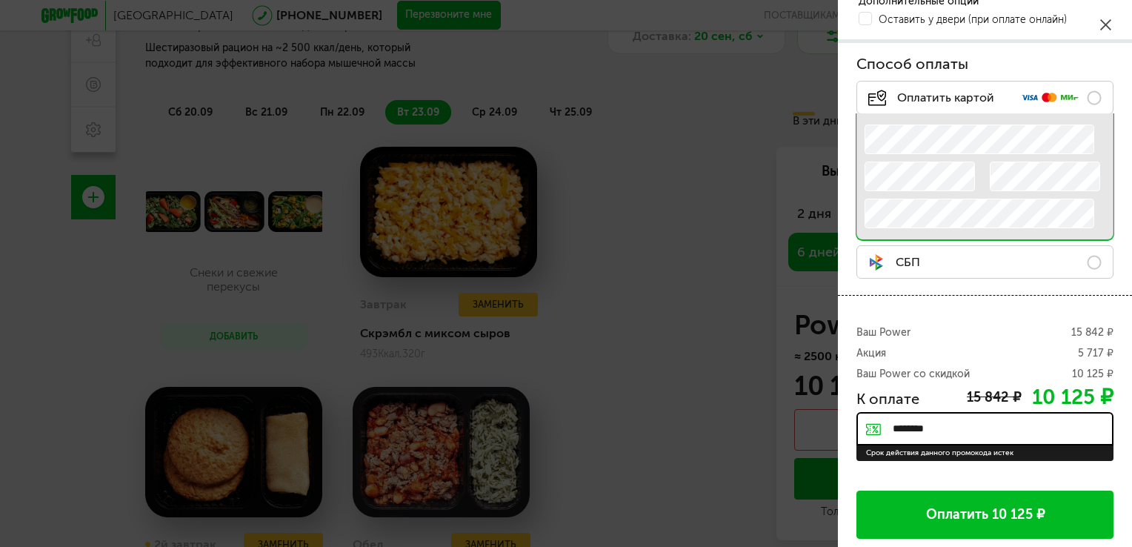
click at [993, 505] on button "Оплатить 10 125 ₽" at bounding box center [984, 514] width 257 height 48
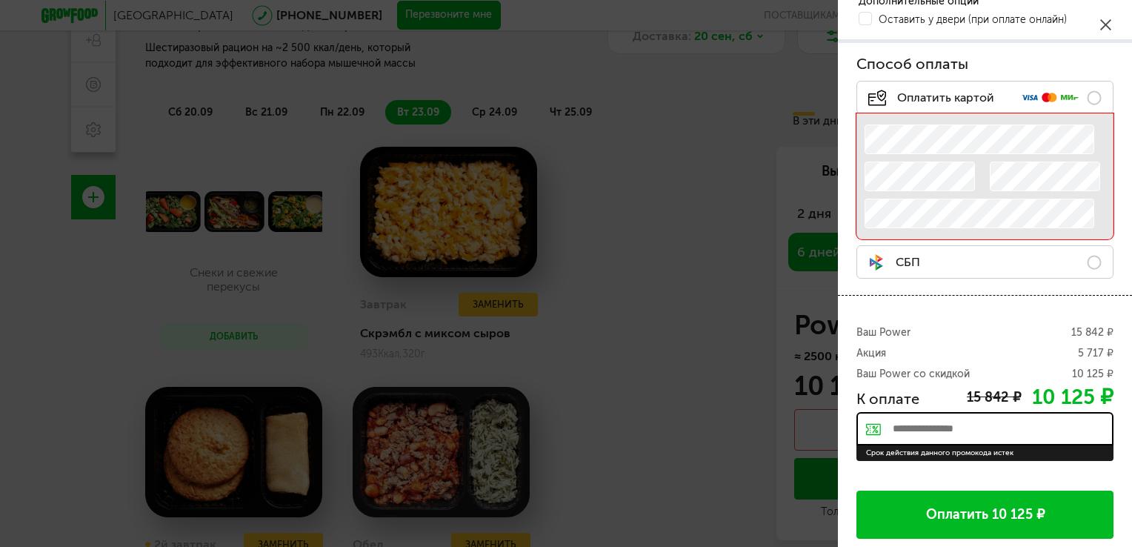
click at [934, 117] on div "Номер карты Срок действия Срок действия Имя и фамилия на карте" at bounding box center [984, 176] width 257 height 126
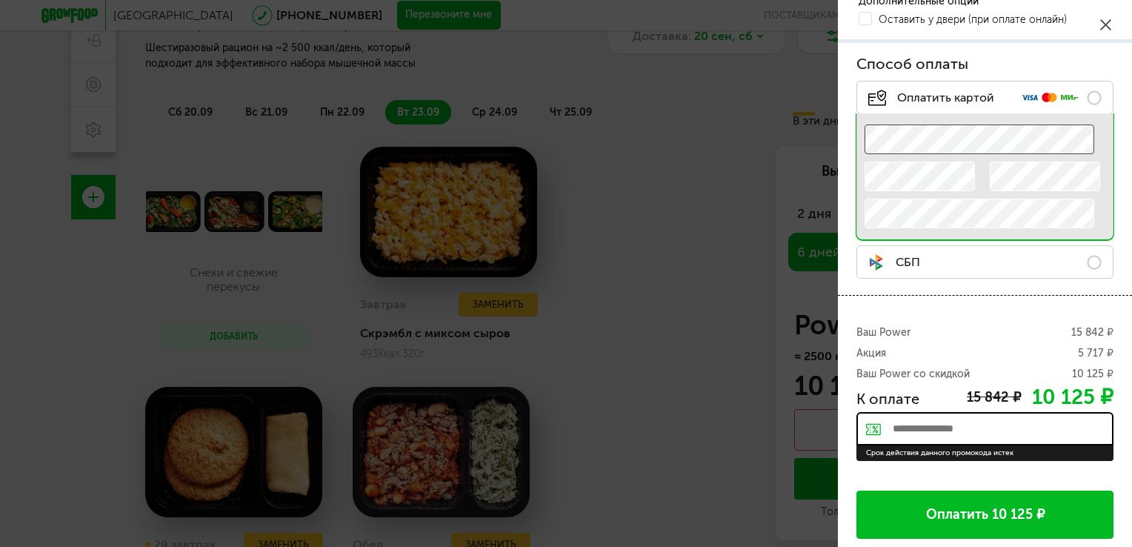
scroll to position [296, 0]
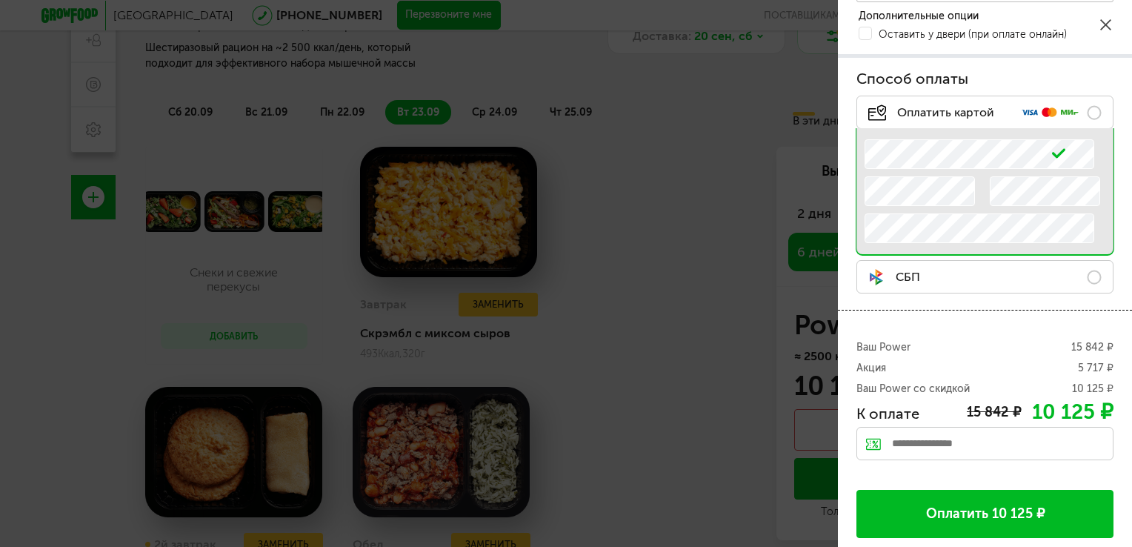
click at [913, 310] on div "Ваш Power 15 842 ₽ Акция 5 717 ₽ Ваш Power со скидкой 10 125 ₽ К оплате 15 842 …" at bounding box center [985, 429] width 294 height 239
click at [978, 299] on div "Способ оплаты Оплатить картой .e{fill:#f79e1b} Номер карты Срок действия Срок д…" at bounding box center [985, 184] width 294 height 252
click at [963, 513] on button "Оплатить 10 125 ₽" at bounding box center [984, 514] width 257 height 48
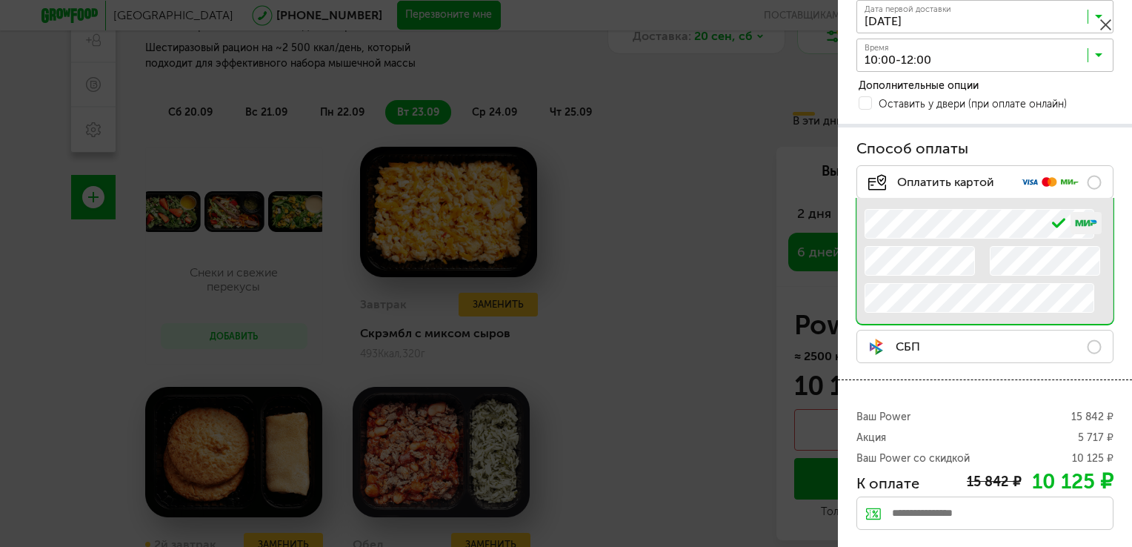
scroll to position [222, 0]
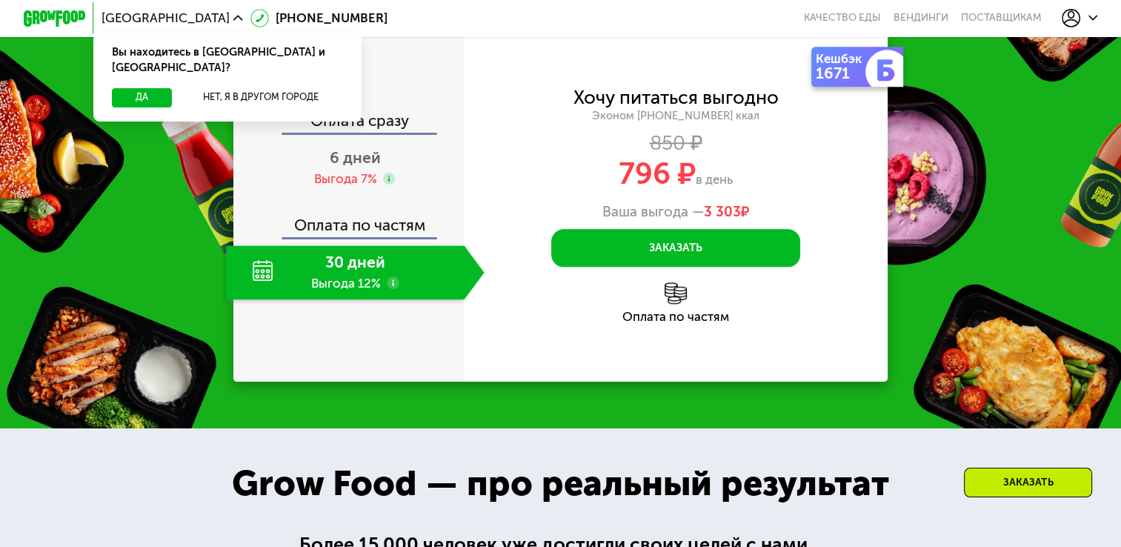
scroll to position [1681, 0]
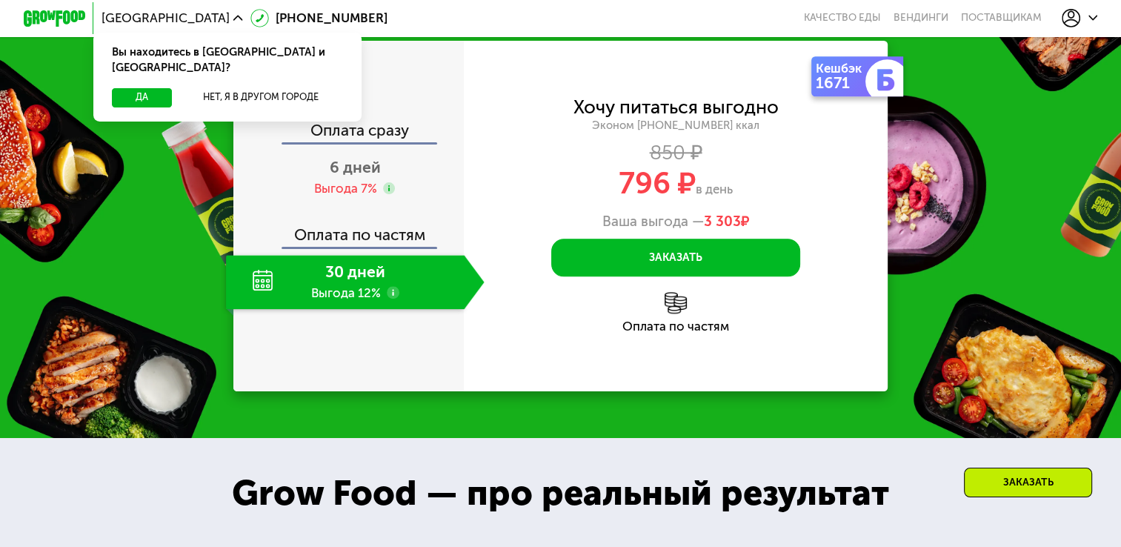
click at [344, 142] on div "Оплата сразу" at bounding box center [349, 132] width 229 height 20
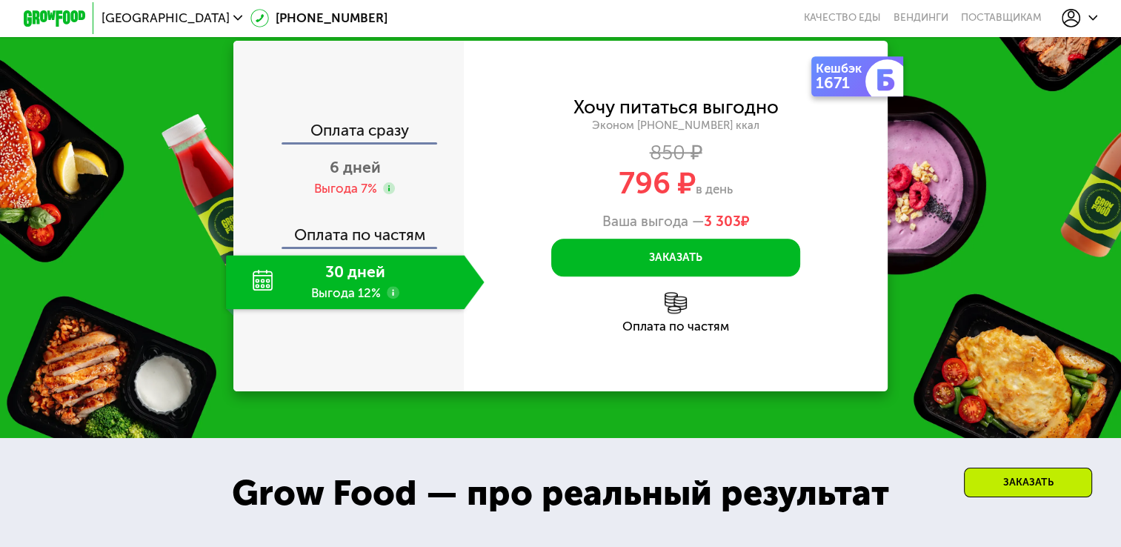
click at [347, 310] on div "30 дней Выгода 12%" at bounding box center [345, 282] width 239 height 55
click at [393, 299] on use at bounding box center [393, 292] width 13 height 13
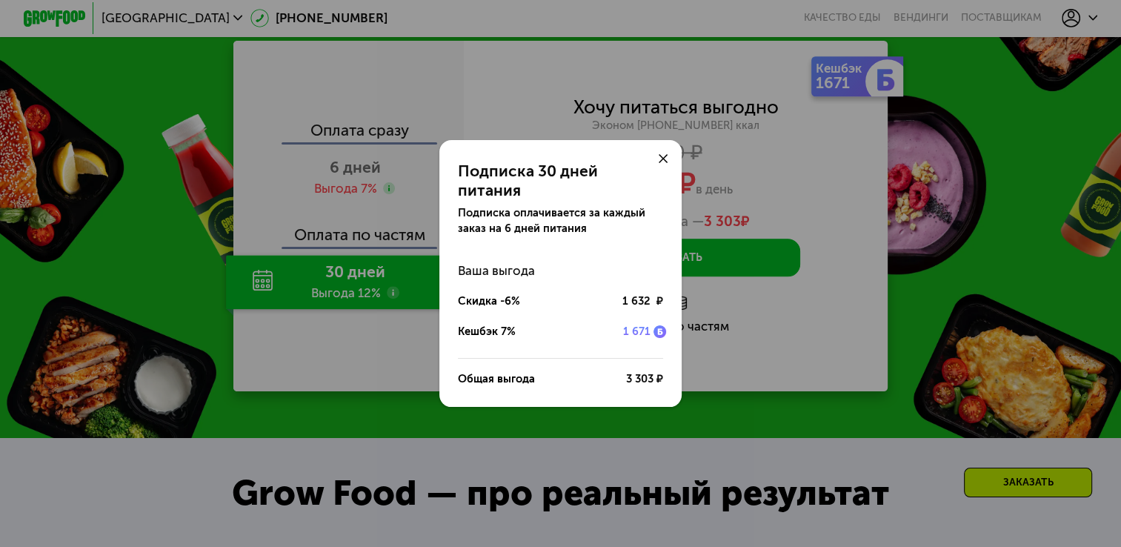
click at [393, 427] on div "Подписка 30 дней питания Подписка оплачивается за каждый заказ на 6 дней питани…" at bounding box center [560, 273] width 1121 height 547
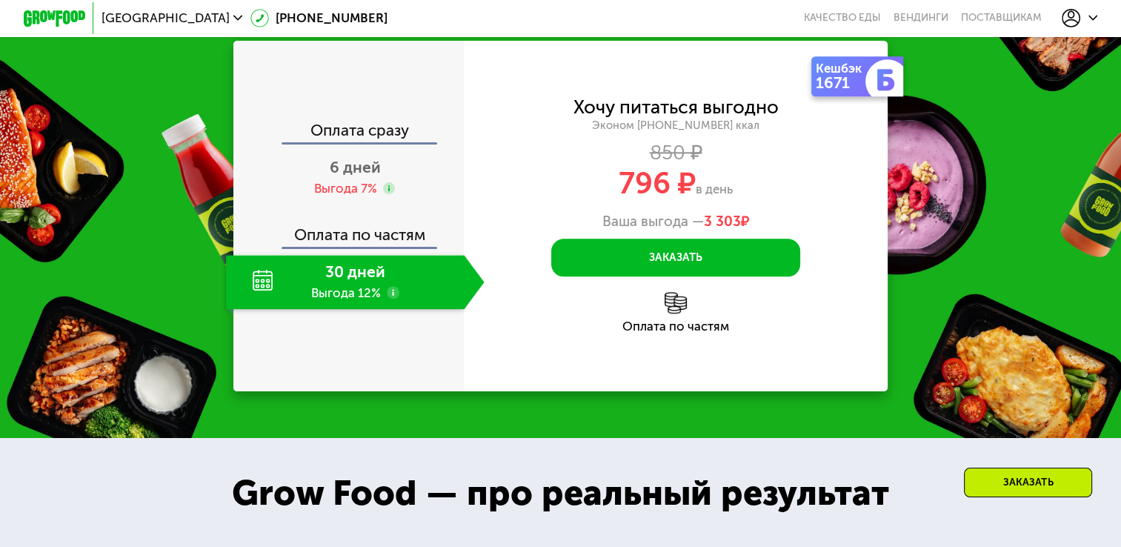
click at [650, 230] on div "Хочу питаться выгодно Эконом 1000 ~1000 ккал 850 ₽ 796 ₽ в день Ваша выгода — 3…" at bounding box center [676, 164] width 424 height 131
click at [874, 103] on div at bounding box center [887, 81] width 44 height 44
drag, startPoint x: 653, startPoint y: 258, endPoint x: 756, endPoint y: 256, distance: 103.0
click at [756, 133] on div "Эконом [PHONE_NUMBER] ккал" at bounding box center [676, 126] width 424 height 14
drag, startPoint x: 756, startPoint y: 256, endPoint x: 764, endPoint y: 291, distance: 36.6
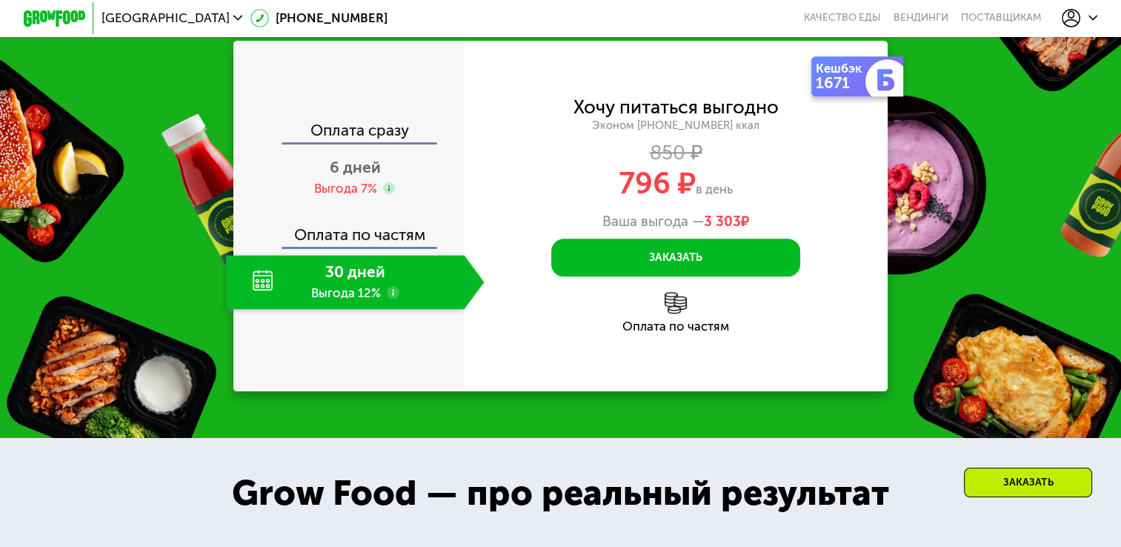
click at [764, 161] on div "850 ₽" at bounding box center [676, 152] width 424 height 17
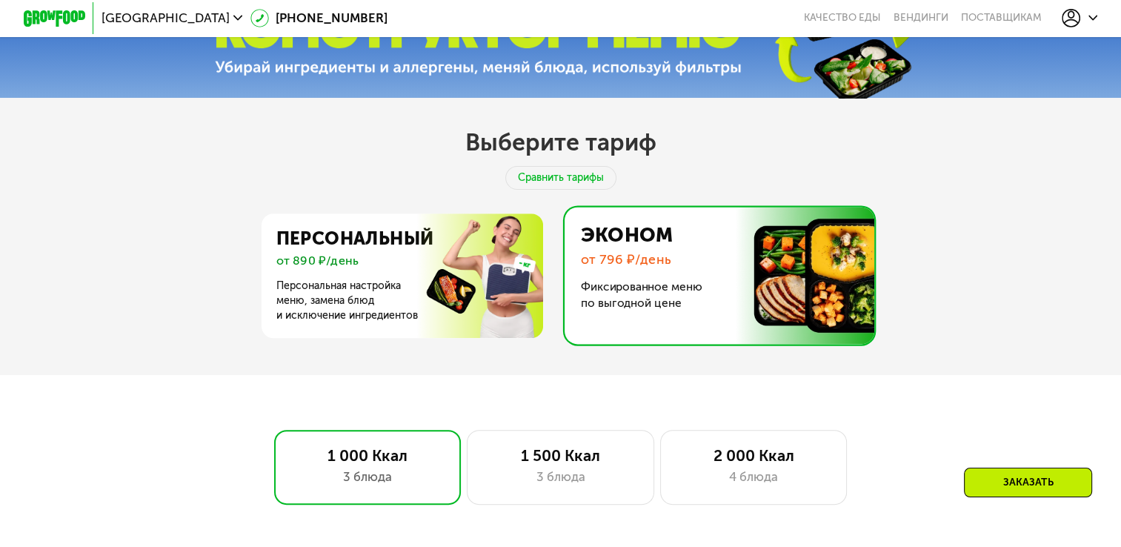
scroll to position [541, 0]
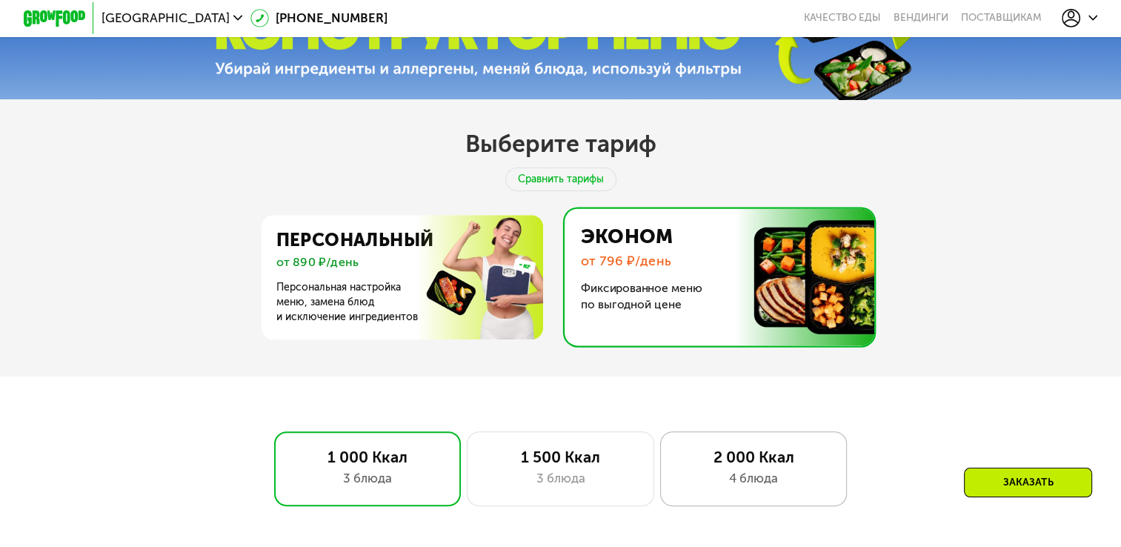
click at [754, 485] on div "4 блюда" at bounding box center [753, 478] width 154 height 19
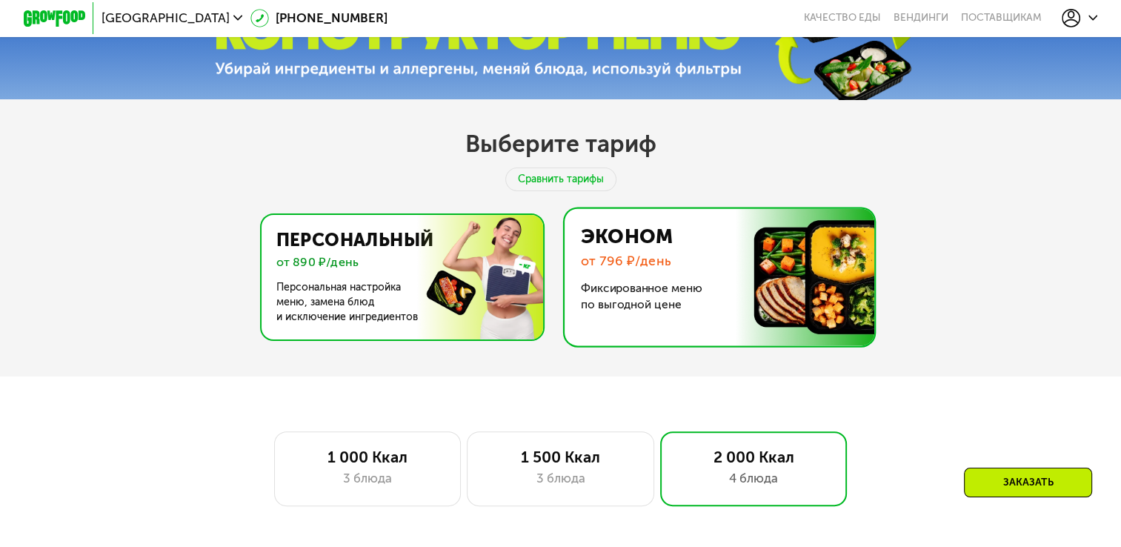
click at [453, 315] on img at bounding box center [398, 277] width 288 height 124
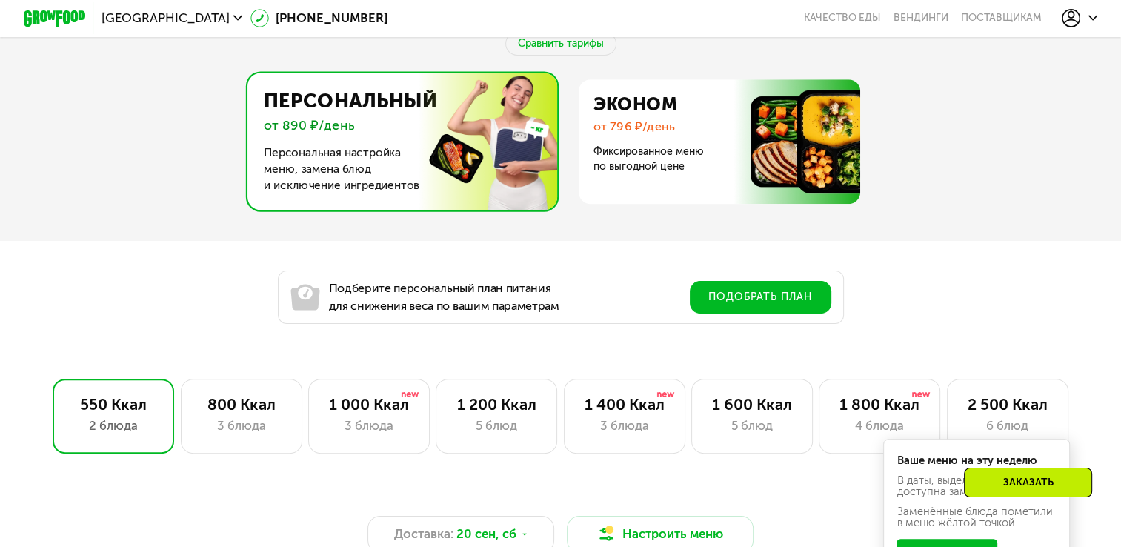
scroll to position [689, 0]
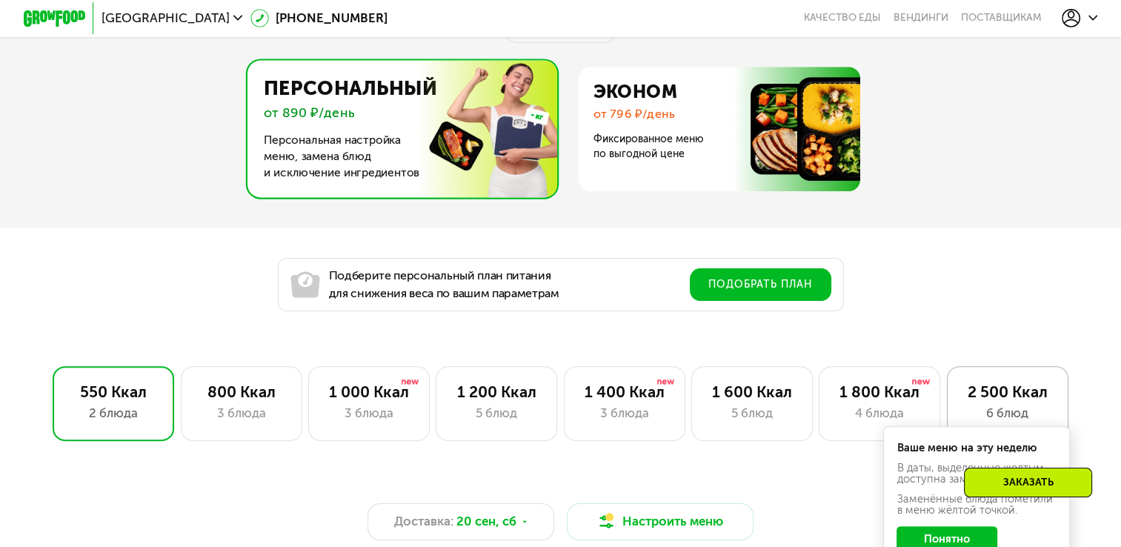
click at [984, 396] on div "2 500 Ккал" at bounding box center [1007, 391] width 89 height 19
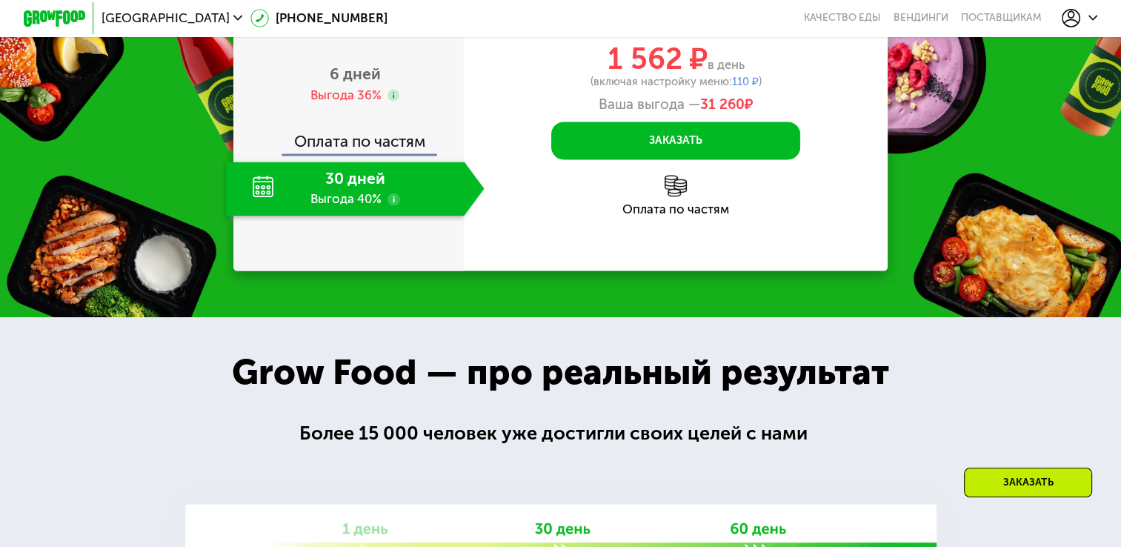
scroll to position [2096, 0]
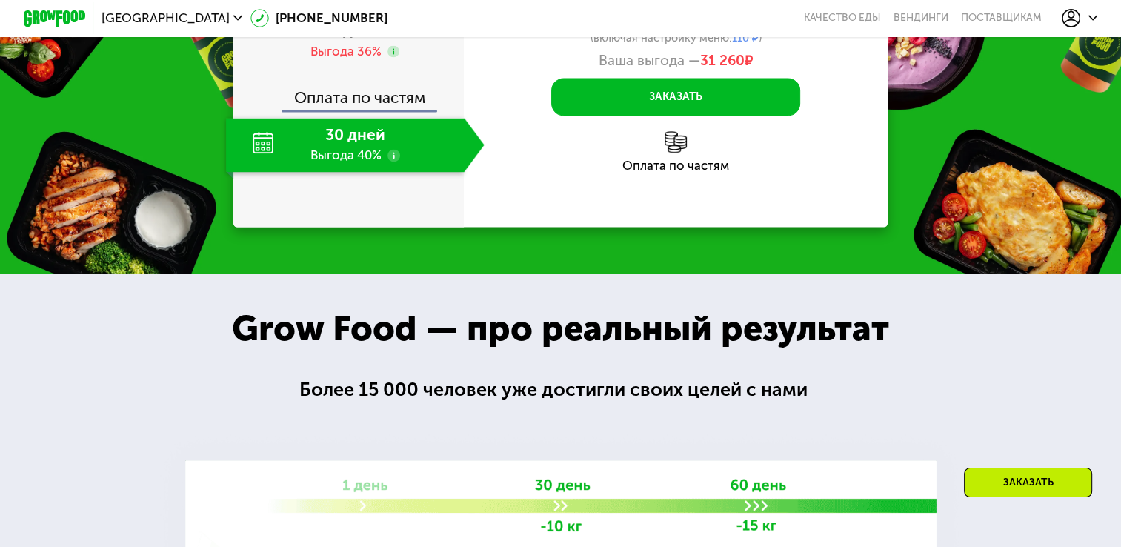
click at [389, 173] on div "30 дней Выгода 40%" at bounding box center [345, 145] width 239 height 55
click at [371, 68] on div "6 дней Выгода 36%" at bounding box center [355, 40] width 259 height 55
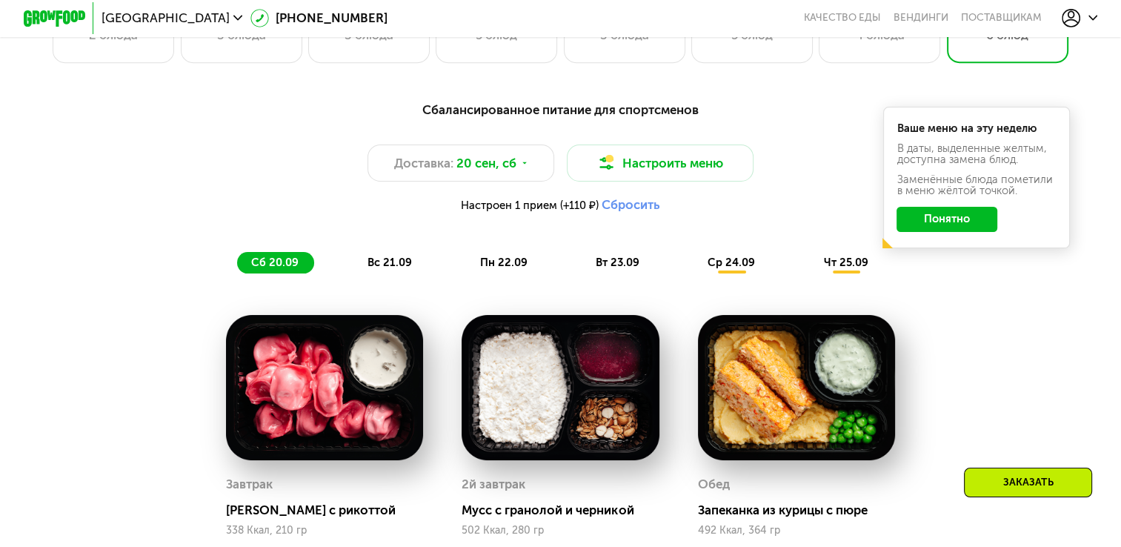
scroll to position [1059, 0]
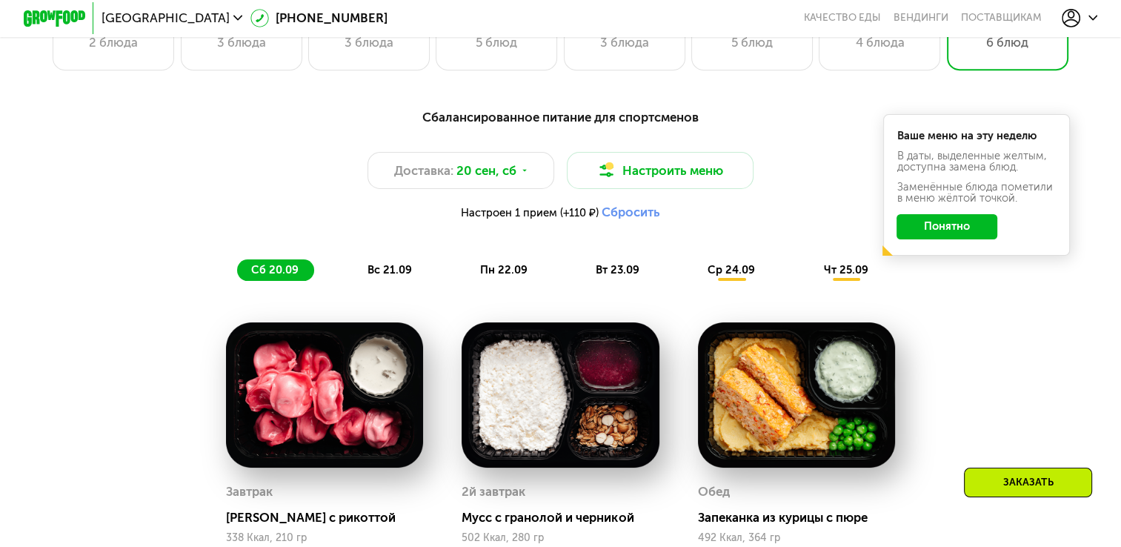
click at [637, 220] on button "Сбросить" at bounding box center [630, 212] width 59 height 16
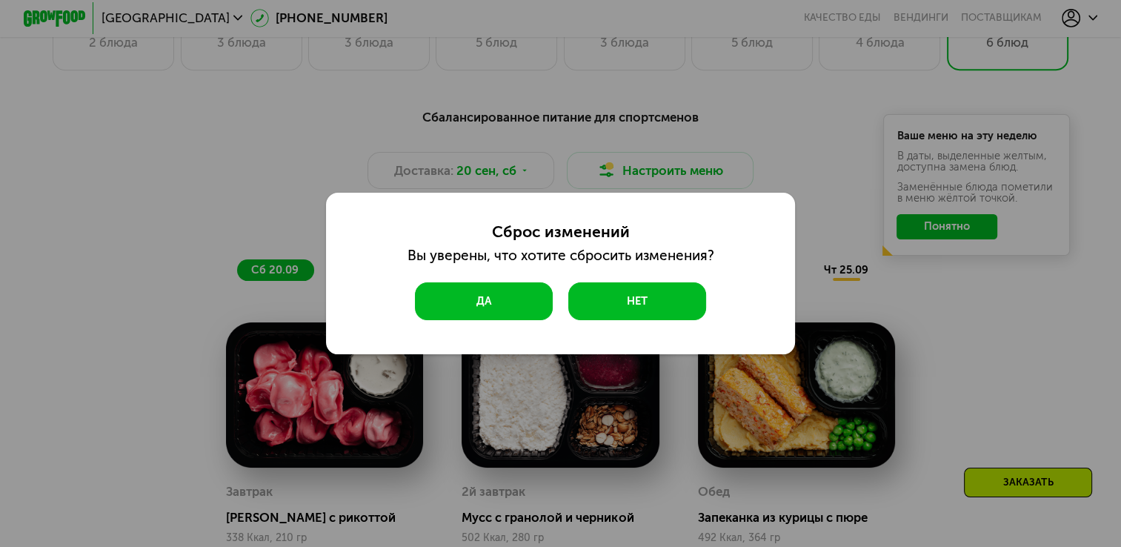
click at [519, 301] on button "Да" at bounding box center [484, 300] width 138 height 37
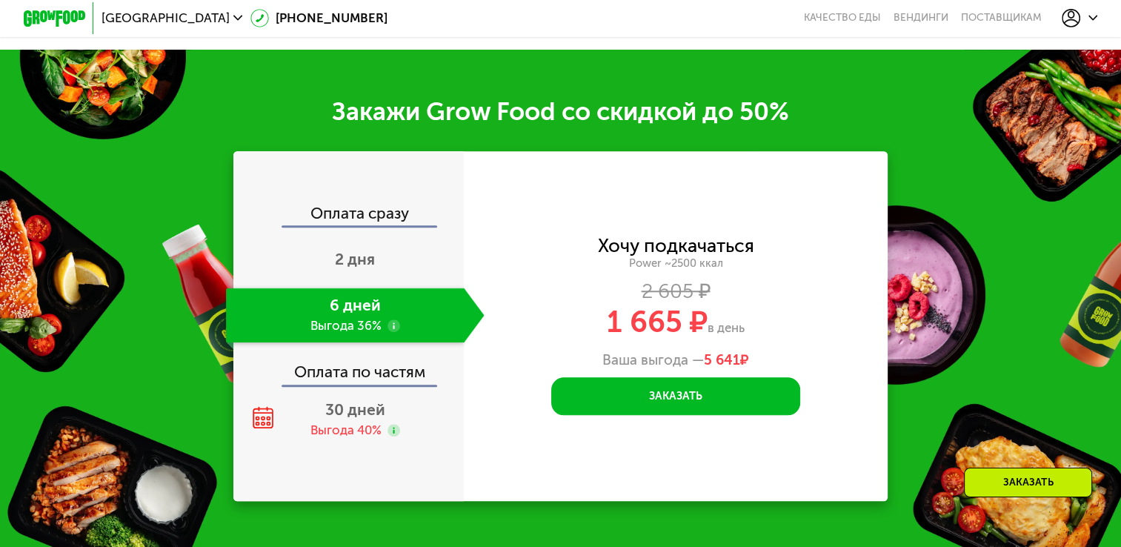
scroll to position [1356, 0]
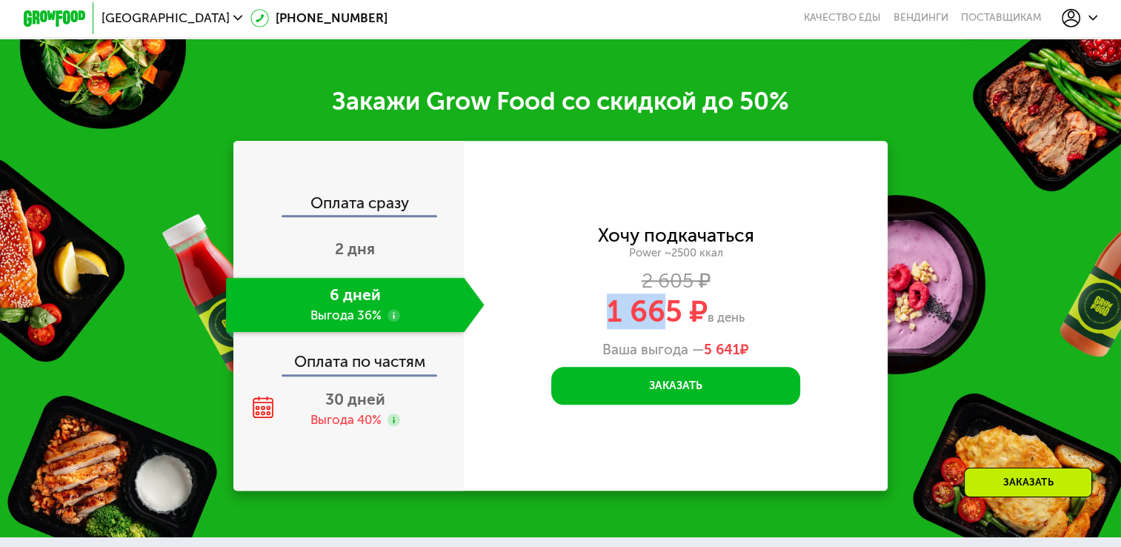
drag, startPoint x: 664, startPoint y: 321, endPoint x: 560, endPoint y: 320, distance: 104.5
click at [560, 320] on div "1 665 ₽ в день" at bounding box center [676, 312] width 424 height 30
drag, startPoint x: 560, startPoint y: 320, endPoint x: 483, endPoint y: 321, distance: 77.0
click at [483, 321] on div "1 665 ₽ в день" at bounding box center [676, 312] width 424 height 30
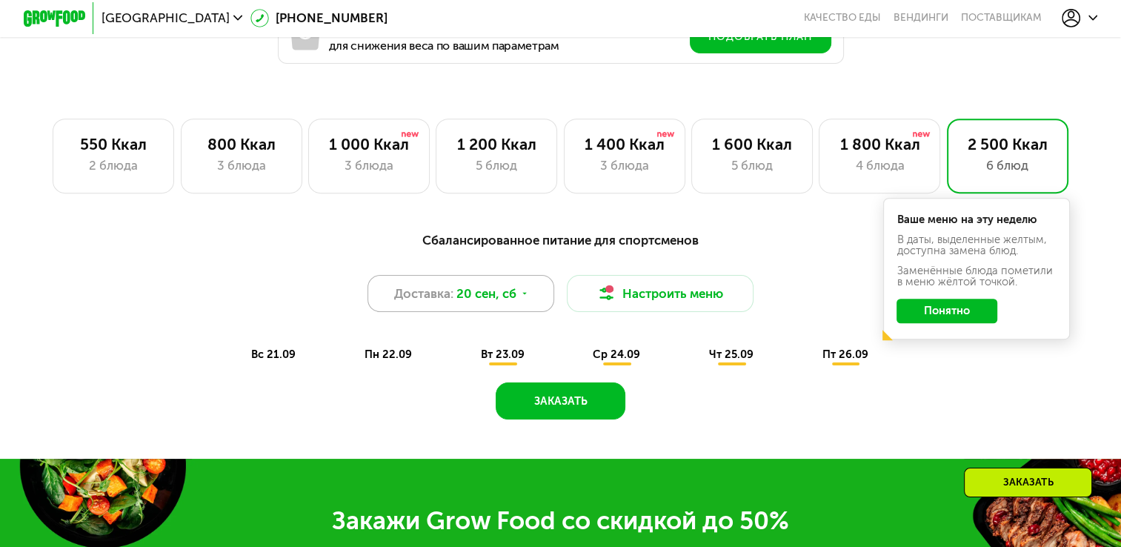
scroll to position [911, 0]
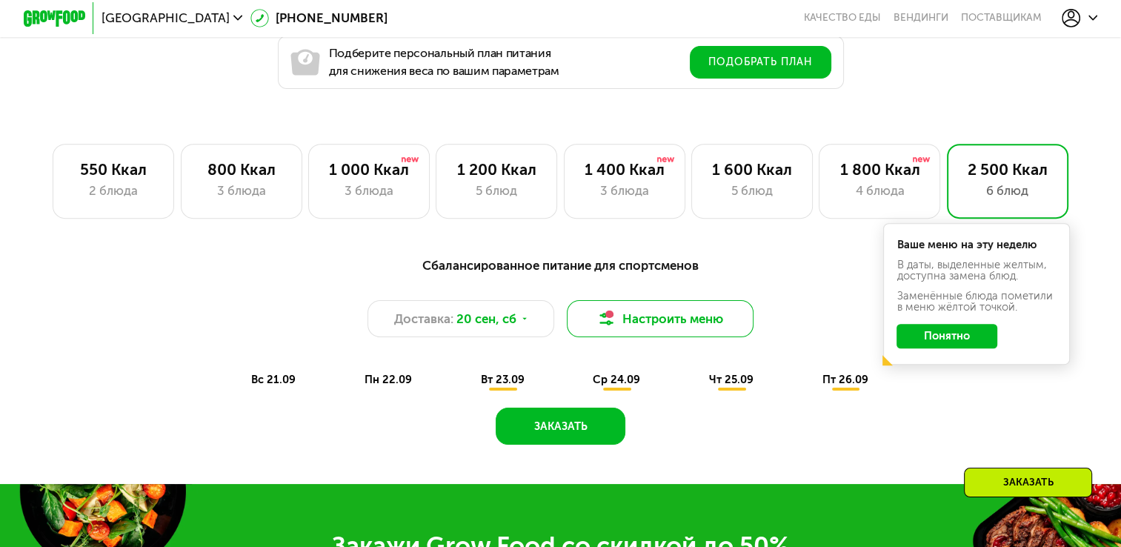
click at [687, 336] on button "Настроить меню" at bounding box center [660, 318] width 187 height 37
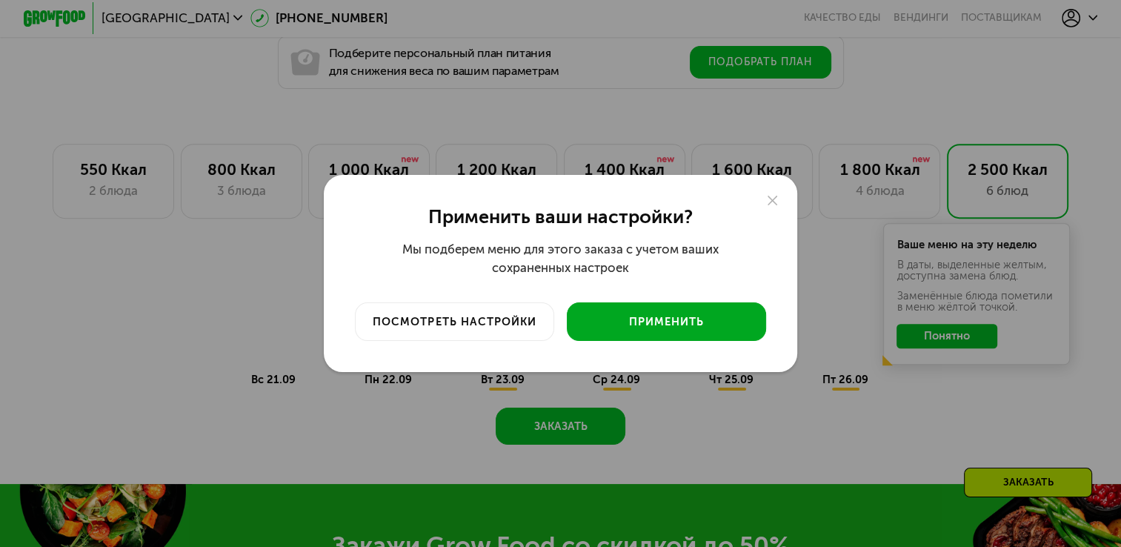
click at [604, 316] on div "Применить" at bounding box center [667, 322] width 176 height 16
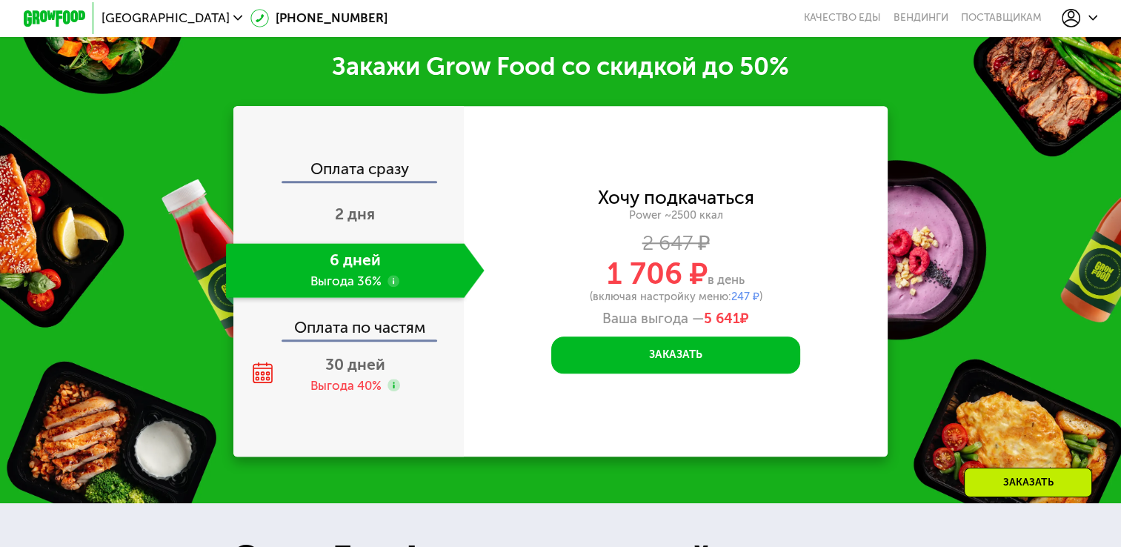
scroll to position [1430, 0]
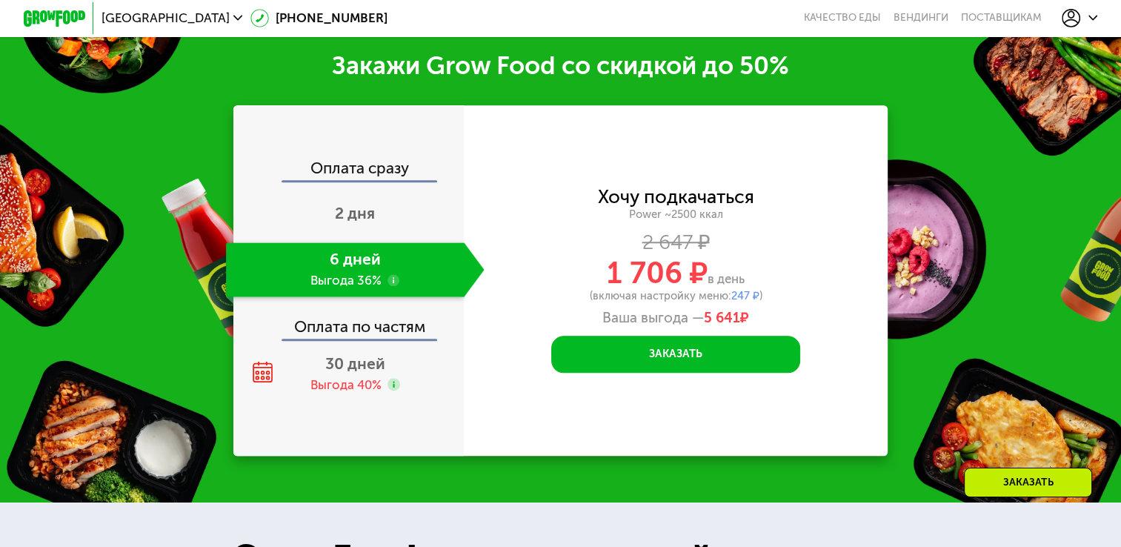
click at [742, 302] on span "247 ₽" at bounding box center [744, 295] width 28 height 13
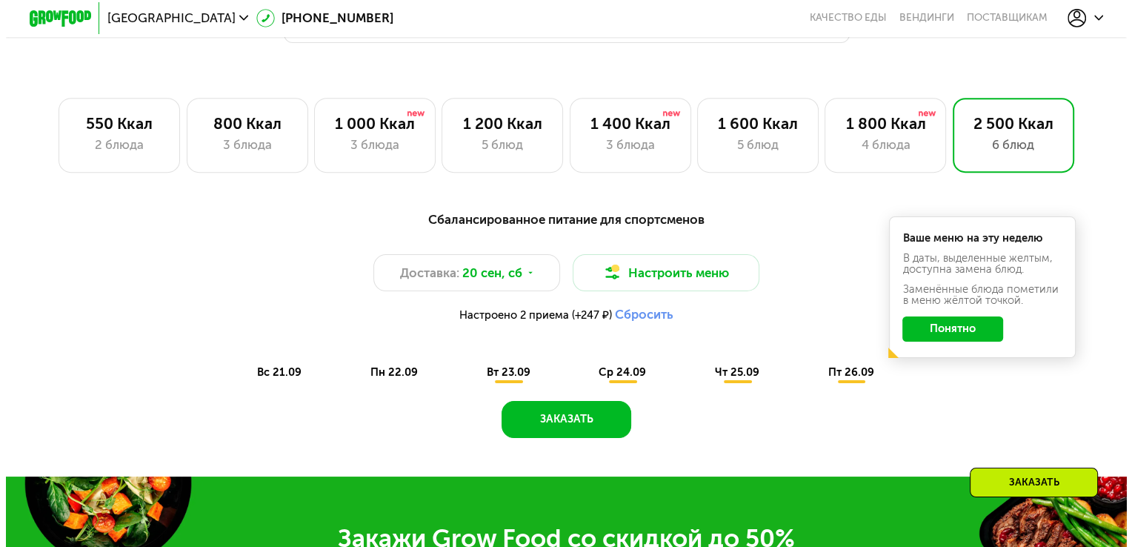
scroll to position [911, 0]
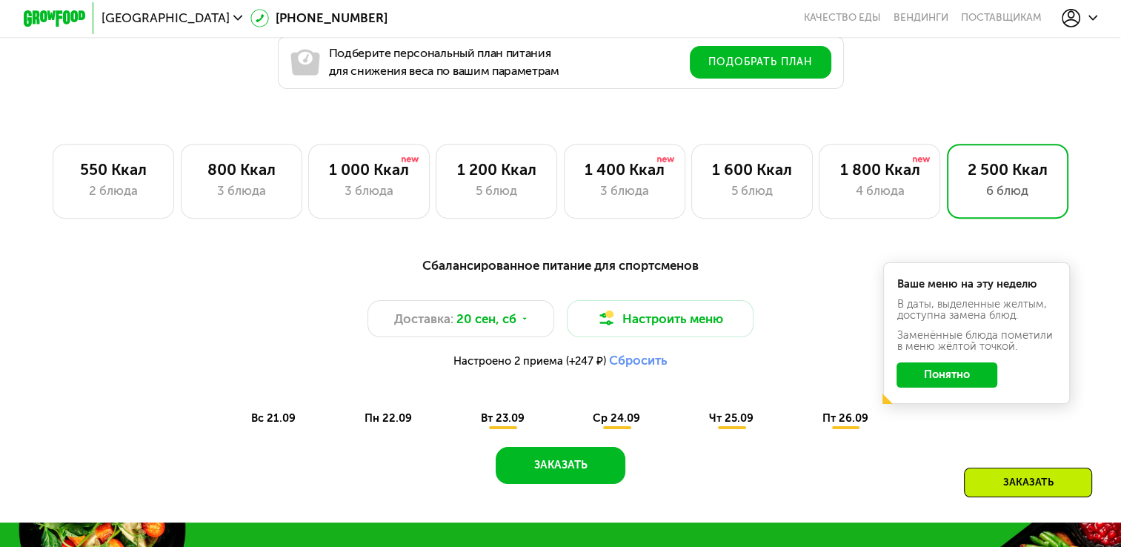
click at [539, 364] on span "Настроено 2 приема (+247 ₽)" at bounding box center [529, 361] width 153 height 11
click at [604, 324] on img at bounding box center [606, 319] width 19 height 19
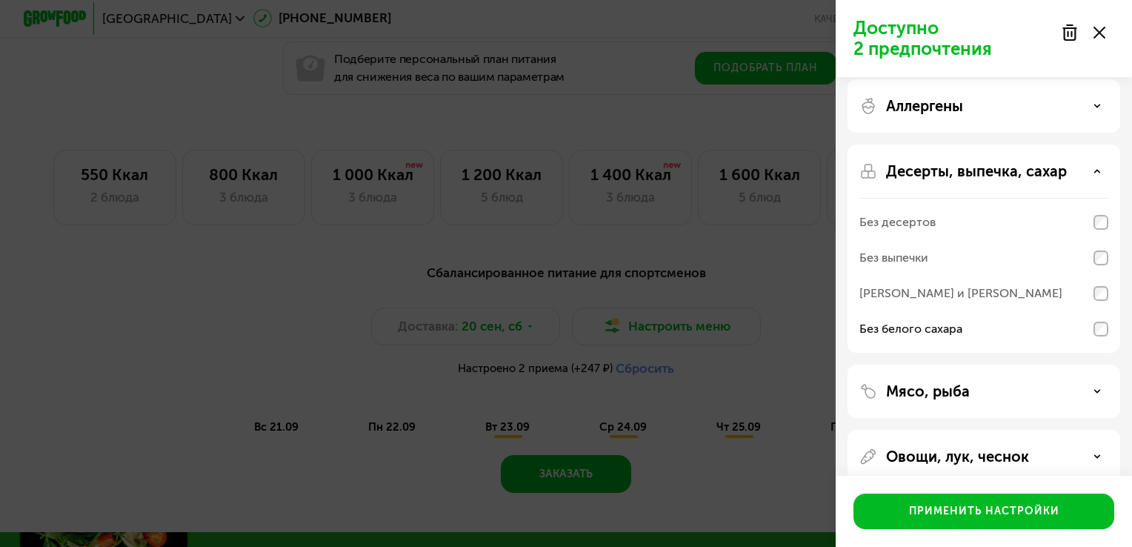
scroll to position [0, 0]
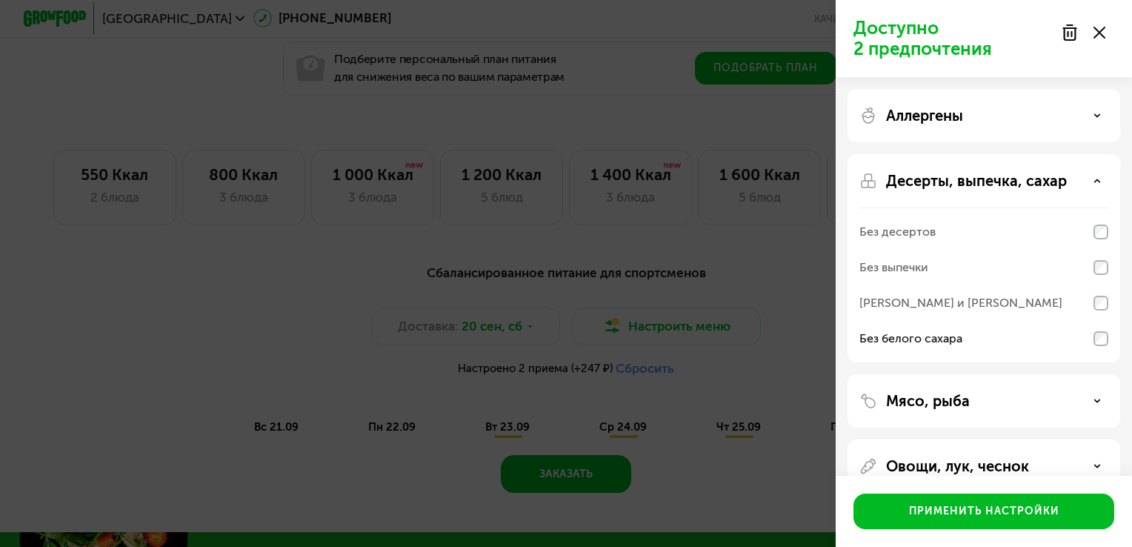
click at [969, 121] on div "Аллергены" at bounding box center [983, 116] width 249 height 18
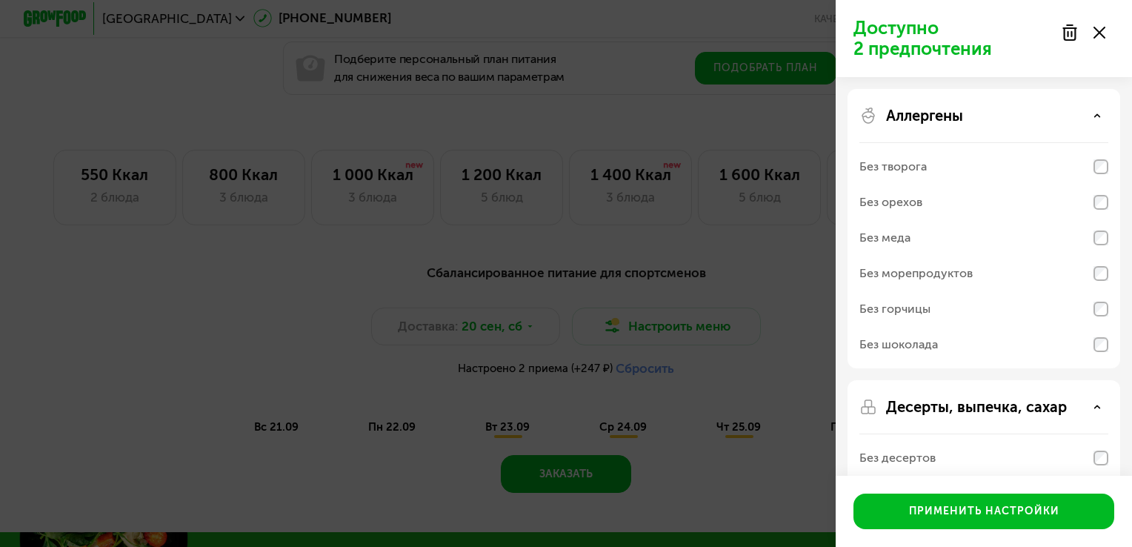
click at [969, 121] on div "Аллергены" at bounding box center [983, 116] width 249 height 18
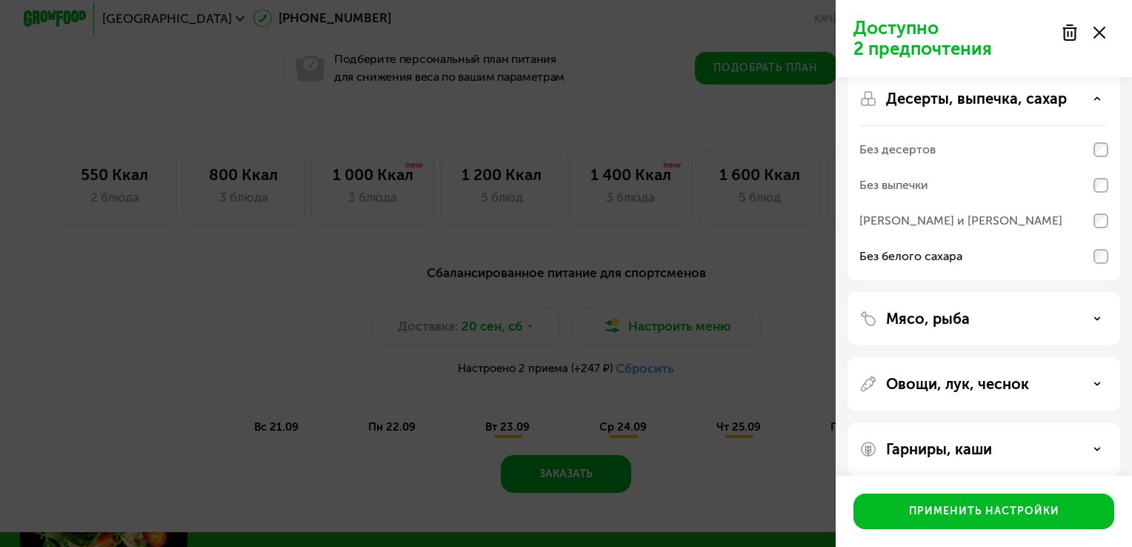
scroll to position [96, 0]
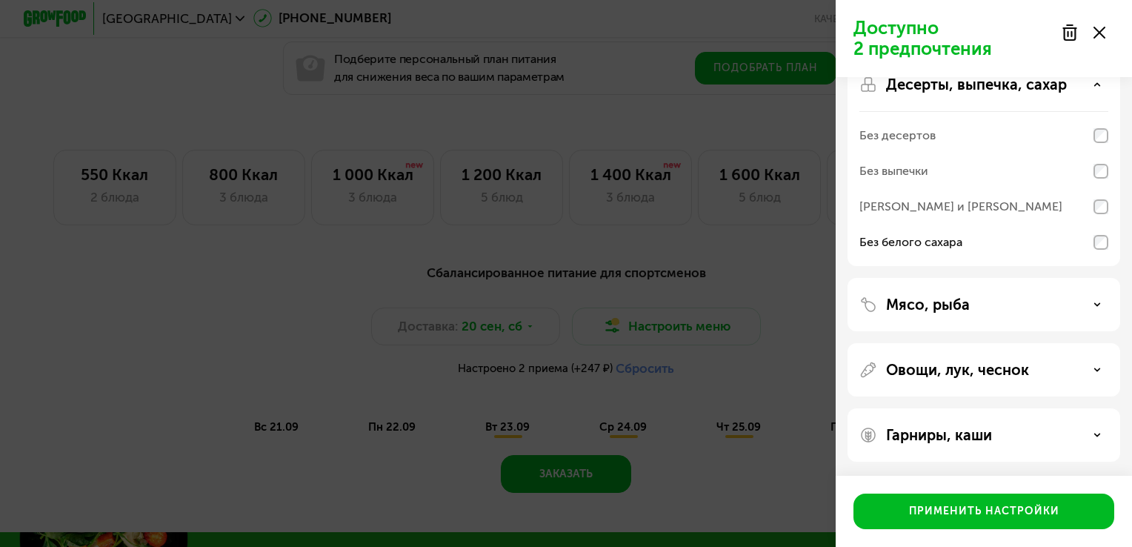
click at [934, 321] on div "Мясо, рыба" at bounding box center [983, 304] width 273 height 53
click at [936, 310] on p "Мясо, рыба" at bounding box center [928, 305] width 84 height 18
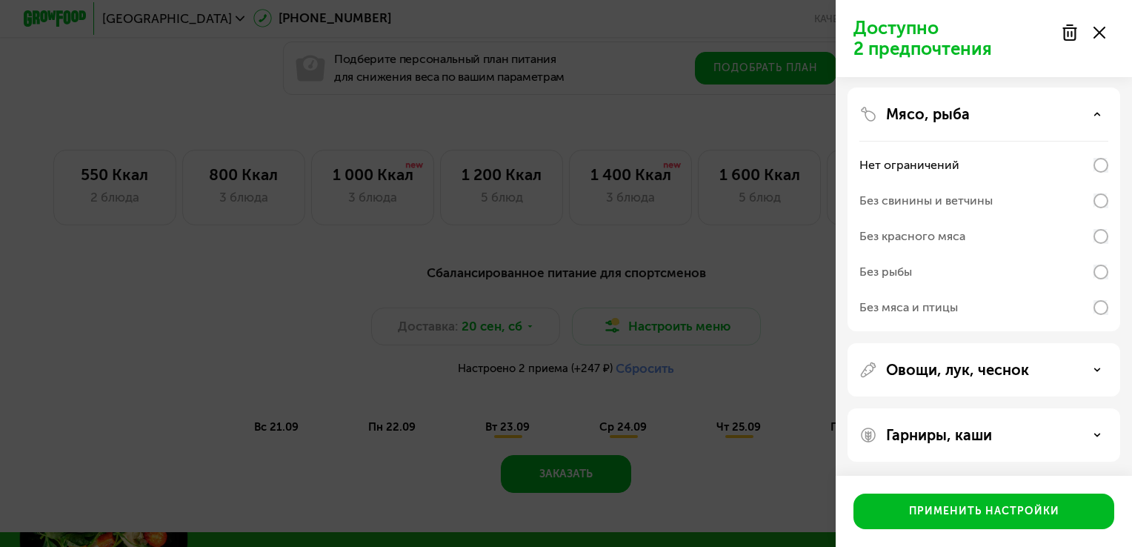
click at [944, 366] on p "Овощи, лук, чеснок" at bounding box center [957, 370] width 143 height 18
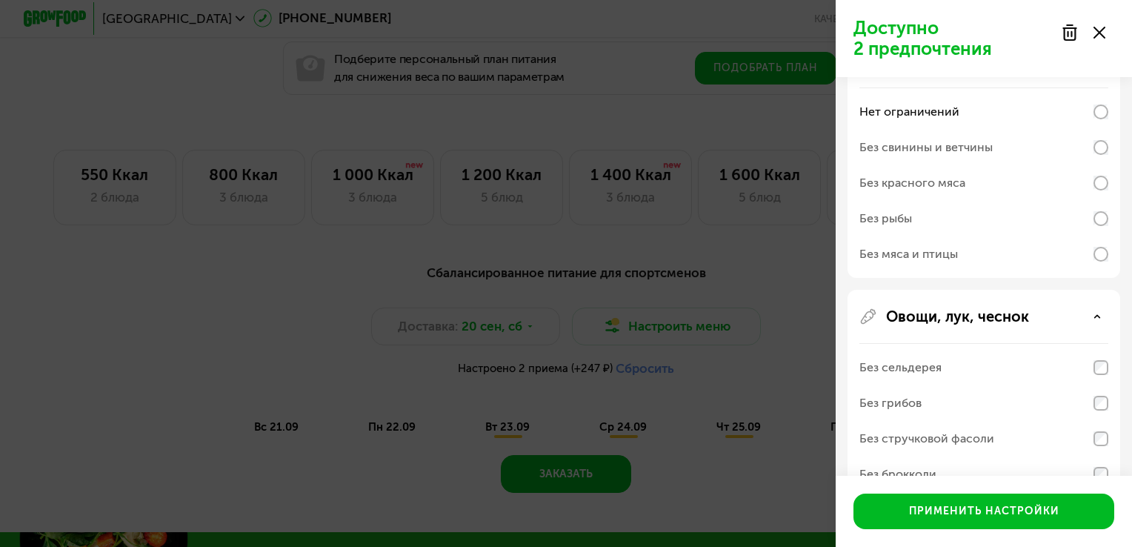
scroll to position [548, 0]
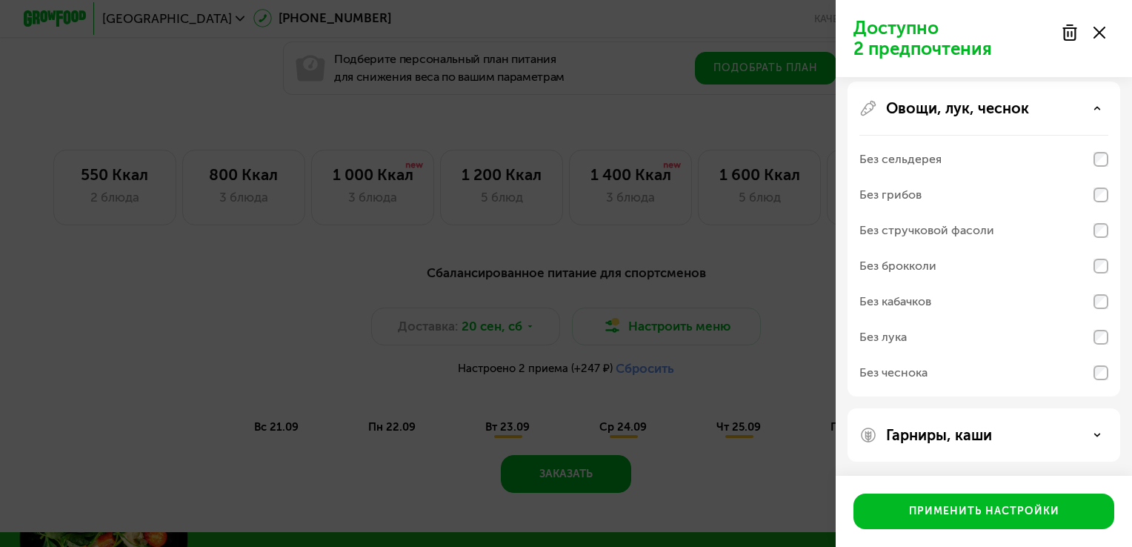
click at [953, 426] on p "Гарниры, каши" at bounding box center [939, 435] width 106 height 18
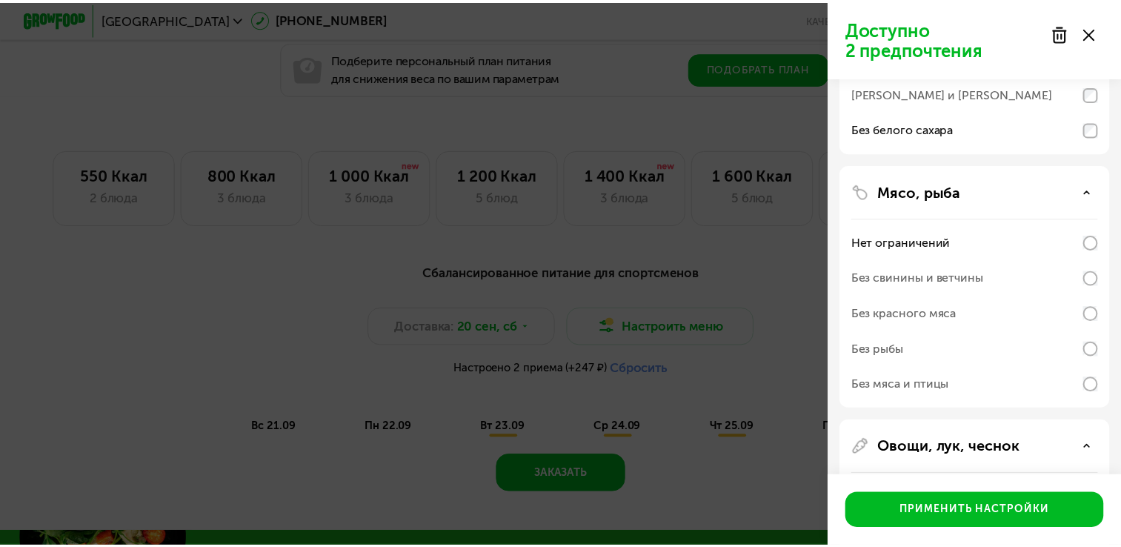
scroll to position [219, 0]
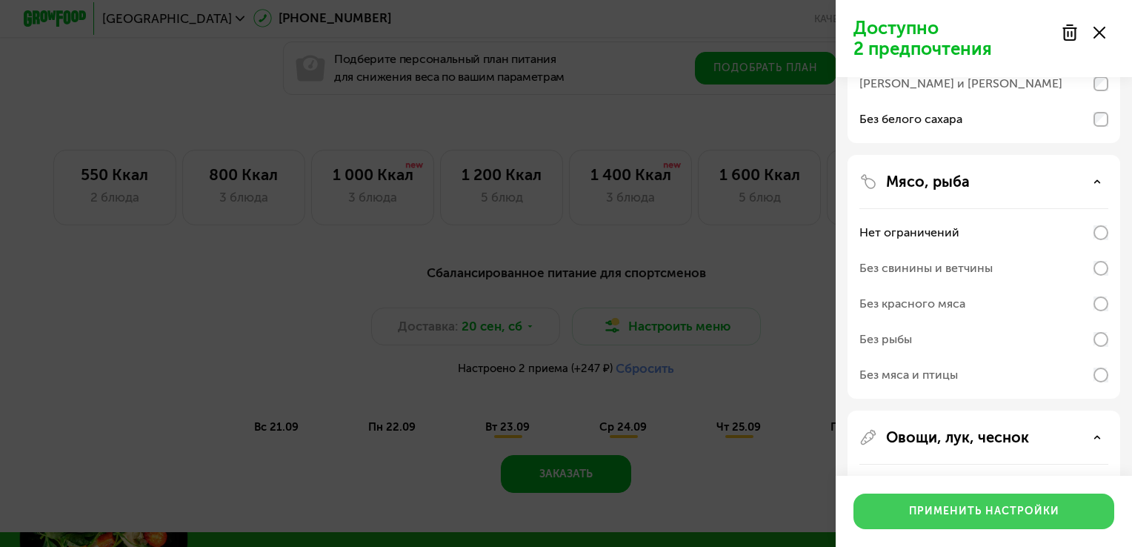
click at [1035, 502] on button "Применить настройки" at bounding box center [983, 511] width 261 height 36
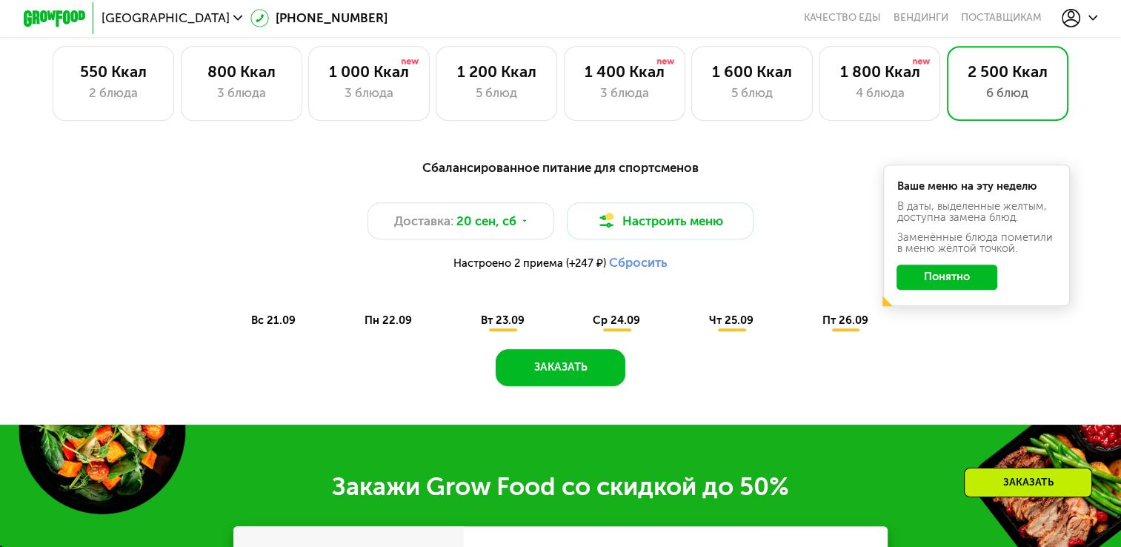
scroll to position [1059, 0]
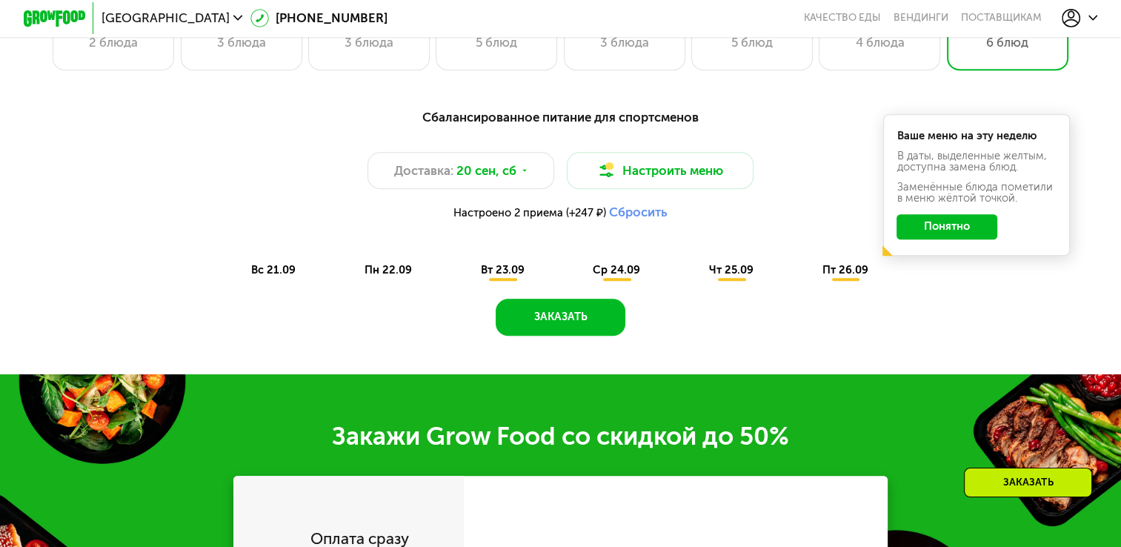
click at [643, 220] on button "Сбросить" at bounding box center [638, 212] width 59 height 16
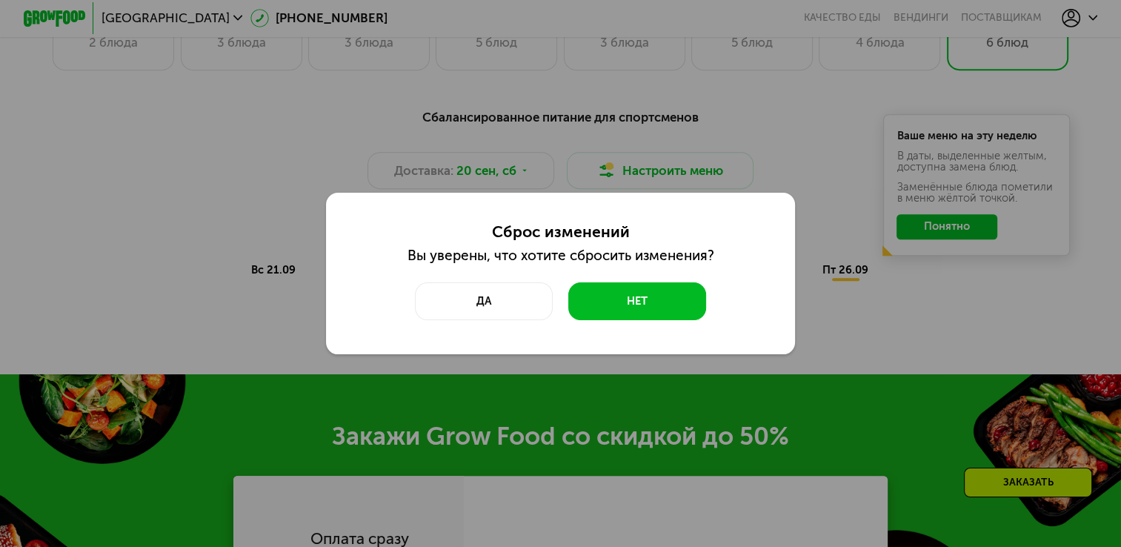
click at [545, 368] on div "Сброс изменений Вы уверены, что хотите сбросить изменения? Да Нет" at bounding box center [560, 273] width 1121 height 547
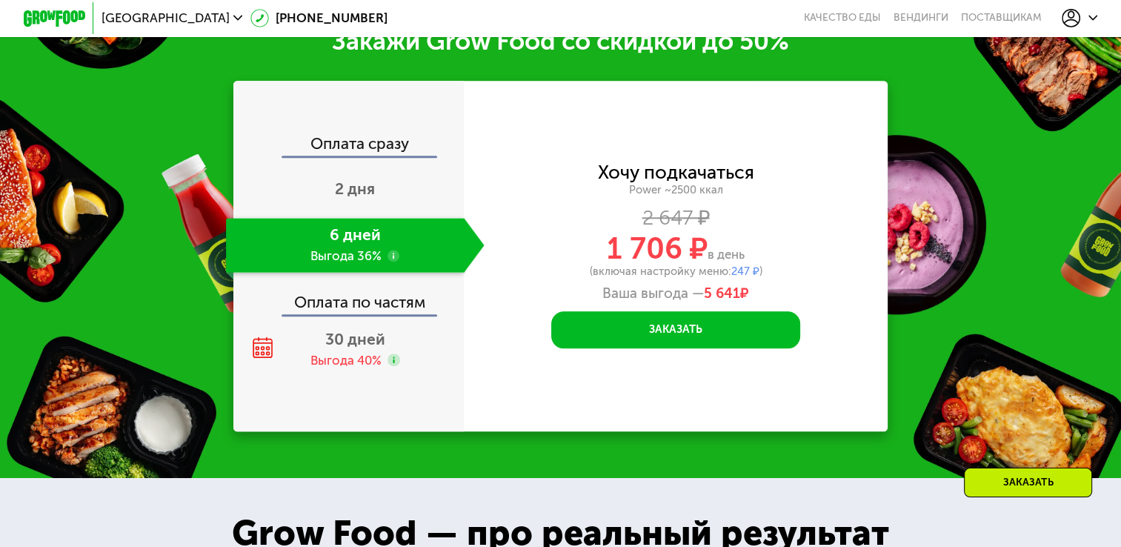
scroll to position [1578, 0]
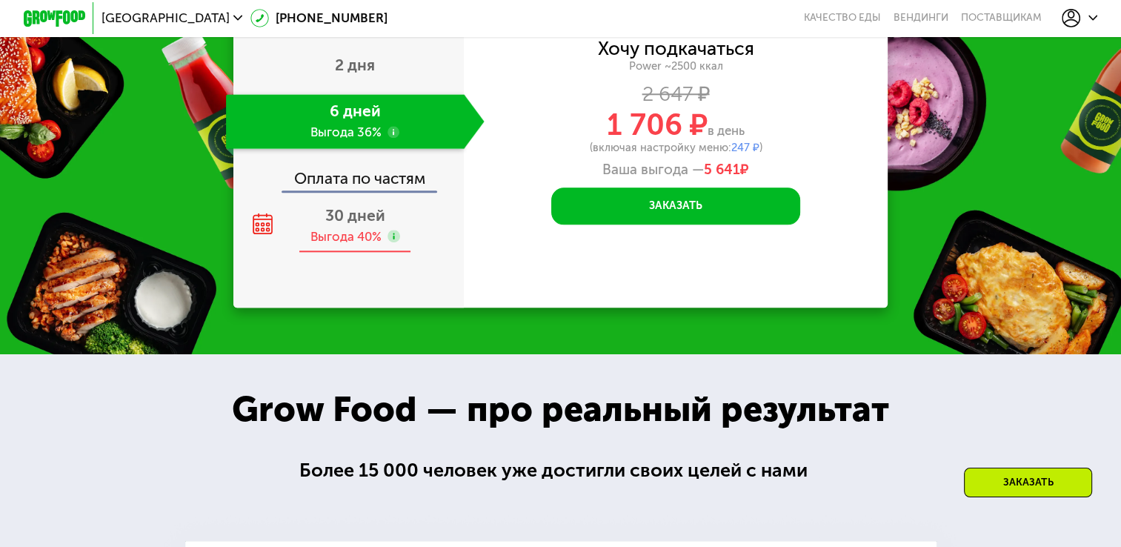
click at [341, 245] on div "Выгода 40%" at bounding box center [345, 236] width 71 height 17
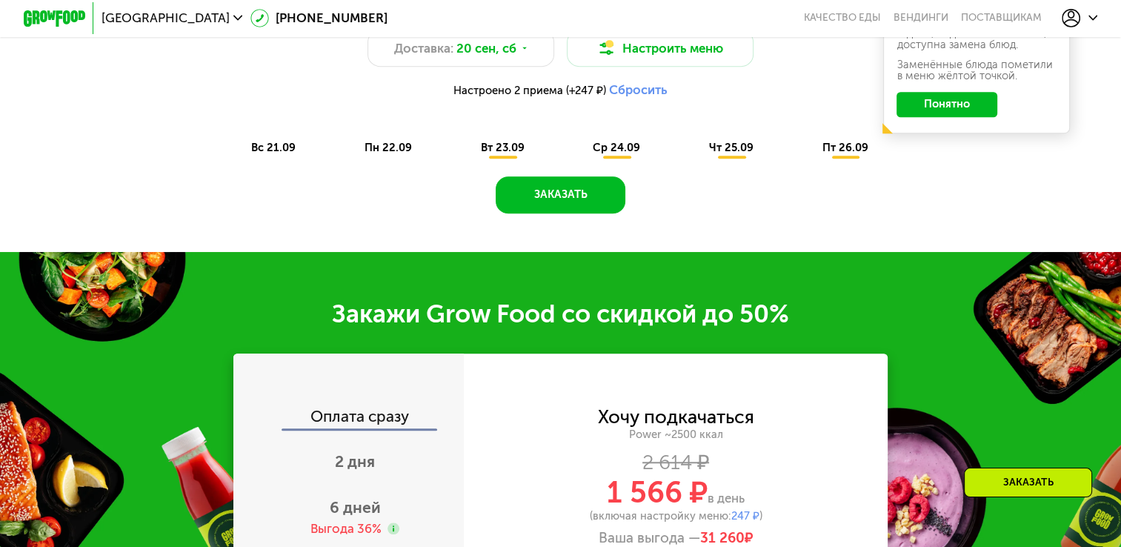
scroll to position [1133, 0]
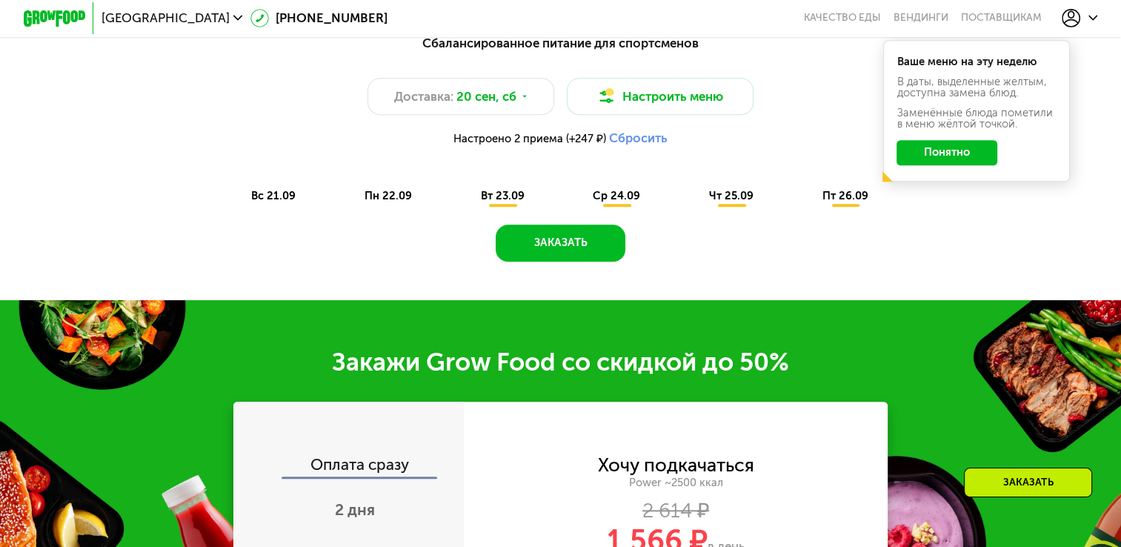
click at [640, 144] on button "Сбросить" at bounding box center [638, 138] width 59 height 16
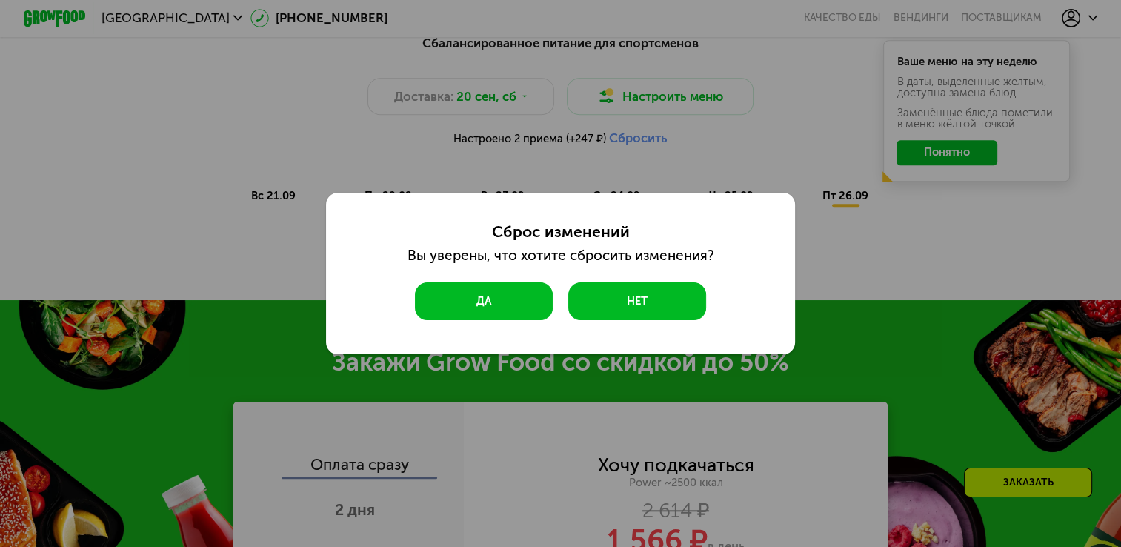
click at [526, 296] on button "Да" at bounding box center [484, 300] width 138 height 37
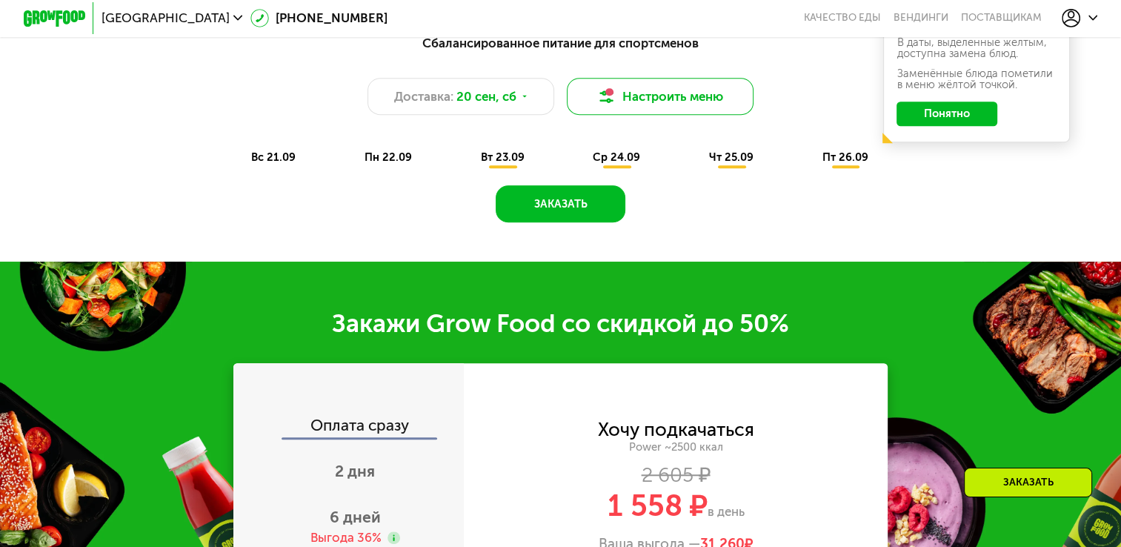
click at [655, 101] on button "Настроить меню" at bounding box center [660, 96] width 187 height 37
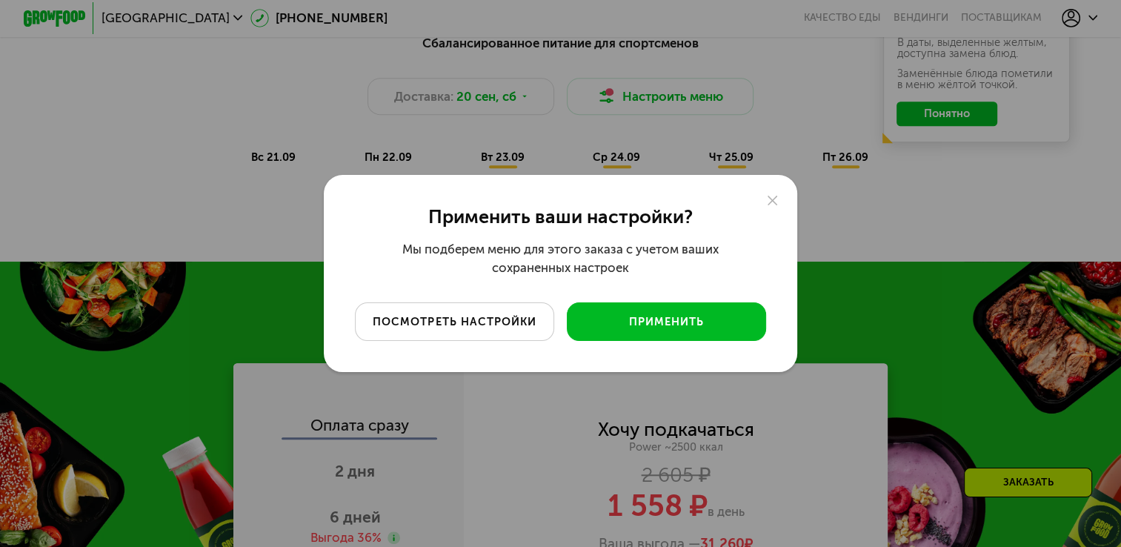
click at [507, 324] on div "посмотреть настройки" at bounding box center [455, 322] width 176 height 16
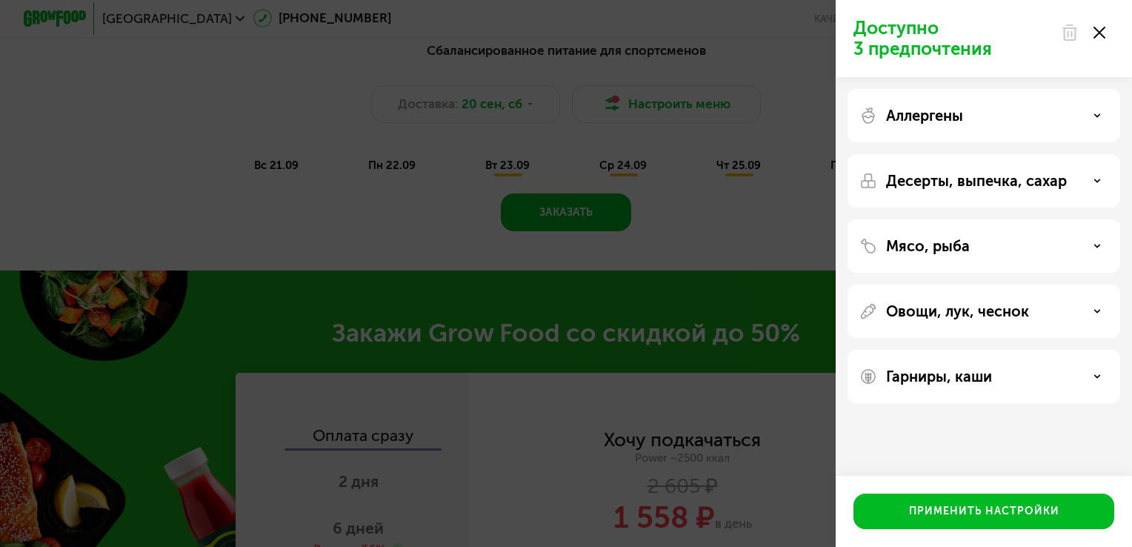
click at [1023, 192] on div "Десерты, выпечка, сахар" at bounding box center [983, 180] width 273 height 53
click at [1007, 180] on p "Десерты, выпечка, сахар" at bounding box center [976, 181] width 181 height 18
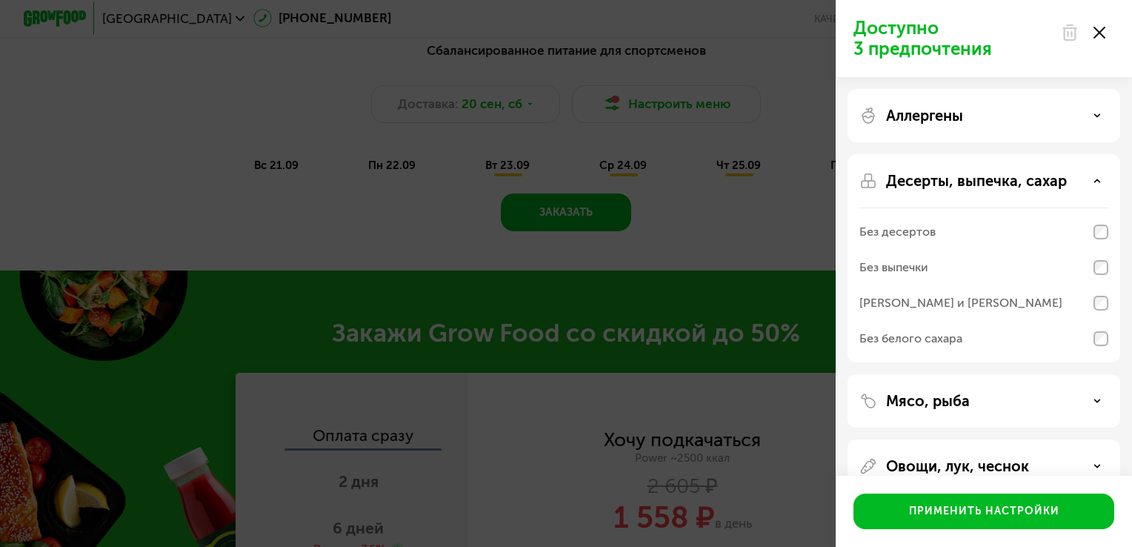
click at [944, 337] on div "Без белого сахара" at bounding box center [910, 339] width 103 height 18
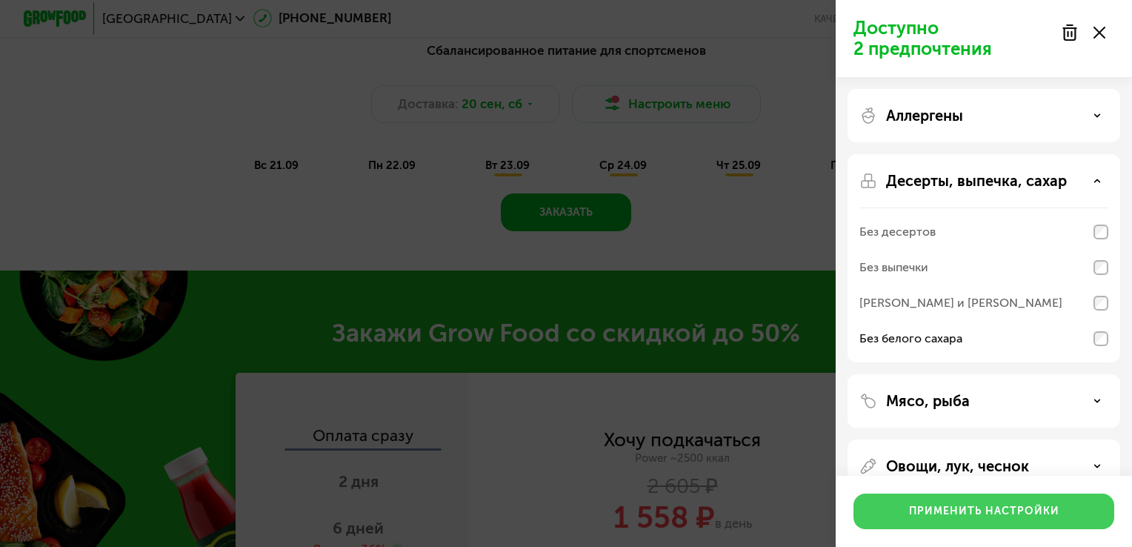
click at [990, 507] on div "Применить настройки" at bounding box center [984, 511] width 150 height 15
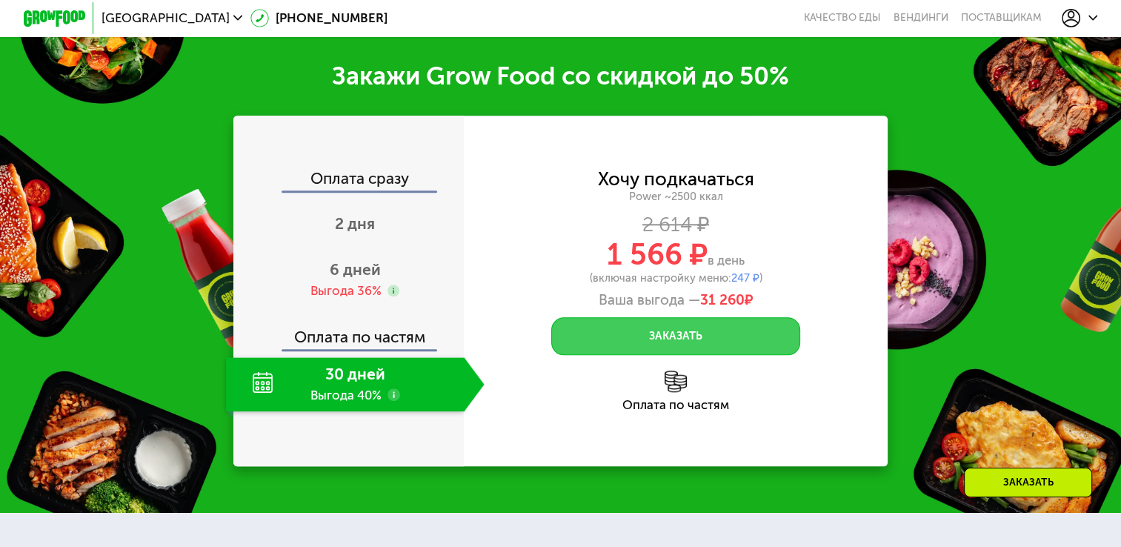
scroll to position [1504, 0]
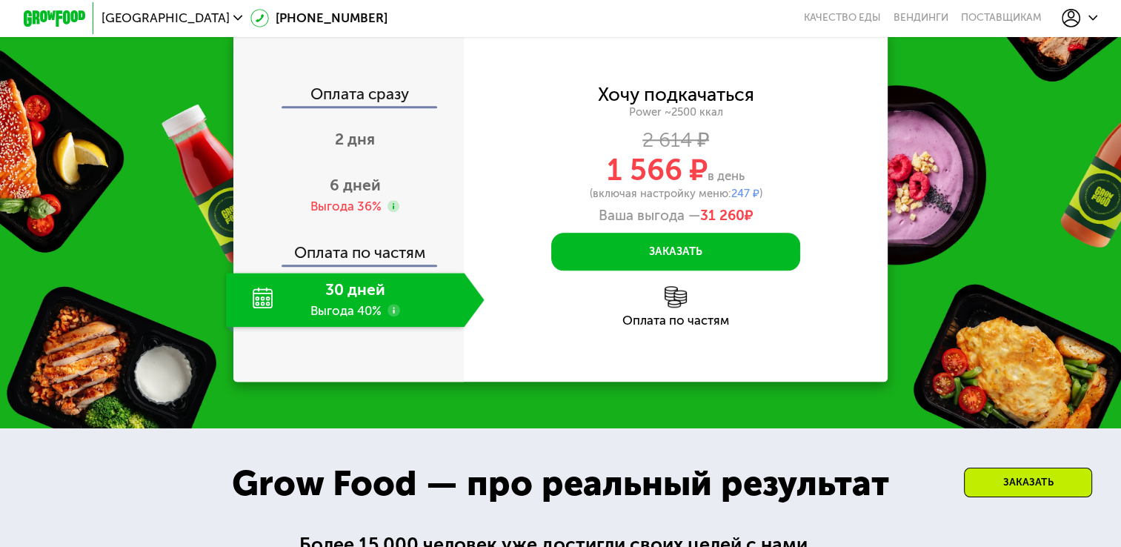
click at [344, 323] on div "30 дней Выгода 40%" at bounding box center [345, 300] width 239 height 55
click at [359, 211] on div "Выгода 36%" at bounding box center [345, 206] width 71 height 17
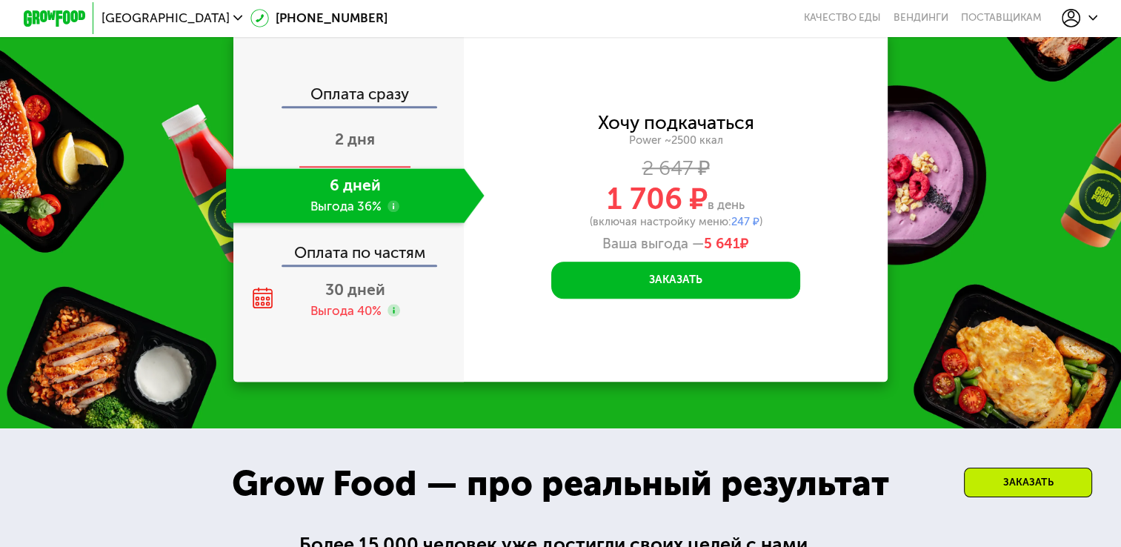
click at [364, 148] on span "2 дня" at bounding box center [355, 139] width 40 height 19
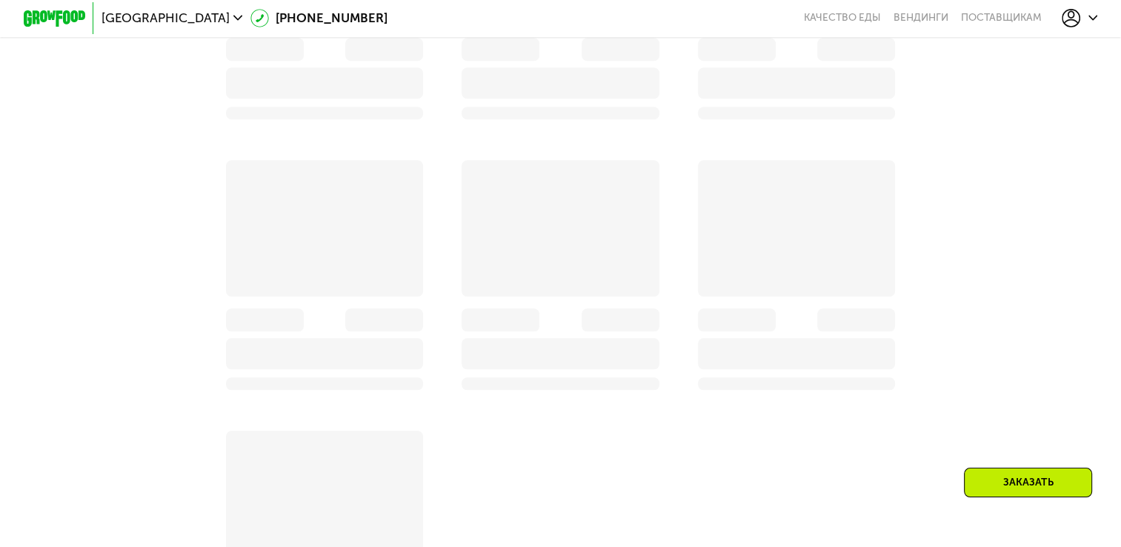
scroll to position [2255, 0]
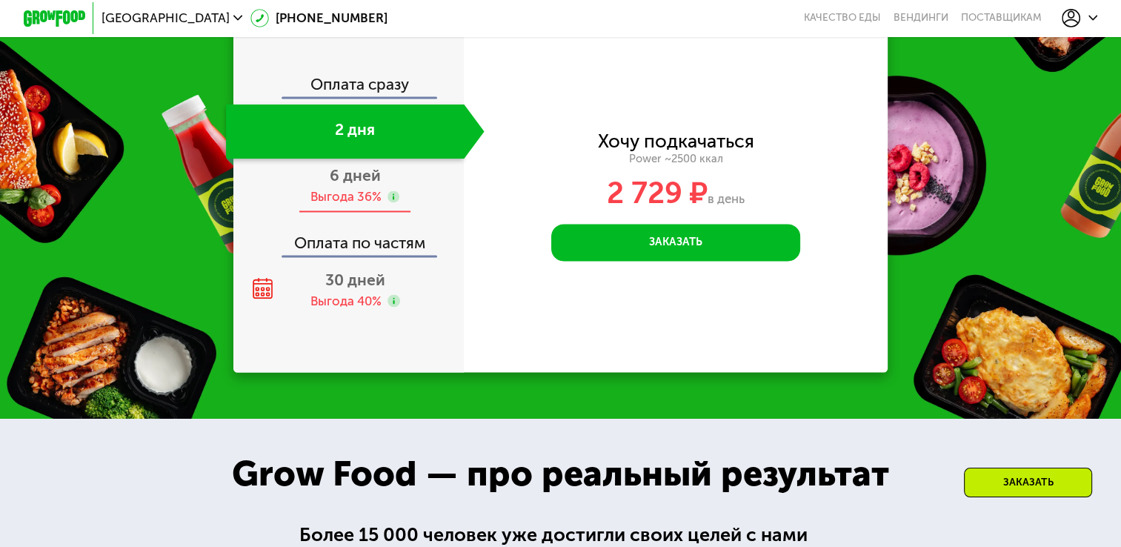
click at [363, 184] on span "6 дней" at bounding box center [355, 175] width 51 height 19
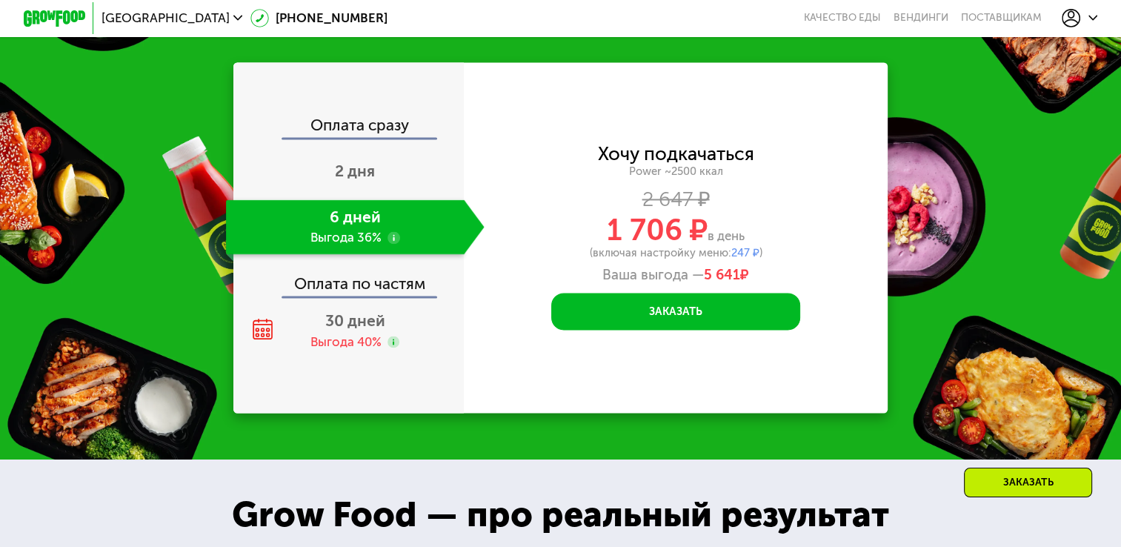
scroll to position [2219, 0]
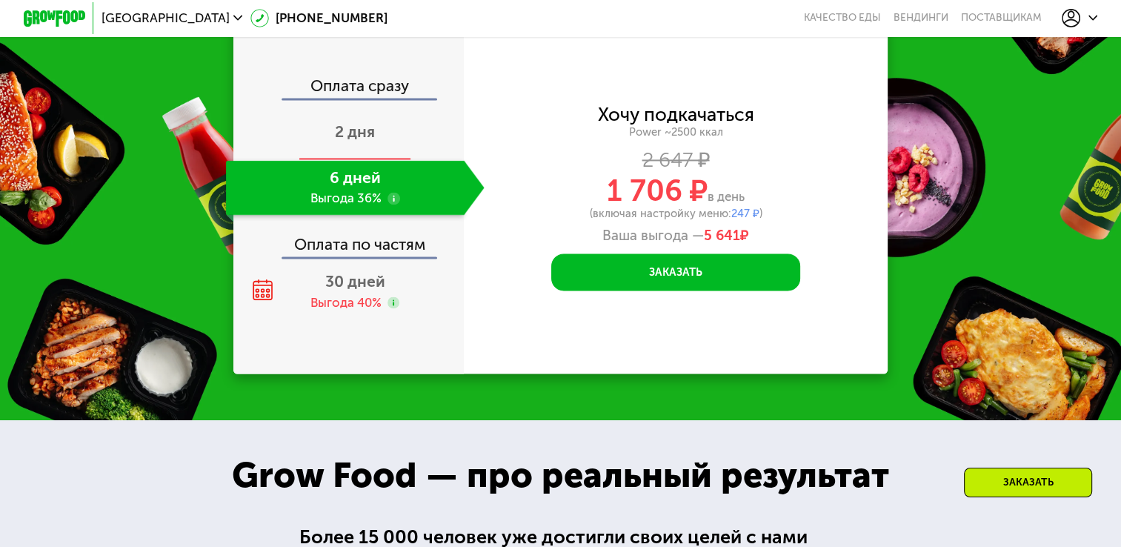
click at [373, 150] on div "2 дня" at bounding box center [355, 133] width 259 height 55
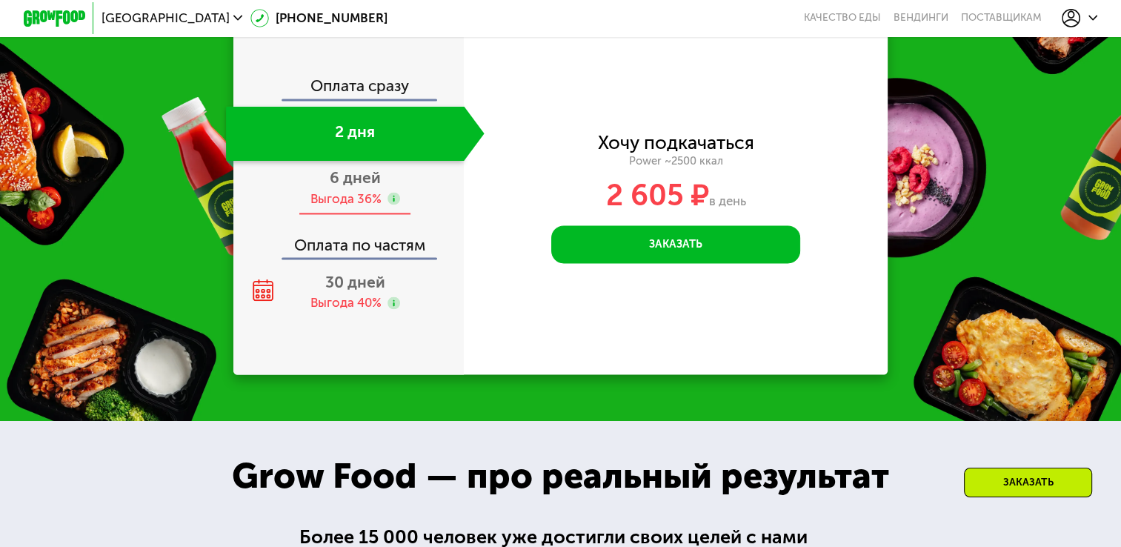
click at [361, 207] on div "Выгода 36%" at bounding box center [345, 198] width 71 height 17
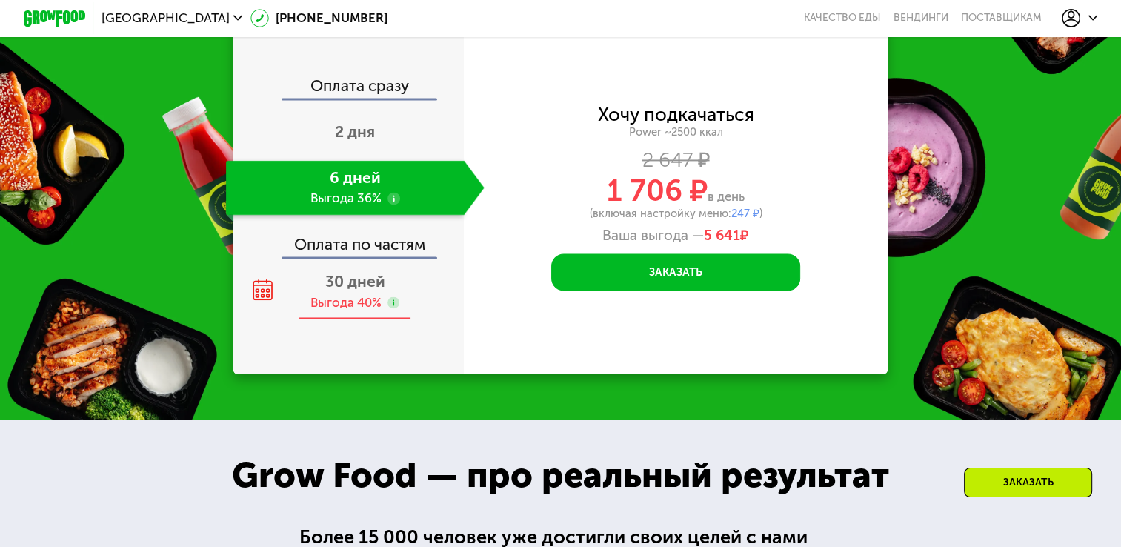
click at [356, 311] on div "Выгода 40%" at bounding box center [345, 302] width 71 height 17
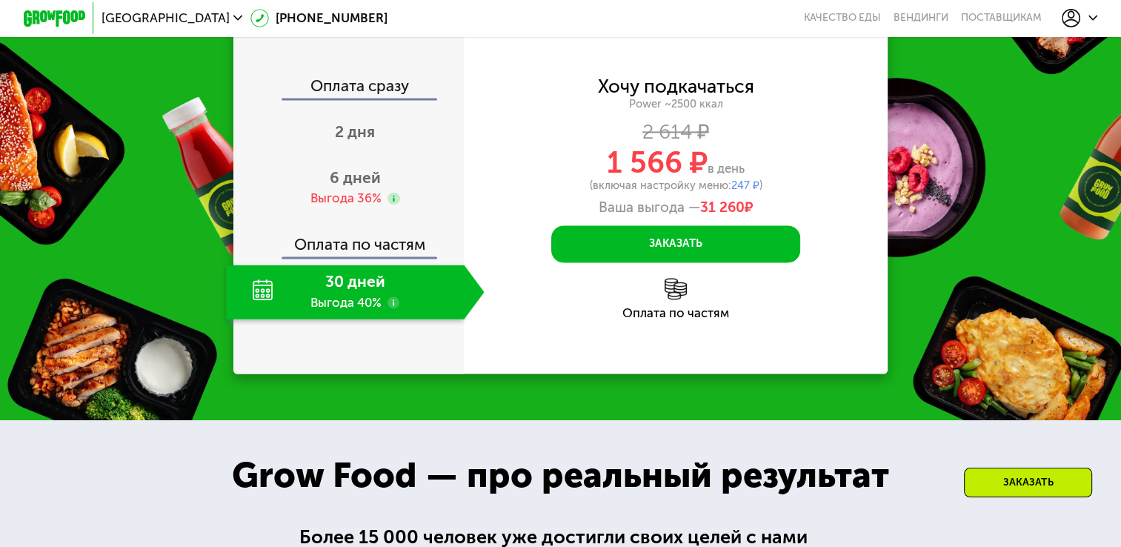
click at [392, 309] on use at bounding box center [393, 302] width 13 height 13
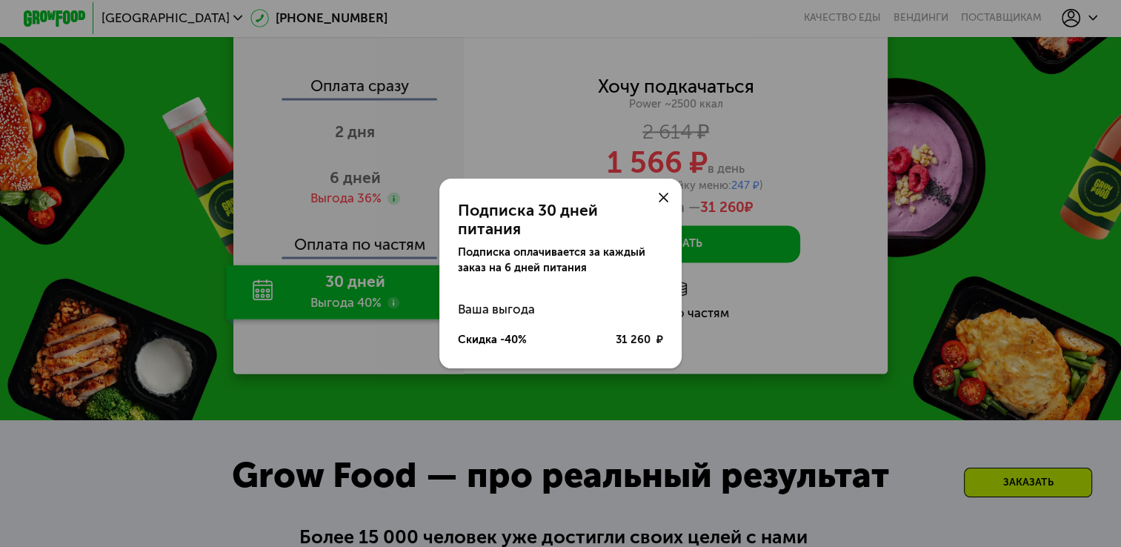
click at [590, 424] on div "Подписка 30 дней питания Подписка оплачивается за каждый заказ на 6 дней питани…" at bounding box center [560, 273] width 1121 height 547
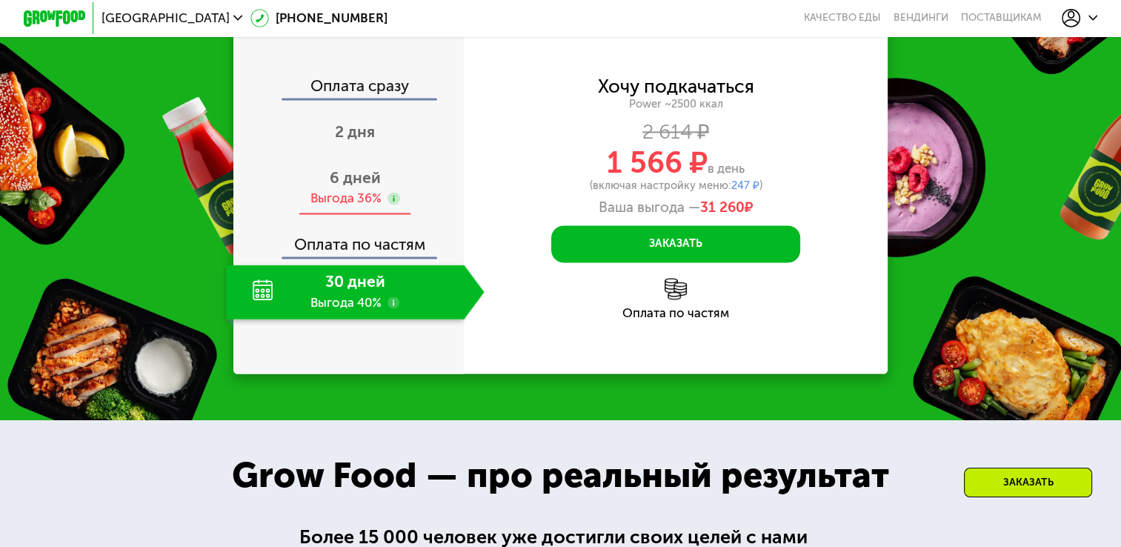
click at [347, 187] on span "6 дней" at bounding box center [355, 177] width 51 height 19
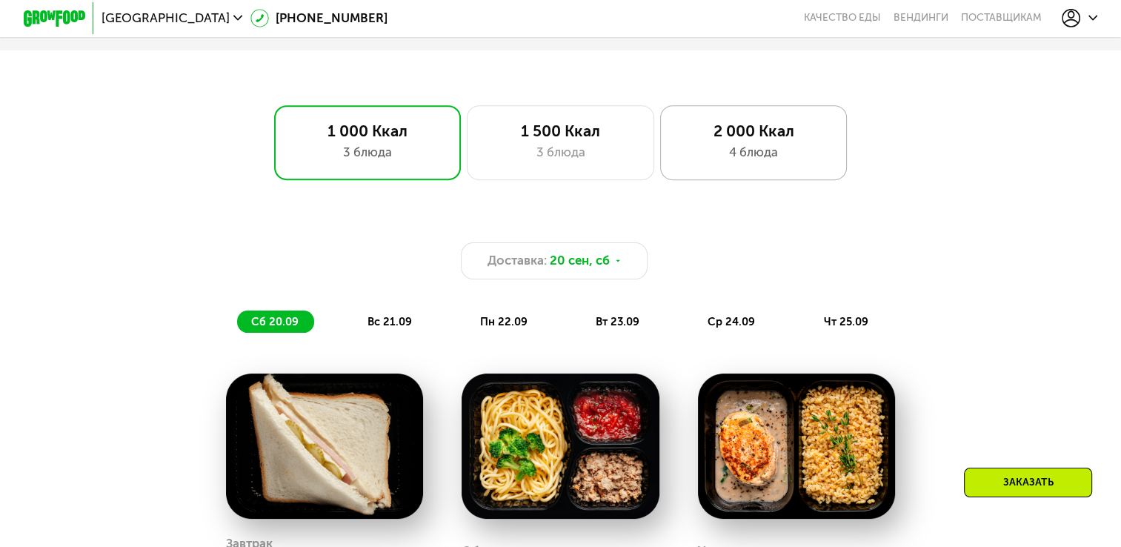
scroll to position [866, 0]
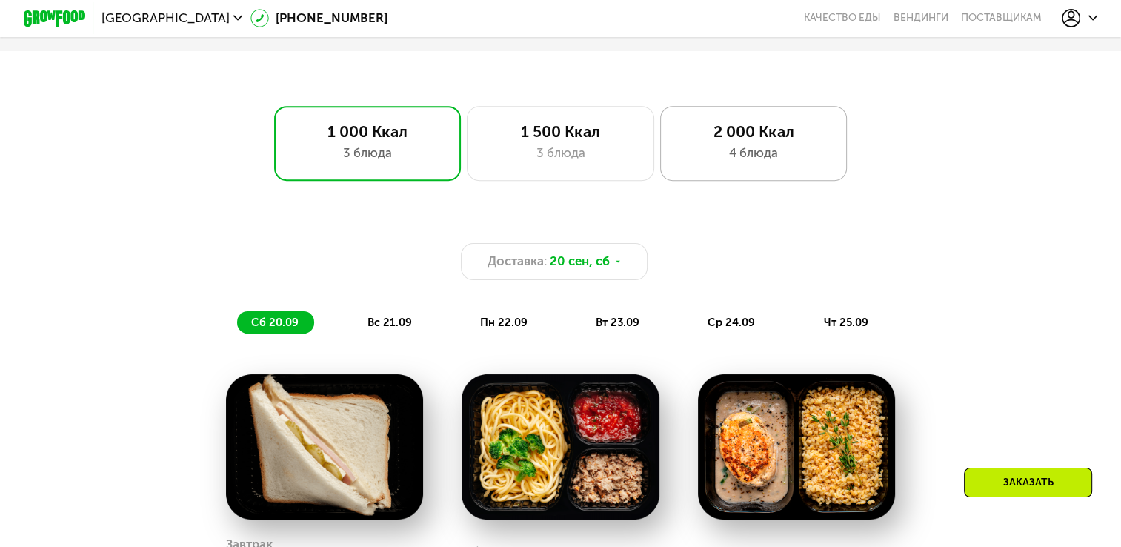
click at [747, 159] on div "4 блюда" at bounding box center [753, 153] width 154 height 19
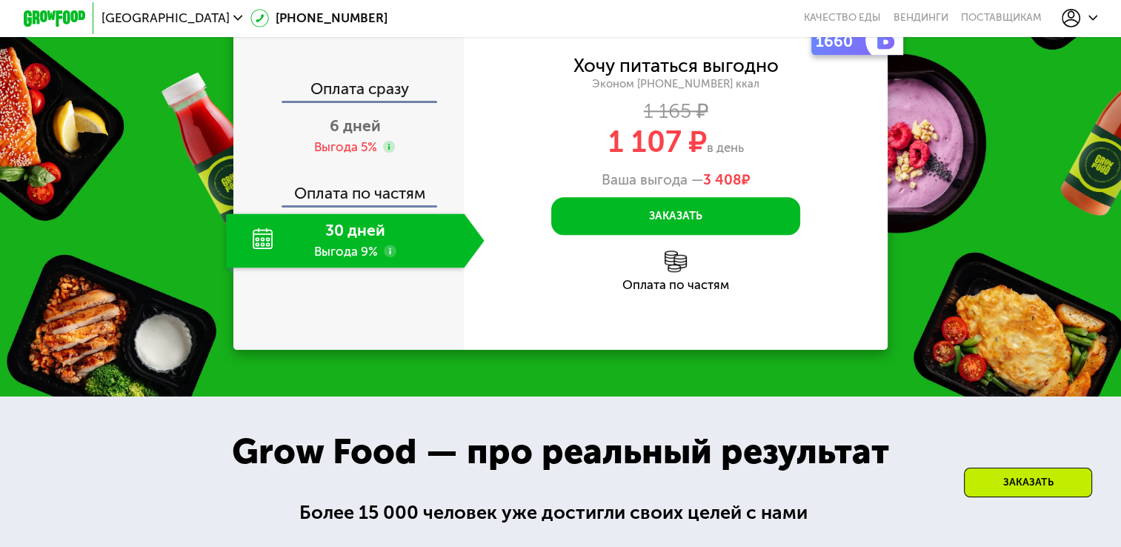
scroll to position [1755, 0]
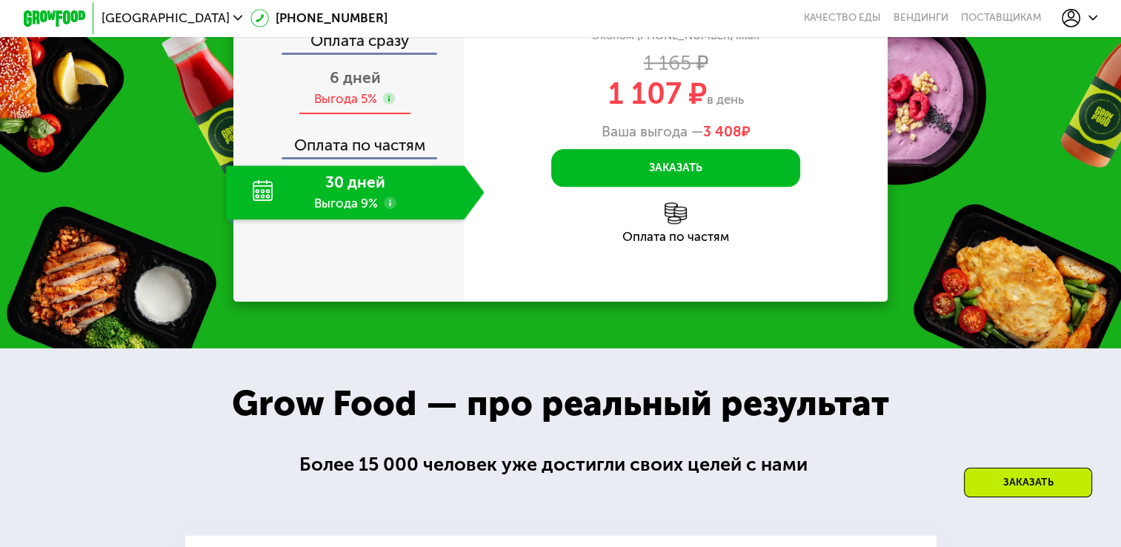
click at [361, 87] on span "6 дней" at bounding box center [355, 77] width 51 height 19
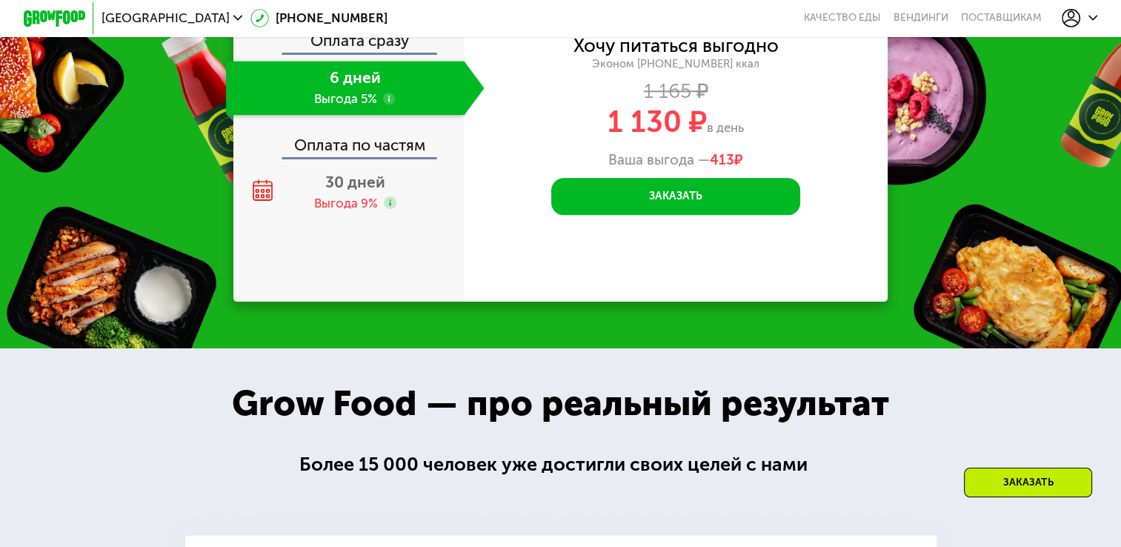
drag, startPoint x: 753, startPoint y: 357, endPoint x: 530, endPoint y: 357, distance: 222.2
click at [530, 137] on div "1 130 ₽ в день" at bounding box center [676, 122] width 424 height 30
click at [659, 139] on span "1 130 ₽" at bounding box center [656, 122] width 99 height 36
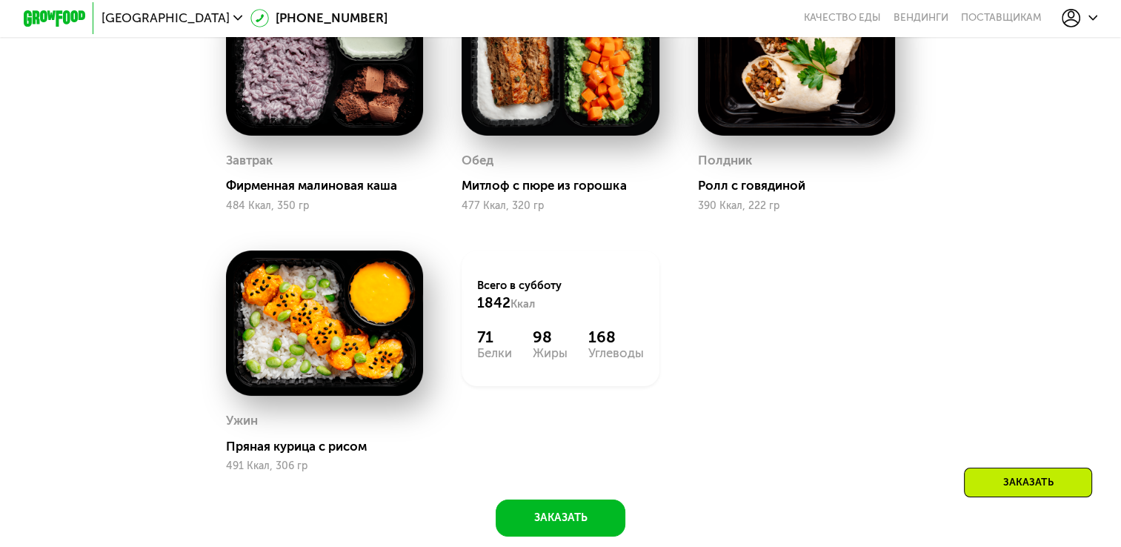
scroll to position [1236, 0]
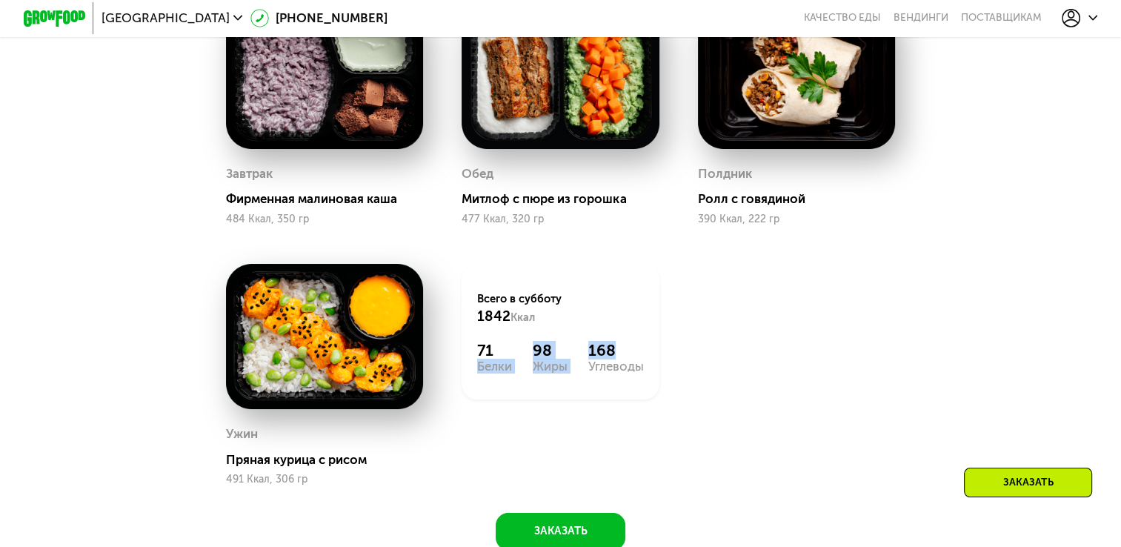
drag, startPoint x: 600, startPoint y: 360, endPoint x: 696, endPoint y: 366, distance: 96.5
click at [696, 366] on div "Завтрак Фирменная малиновая каша 484 Ккал, 350 гр Обед Митлоф с пюре из горошка…" at bounding box center [560, 244] width 708 height 520
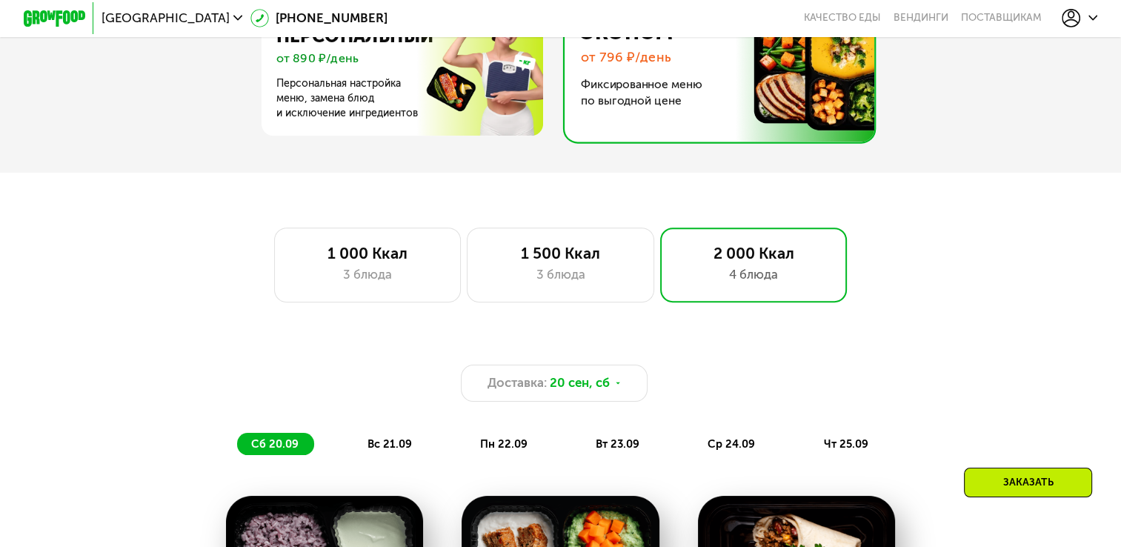
scroll to position [718, 0]
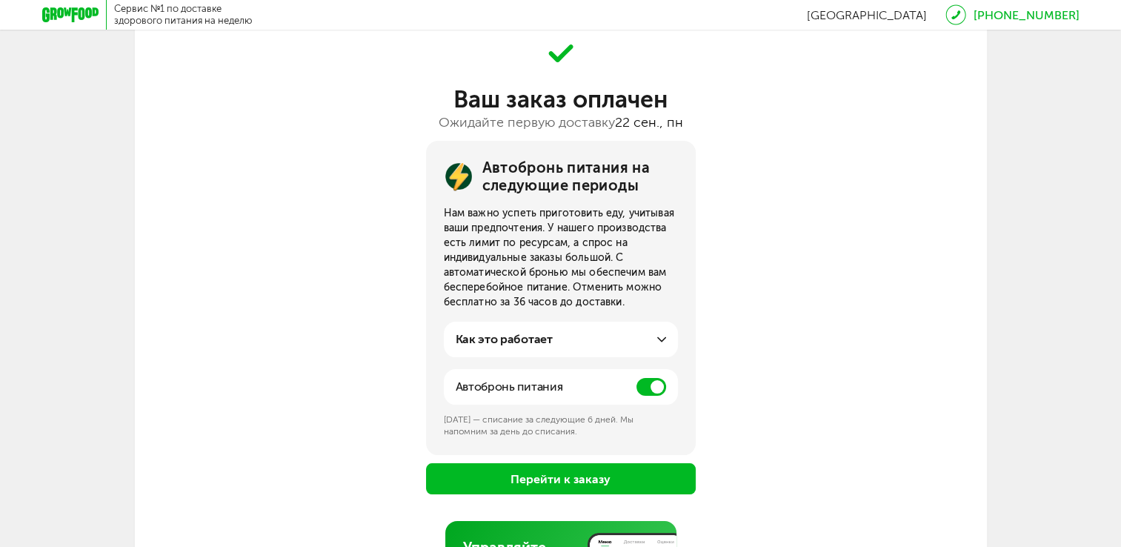
scroll to position [74, 0]
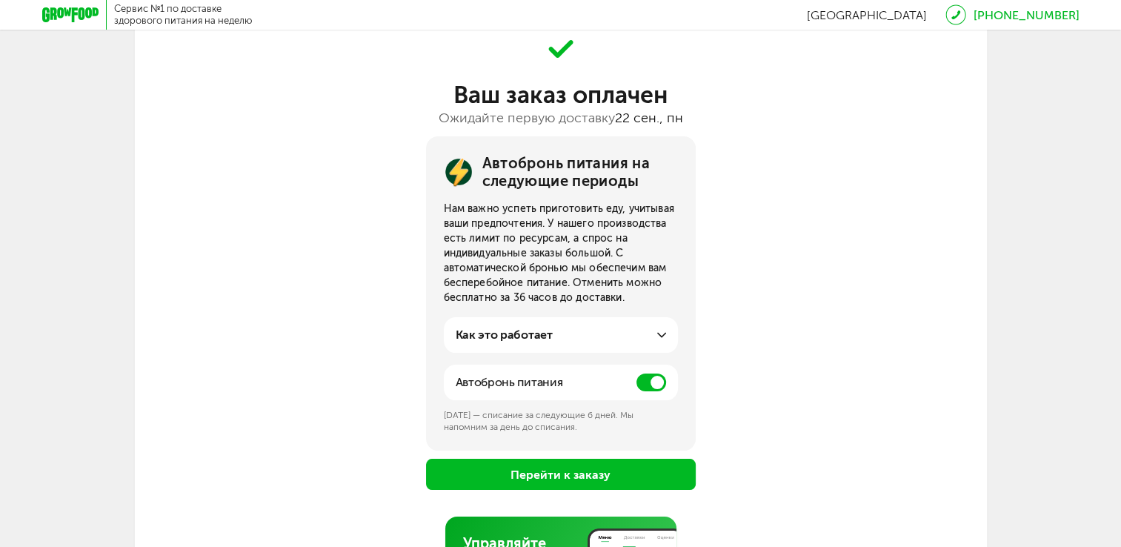
click at [650, 384] on span at bounding box center [651, 382] width 30 height 18
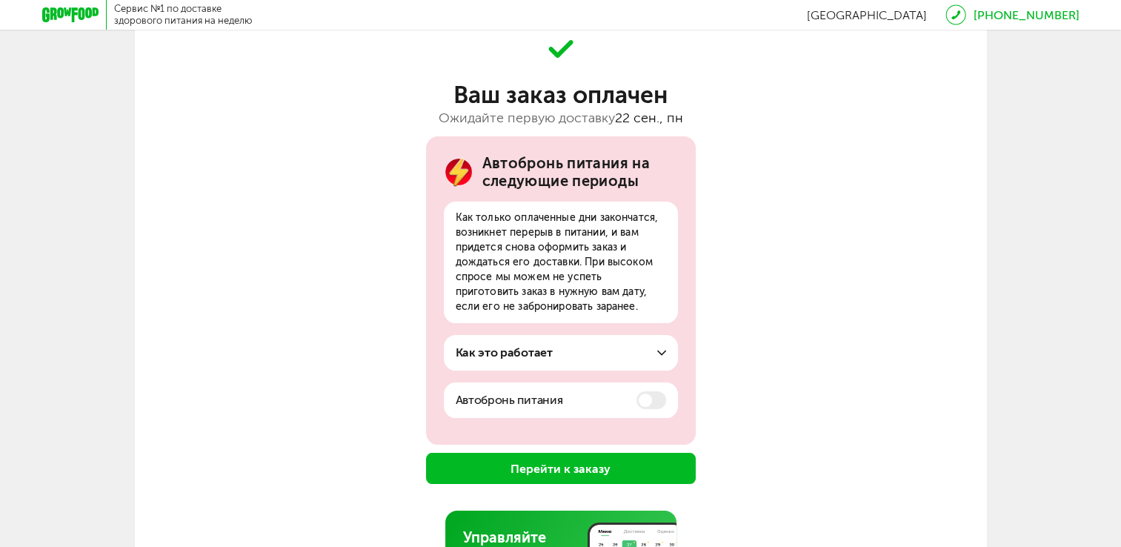
click at [670, 339] on div "Как это работает За несколько дней до конца вашего оплаченного периода мы брони…" at bounding box center [561, 353] width 234 height 36
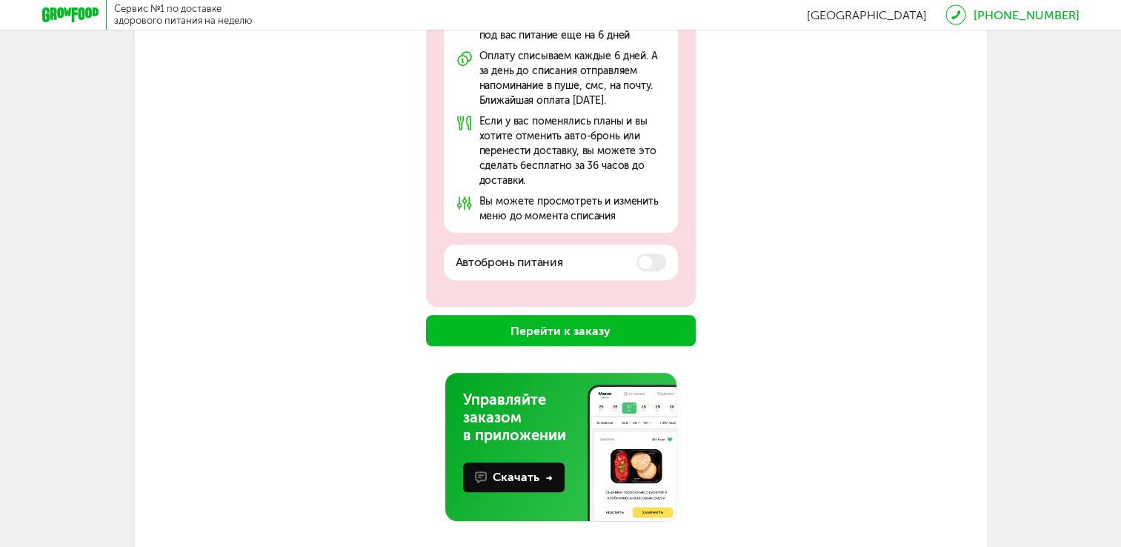
scroll to position [465, 0]
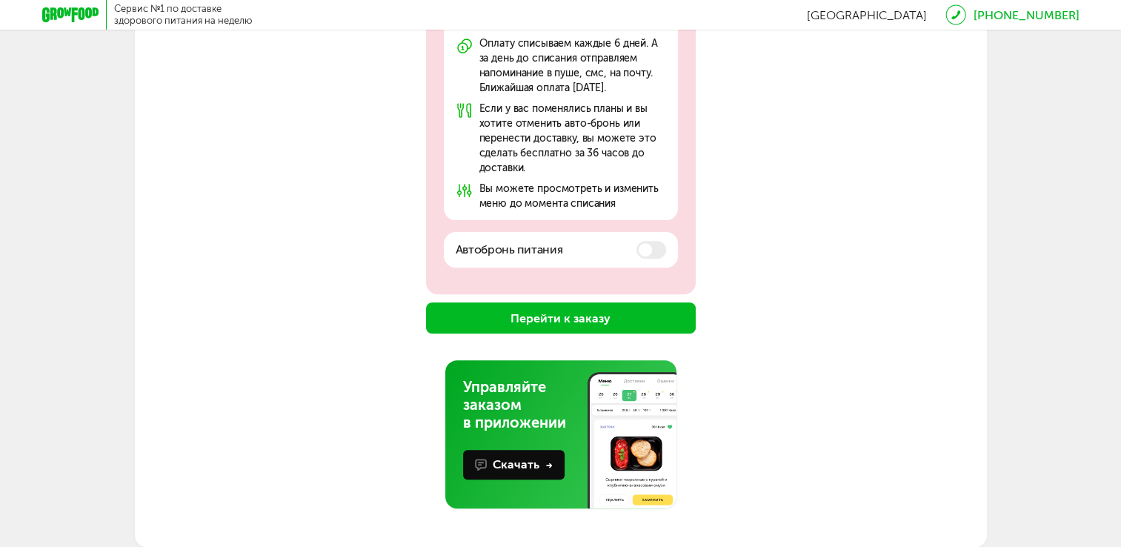
click at [607, 330] on button "Перейти к заказу" at bounding box center [561, 317] width 270 height 31
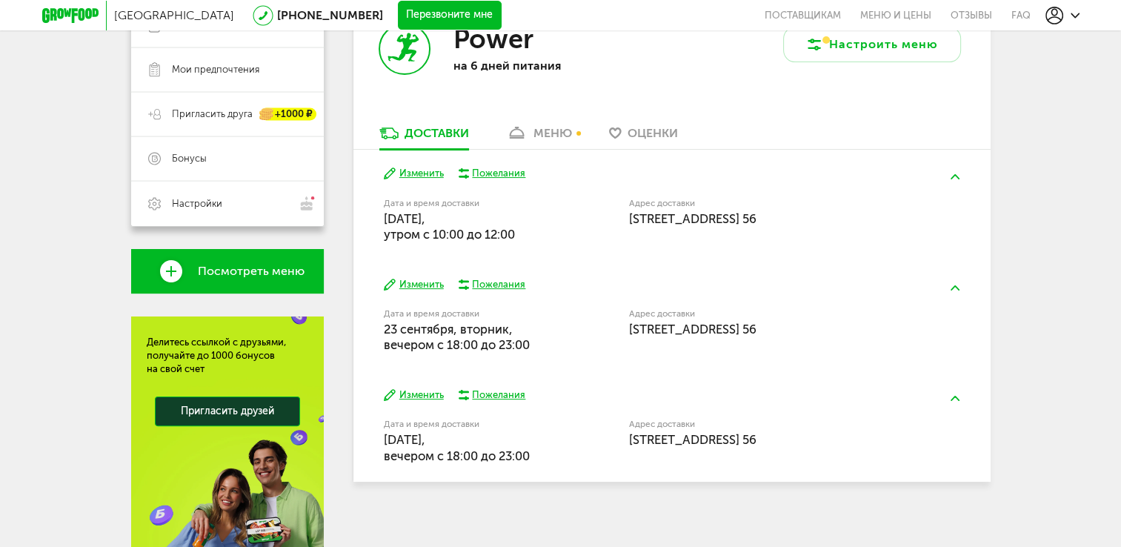
scroll to position [298, 0]
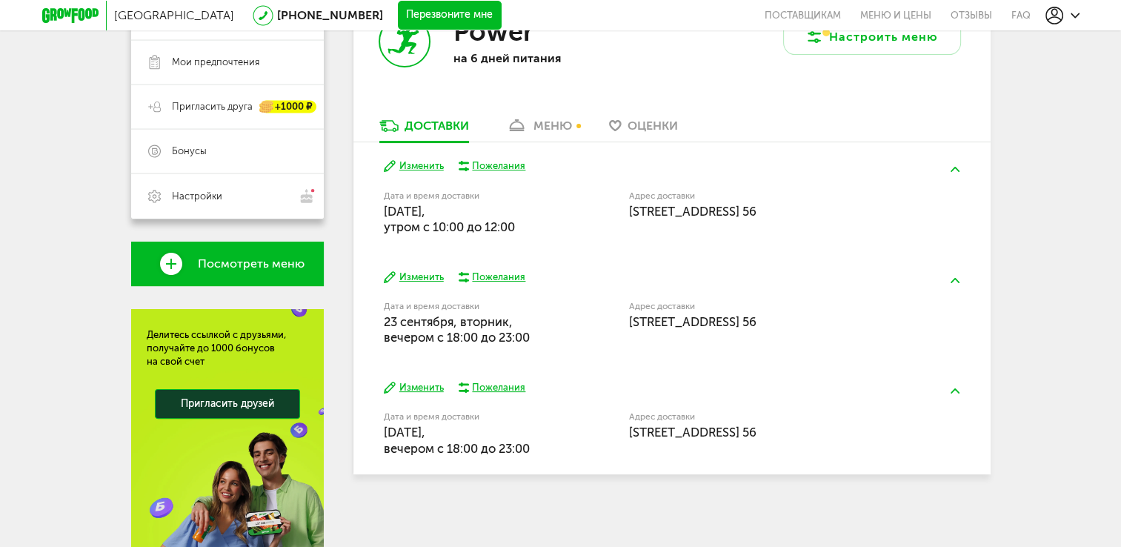
drag, startPoint x: 503, startPoint y: 449, endPoint x: 504, endPoint y: 441, distance: 7.4
click at [503, 447] on span "[DATE], вечером c 18:00 до 23:00" at bounding box center [457, 439] width 146 height 30
click at [430, 278] on button "Изменить" at bounding box center [414, 277] width 60 height 14
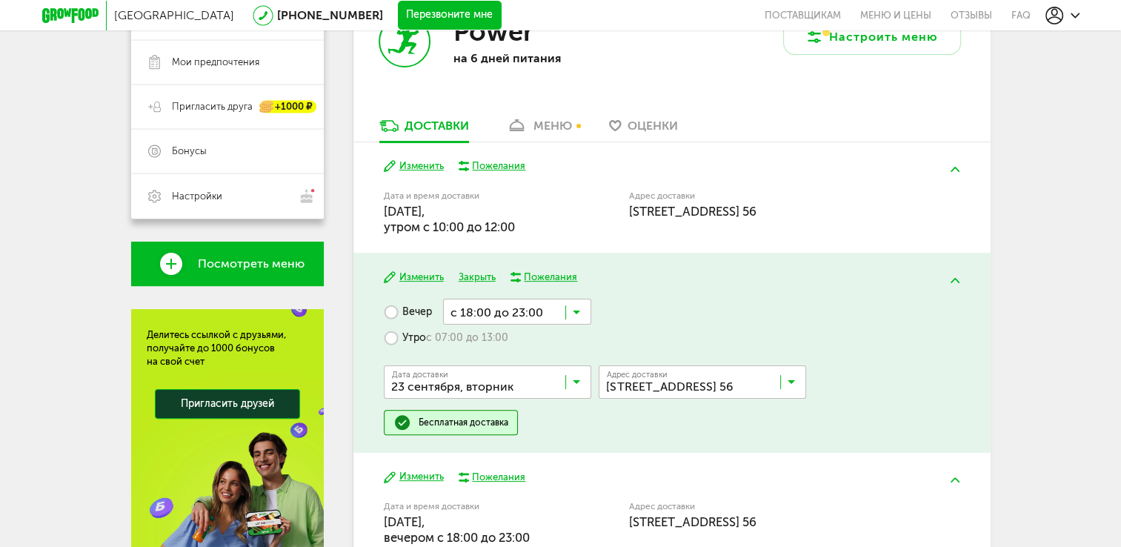
click at [545, 381] on input "Search for option" at bounding box center [490, 385] width 207 height 25
click at [565, 355] on div "Дата доставки [DATE] Загрузка... [DATE] сентября, [DATE], [DATE], [DATE], [DATE…" at bounding box center [672, 379] width 576 height 59
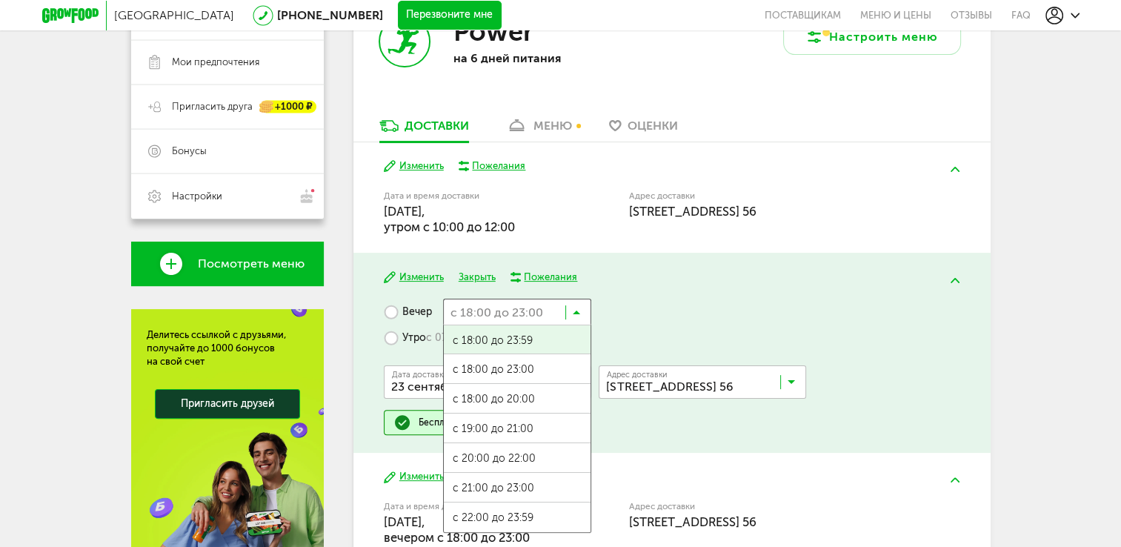
click at [579, 321] on icon at bounding box center [576, 315] width 7 height 15
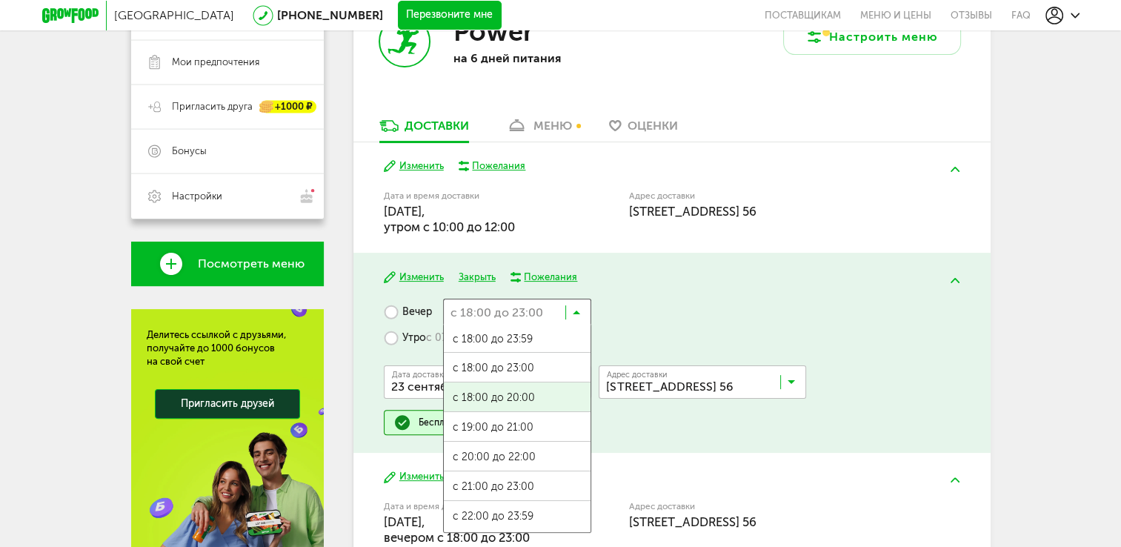
scroll to position [0, 0]
click at [621, 348] on div "Вечер с 18:00 до 23:00 Загрузка... с 18:00 до 23:59 с 18:00 до 23:00 с 18:00 до…" at bounding box center [672, 367] width 576 height 136
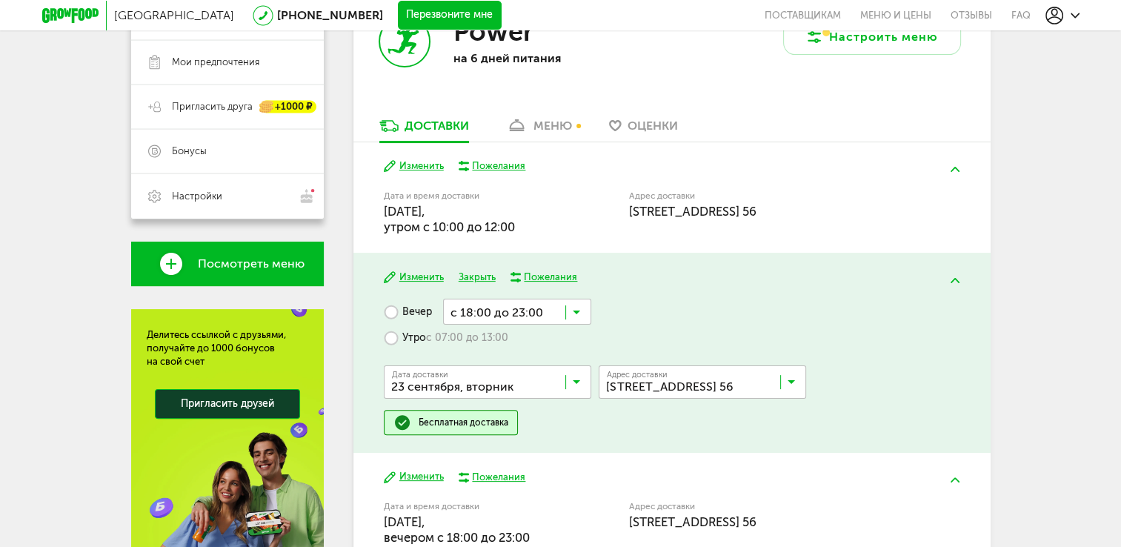
click at [1053, 330] on div "[GEOGRAPHIC_DATA] [PHONE_NUMBER] Перезвоните мне поставщикам Меню и цены Отзывы…" at bounding box center [560, 170] width 1121 height 936
click at [569, 317] on input "Search for option" at bounding box center [517, 311] width 148 height 25
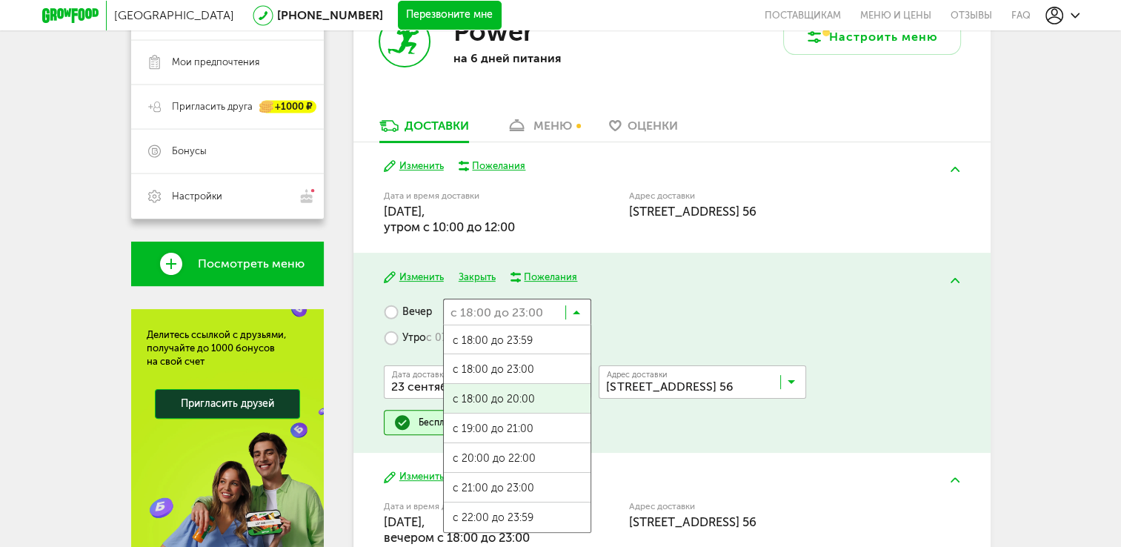
click at [625, 312] on div "Вечер с 18:00 до 23:00 Загрузка... с 18:00 до 23:59 с 18:00 до 23:00 с 18:00 до…" at bounding box center [672, 367] width 576 height 136
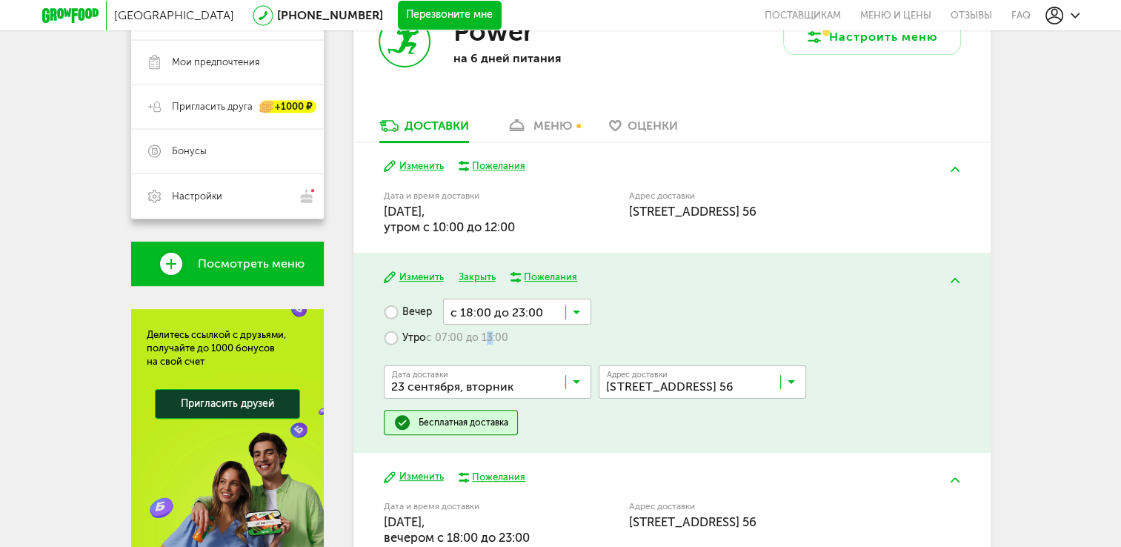
click at [484, 334] on span "с 07:00 до 13:00" at bounding box center [467, 337] width 82 height 13
drag, startPoint x: 484, startPoint y: 334, endPoint x: 477, endPoint y: 339, distance: 8.4
click at [477, 339] on span "с 07:00 до 13:00" at bounding box center [467, 337] width 82 height 13
drag, startPoint x: 477, startPoint y: 339, endPoint x: 439, endPoint y: 339, distance: 38.5
click at [439, 339] on span "с 07:00 до 13:00" at bounding box center [467, 337] width 82 height 13
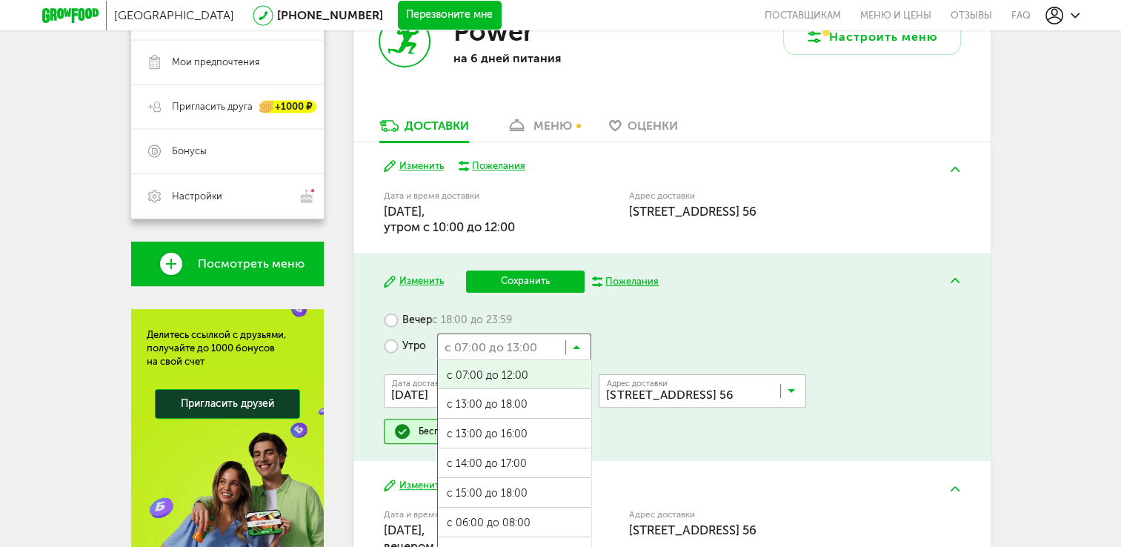
click at [576, 347] on icon at bounding box center [576, 350] width 7 height 15
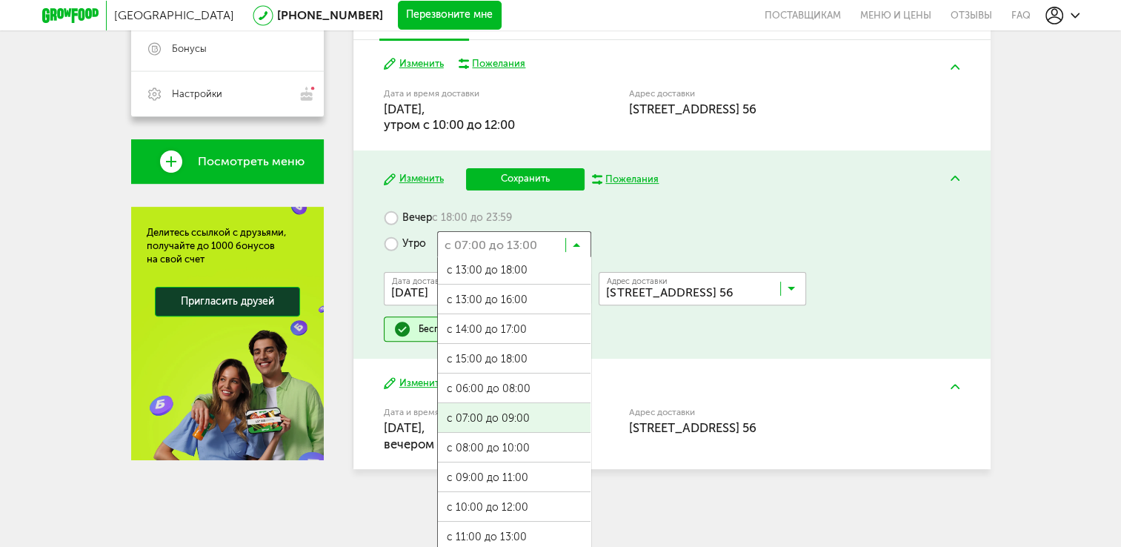
scroll to position [406, 0]
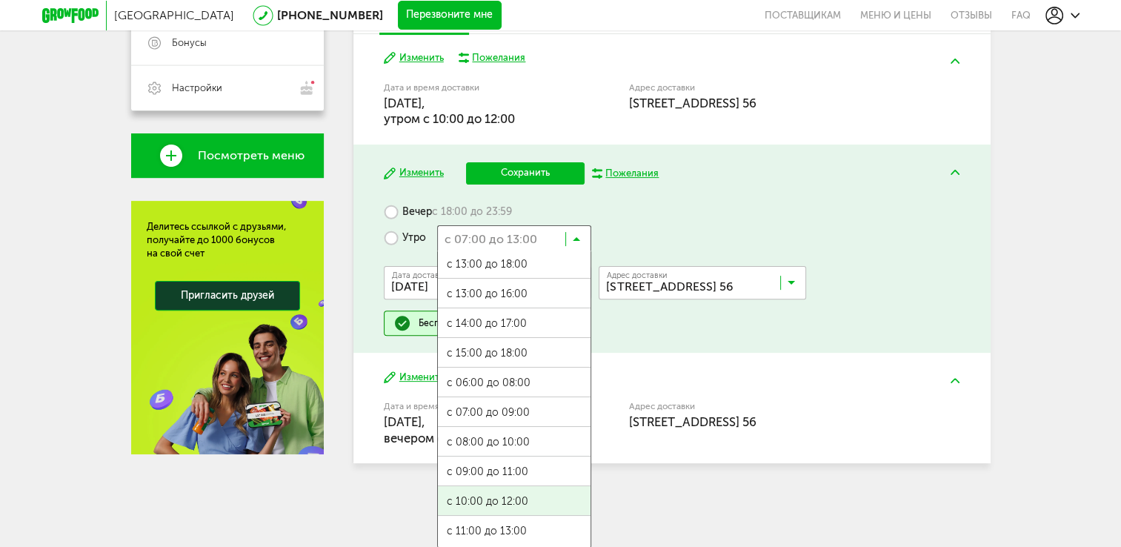
click at [529, 499] on ul "с 07:00 до 12:00 с 13:00 до 18:00 с 13:00 до 16:00 с 14:00 до 17:00 с 15:00 до …" at bounding box center [514, 399] width 154 height 296
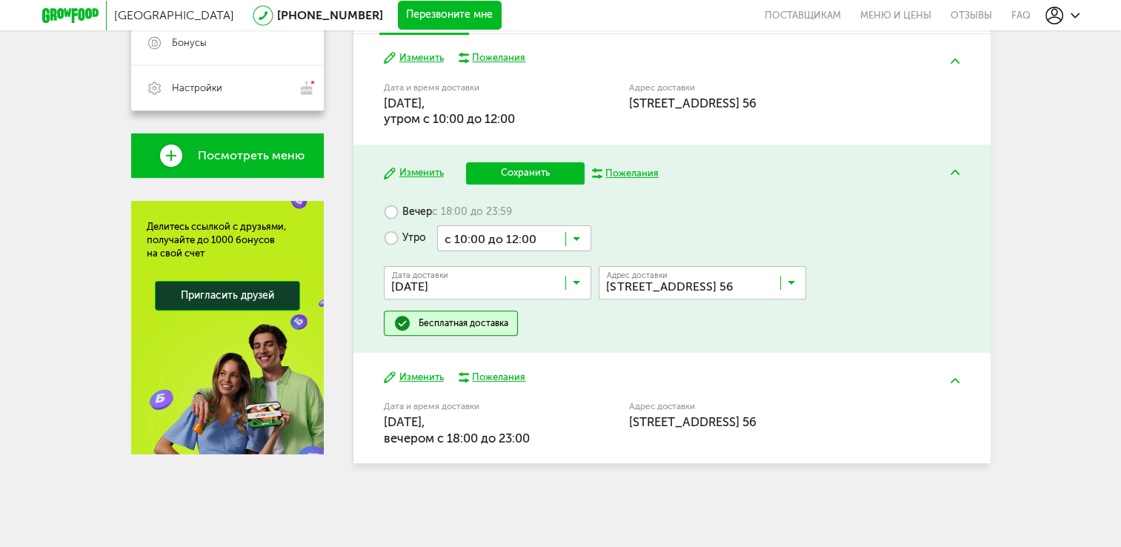
scroll to position [397, 0]
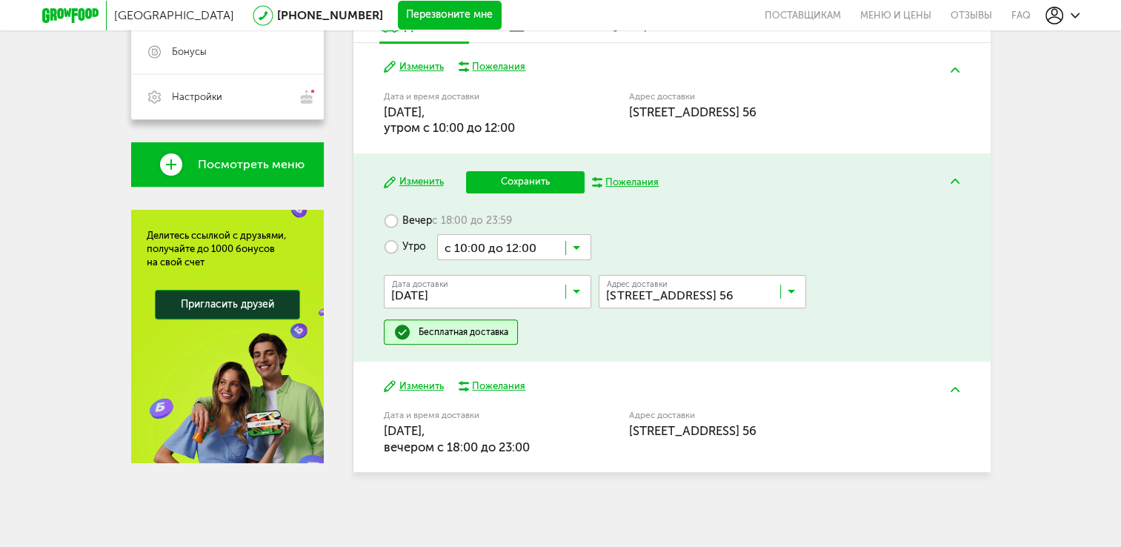
click at [844, 212] on div "Вечер с 18:00 до 23:59 Утро с 10:00 до 12:00 Загрузка... Дата доставки [DATE] […" at bounding box center [672, 276] width 576 height 136
click at [587, 349] on div "Изменить Сохранить Пожелания Вечер с 18:00 до 23:59 Утро с 10:00 до 12:00 Загру…" at bounding box center [671, 257] width 637 height 208
click at [500, 445] on span "[DATE], вечером c 18:00 до 23:00" at bounding box center [457, 438] width 146 height 30
click at [419, 388] on button "Изменить" at bounding box center [414, 386] width 60 height 14
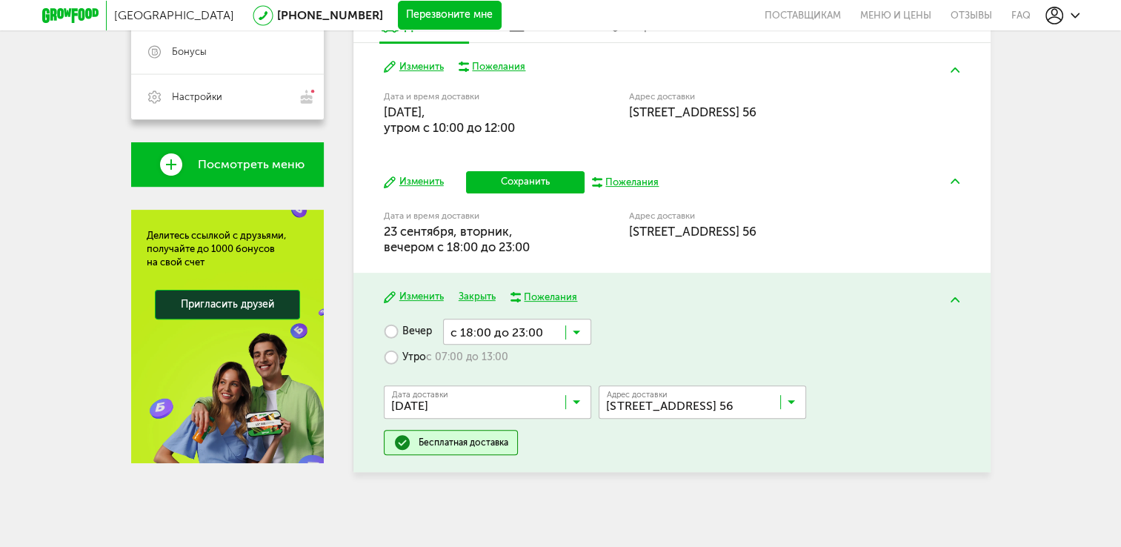
click at [477, 356] on span "с 07:00 до 13:00" at bounding box center [467, 356] width 82 height 13
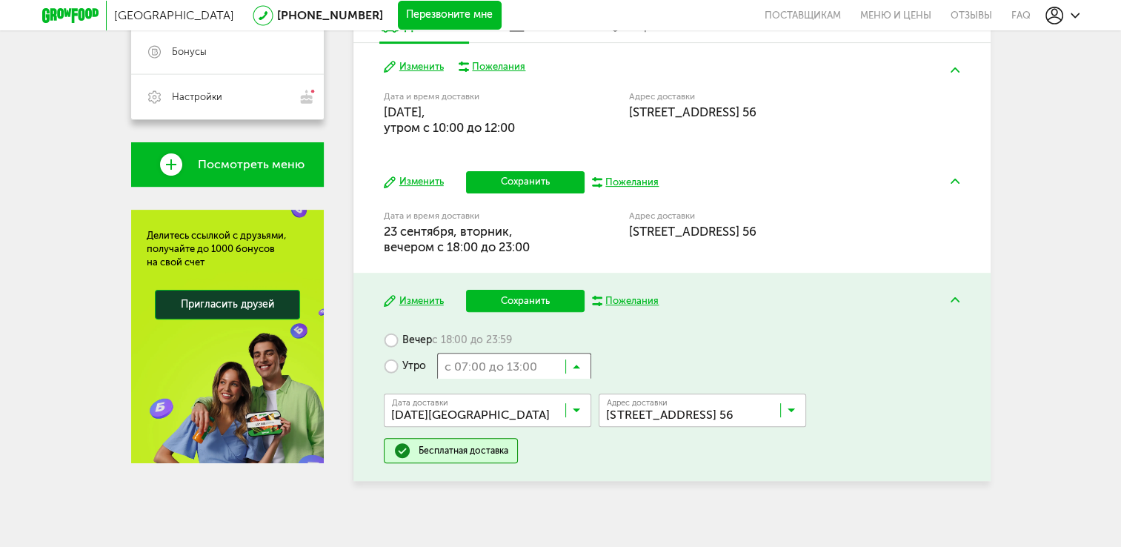
click at [547, 372] on input "Search for option" at bounding box center [514, 365] width 154 height 25
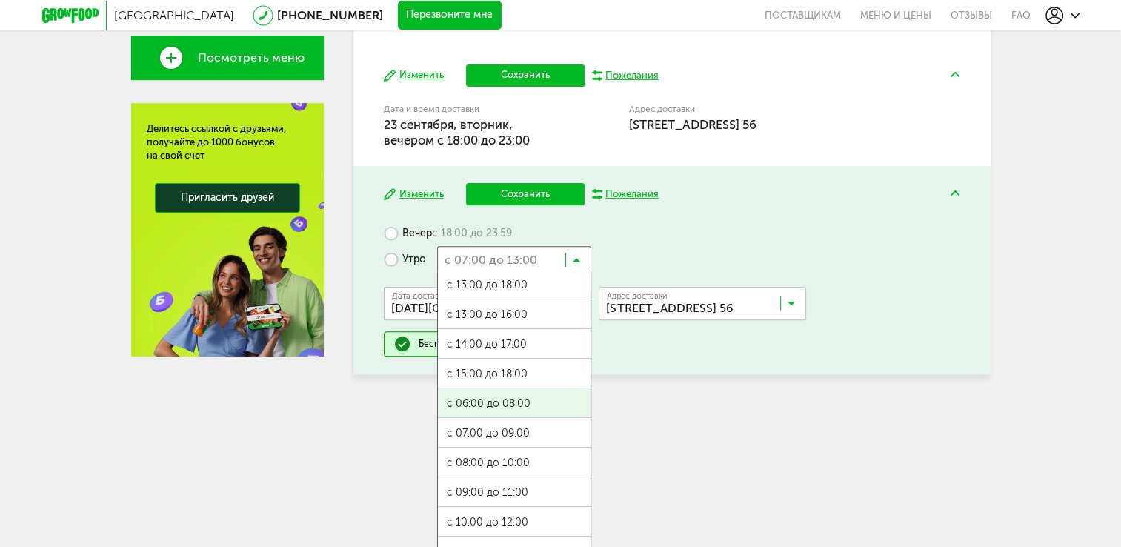
scroll to position [524, 0]
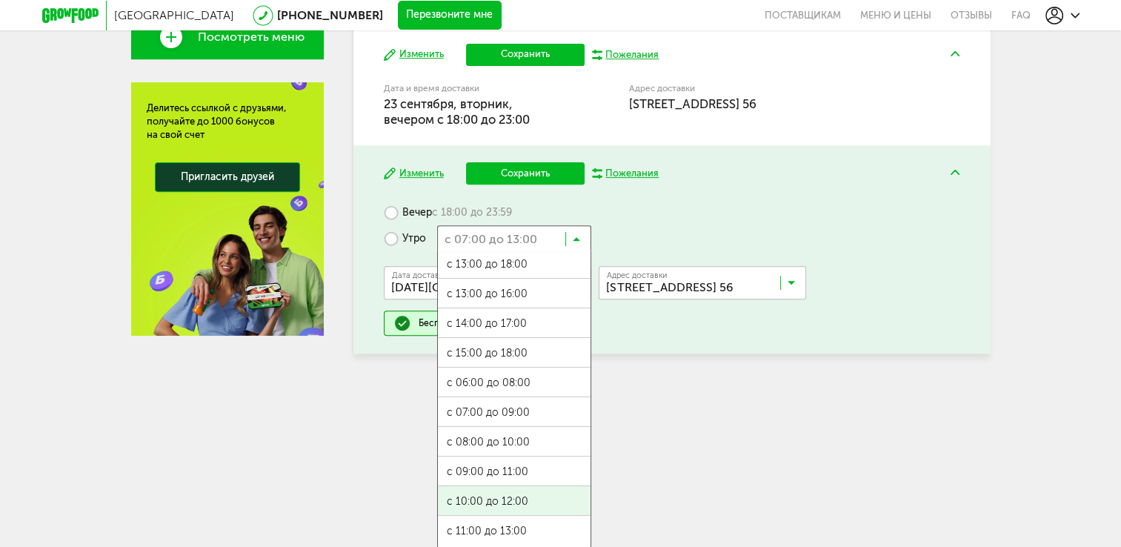
click at [504, 501] on ul "с 07:00 до 12:00 с 13:00 до 18:00 с 13:00 до 16:00 с 14:00 до 17:00 с 15:00 до …" at bounding box center [514, 399] width 154 height 296
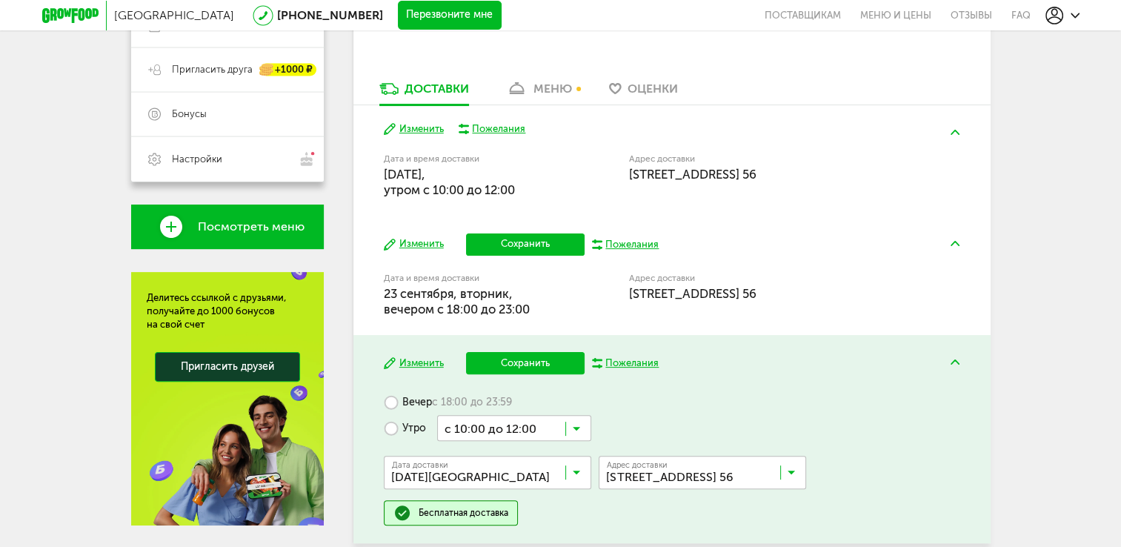
scroll to position [332, 0]
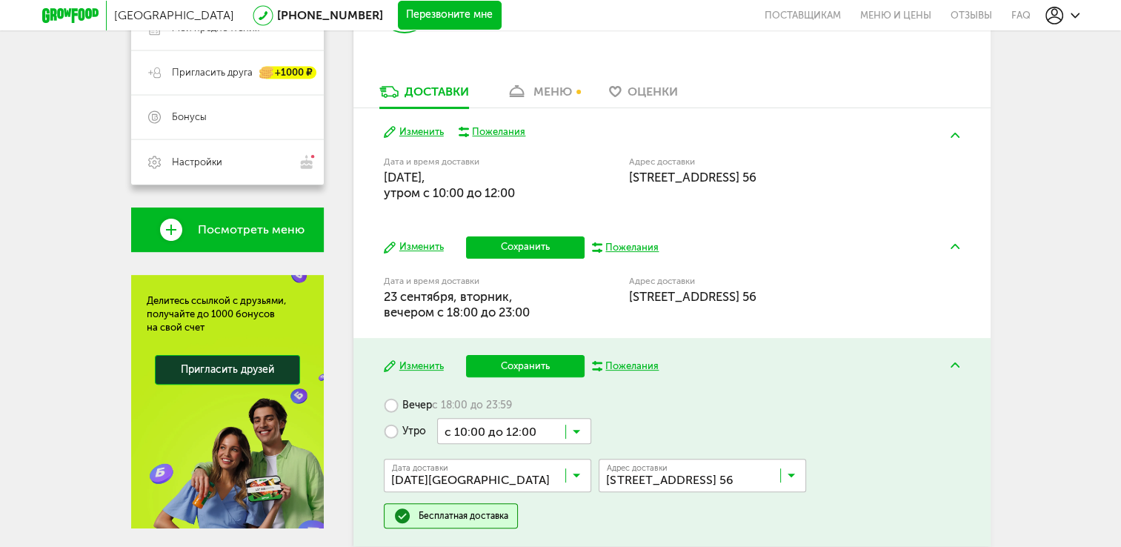
click at [634, 364] on div "Пожелания" at bounding box center [631, 365] width 53 height 13
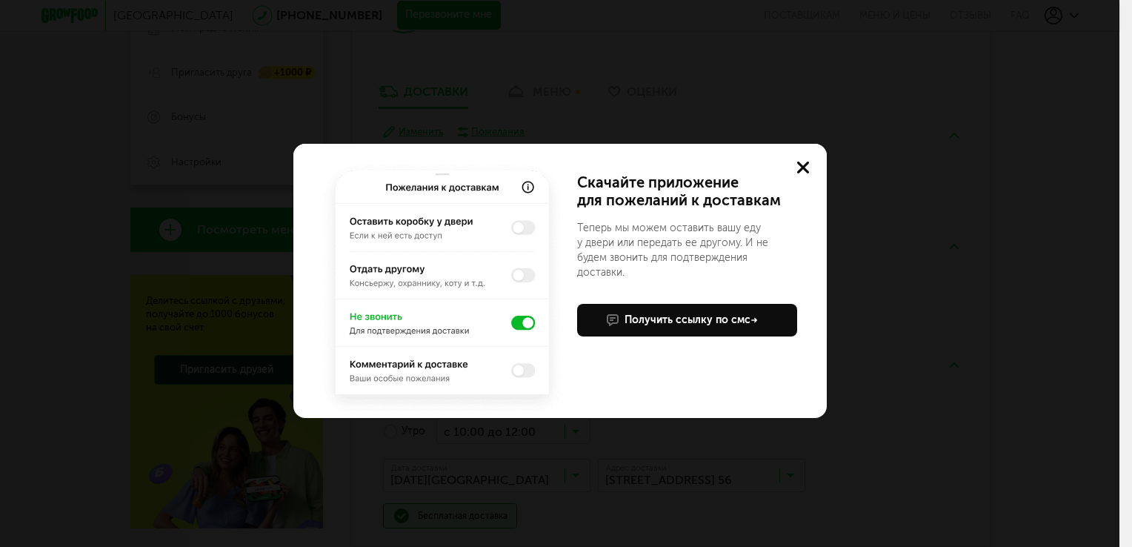
click at [622, 449] on div "Учтем ваши пожелания в приложении Скачайте приложение для пожеланий к доставкам…" at bounding box center [559, 273] width 1119 height 547
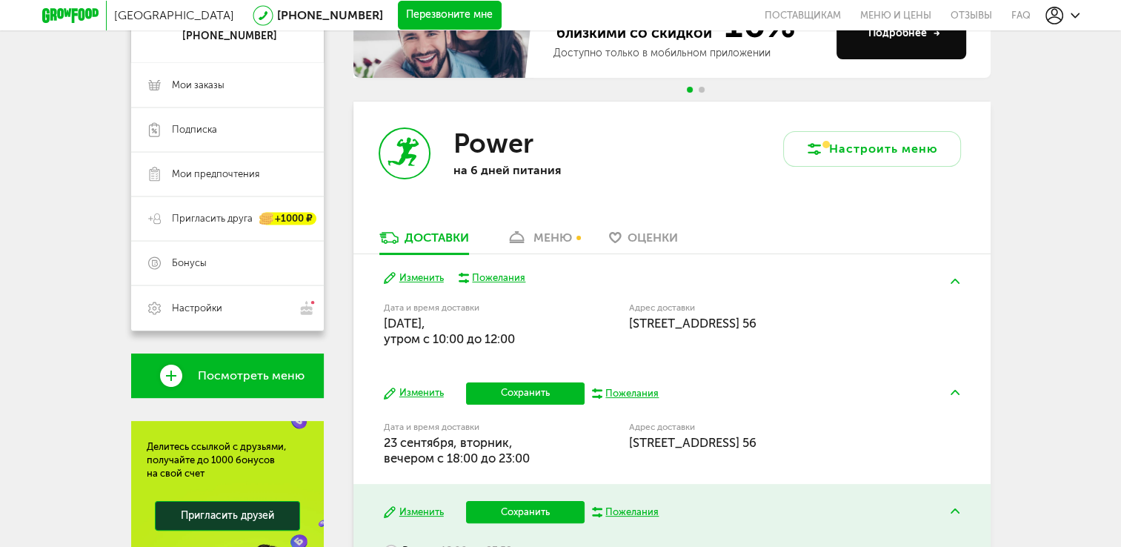
scroll to position [184, 0]
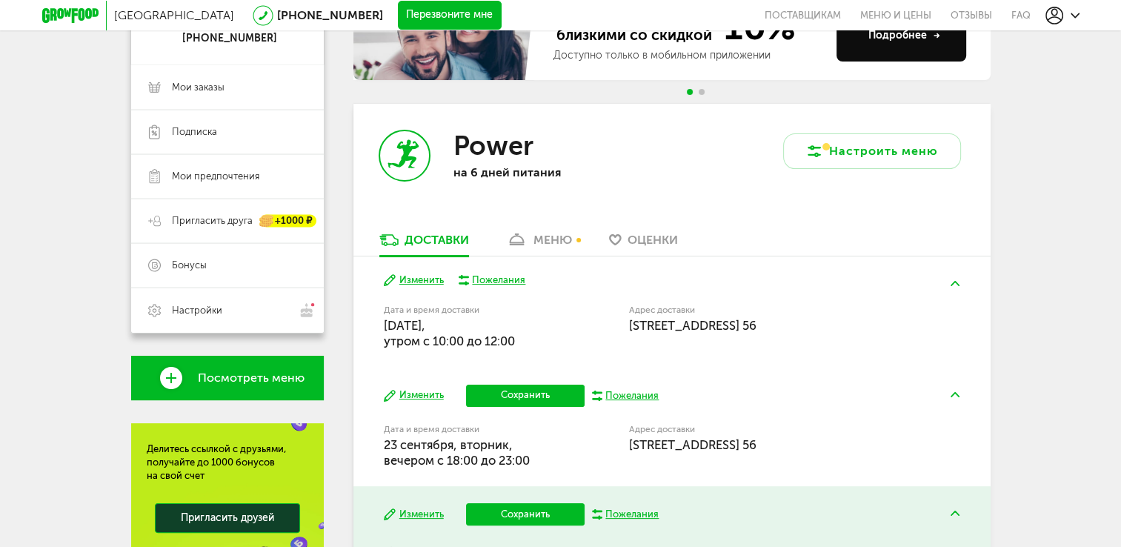
click at [607, 428] on div "Дата и время доставки [DATE], вечером c 18:00 до 23:00" at bounding box center [506, 444] width 245 height 47
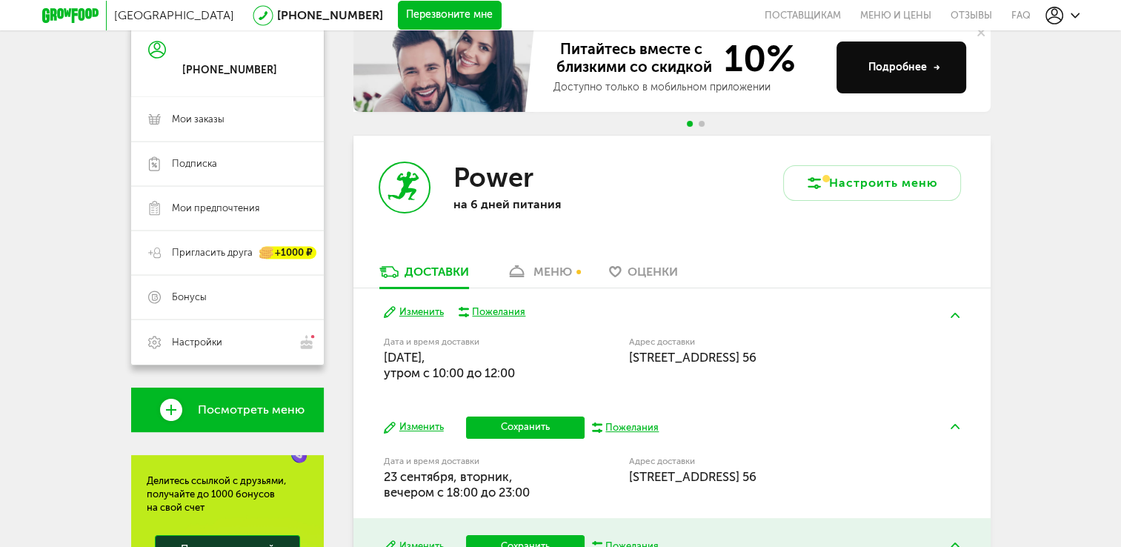
scroll to position [406, 0]
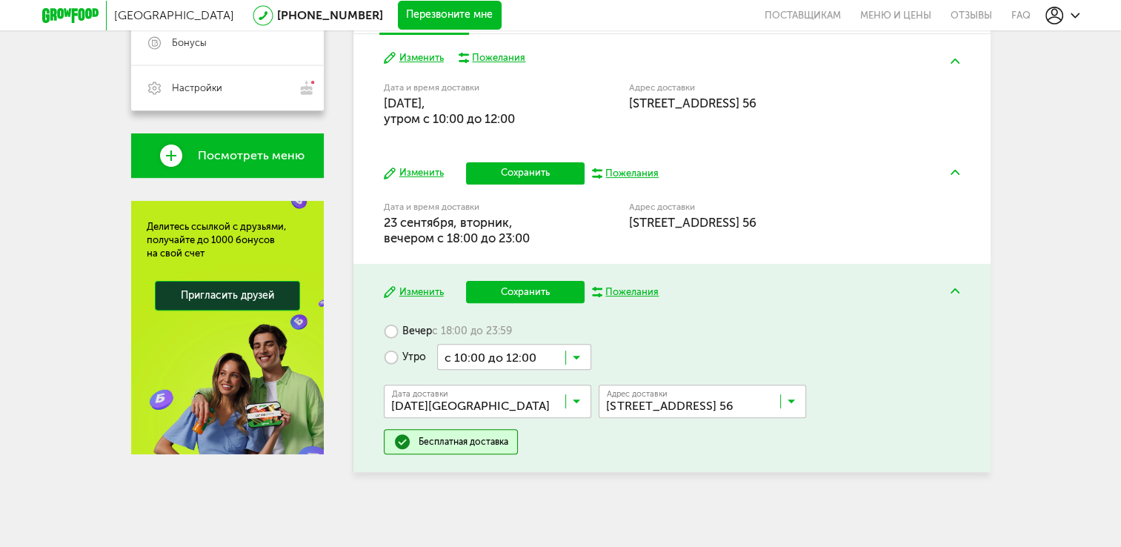
click at [533, 296] on button "Сохранить" at bounding box center [525, 292] width 119 height 22
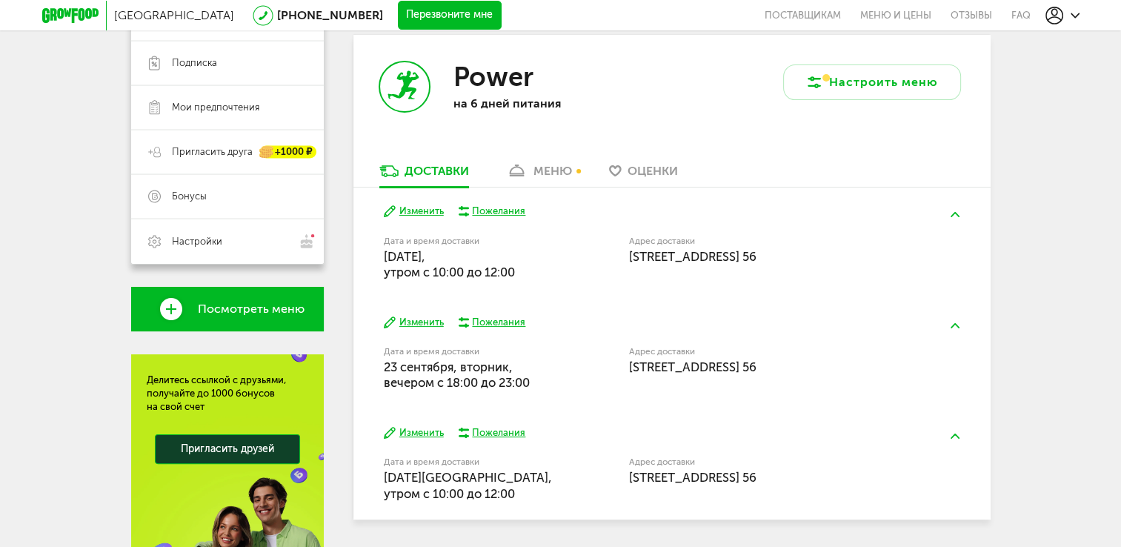
scroll to position [372, 0]
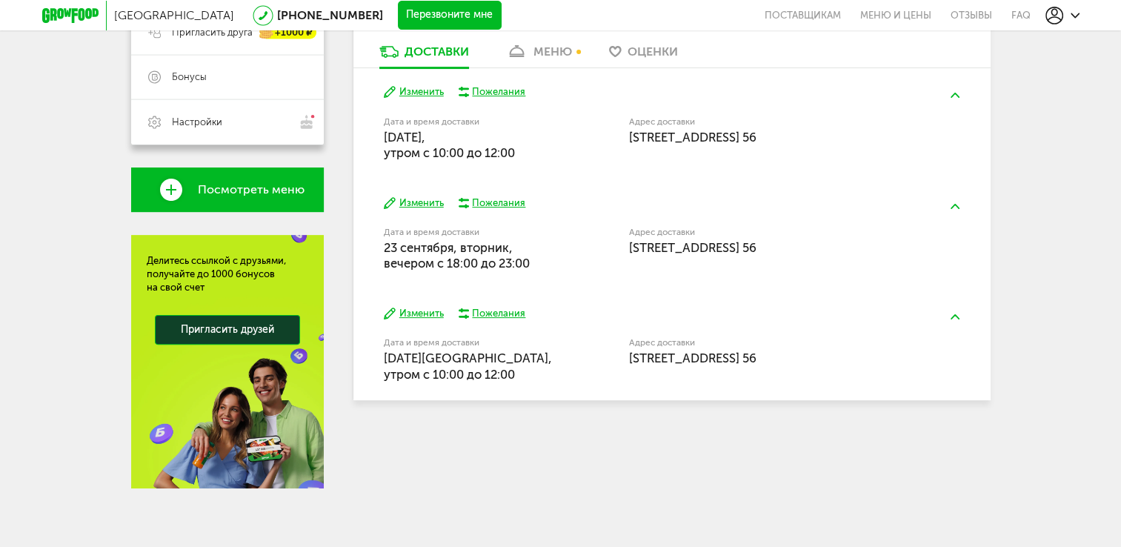
click at [417, 204] on button "Изменить" at bounding box center [414, 203] width 60 height 14
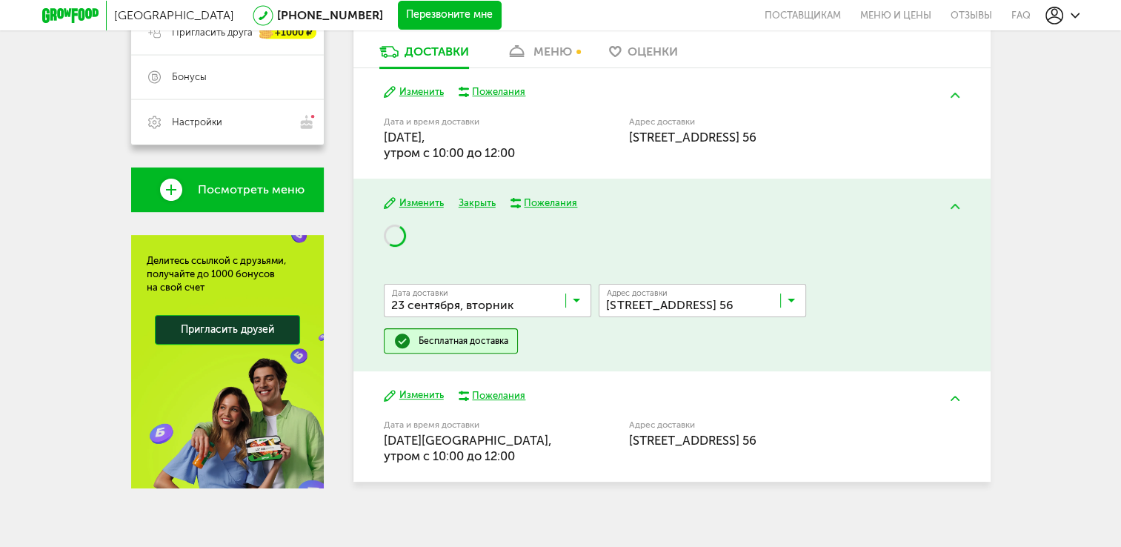
click at [438, 296] on span "Дата доставки" at bounding box center [420, 293] width 56 height 8
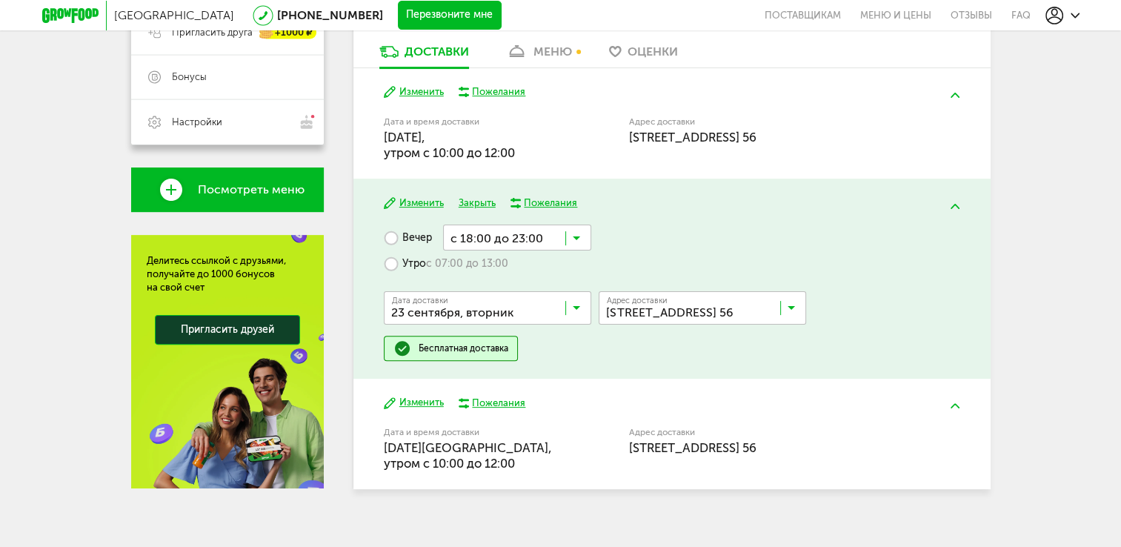
click at [470, 300] on input "Search for option" at bounding box center [490, 311] width 207 height 25
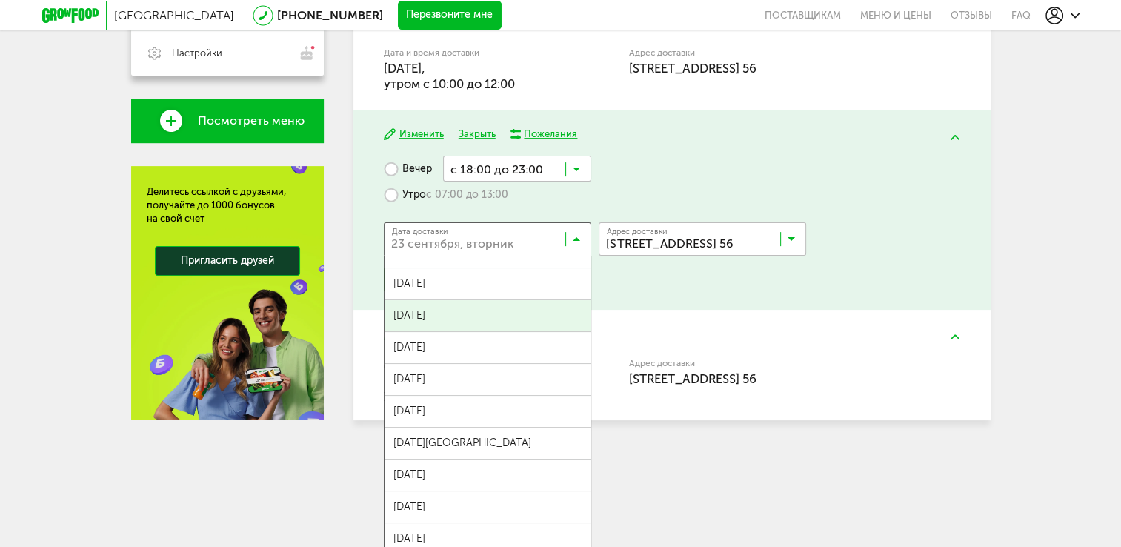
scroll to position [445, 0]
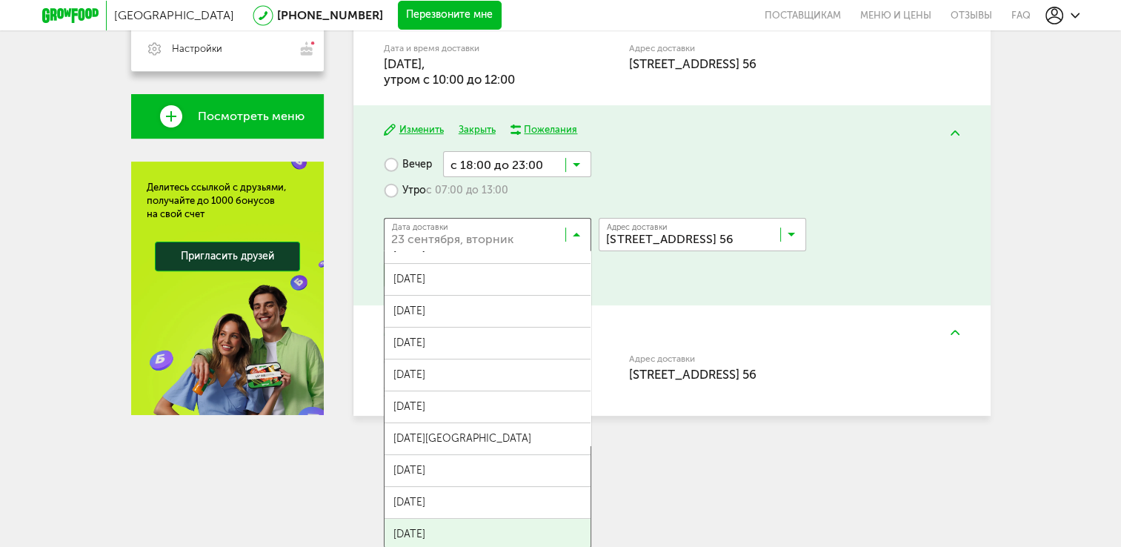
click at [537, 526] on span "[DATE]" at bounding box center [487, 534] width 206 height 31
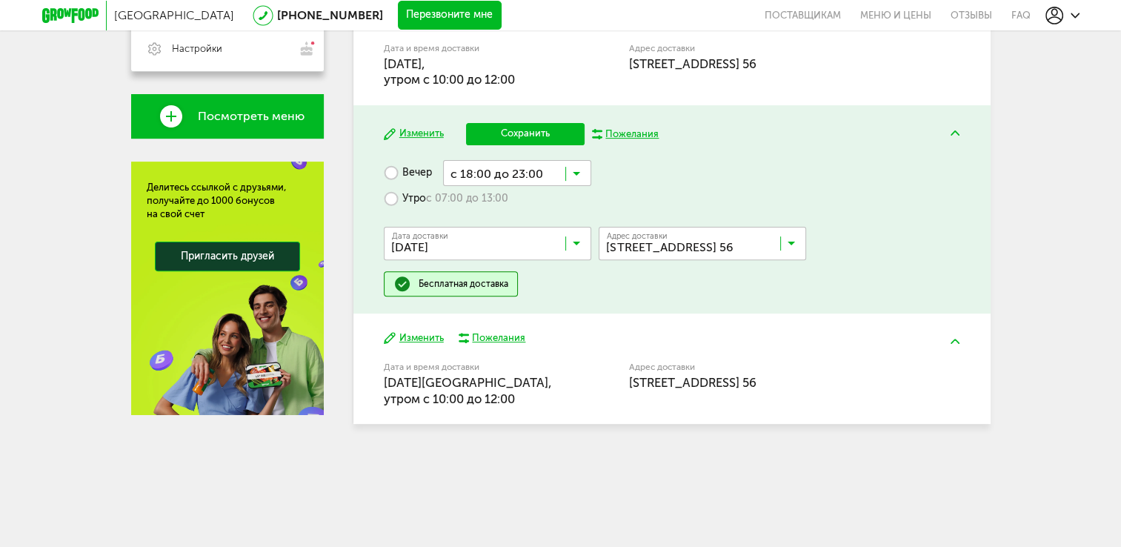
scroll to position [397, 0]
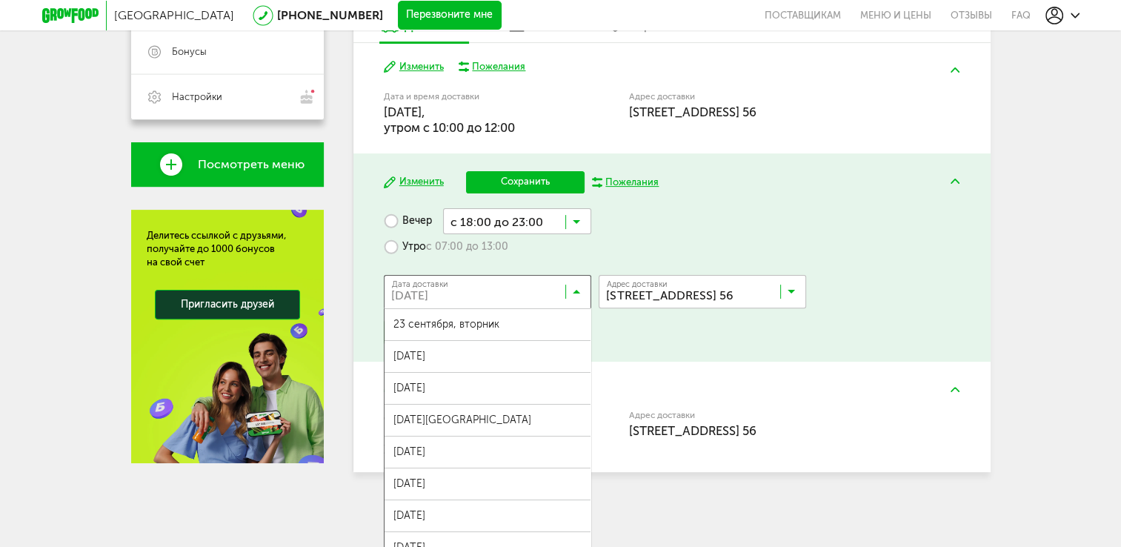
click at [558, 294] on input "Search for option" at bounding box center [490, 294] width 207 height 25
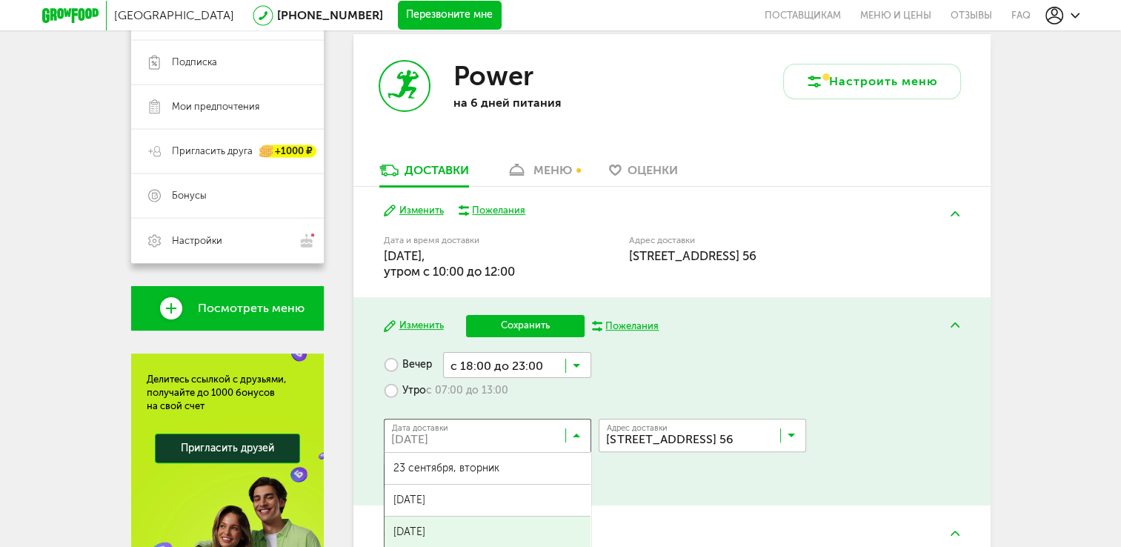
scroll to position [323, 0]
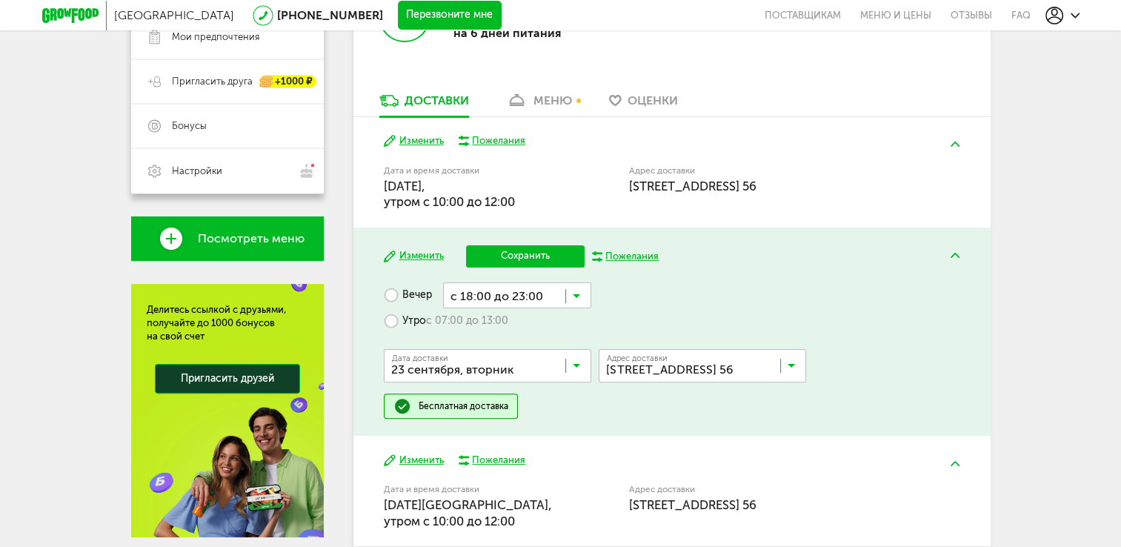
click at [536, 406] on span "23 сентября, вторник" at bounding box center [487, 398] width 206 height 31
click at [398, 325] on label "Утро с 07:00 до 13:00" at bounding box center [446, 321] width 124 height 26
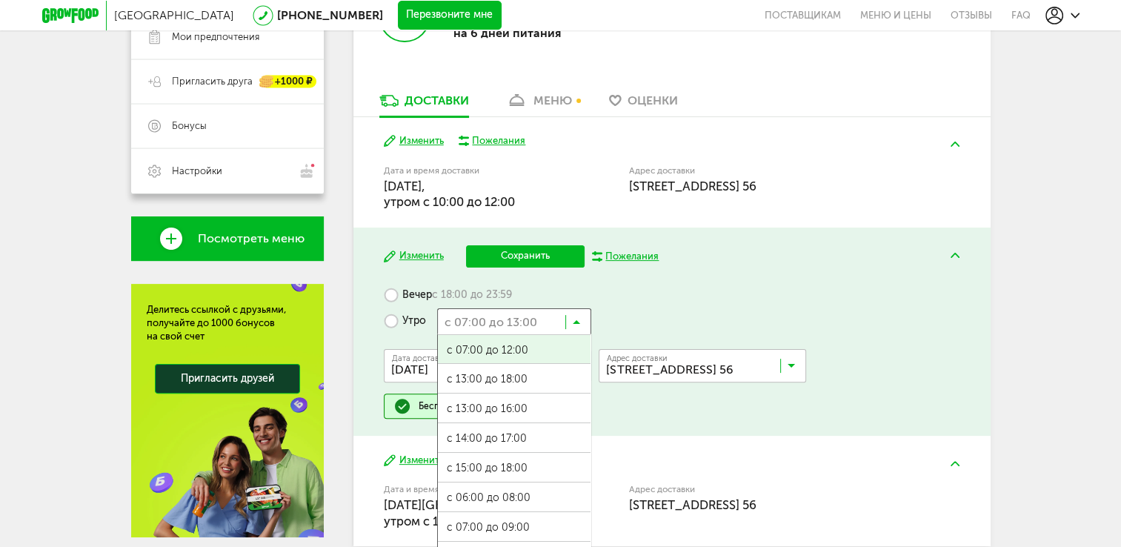
click at [573, 321] on icon at bounding box center [576, 325] width 7 height 15
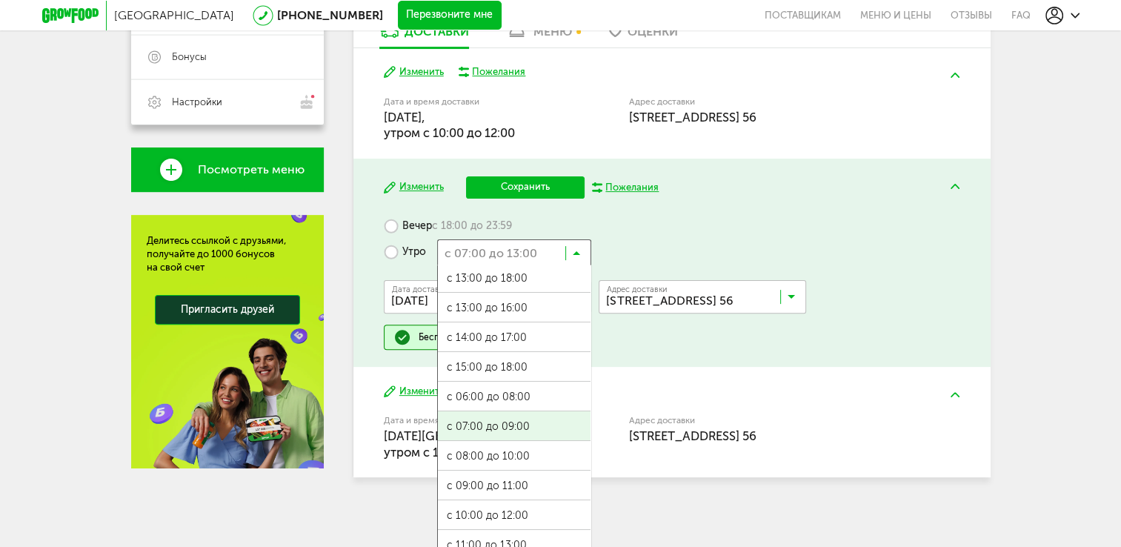
scroll to position [406, 0]
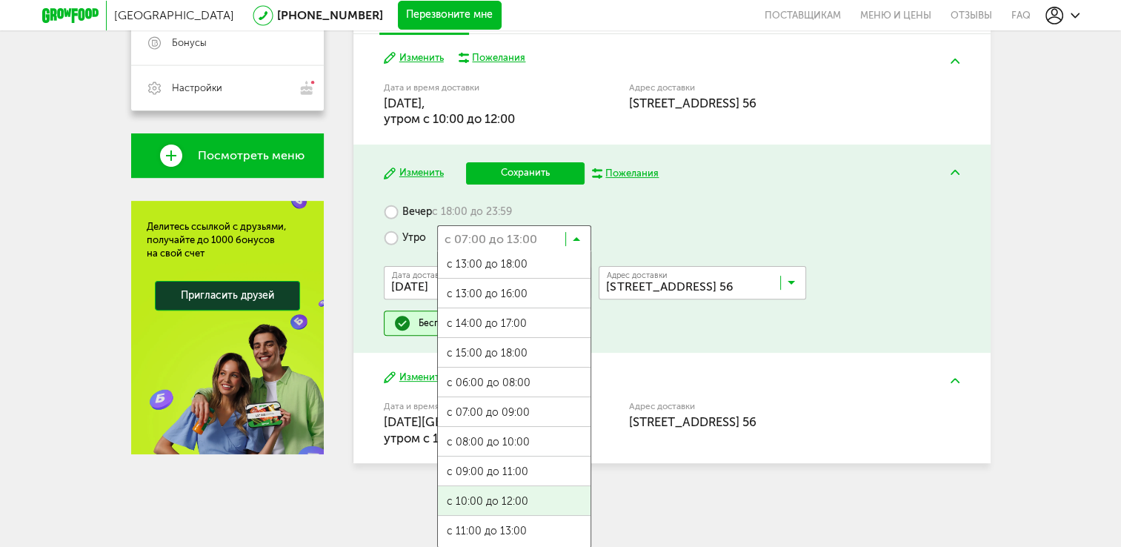
click at [533, 507] on ul "с 07:00 до 12:00 с 13:00 до 18:00 с 13:00 до 16:00 с 14:00 до 17:00 с 15:00 до …" at bounding box center [514, 399] width 154 height 296
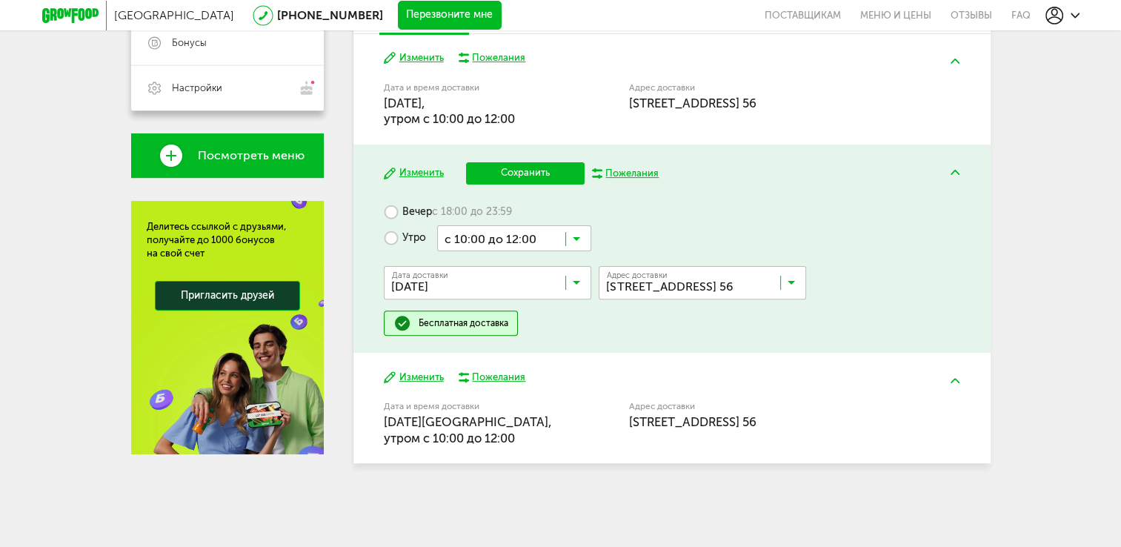
scroll to position [397, 0]
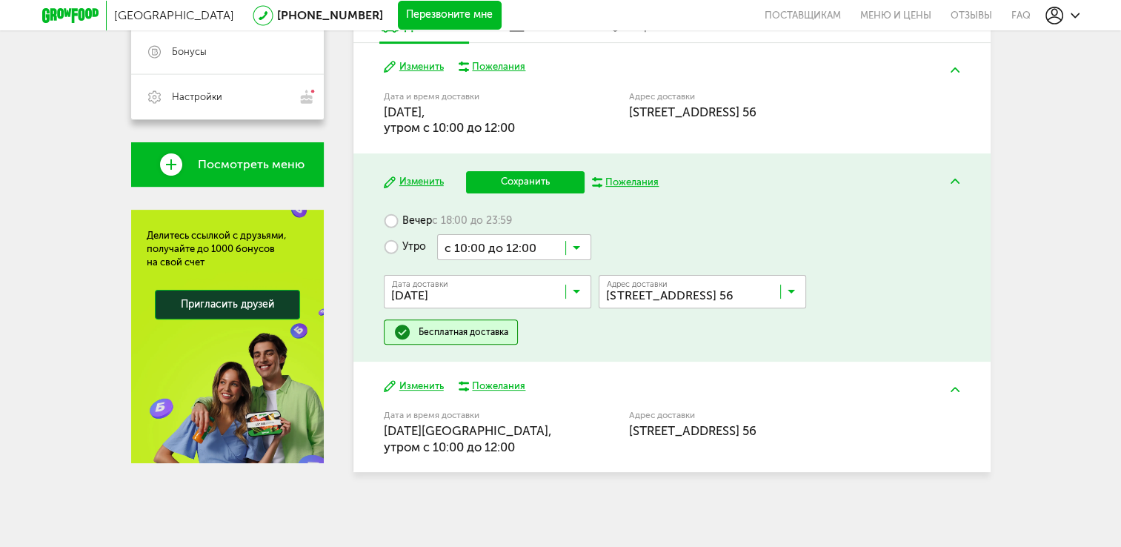
click at [539, 496] on div "[GEOGRAPHIC_DATA] [PHONE_NUMBER] Перезвоните мне поставщикам Меню и цены Отзывы…" at bounding box center [560, 75] width 1121 height 944
click at [518, 179] on button "Сохранить" at bounding box center [525, 182] width 119 height 22
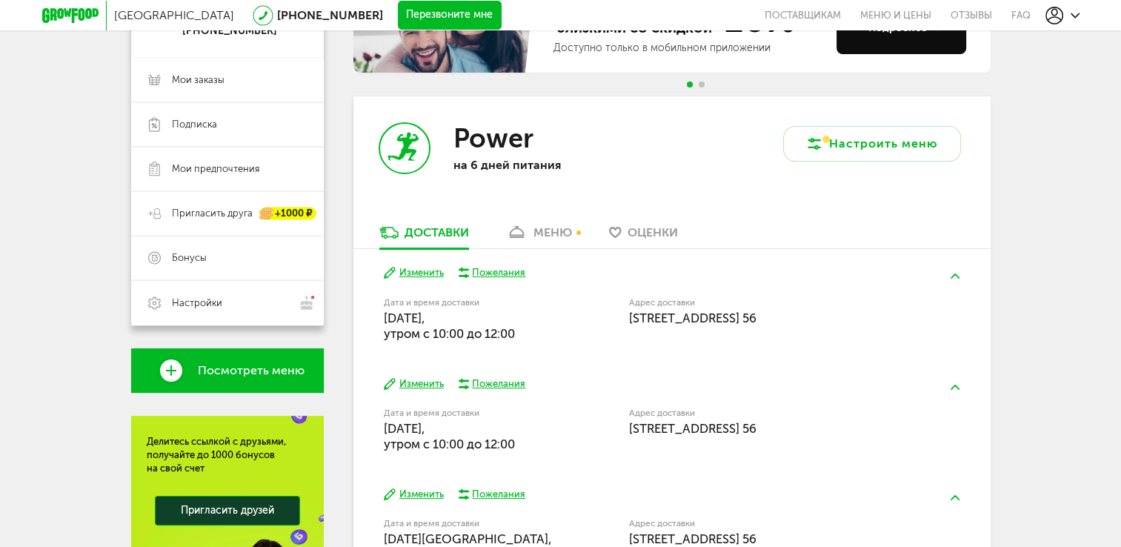
scroll to position [298, 0]
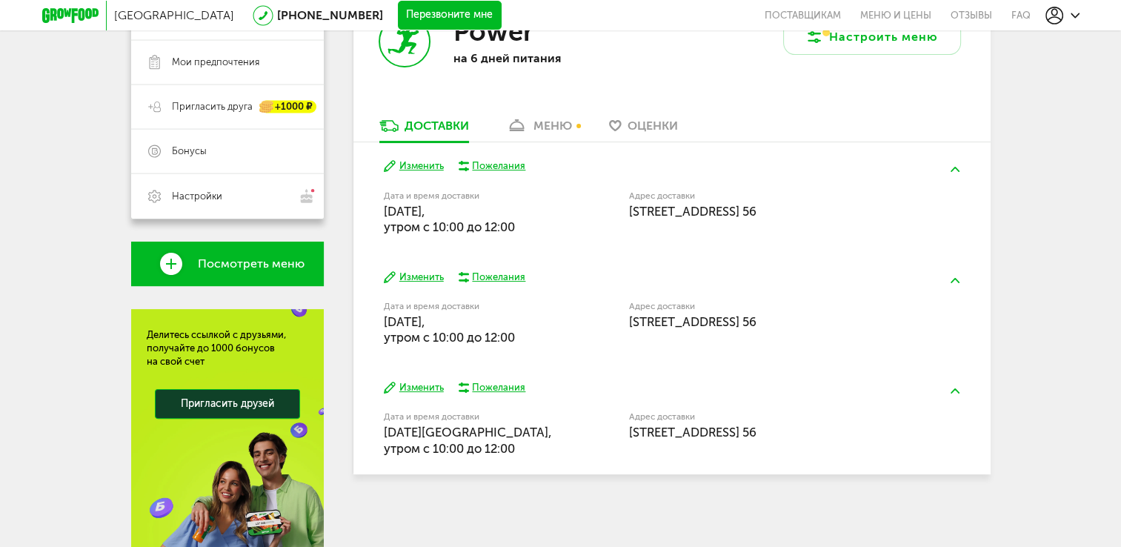
click at [427, 278] on button "Изменить" at bounding box center [414, 277] width 60 height 14
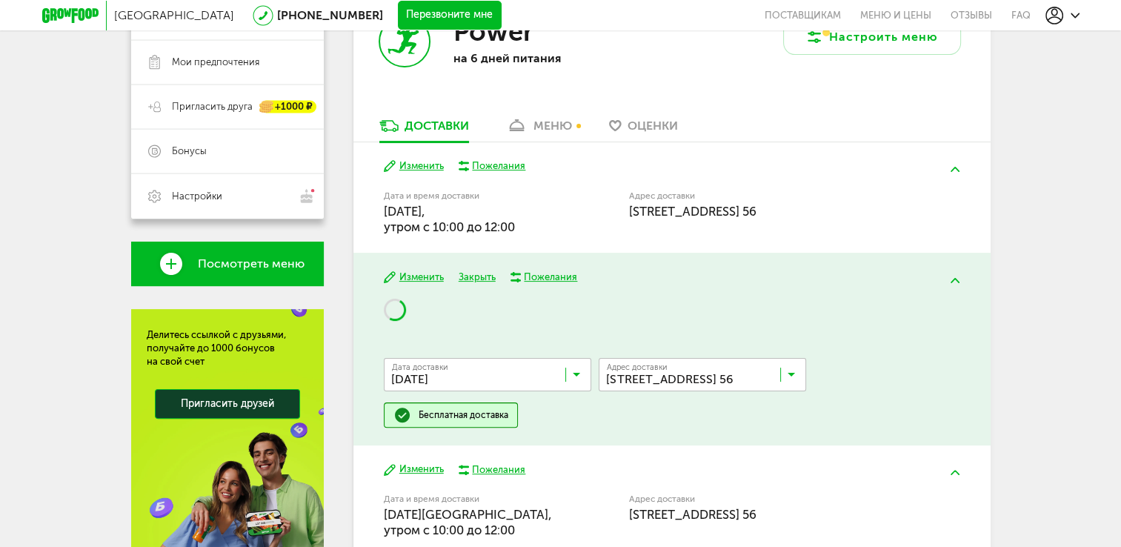
click at [456, 379] on input "Search for option" at bounding box center [490, 377] width 207 height 25
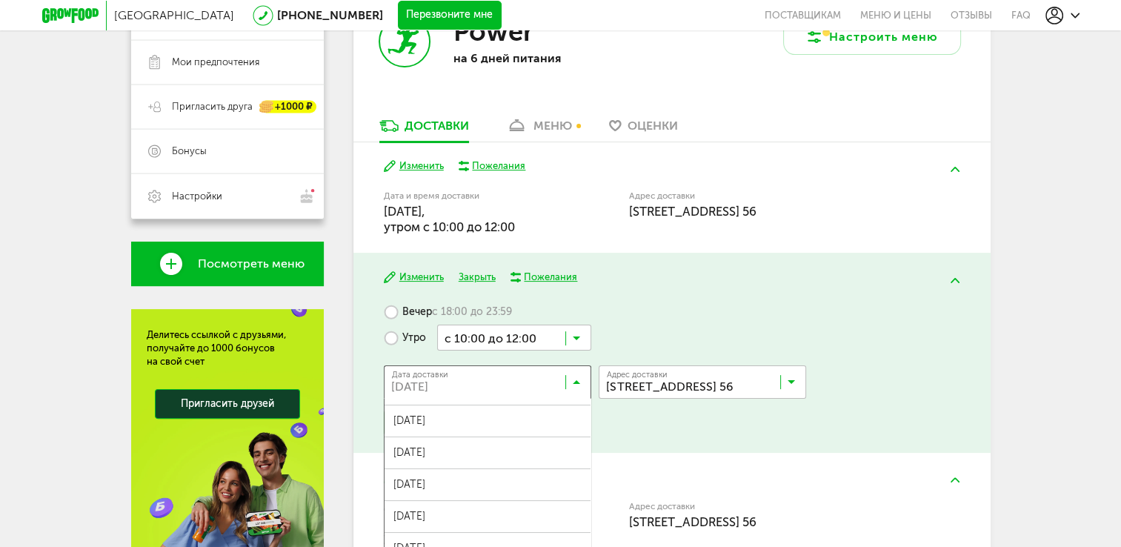
scroll to position [0, 0]
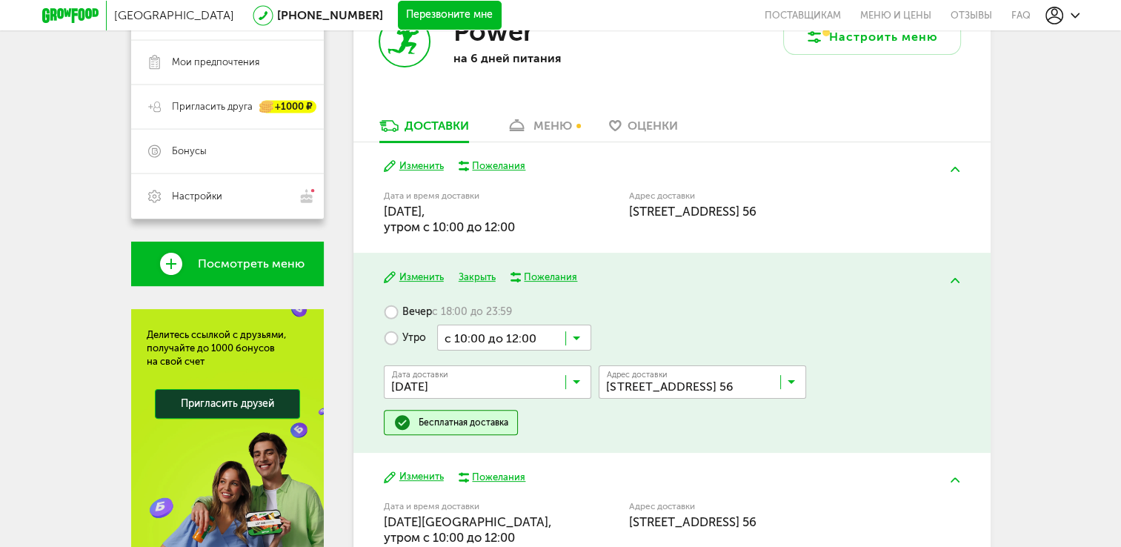
click at [675, 453] on div "Изменить Пожелания Дата и время доставки [DATE][GEOGRAPHIC_DATA], утром c 10:00…" at bounding box center [671, 508] width 637 height 110
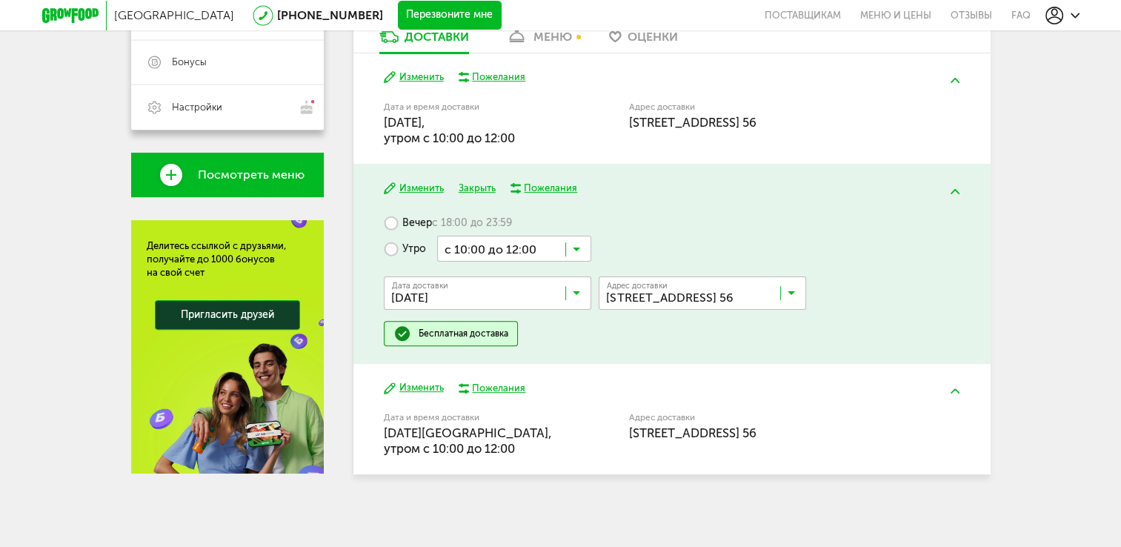
scroll to position [389, 0]
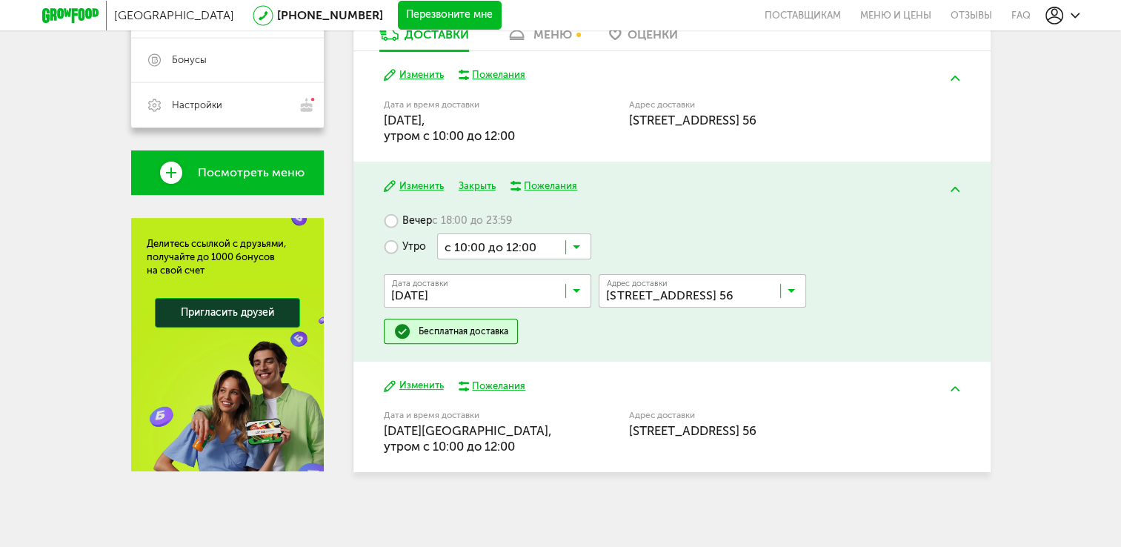
click at [659, 197] on div "Изменить Закрыть Пожелания Вечер с 18:00 до 23:59 Утро с 10:00 до 12:00 Загрузк…" at bounding box center [671, 261] width 637 height 200
click at [466, 179] on button "Закрыть" at bounding box center [477, 186] width 37 height 14
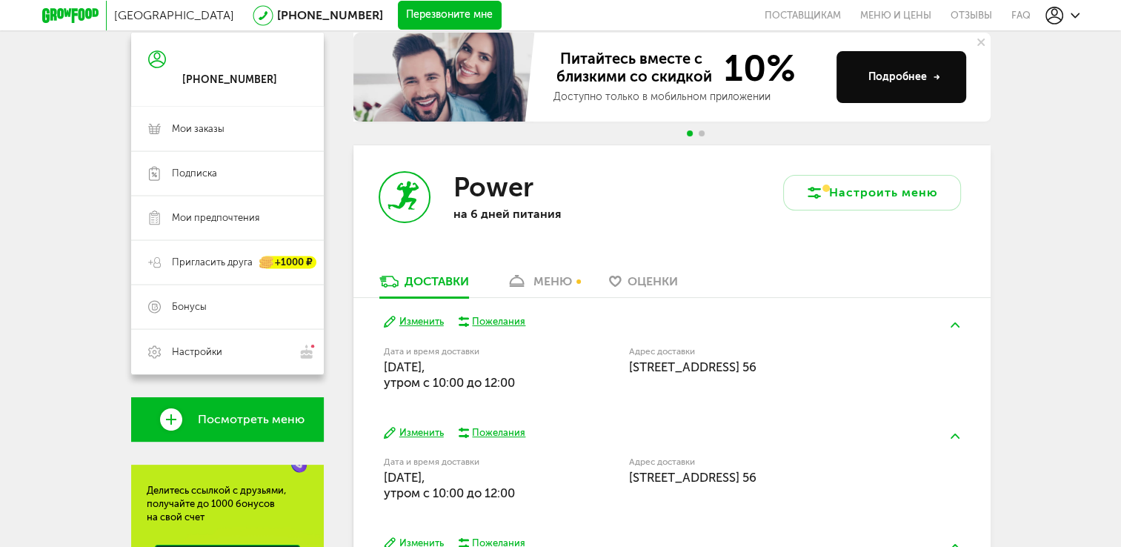
scroll to position [36, 0]
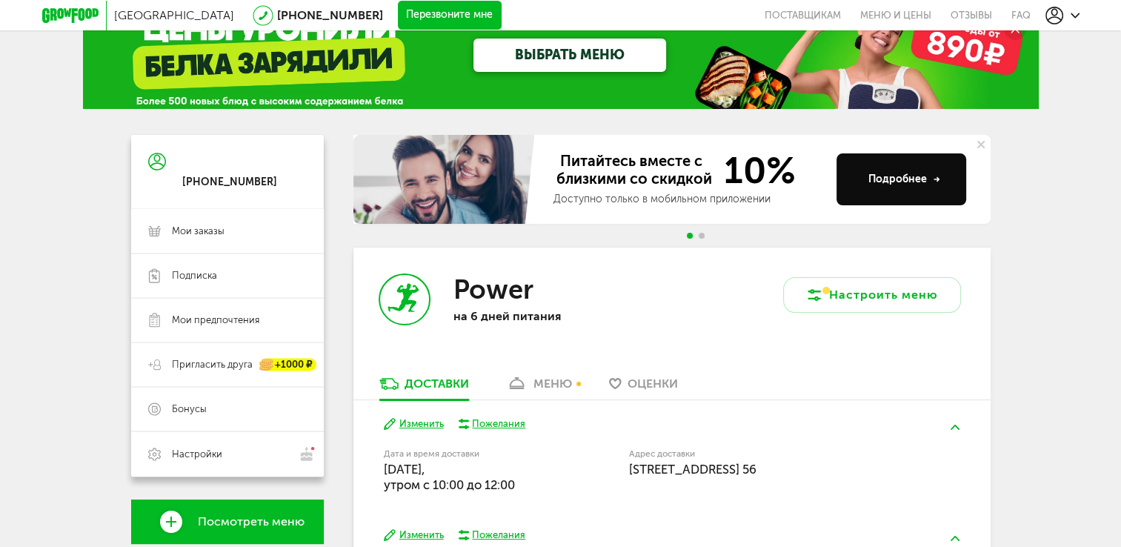
drag, startPoint x: 637, startPoint y: 511, endPoint x: 641, endPoint y: 424, distance: 86.7
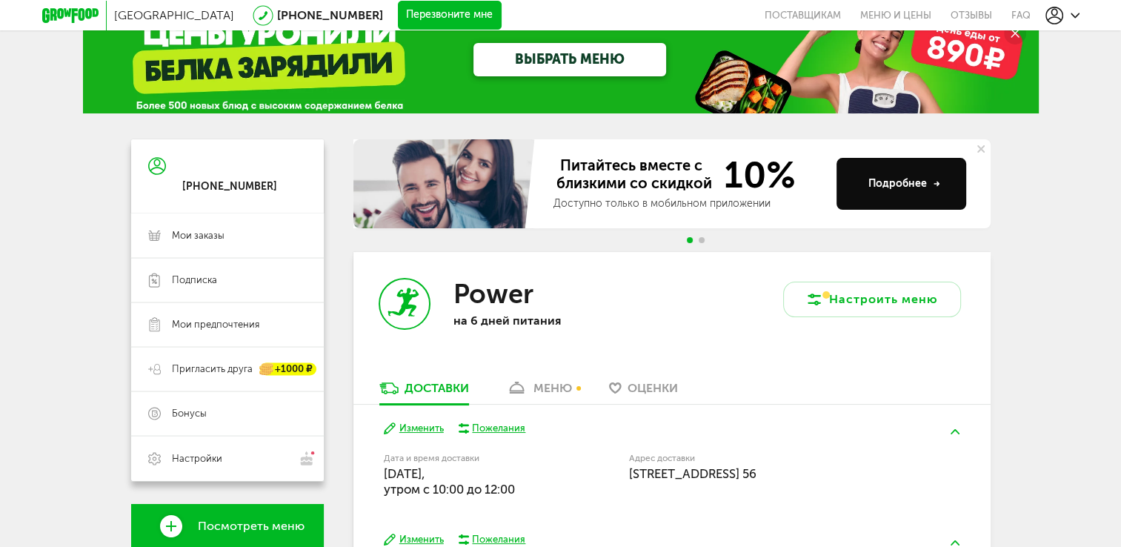
click at [966, 439] on button at bounding box center [955, 431] width 39 height 35
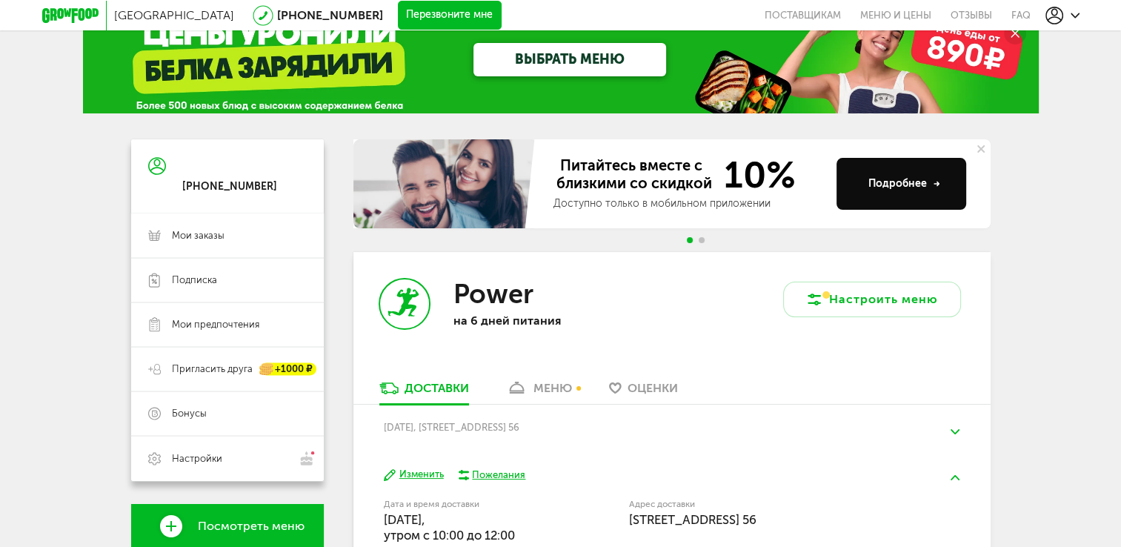
click at [966, 439] on button at bounding box center [955, 431] width 39 height 35
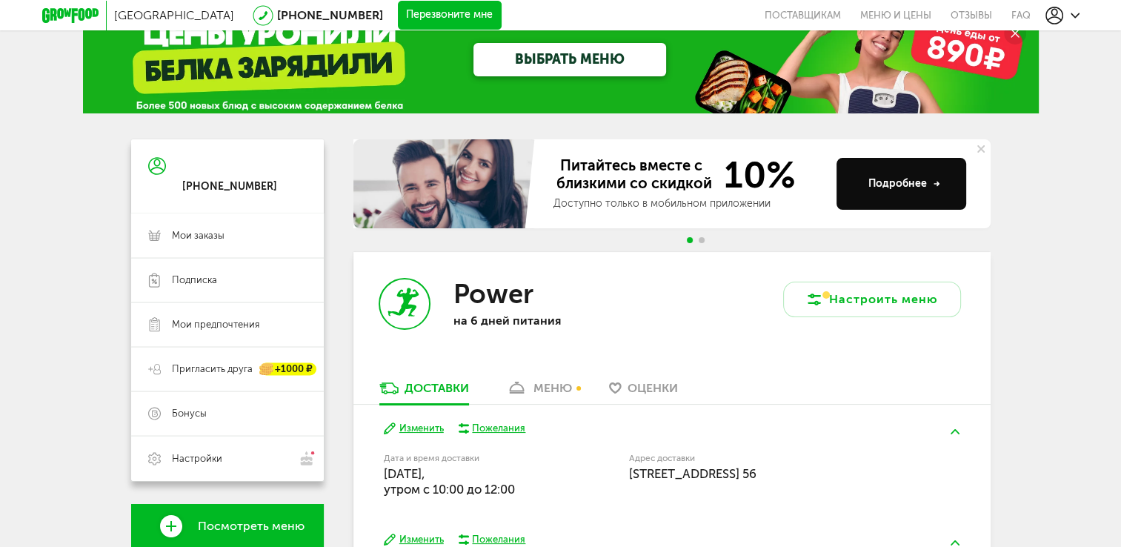
click at [966, 439] on button at bounding box center [955, 431] width 39 height 35
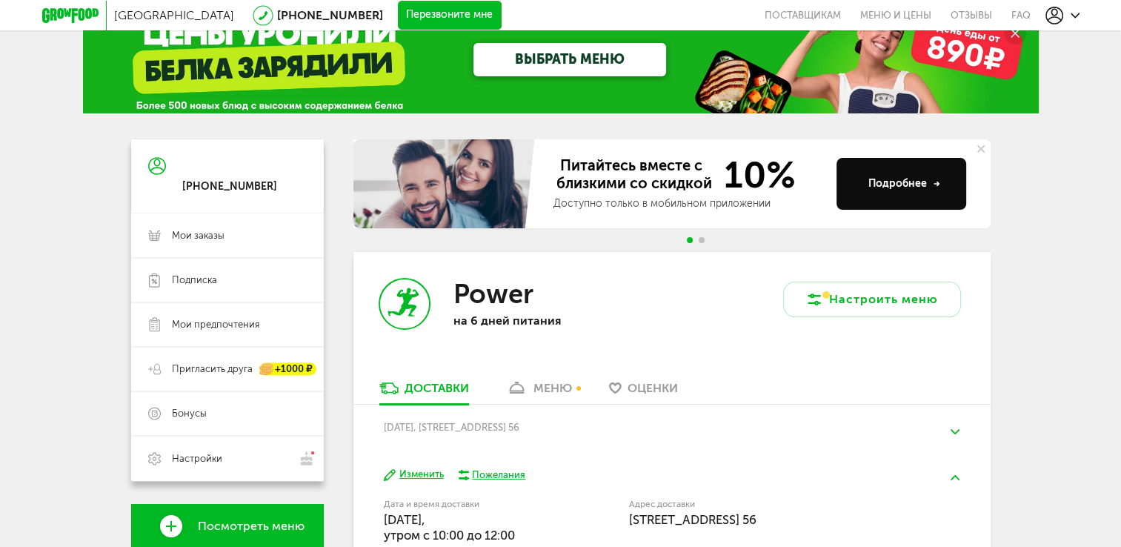
click at [966, 439] on button at bounding box center [955, 431] width 39 height 35
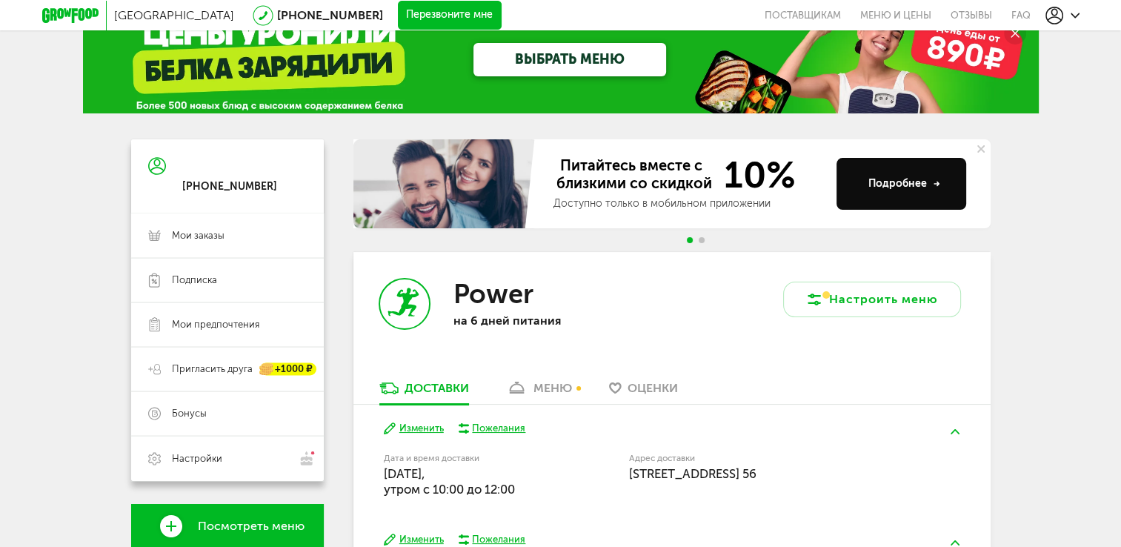
click at [551, 392] on div "меню" at bounding box center [552, 388] width 39 height 14
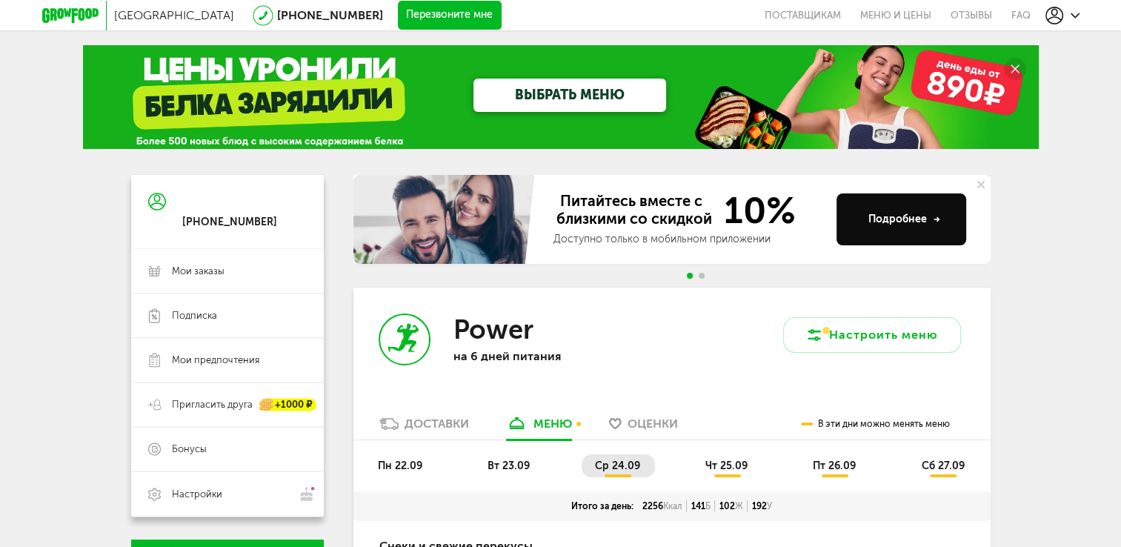
drag, startPoint x: 723, startPoint y: 450, endPoint x: 323, endPoint y: 239, distance: 452.3
